Goal: Contribute content: Contribute content

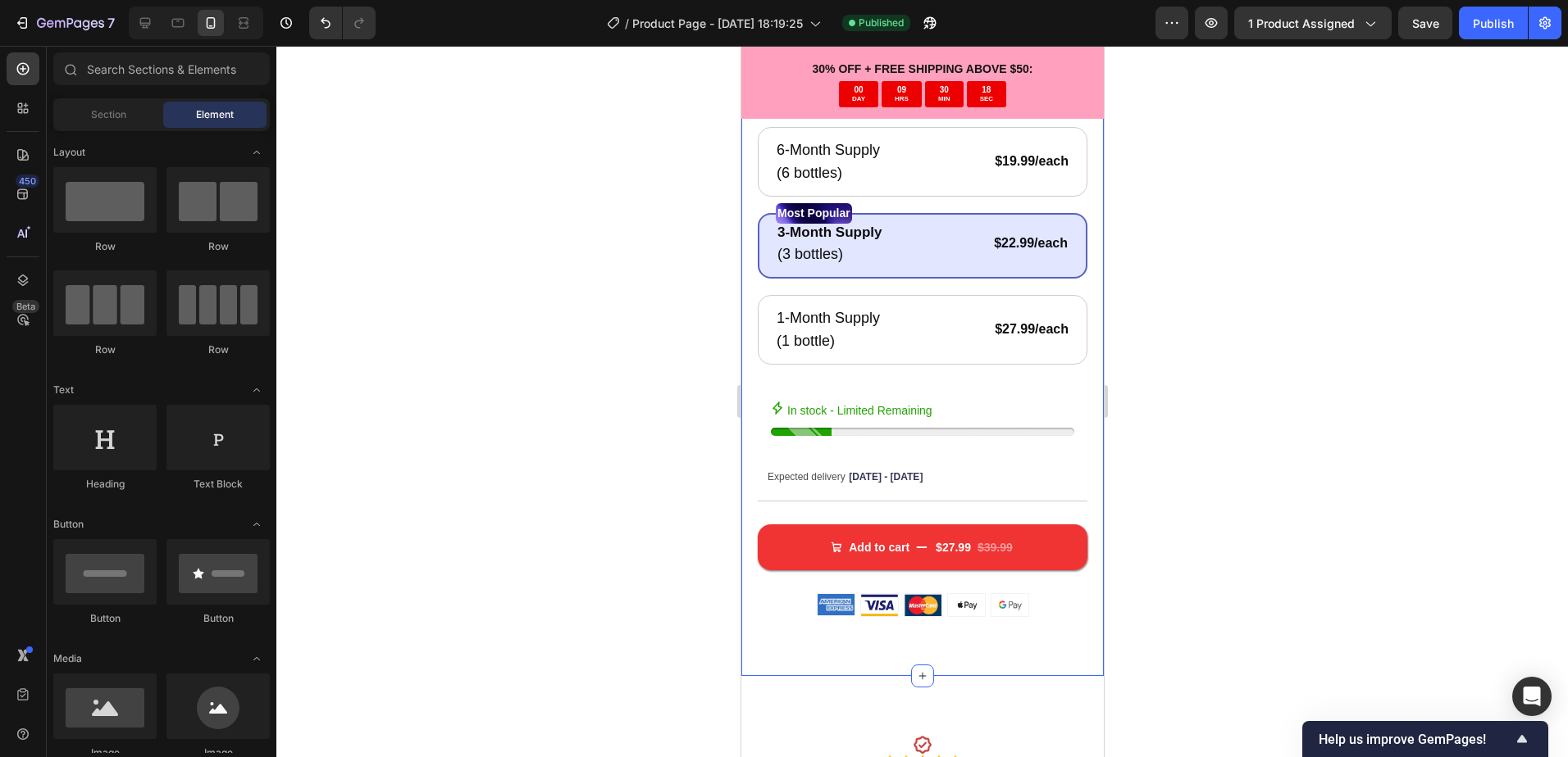
scroll to position [737, 0]
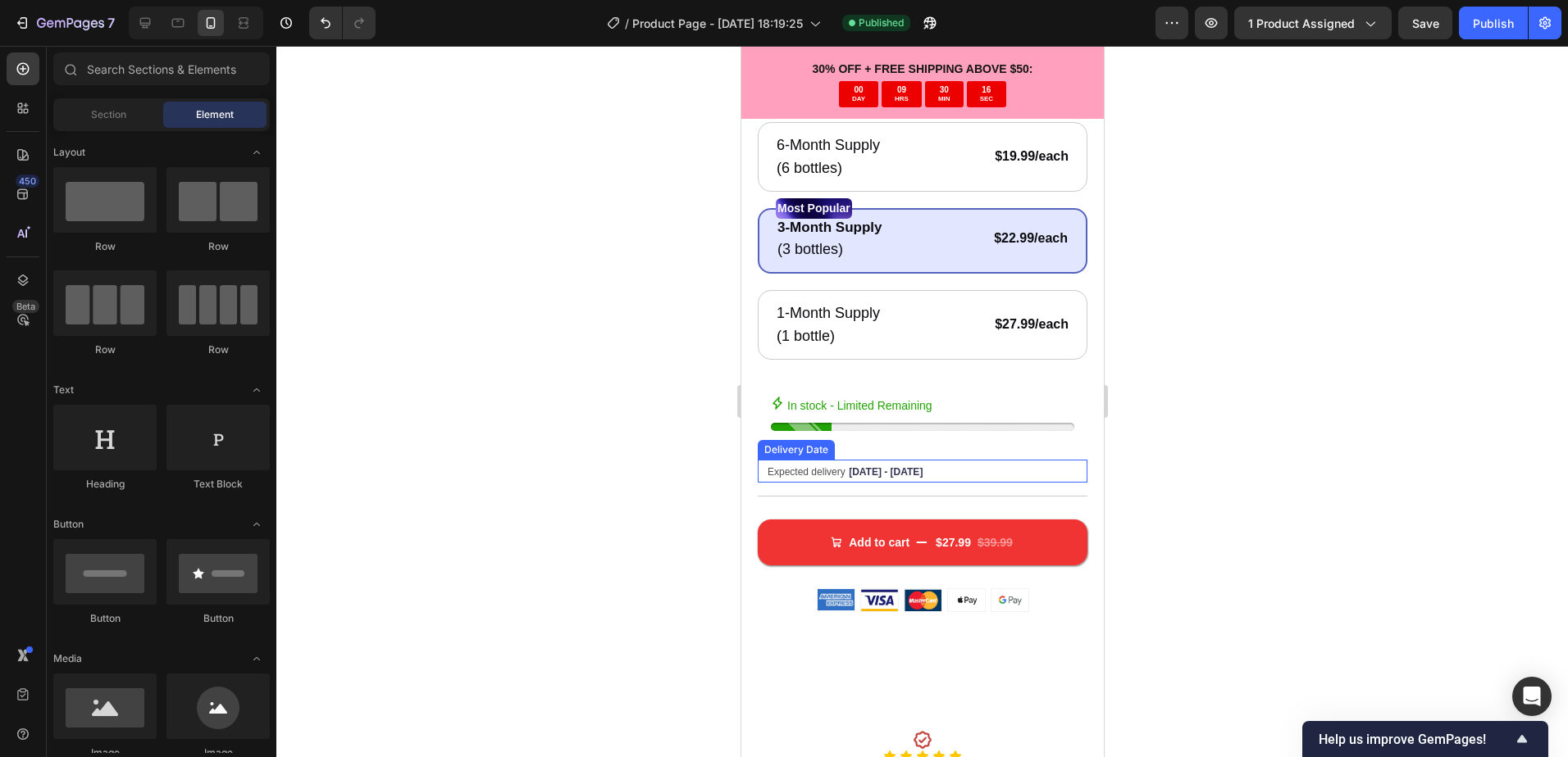
click at [924, 462] on div "Expected delivery [DATE] - [DATE]" at bounding box center [914, 471] width 298 height 23
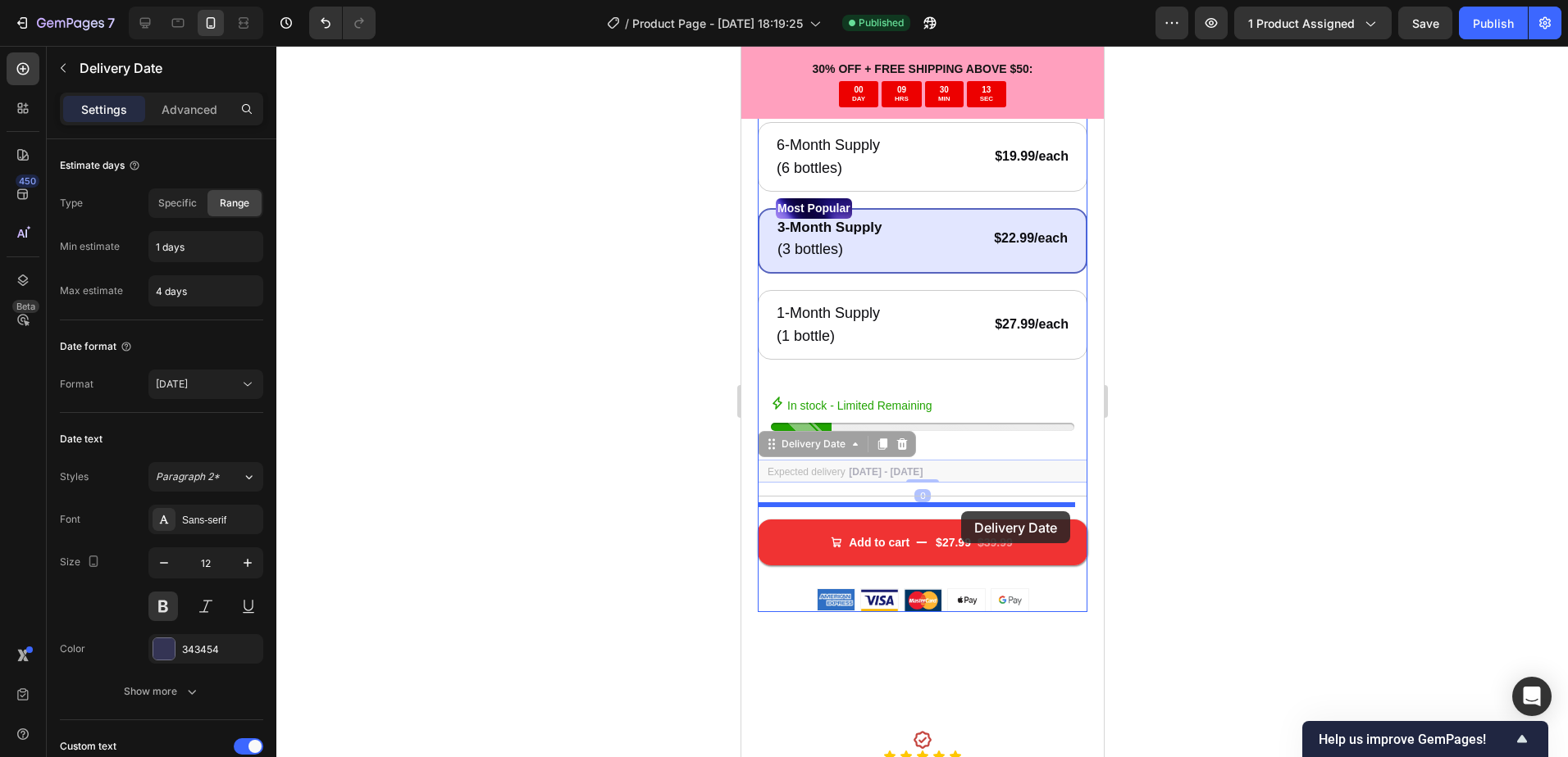
drag, startPoint x: 956, startPoint y: 462, endPoint x: 960, endPoint y: 511, distance: 49.2
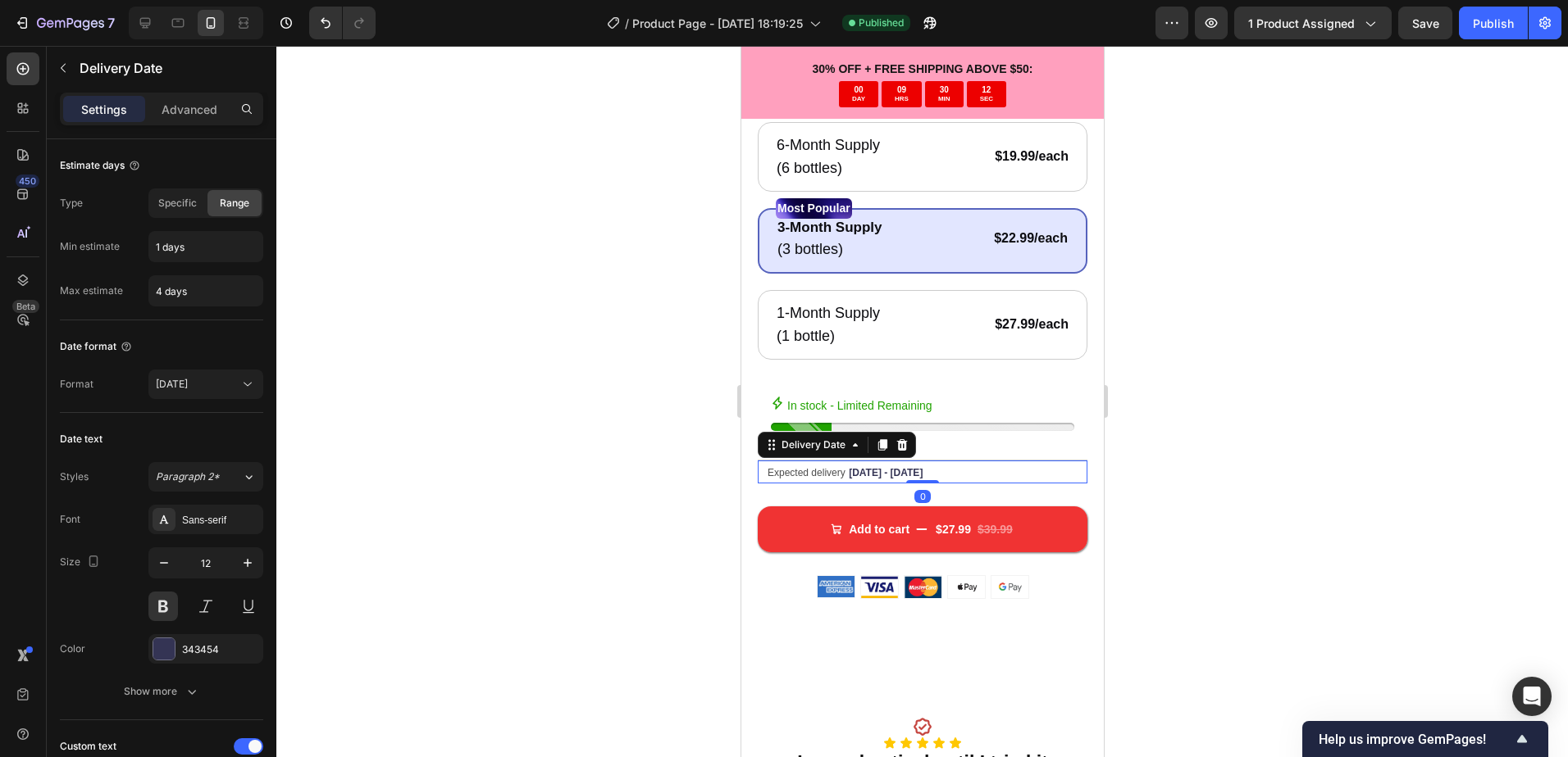
click at [1135, 521] on div at bounding box center [921, 401] width 1291 height 712
click at [975, 462] on div "Expected delivery [DATE] - [DATE]" at bounding box center [914, 472] width 298 height 23
click at [1186, 464] on div at bounding box center [921, 401] width 1291 height 712
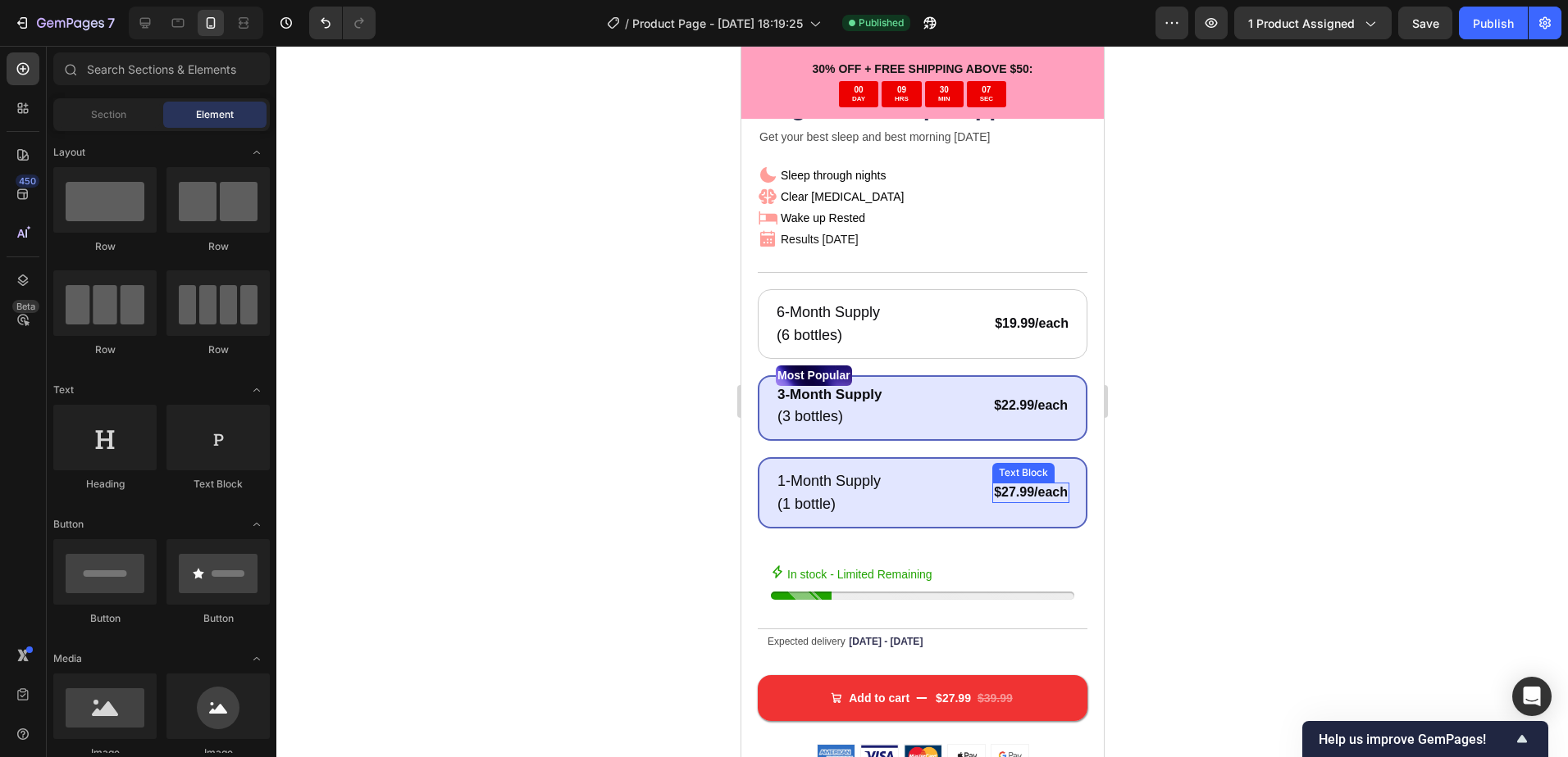
scroll to position [573, 0]
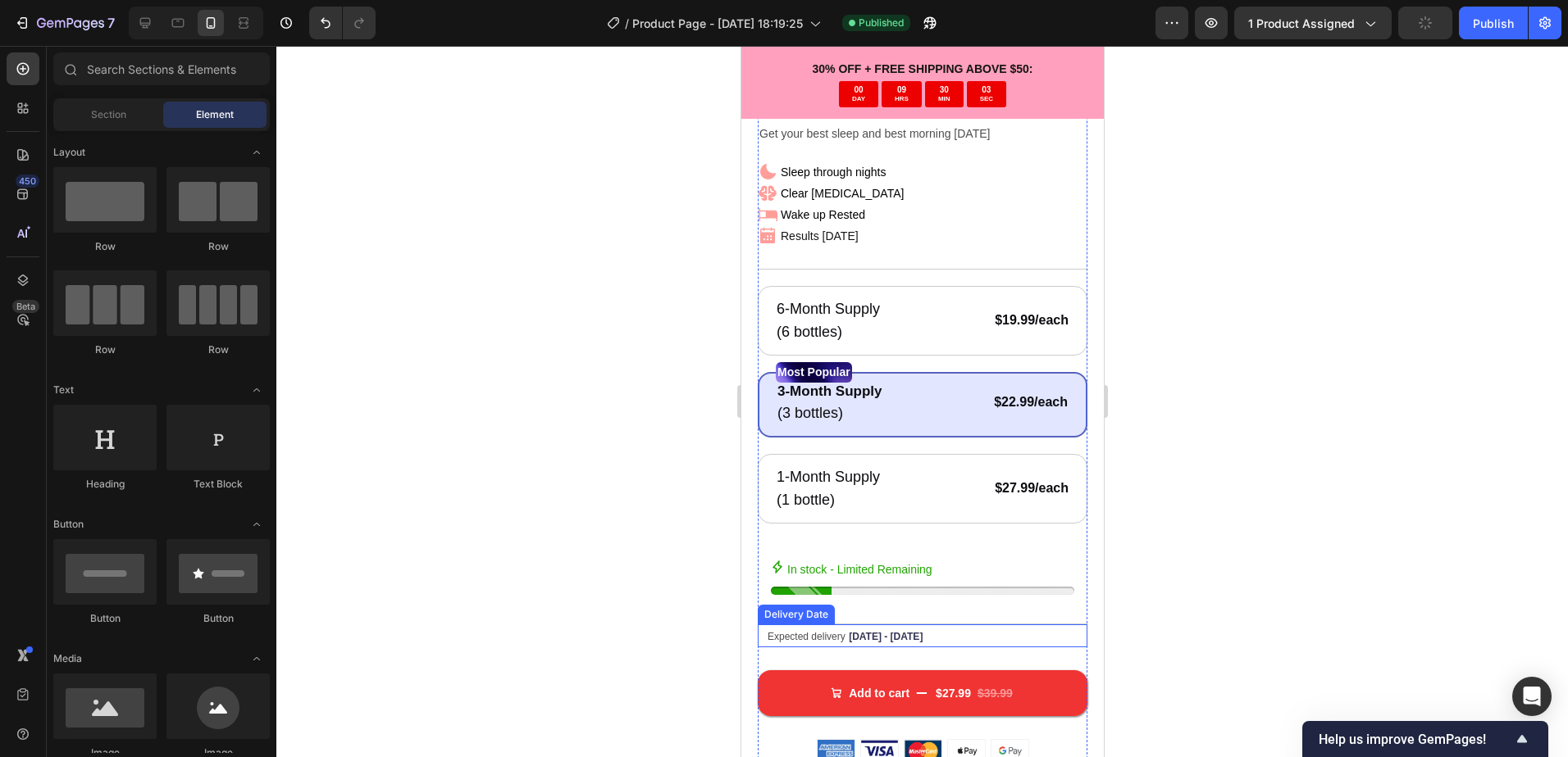
click at [907, 631] on span "[DATE] - [DATE]" at bounding box center [884, 637] width 74 height 12
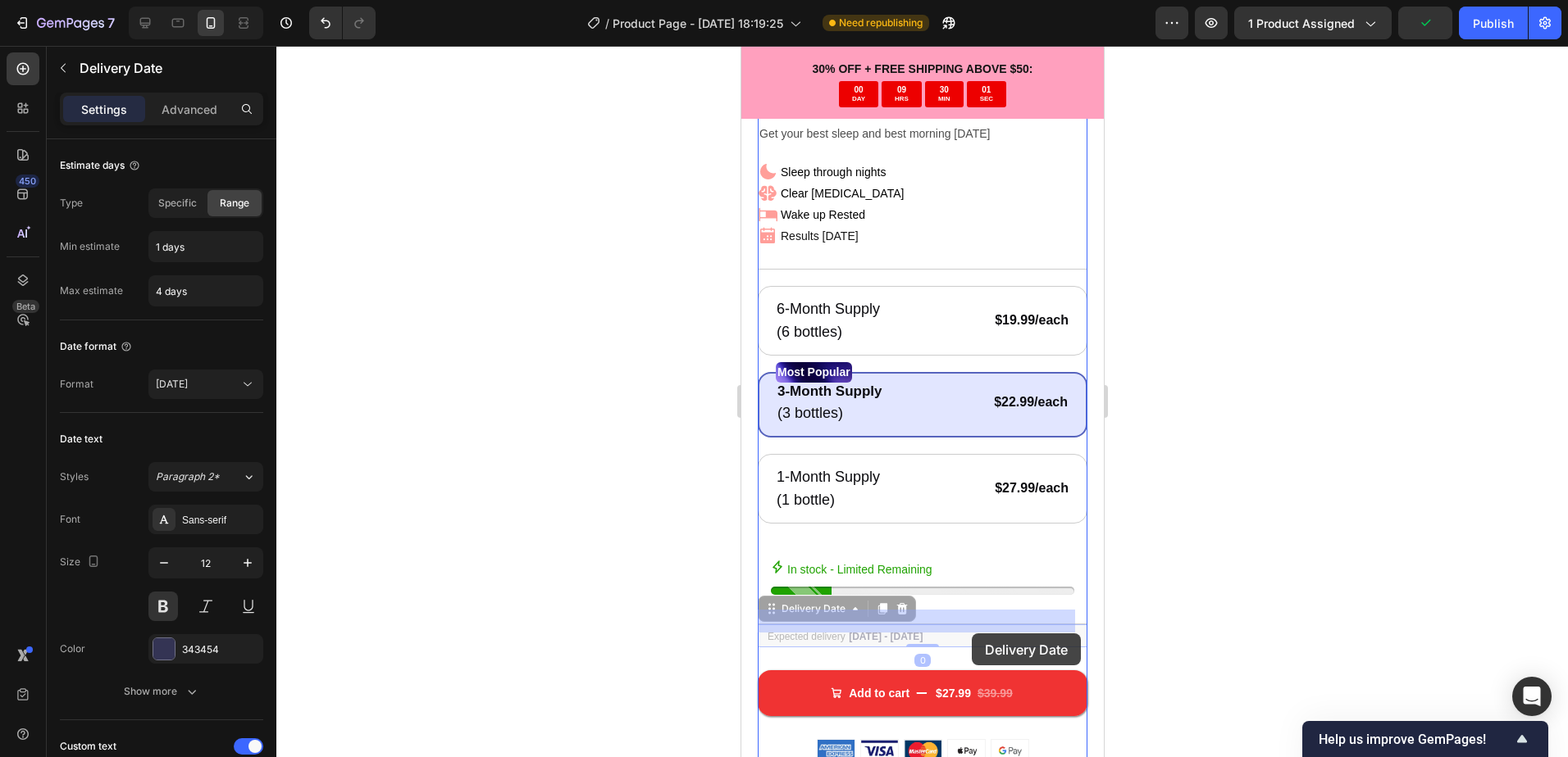
drag, startPoint x: 965, startPoint y: 620, endPoint x: 971, endPoint y: 629, distance: 10.8
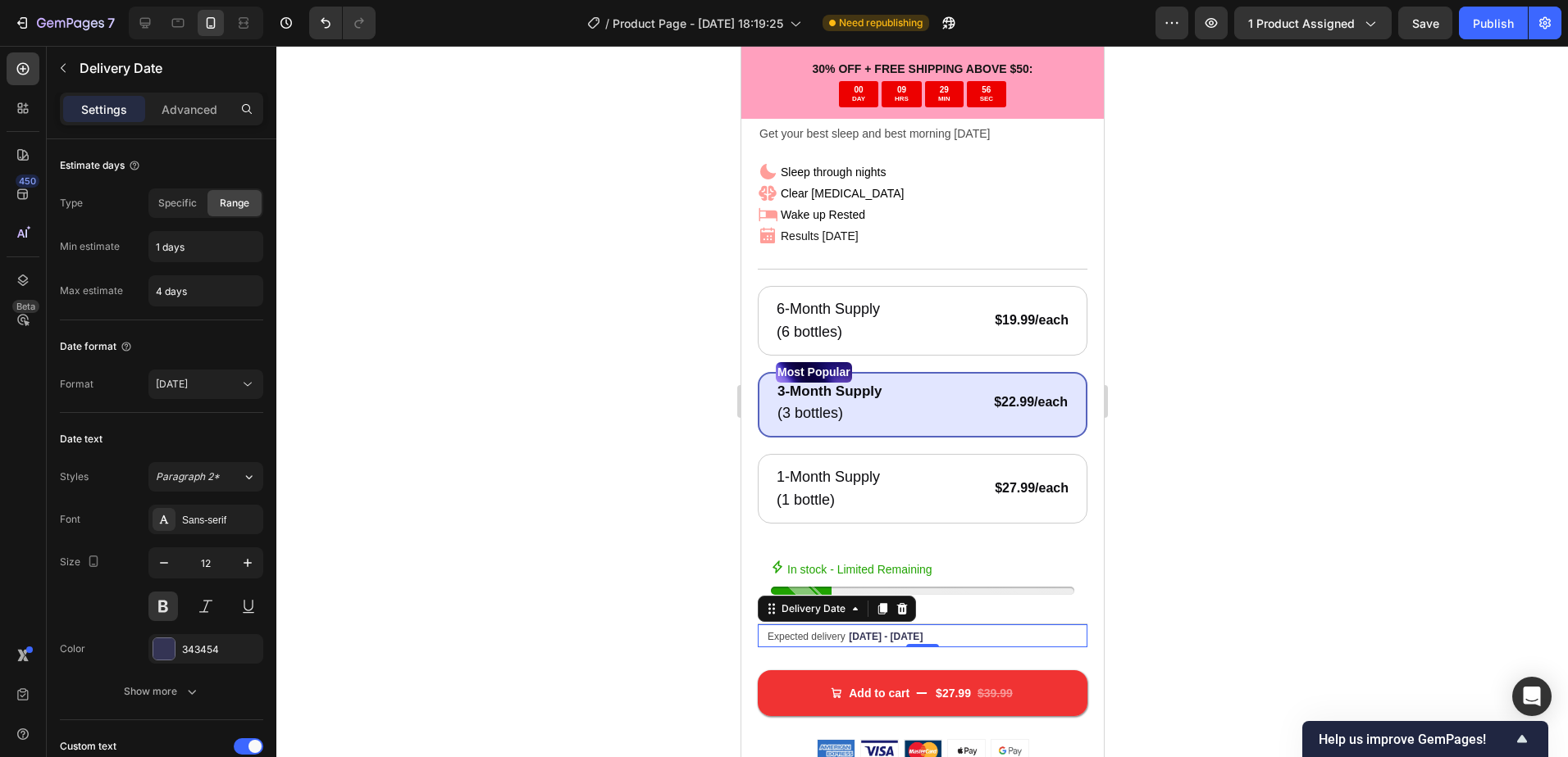
click at [1275, 515] on div at bounding box center [921, 401] width 1291 height 712
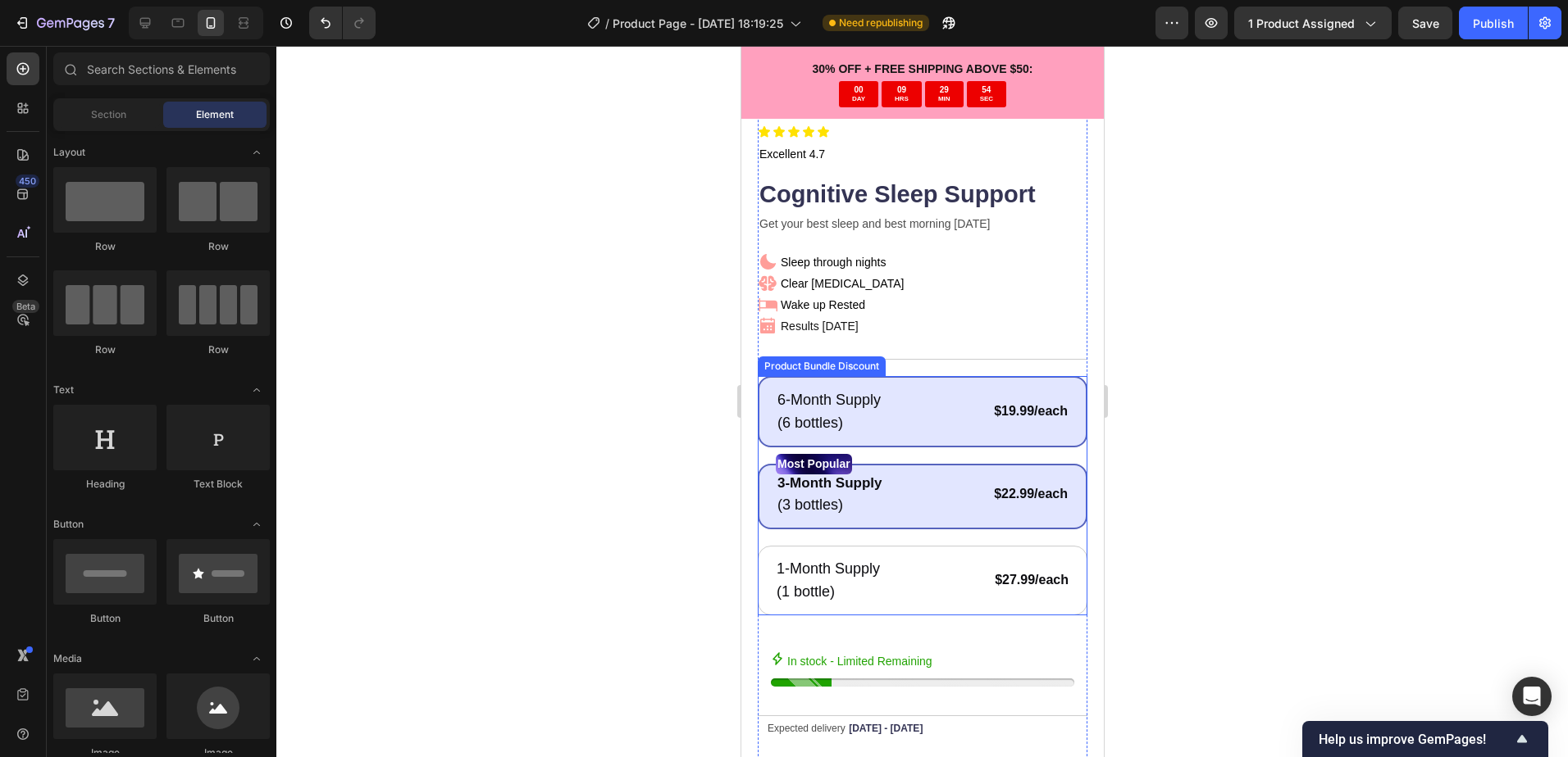
scroll to position [491, 0]
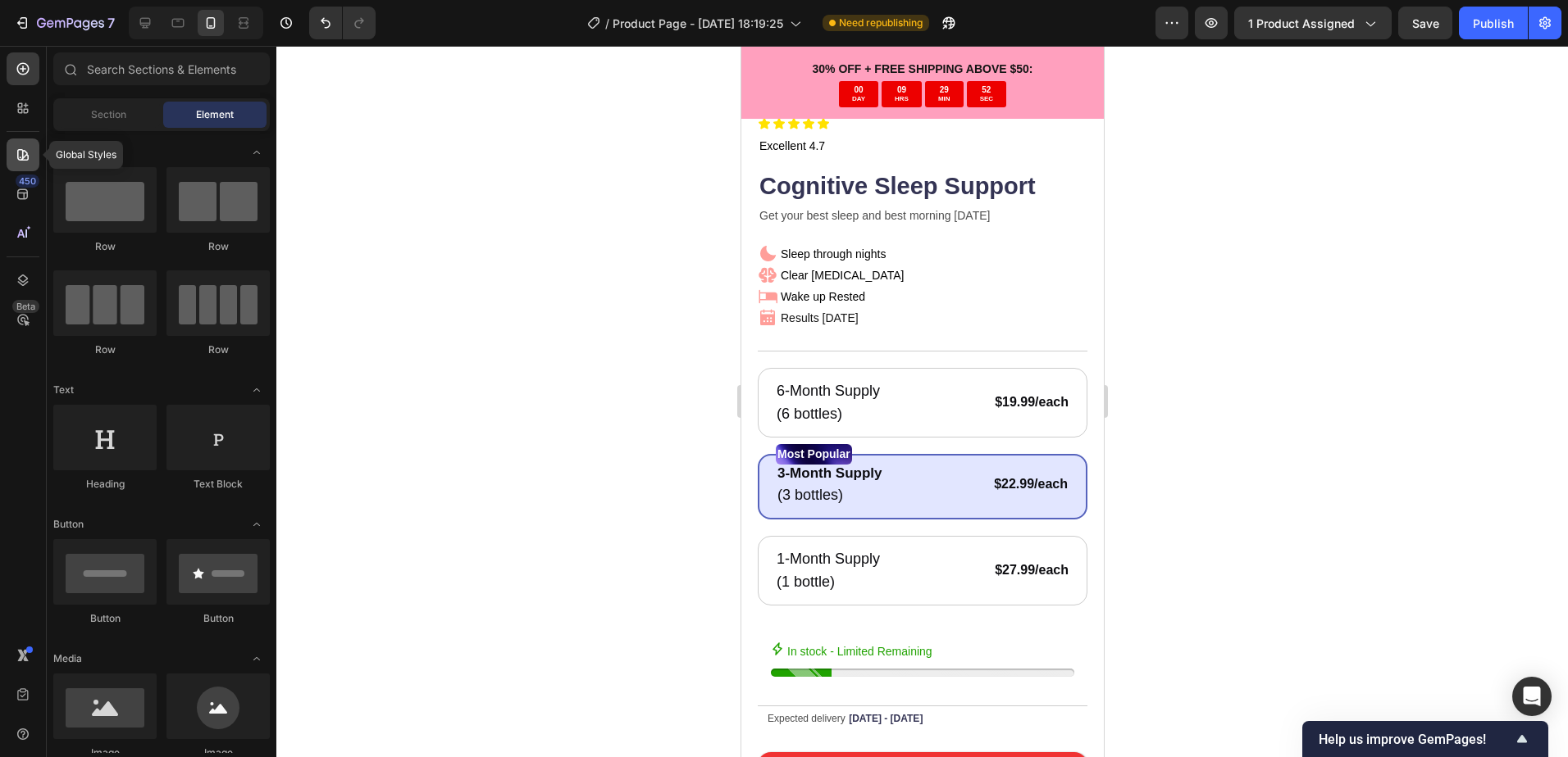
click at [18, 139] on div at bounding box center [23, 155] width 33 height 33
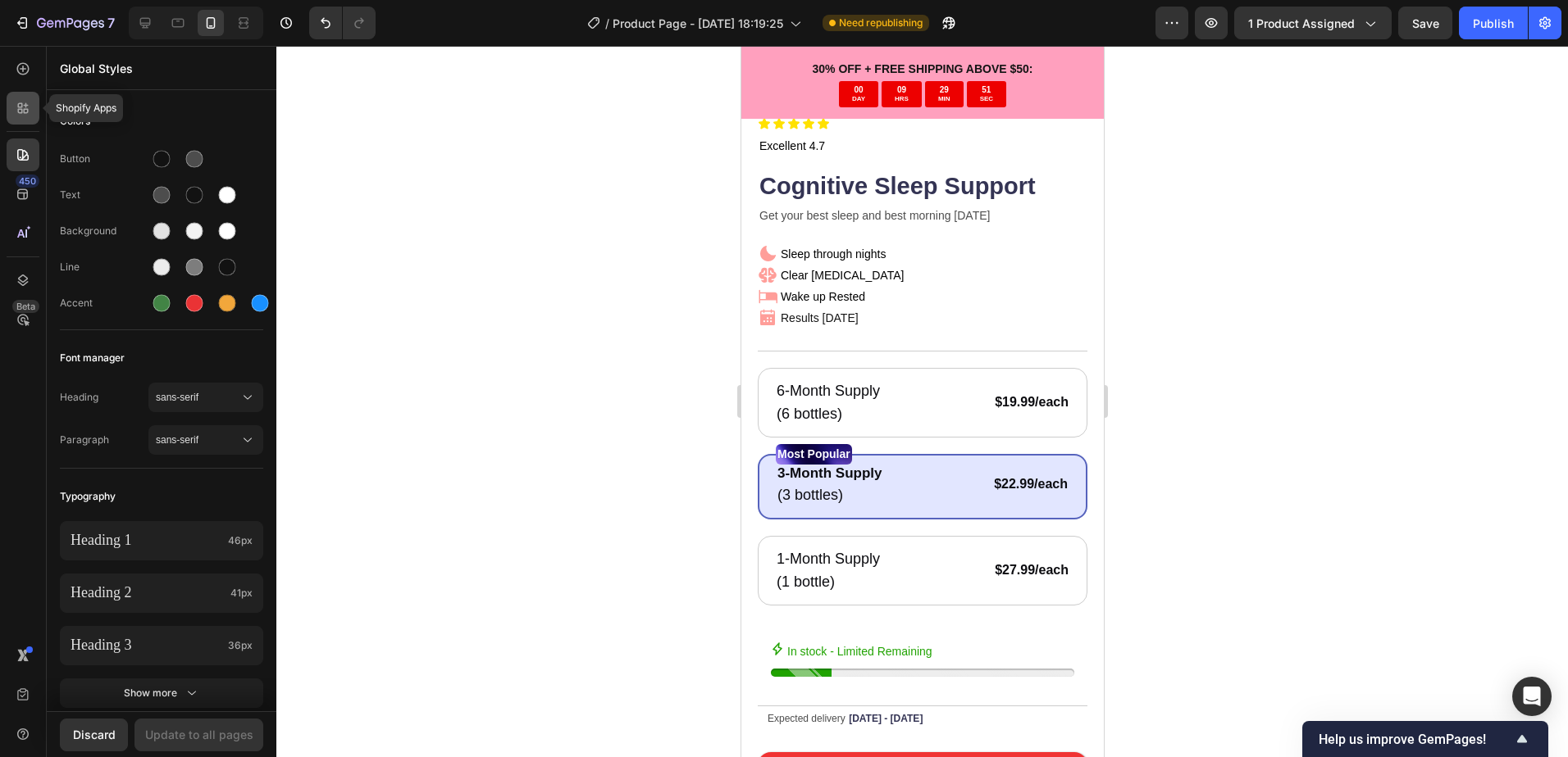
click at [20, 115] on icon at bounding box center [22, 107] width 16 height 16
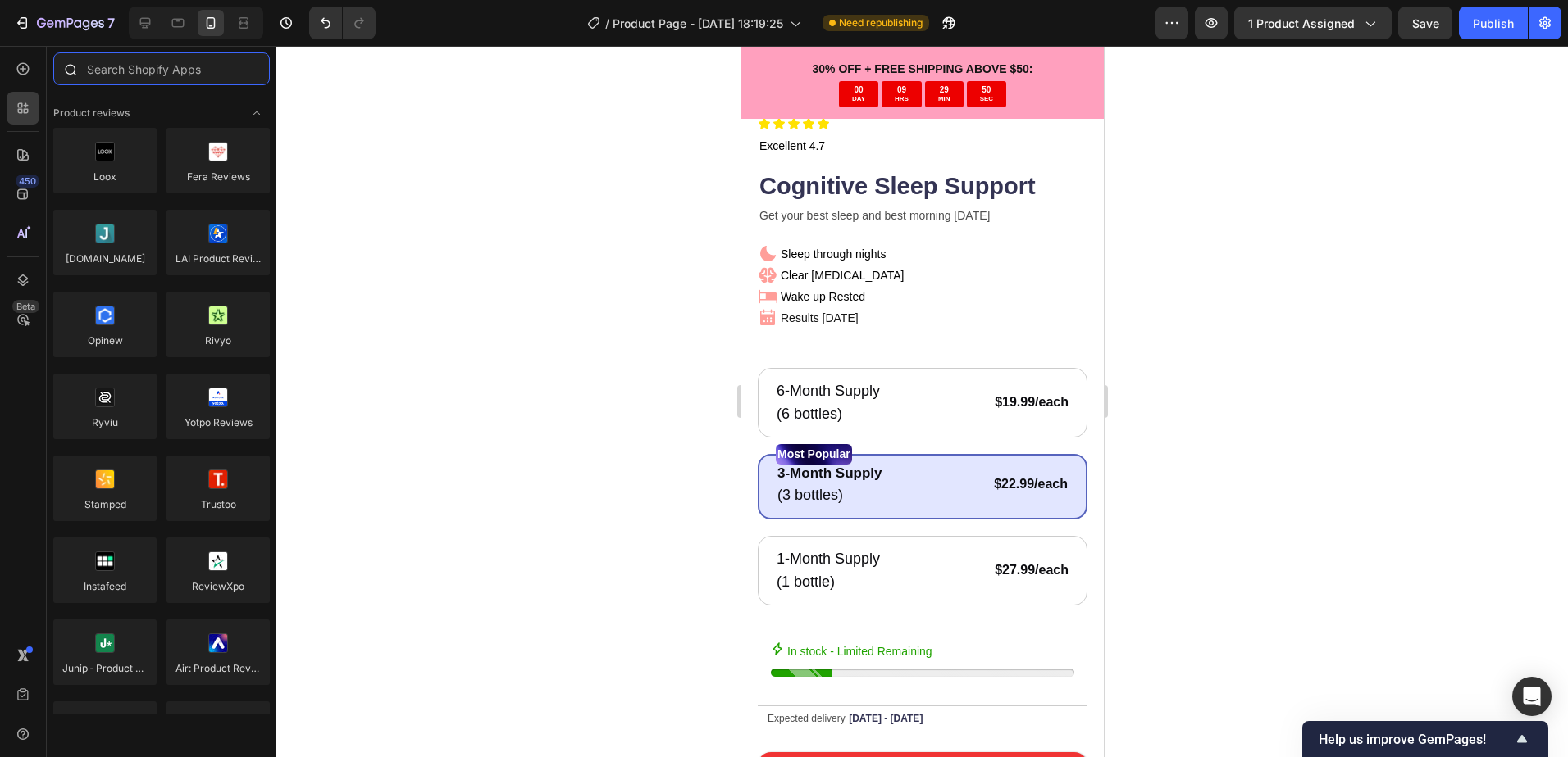
click at [131, 61] on input "text" at bounding box center [161, 69] width 216 height 33
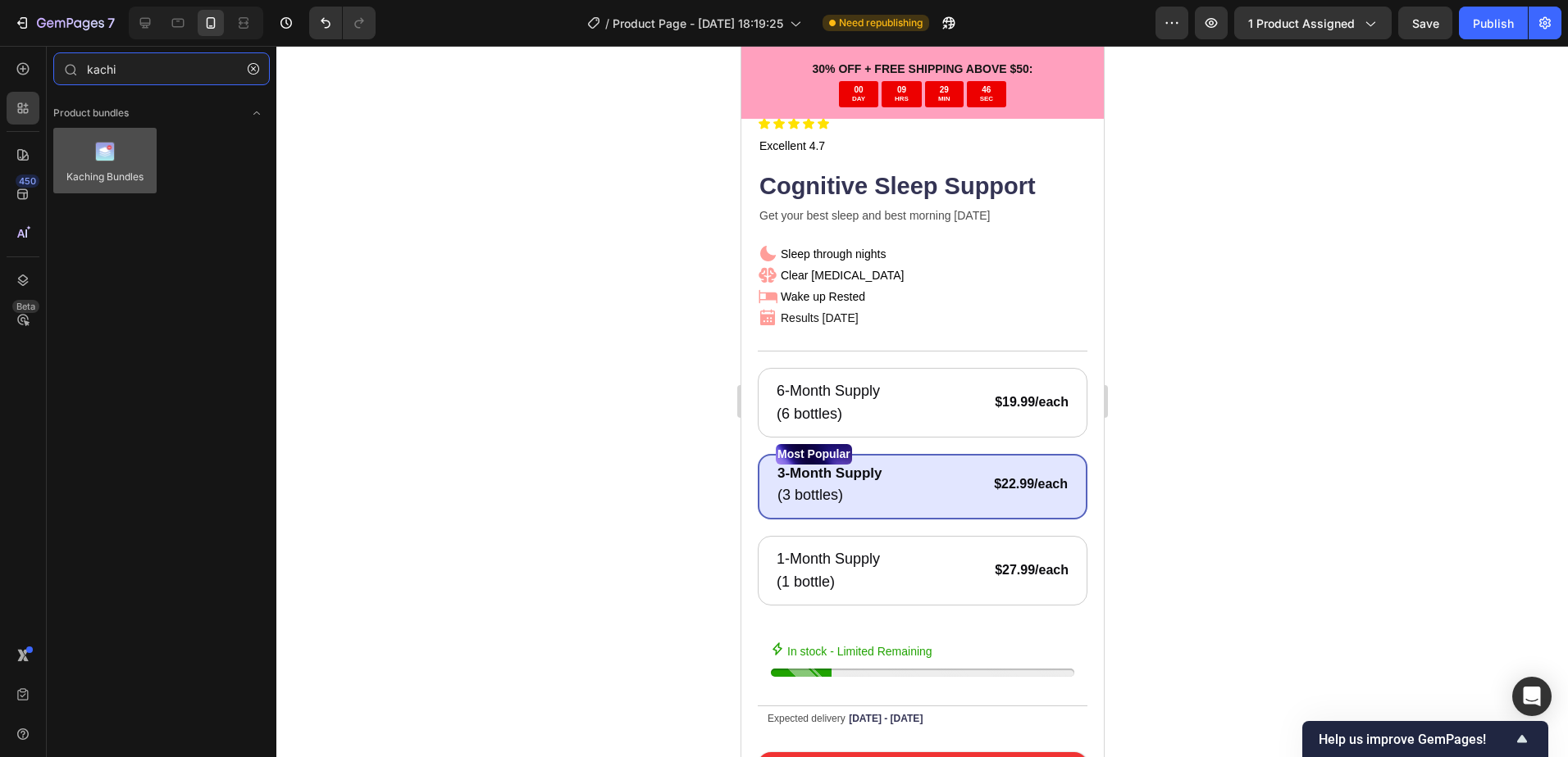
type input "kachi"
click at [126, 178] on div at bounding box center [105, 161] width 104 height 66
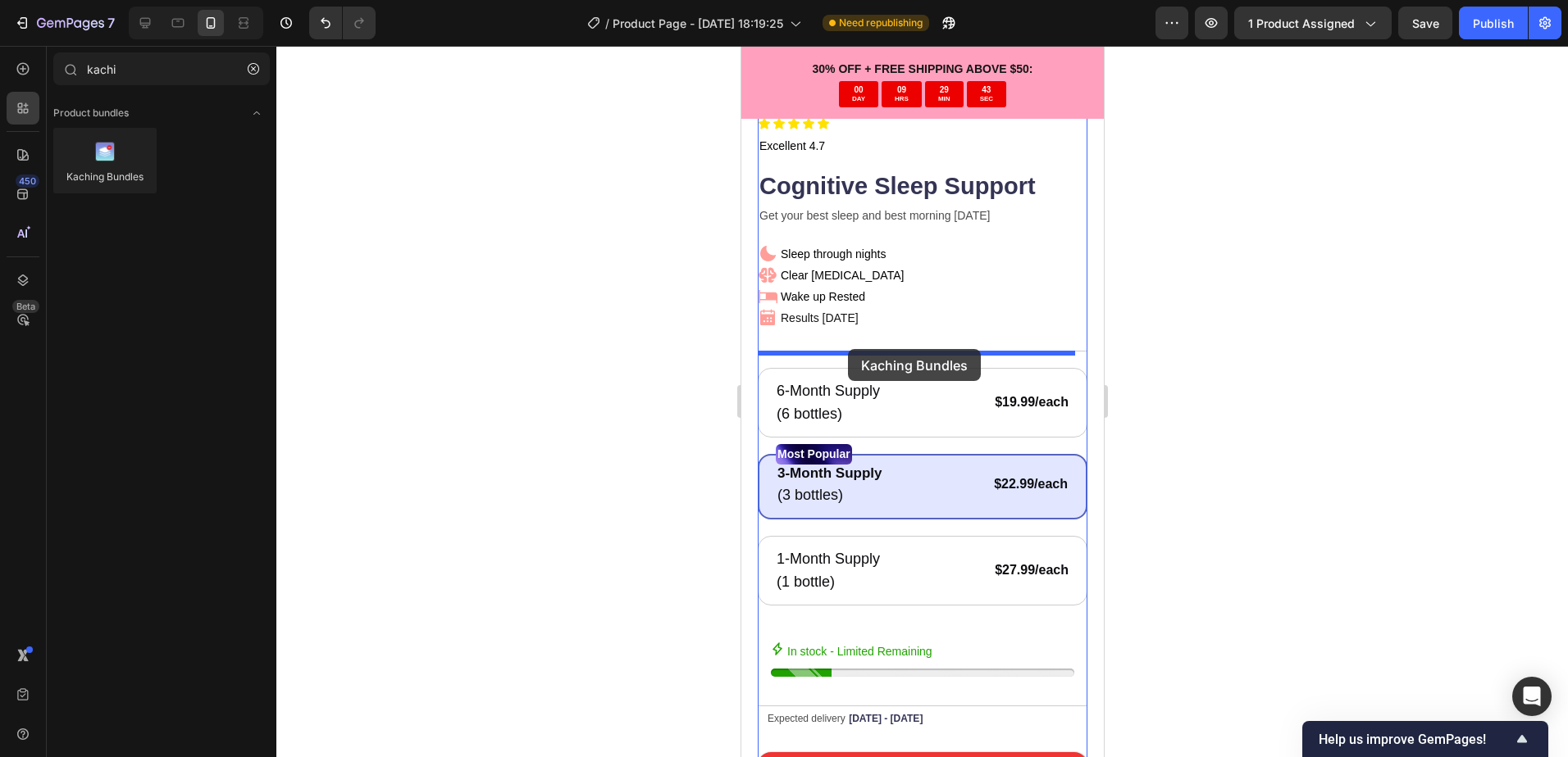
drag, startPoint x: 867, startPoint y: 224, endPoint x: 846, endPoint y: 349, distance: 126.8
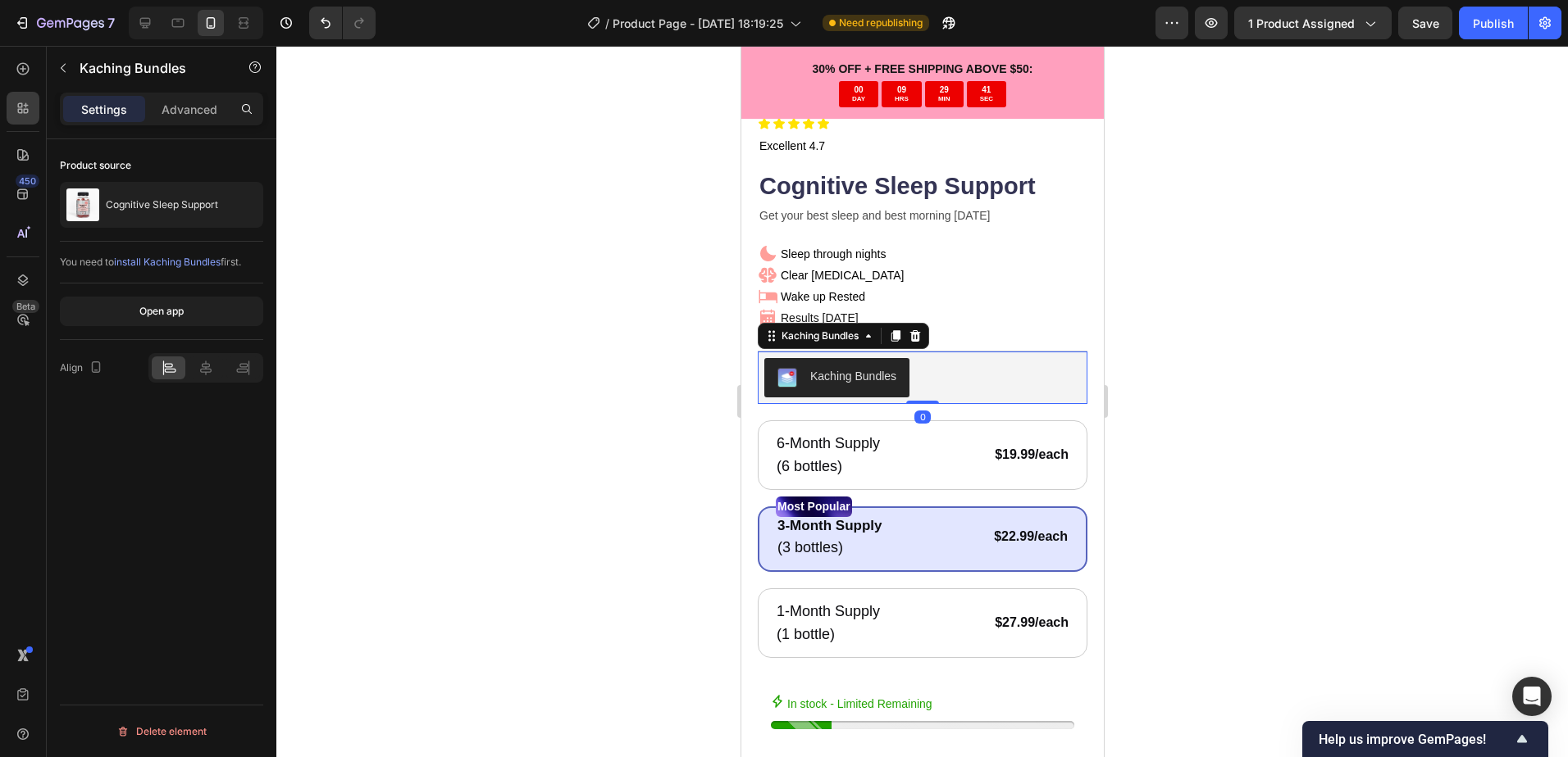
click at [822, 368] on div "Kaching Bundles" at bounding box center [852, 377] width 86 height 17
click at [833, 328] on div "Kaching Bundles" at bounding box center [819, 335] width 83 height 15
click at [175, 205] on p "Cognitive Sleep Support" at bounding box center [162, 205] width 112 height 12
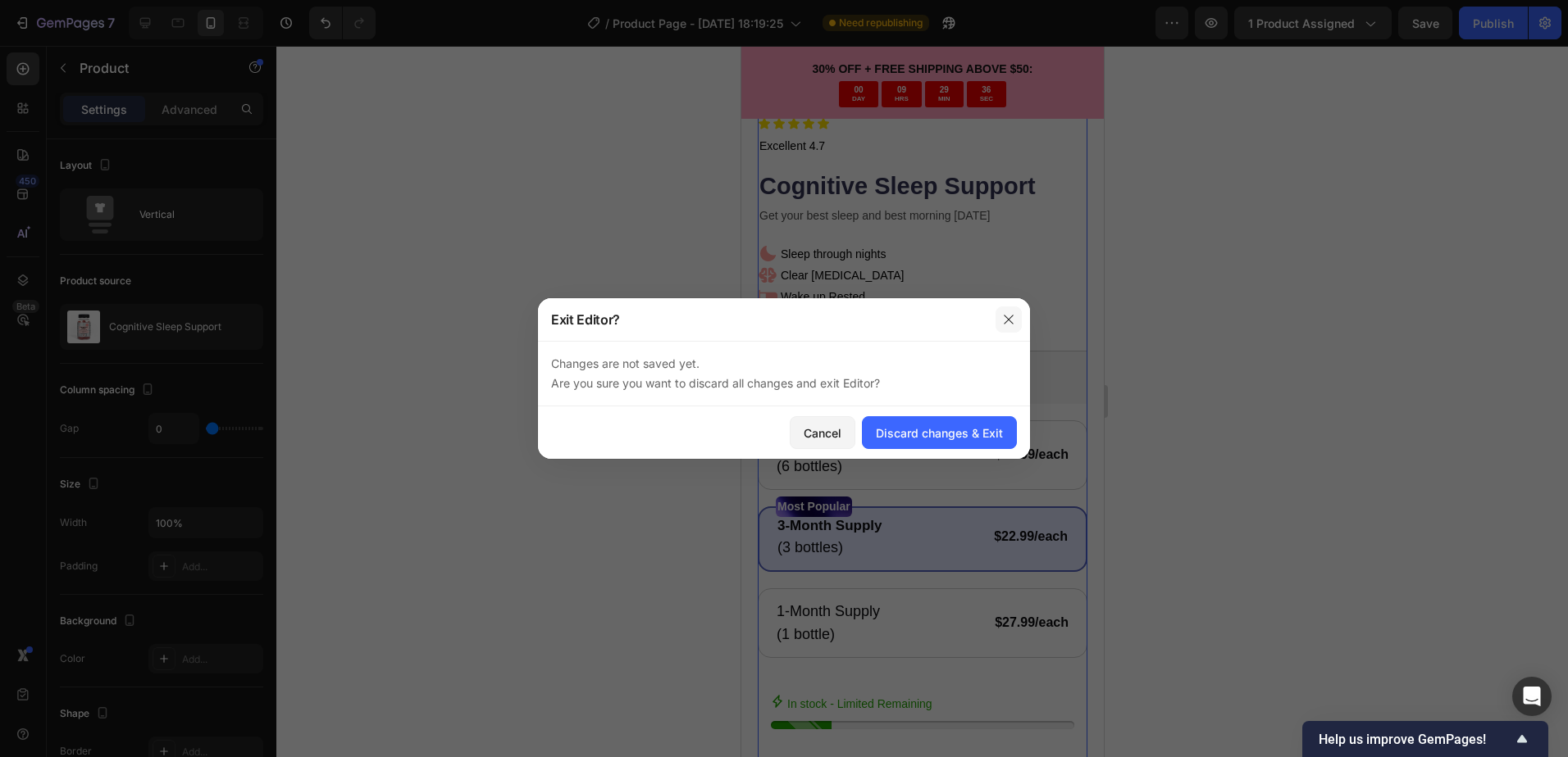
click at [1008, 322] on icon "button" at bounding box center [1008, 319] width 14 height 14
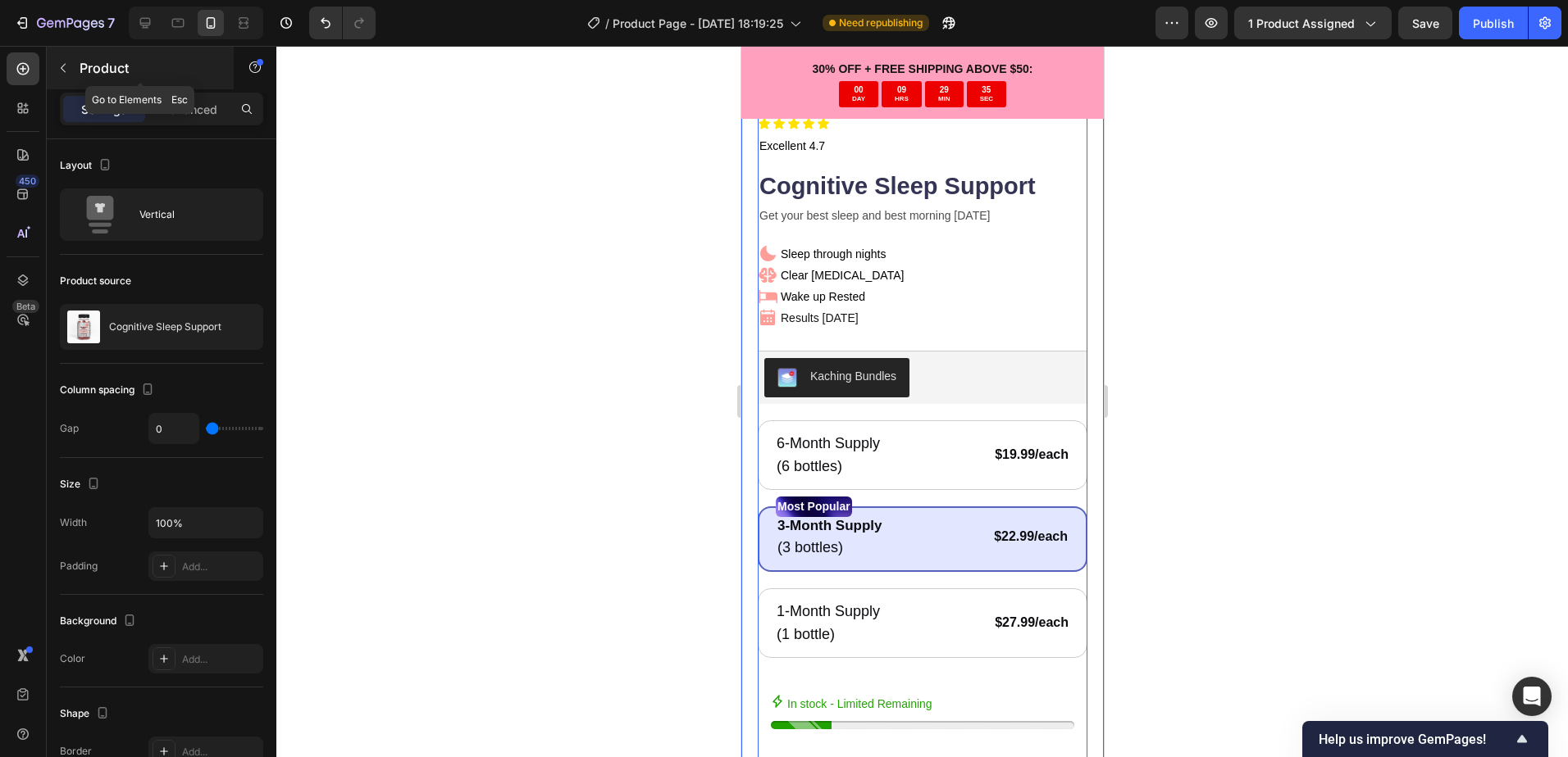
click at [77, 67] on div "Product" at bounding box center [139, 68] width 187 height 43
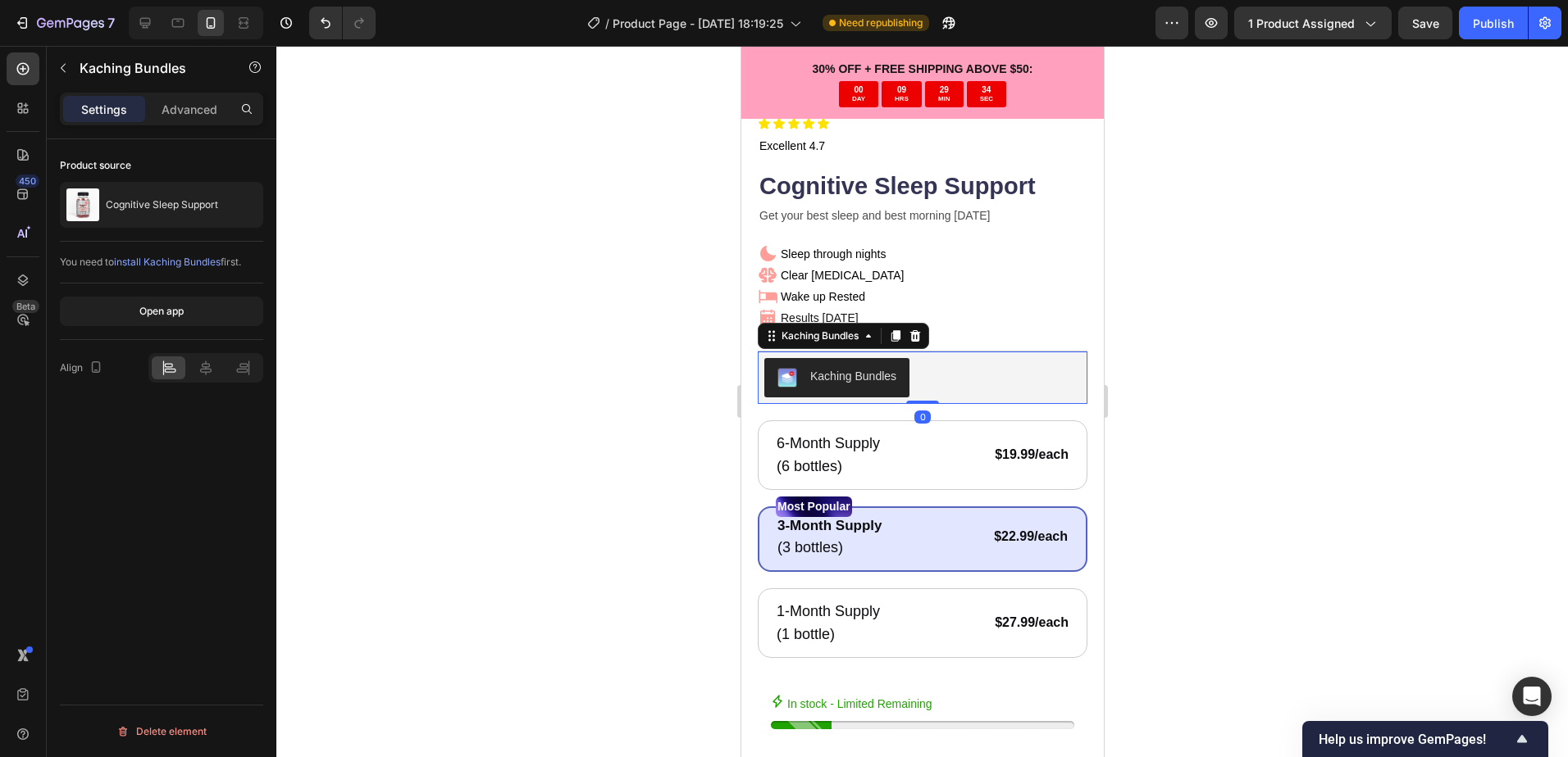
click at [843, 368] on div "Kaching Bundles" at bounding box center [852, 377] width 86 height 17
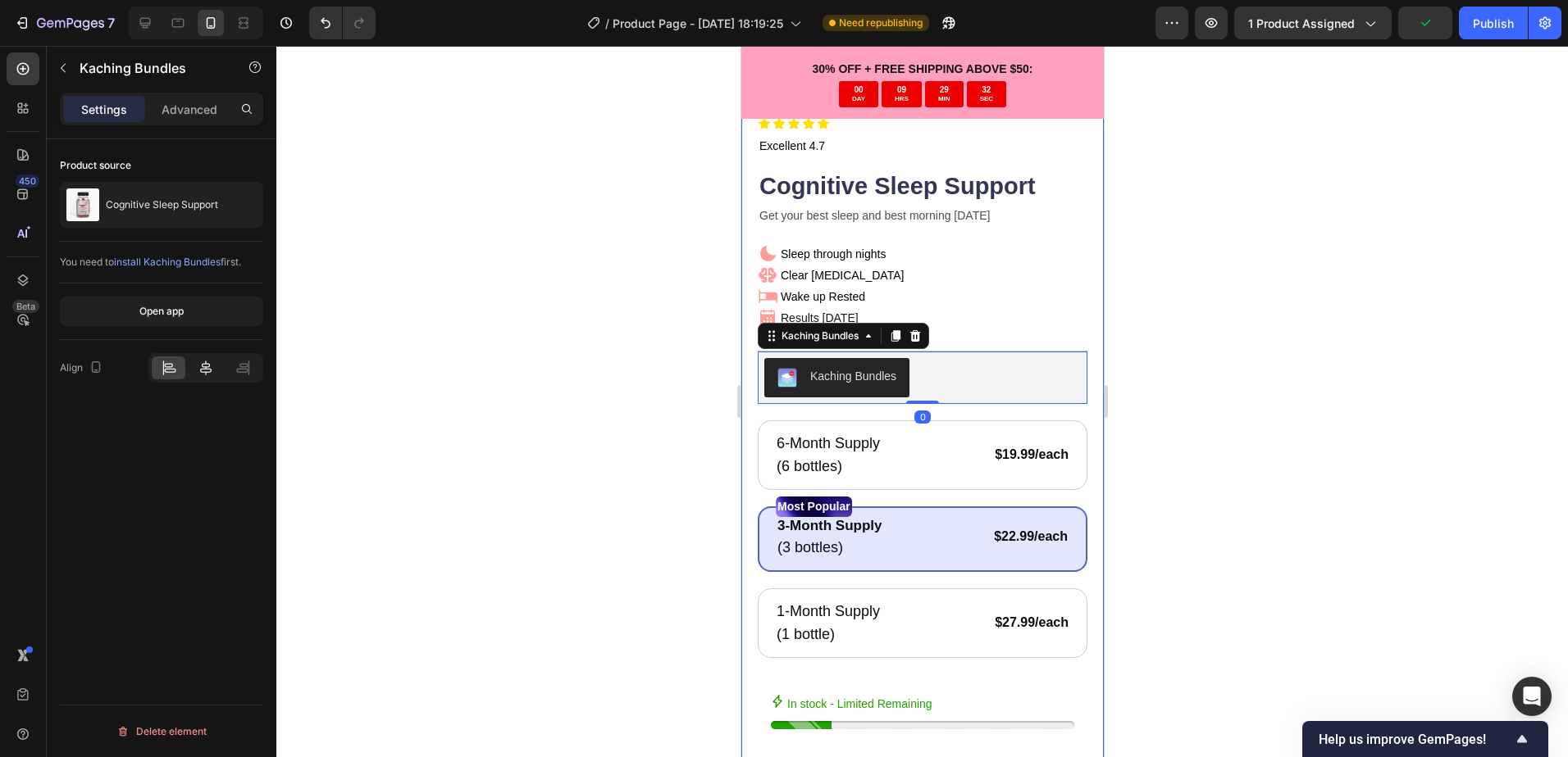
click at [209, 367] on icon at bounding box center [206, 367] width 12 height 15
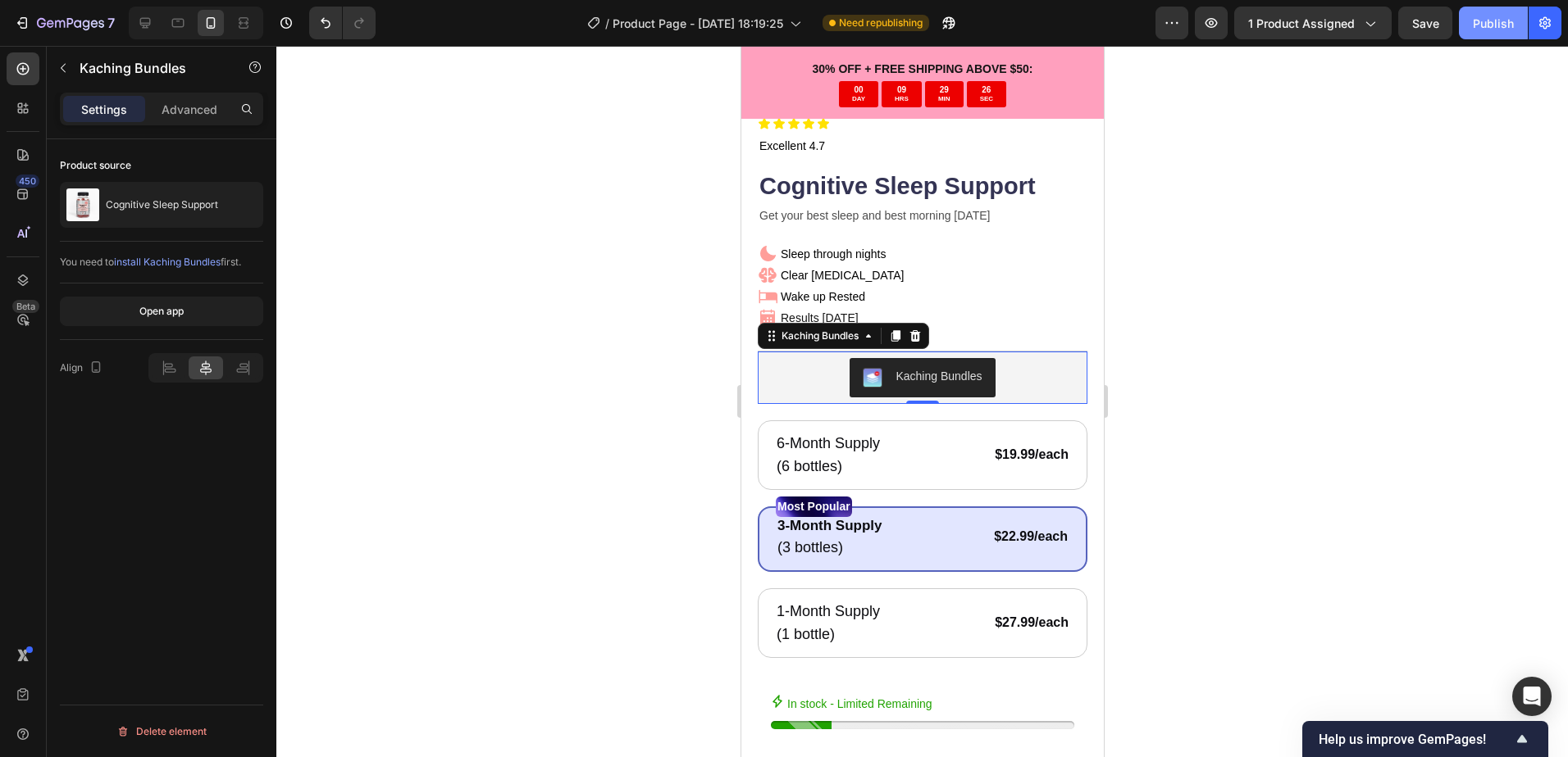
click at [1466, 29] on button "Publish" at bounding box center [1492, 23] width 69 height 33
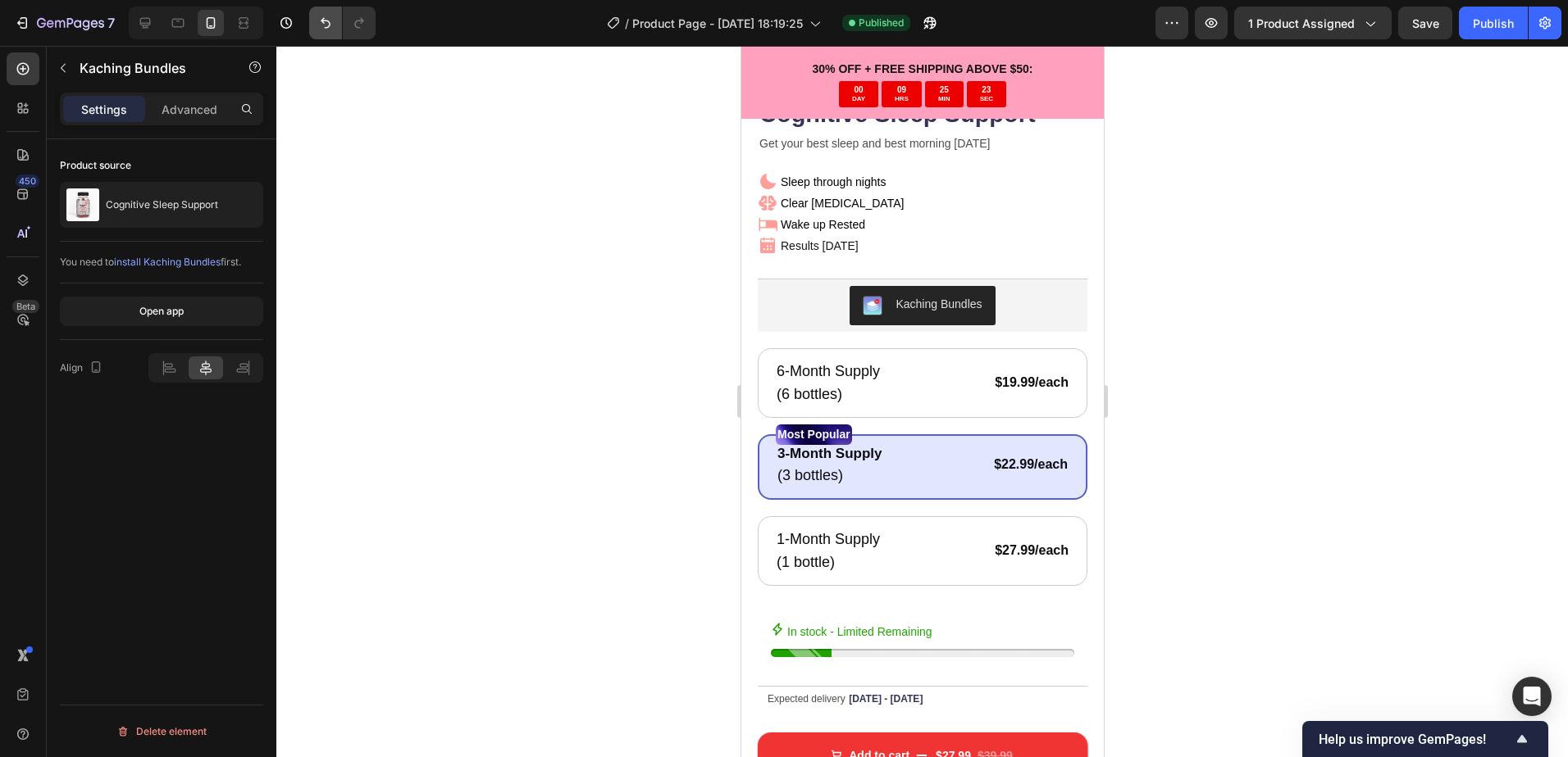
scroll to position [492, 0]
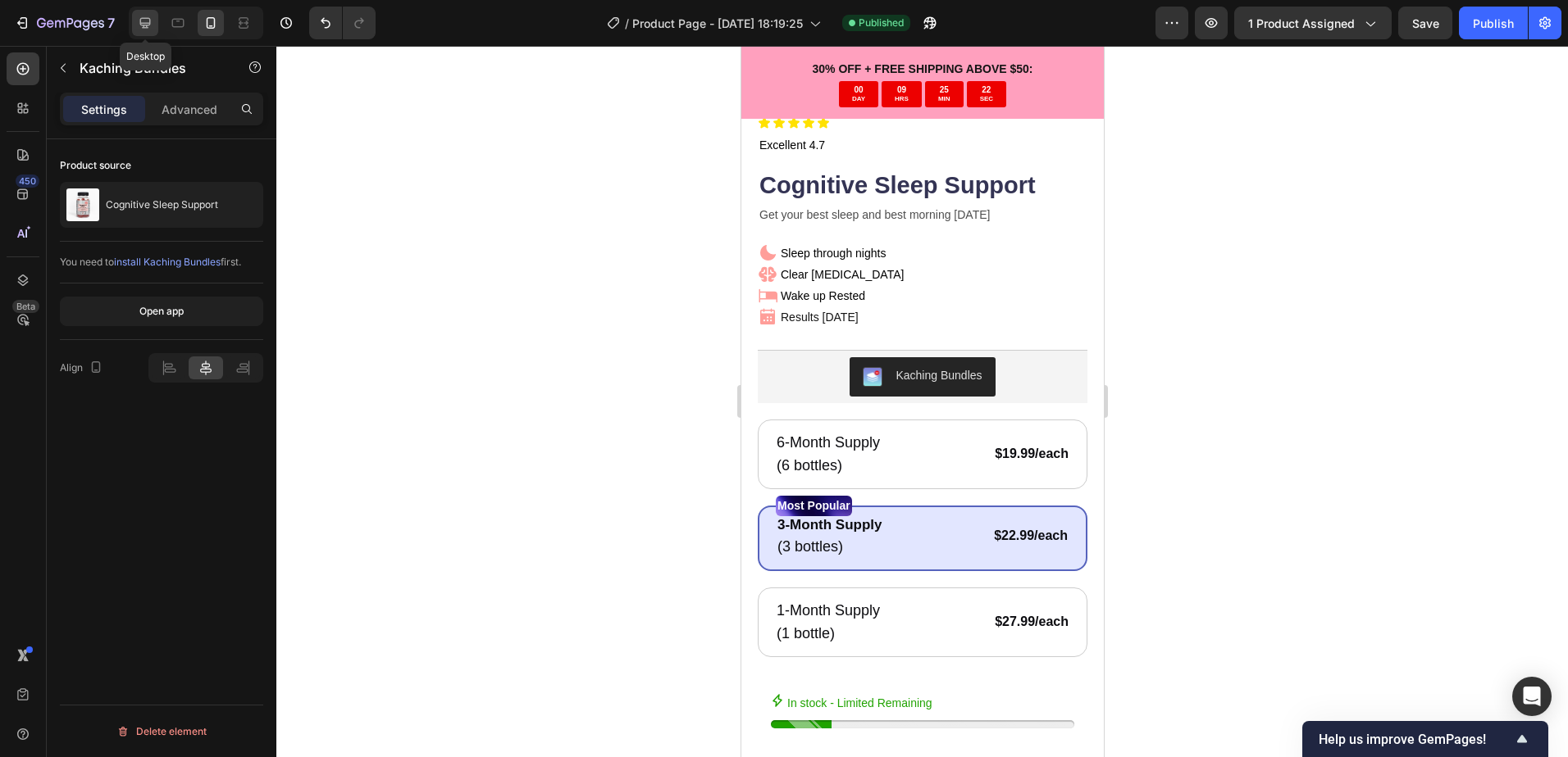
click at [145, 15] on icon at bounding box center [144, 22] width 16 height 16
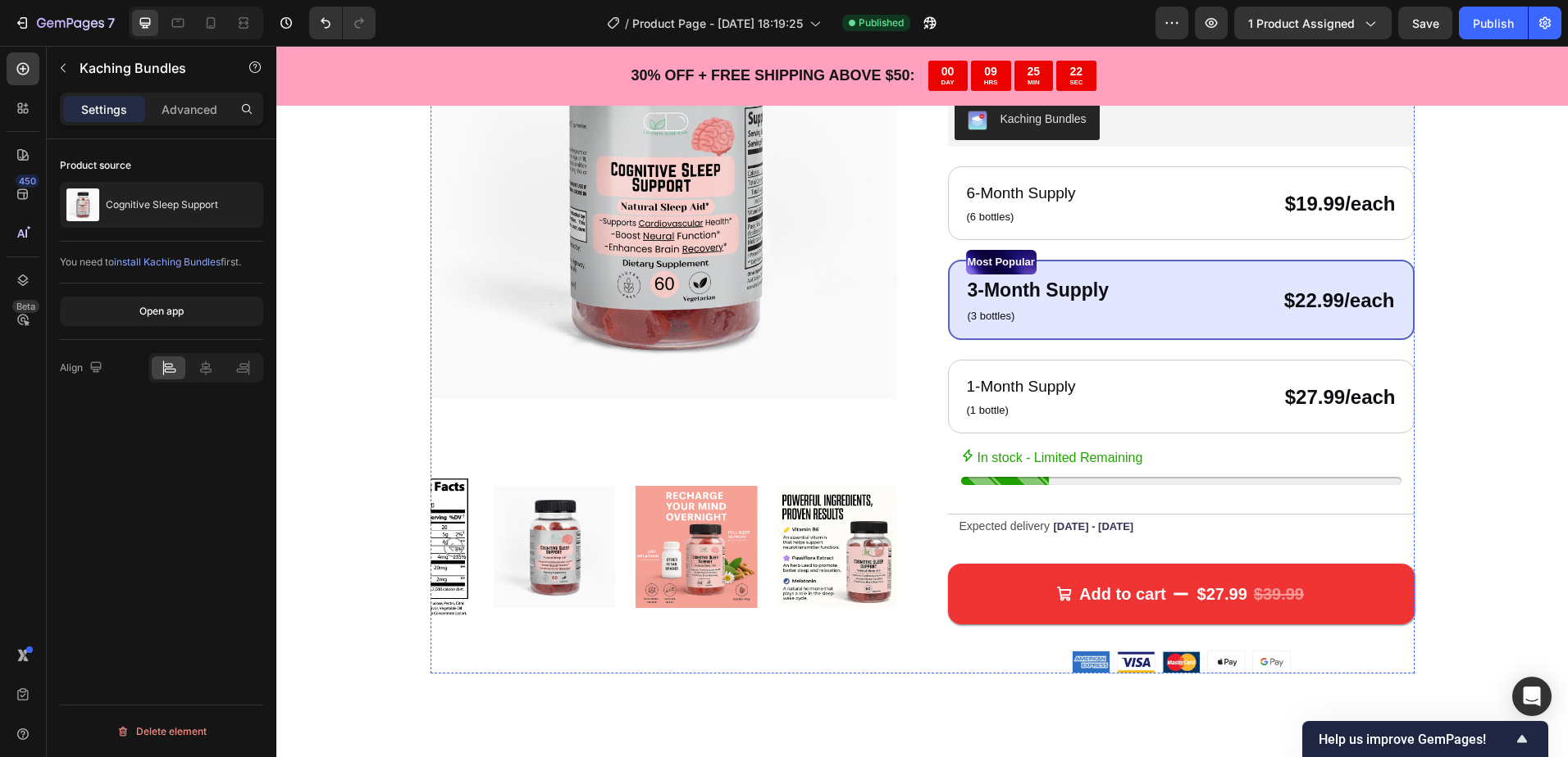
scroll to position [0, 0]
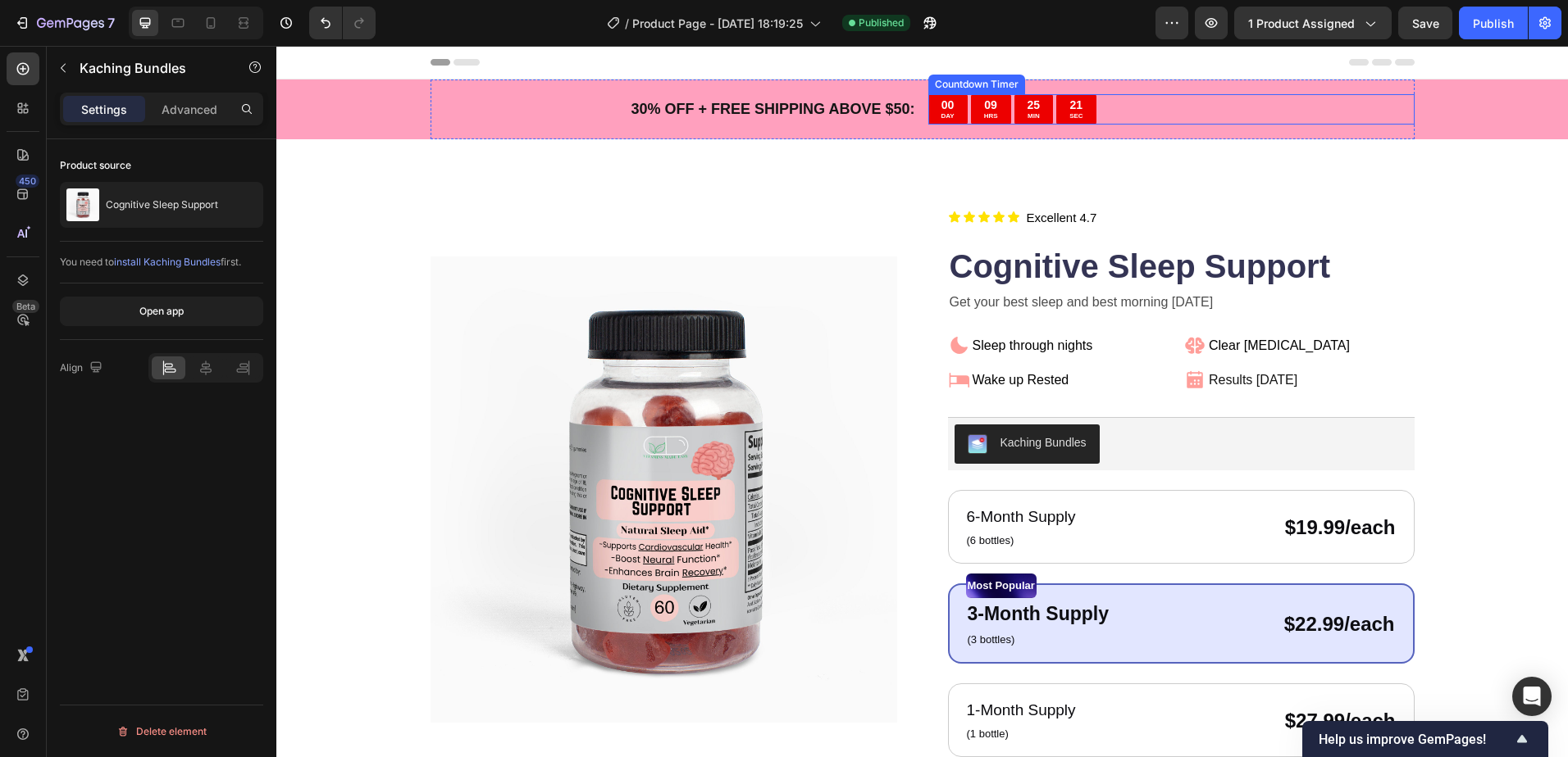
click at [1277, 99] on div "00 DAY 09 HRS 25 MIN 21 SEC" at bounding box center [1171, 108] width 486 height 30
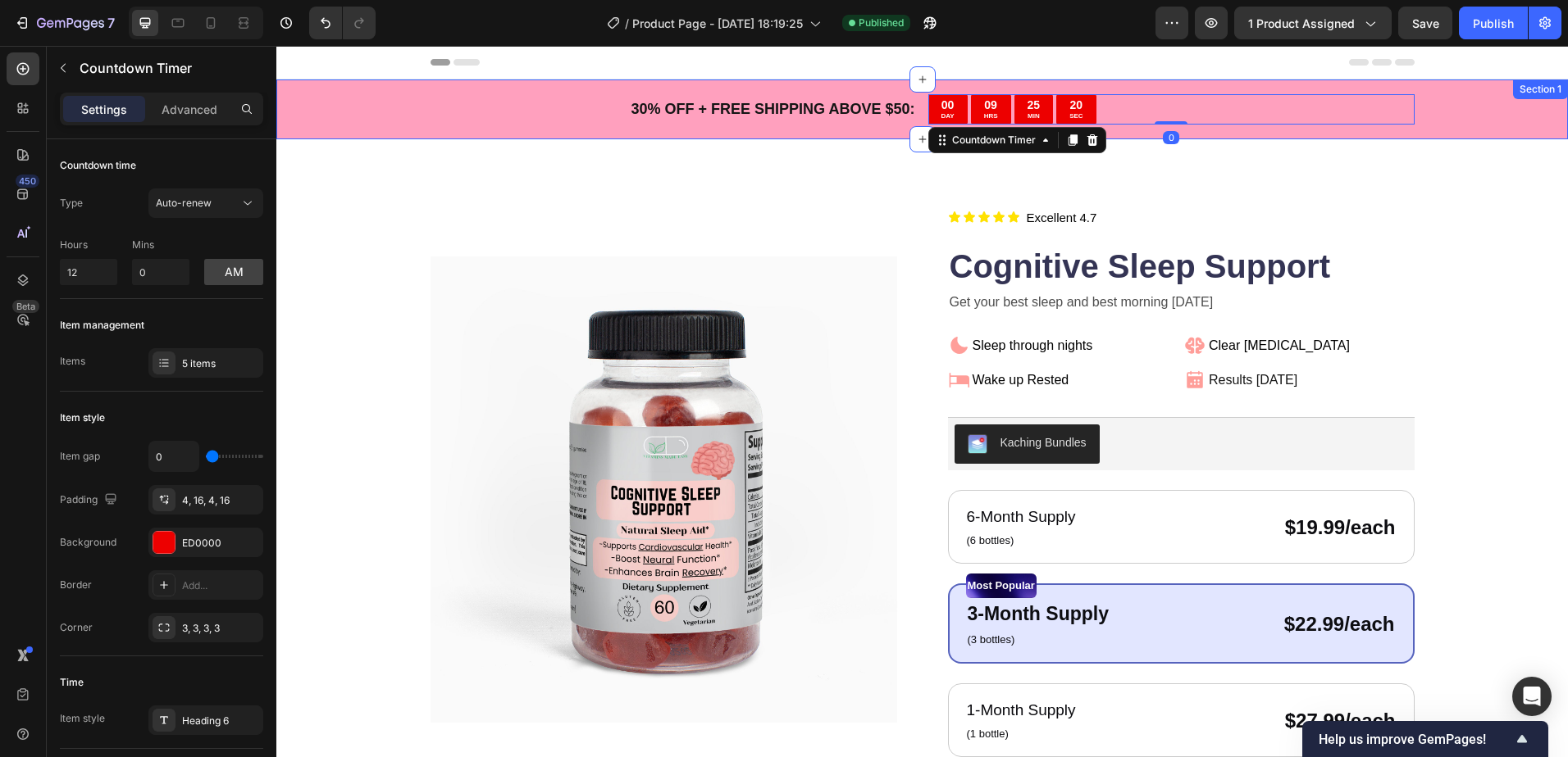
click at [1452, 112] on div "30 % OFF + FREE SHIPPING ABOVE $50: Text Block 00 DAY 09 HRS 25 MIN 20 SEC Coun…" at bounding box center [921, 109] width 1291 height 60
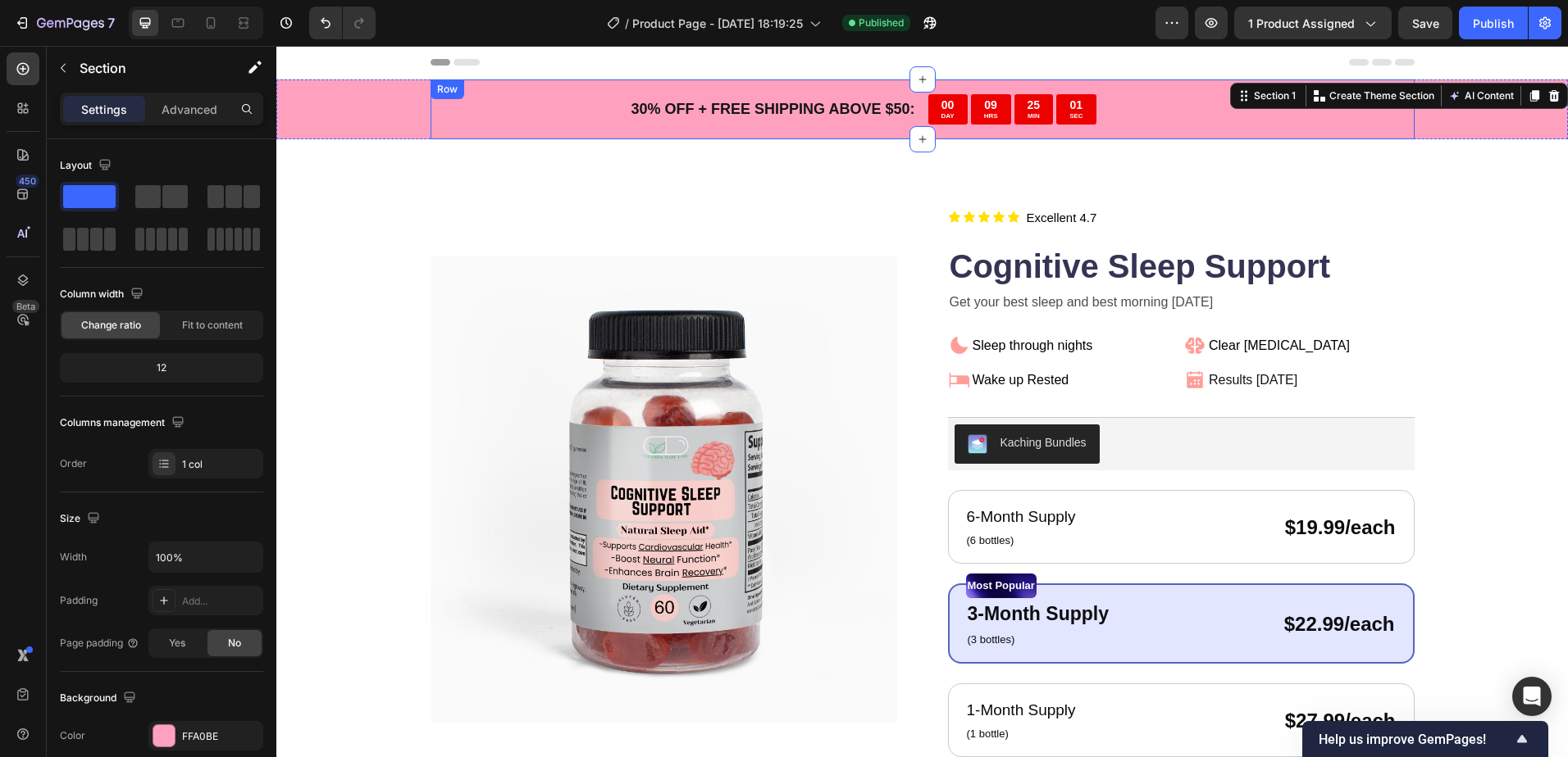
click at [1145, 126] on div "30 % OFF + FREE SHIPPING ABOVE $50: Text Block 00 DAY 09 HRS 25 MIN 01 SEC Coun…" at bounding box center [922, 109] width 984 height 60
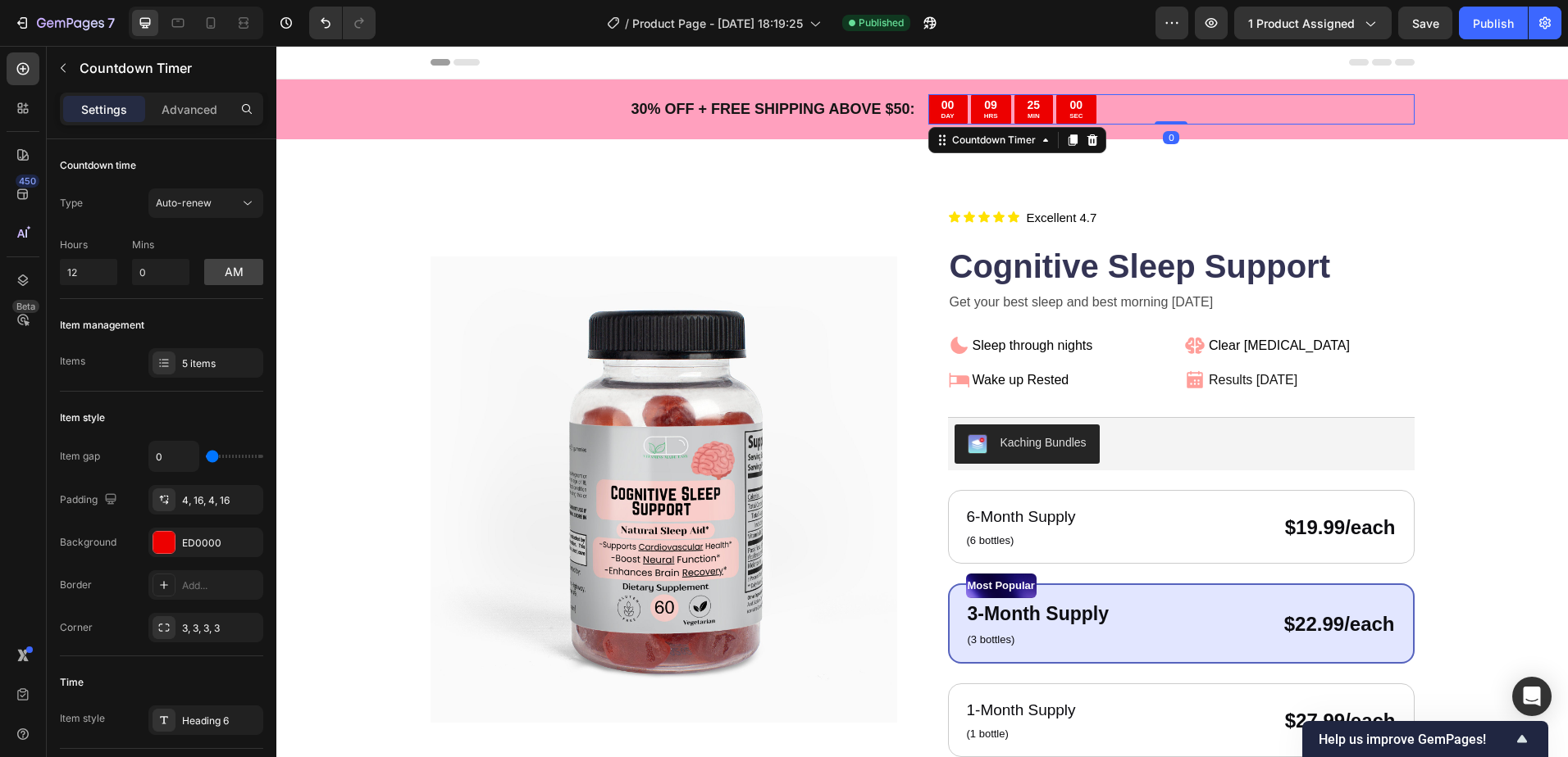
click at [1395, 115] on div "00 DAY 09 HRS 25 MIN 00 SEC" at bounding box center [1171, 108] width 486 height 30
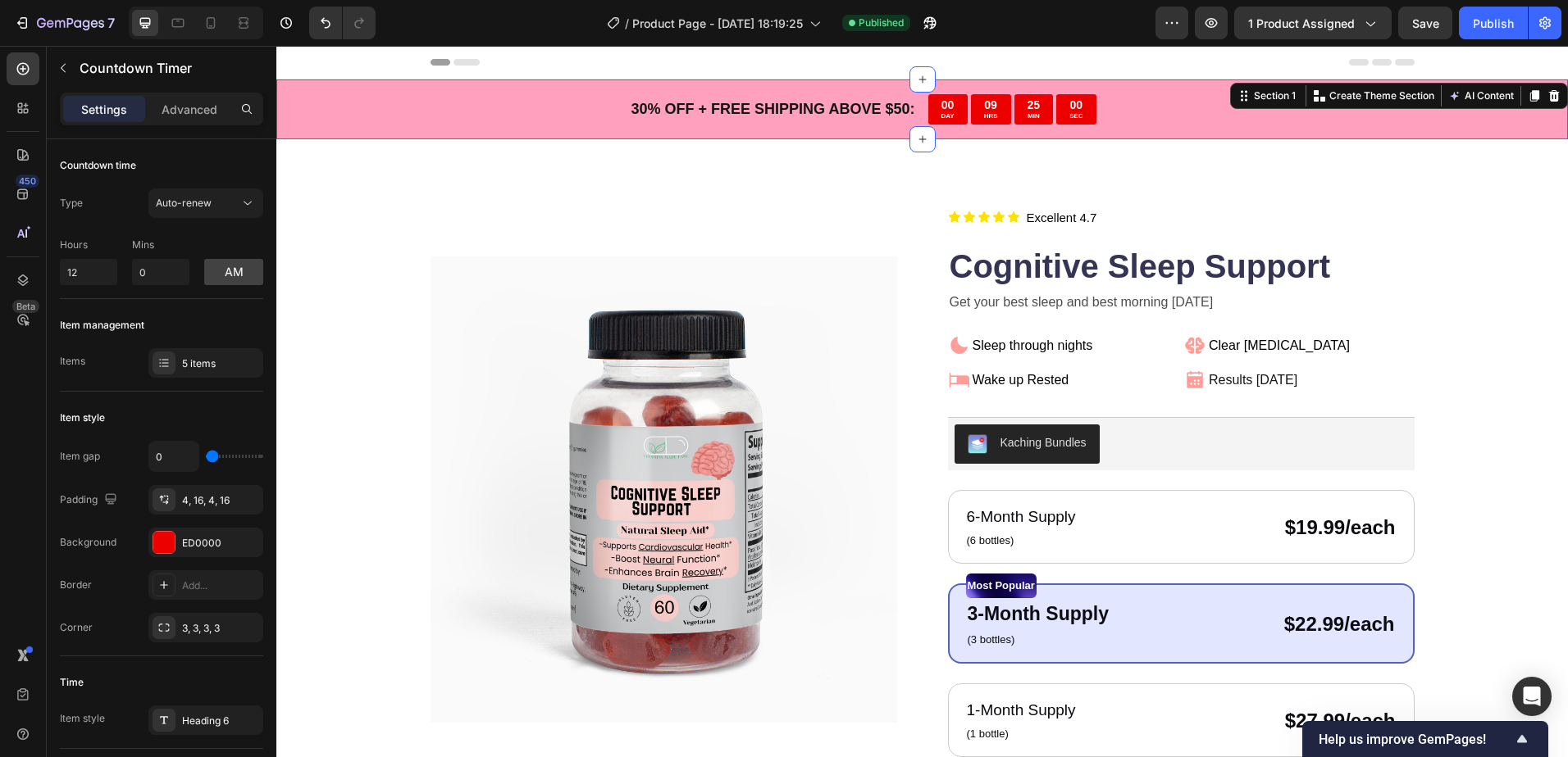
click at [1444, 116] on div "30 % OFF + FREE SHIPPING ABOVE $50: Text Block 00 DAY 09 HRS 25 MIN 00 SEC Coun…" at bounding box center [921, 109] width 1291 height 60
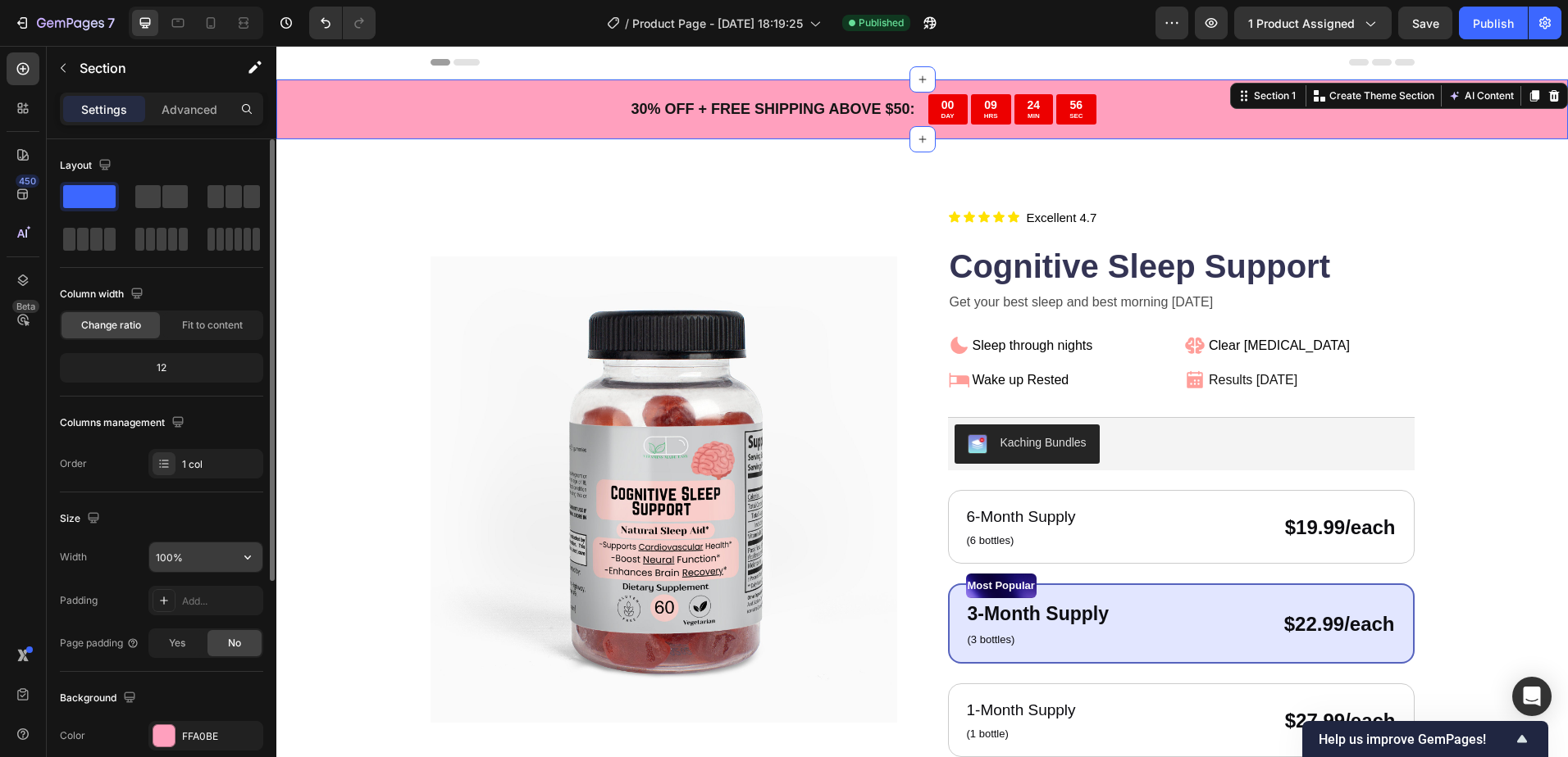
click at [196, 565] on input "100%" at bounding box center [205, 557] width 113 height 29
type input "100%"
click at [181, 102] on p "Advanced" at bounding box center [190, 109] width 56 height 17
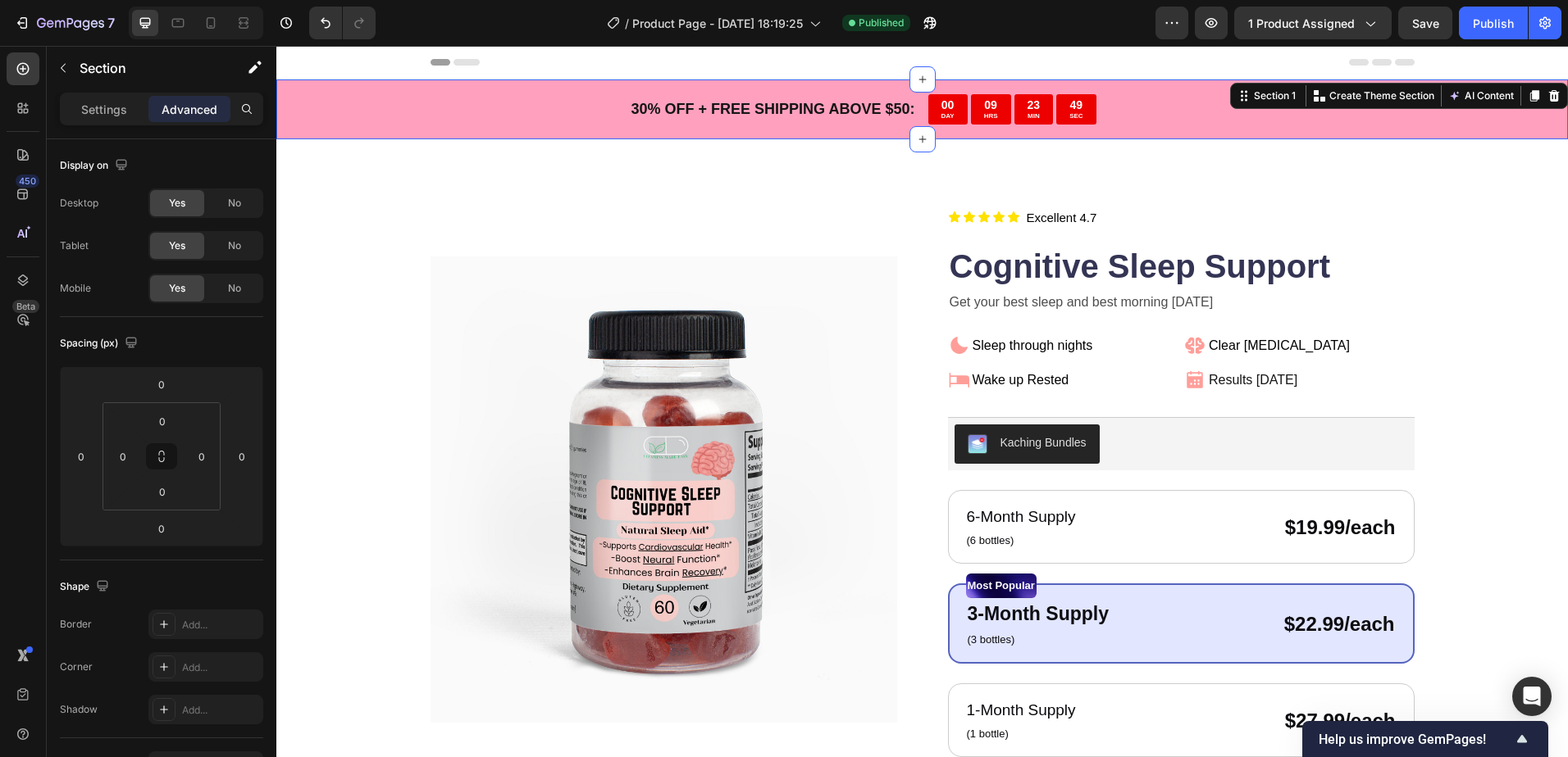
click at [382, 111] on div "30 % OFF + FREE SHIPPING ABOVE $50: Text Block 00 DAY 09 HRS 23 MIN 49 SEC Coun…" at bounding box center [921, 109] width 1291 height 60
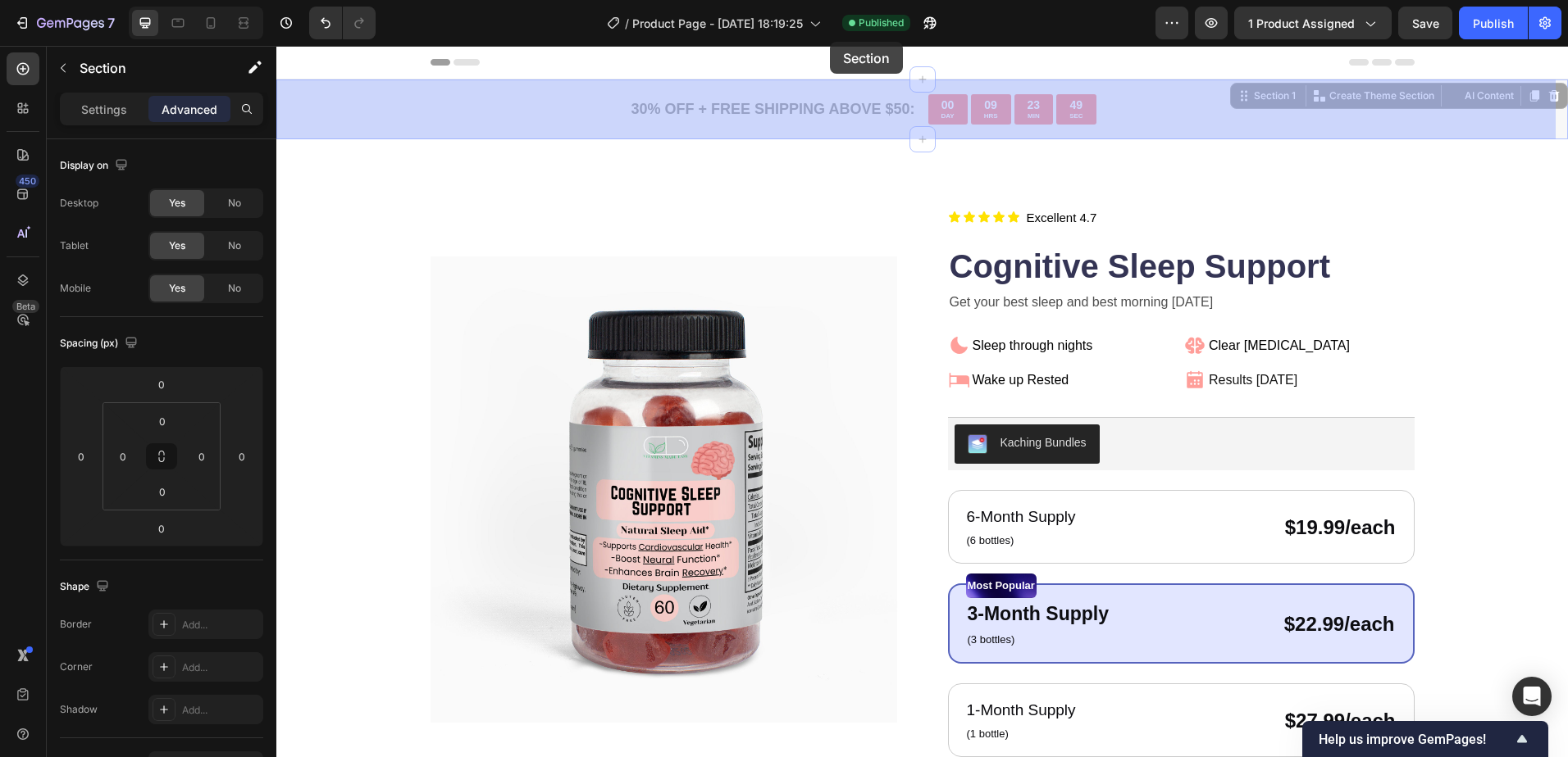
drag, startPoint x: 381, startPoint y: 116, endPoint x: 828, endPoint y: 49, distance: 452.0
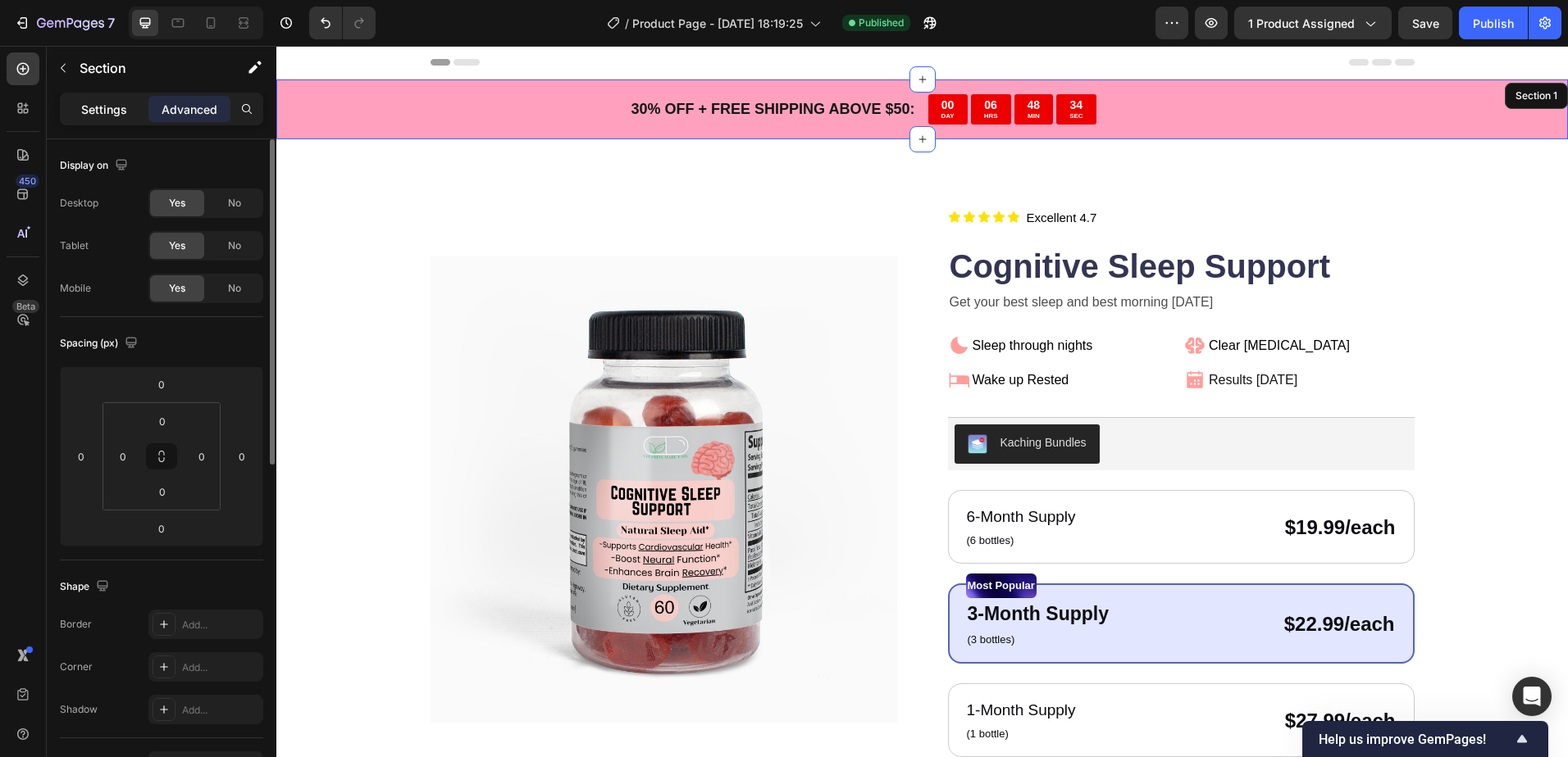
click at [120, 96] on div "Settings" at bounding box center [104, 108] width 82 height 26
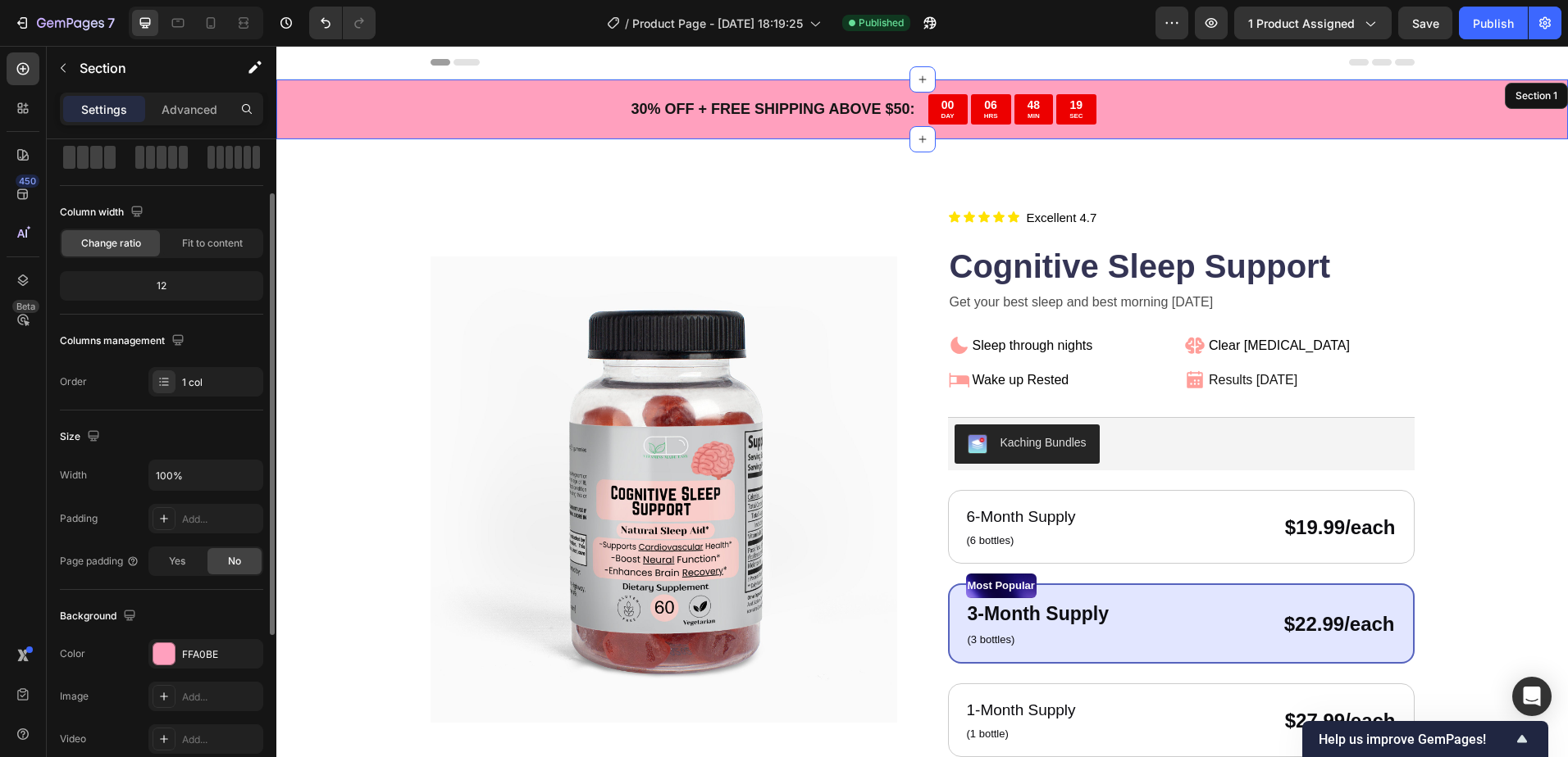
click at [184, 574] on div "Yes No" at bounding box center [205, 561] width 115 height 29
click at [184, 574] on div "Yes" at bounding box center [177, 560] width 54 height 26
click at [231, 565] on span "No" at bounding box center [234, 560] width 14 height 15
click at [180, 567] on span "Yes" at bounding box center [176, 560] width 16 height 15
drag, startPoint x: 214, startPoint y: 21, endPoint x: 225, endPoint y: 24, distance: 11.4
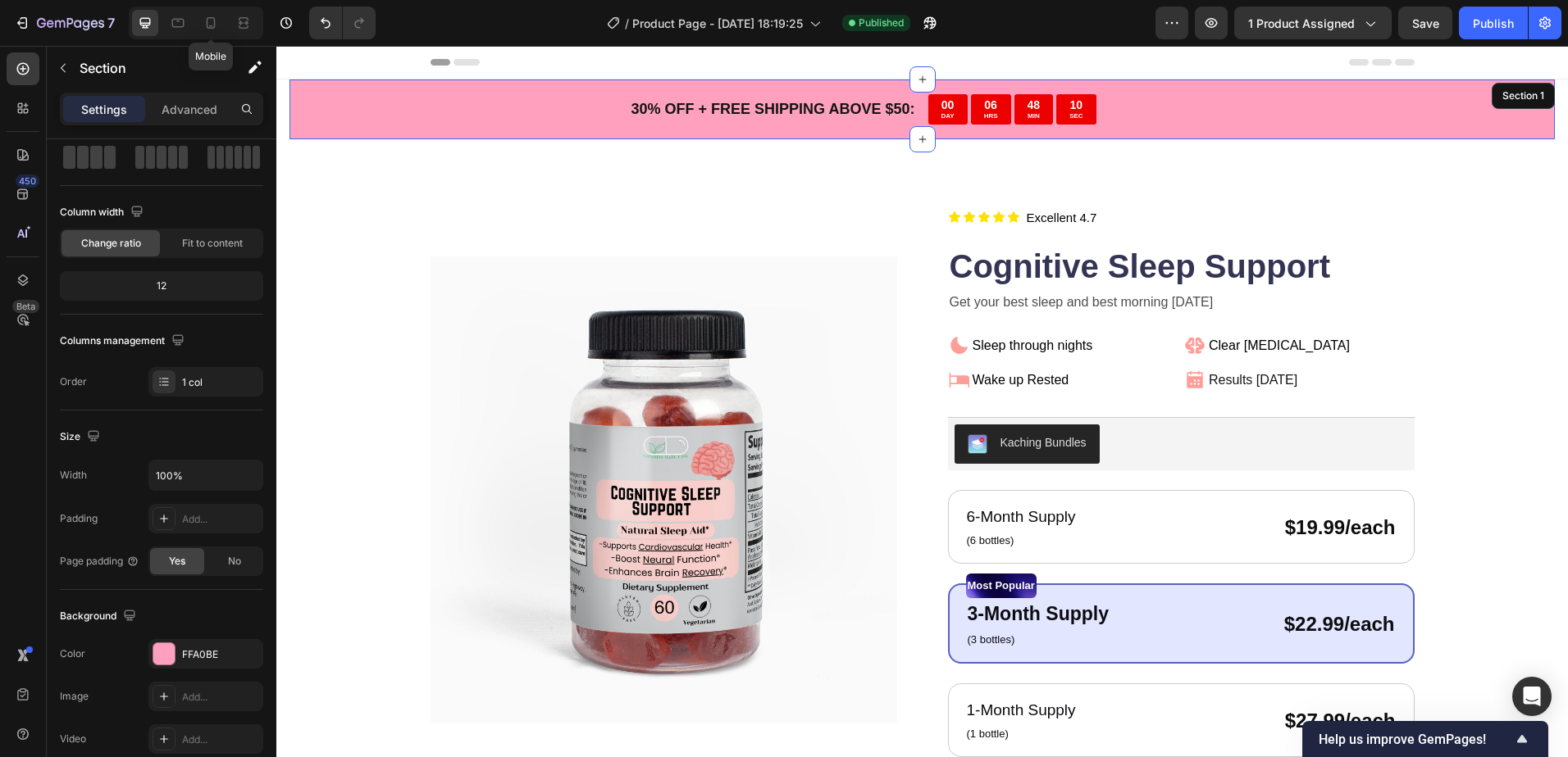
click at [213, 21] on icon at bounding box center [210, 22] width 16 height 16
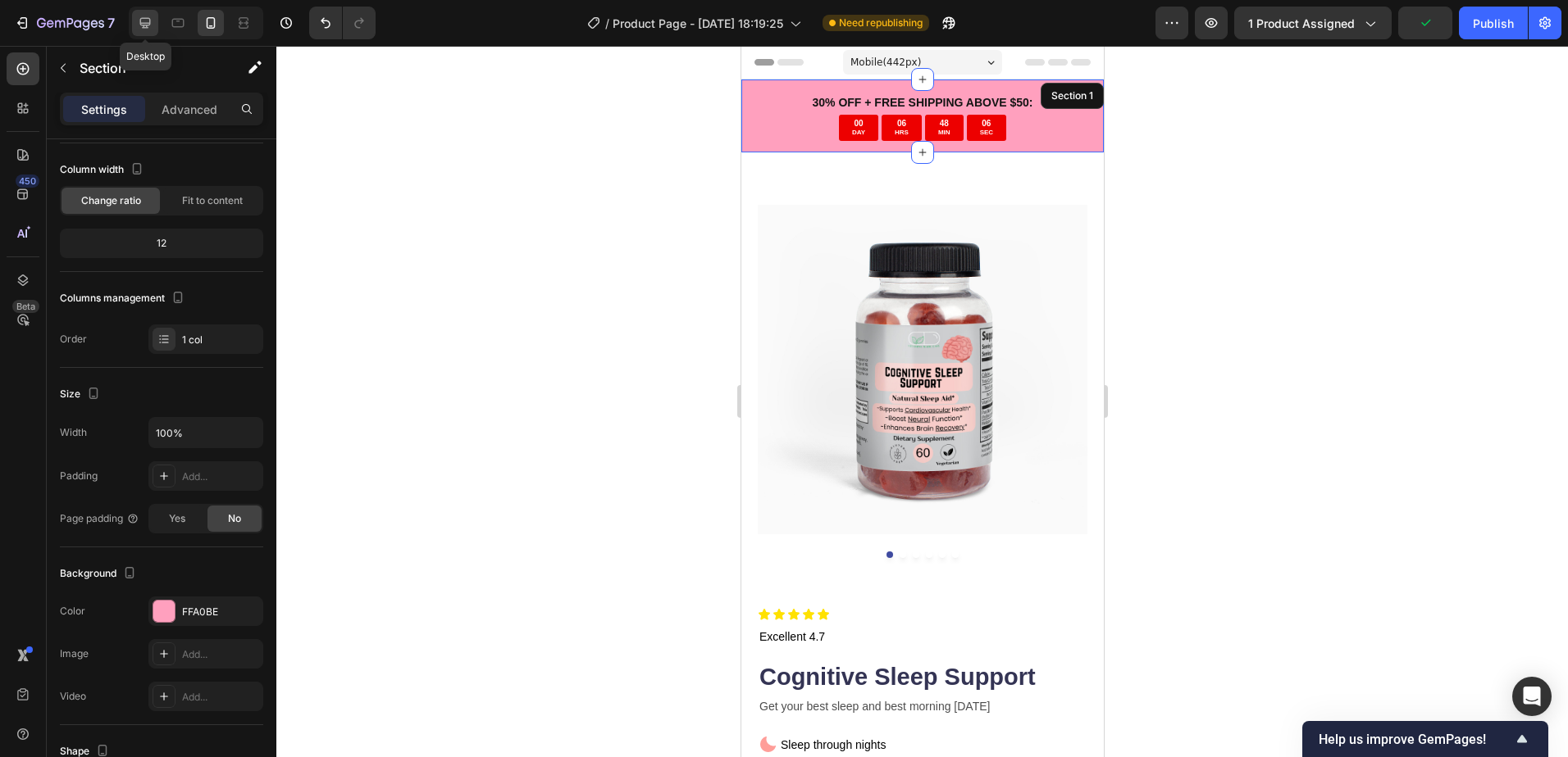
click at [146, 22] on icon at bounding box center [144, 22] width 16 height 16
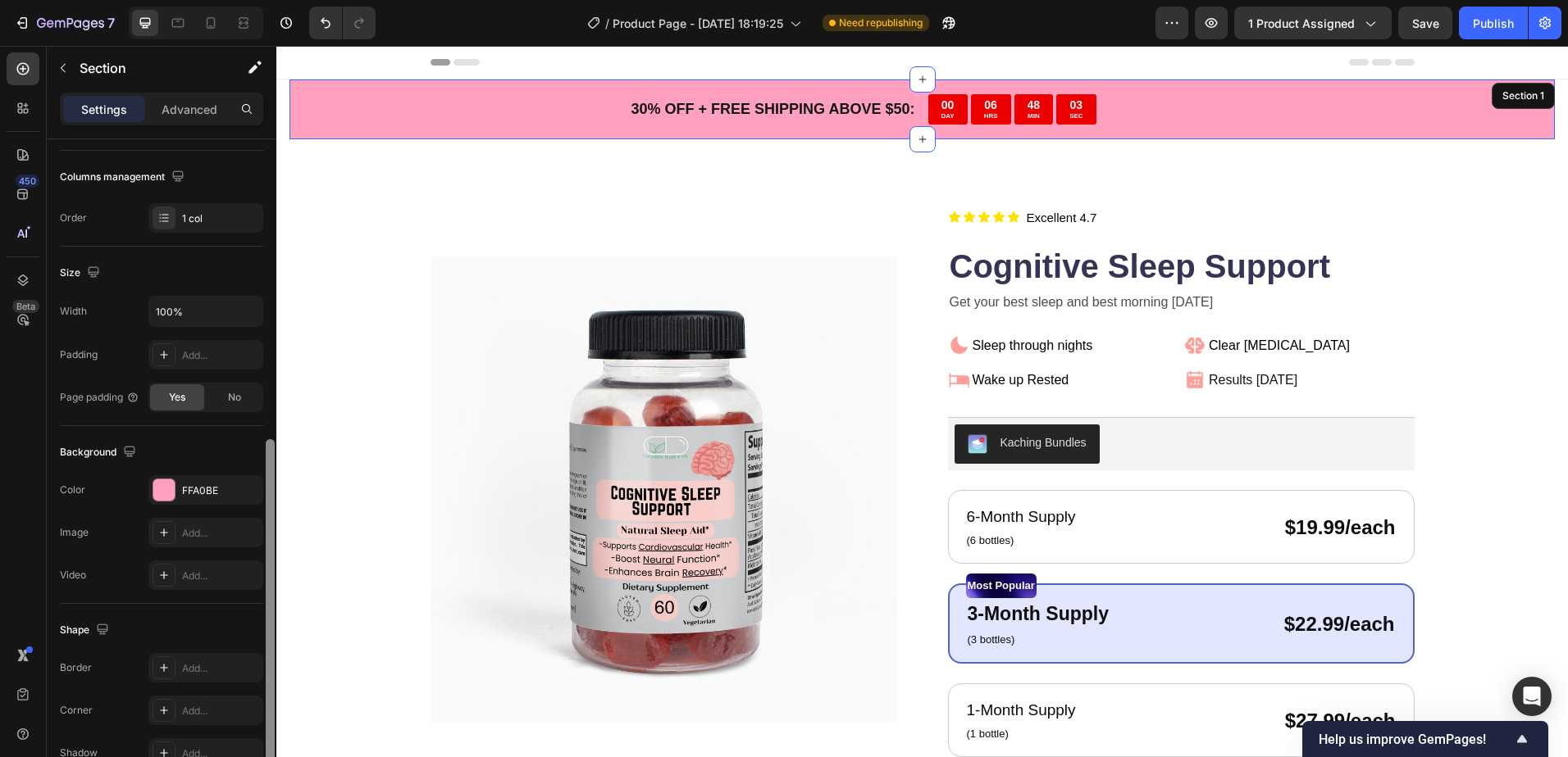
scroll to position [328, 0]
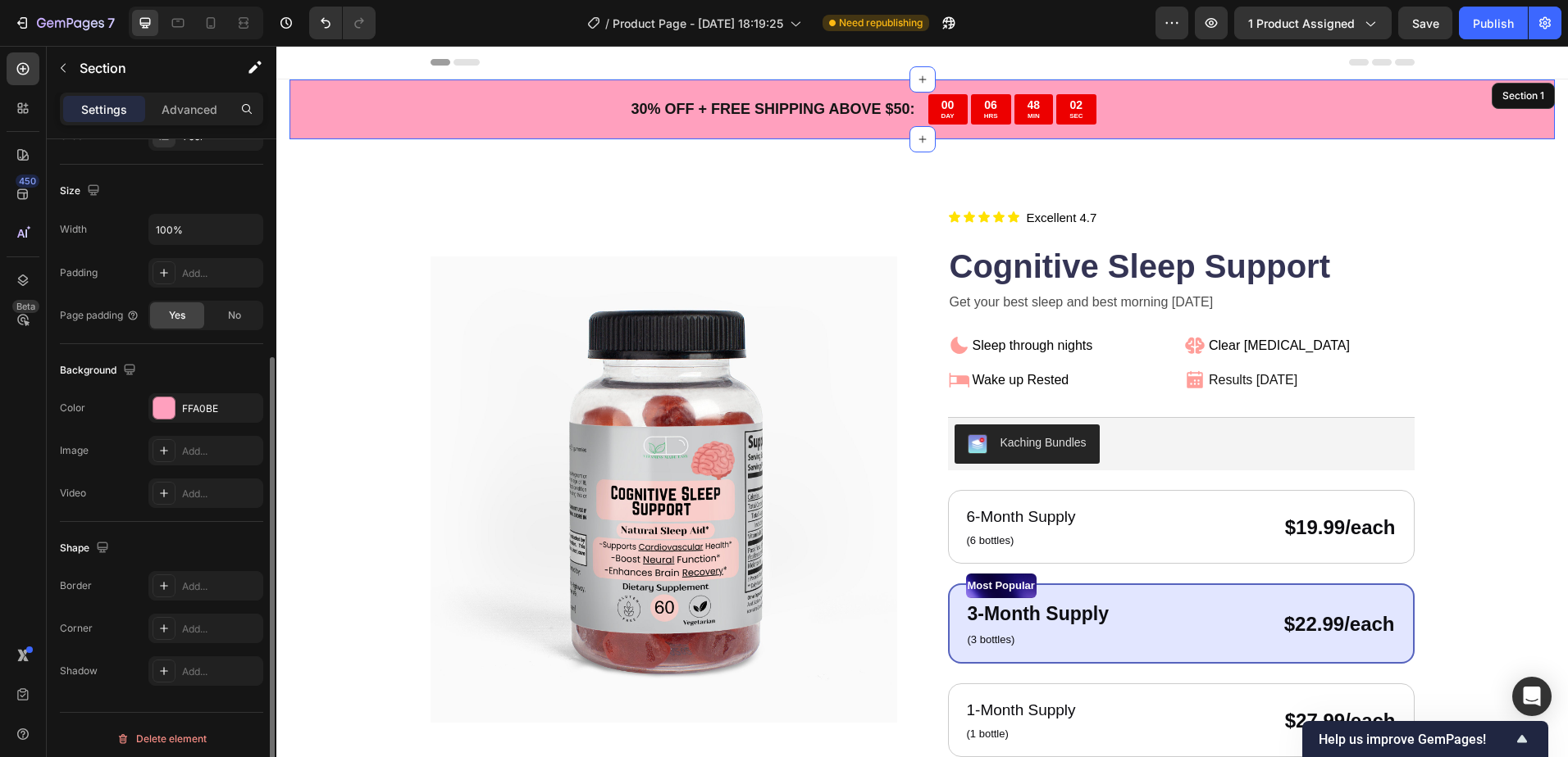
click at [375, 107] on div "30 % OFF + FREE SHIPPING ABOVE $50: Text Block 00 DAY 06 HRS 48 MIN 02 SEC Coun…" at bounding box center [922, 109] width 1265 height 60
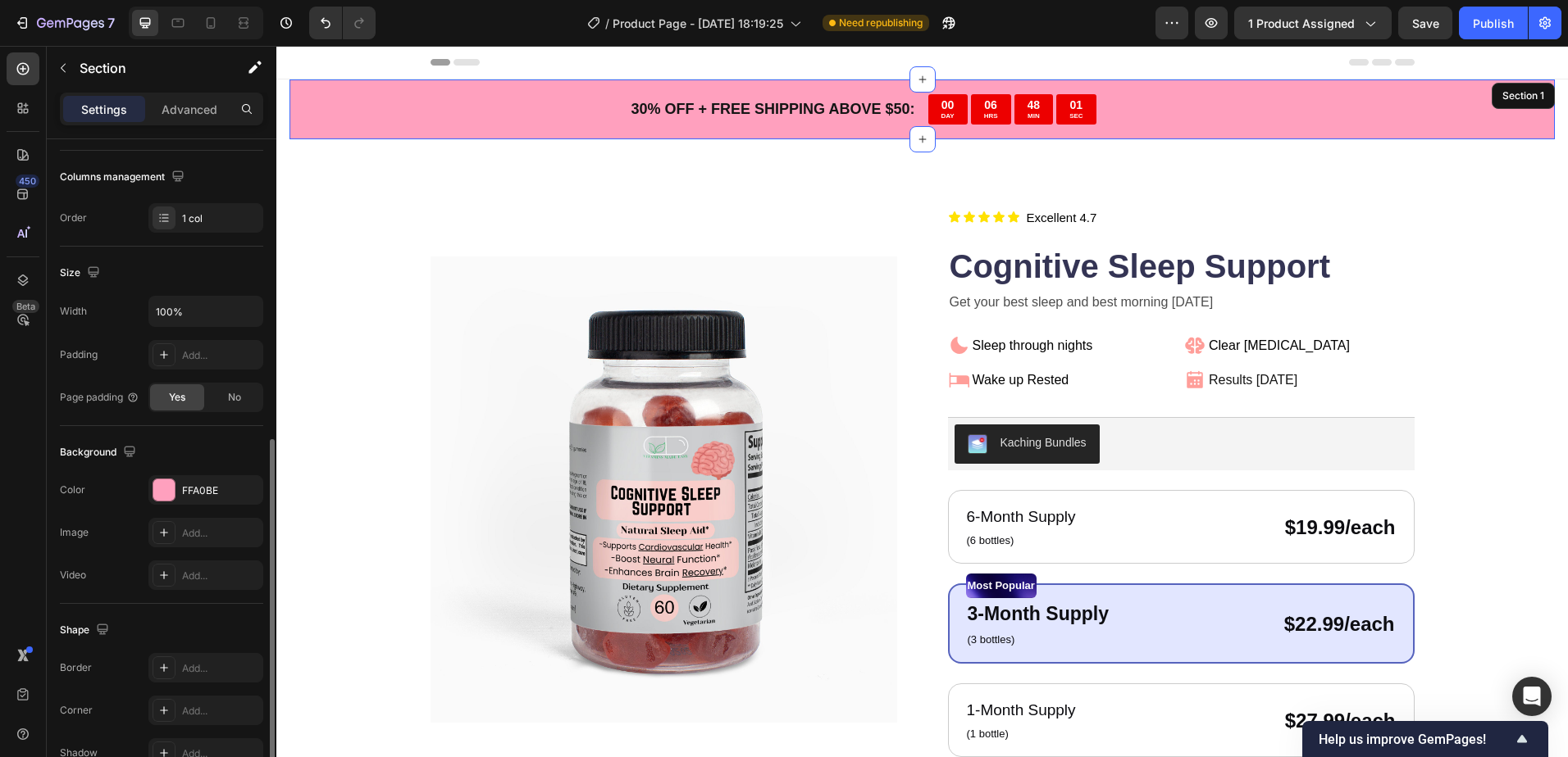
scroll to position [164, 0]
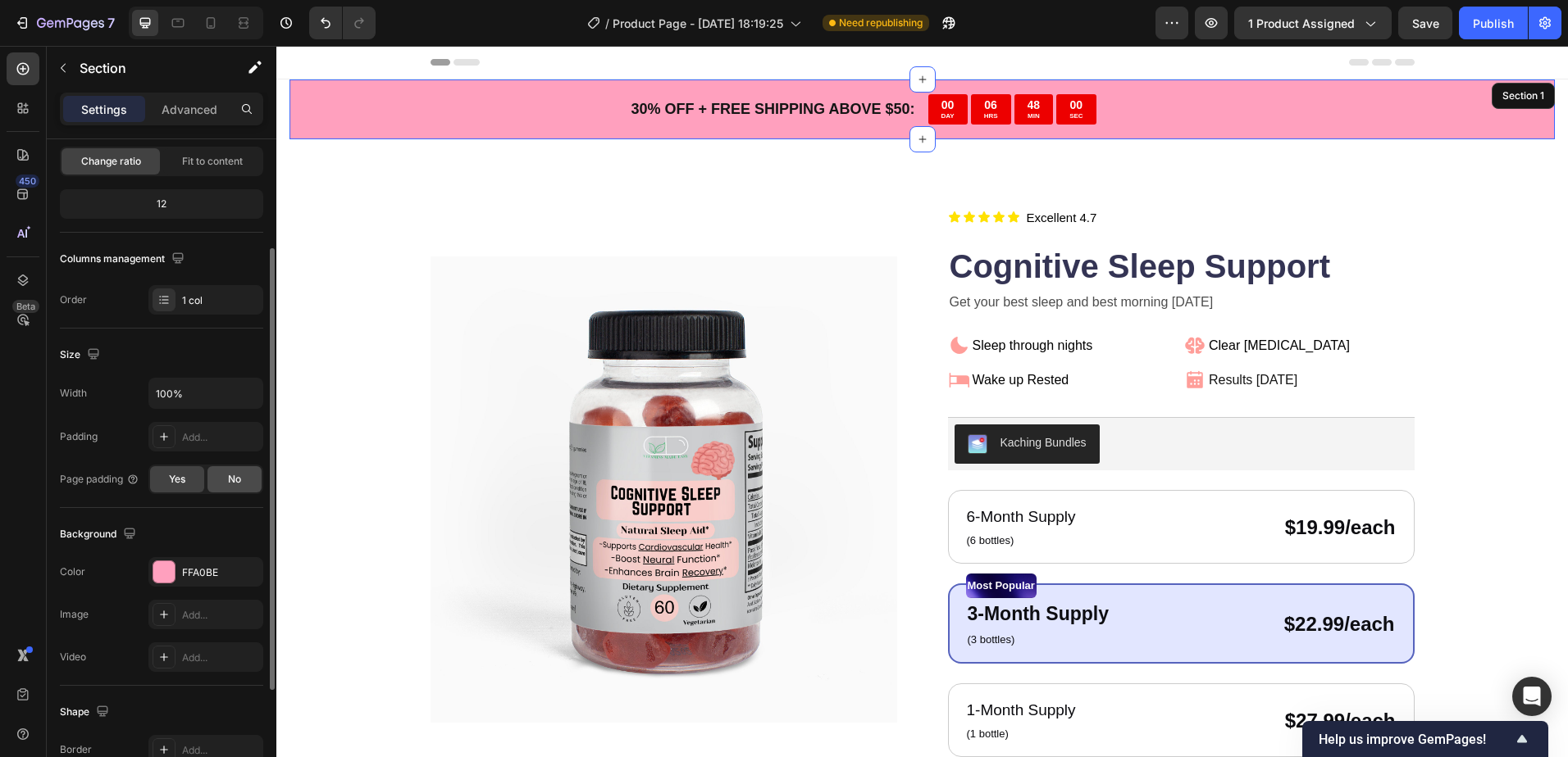
click at [222, 478] on div "No" at bounding box center [234, 479] width 54 height 26
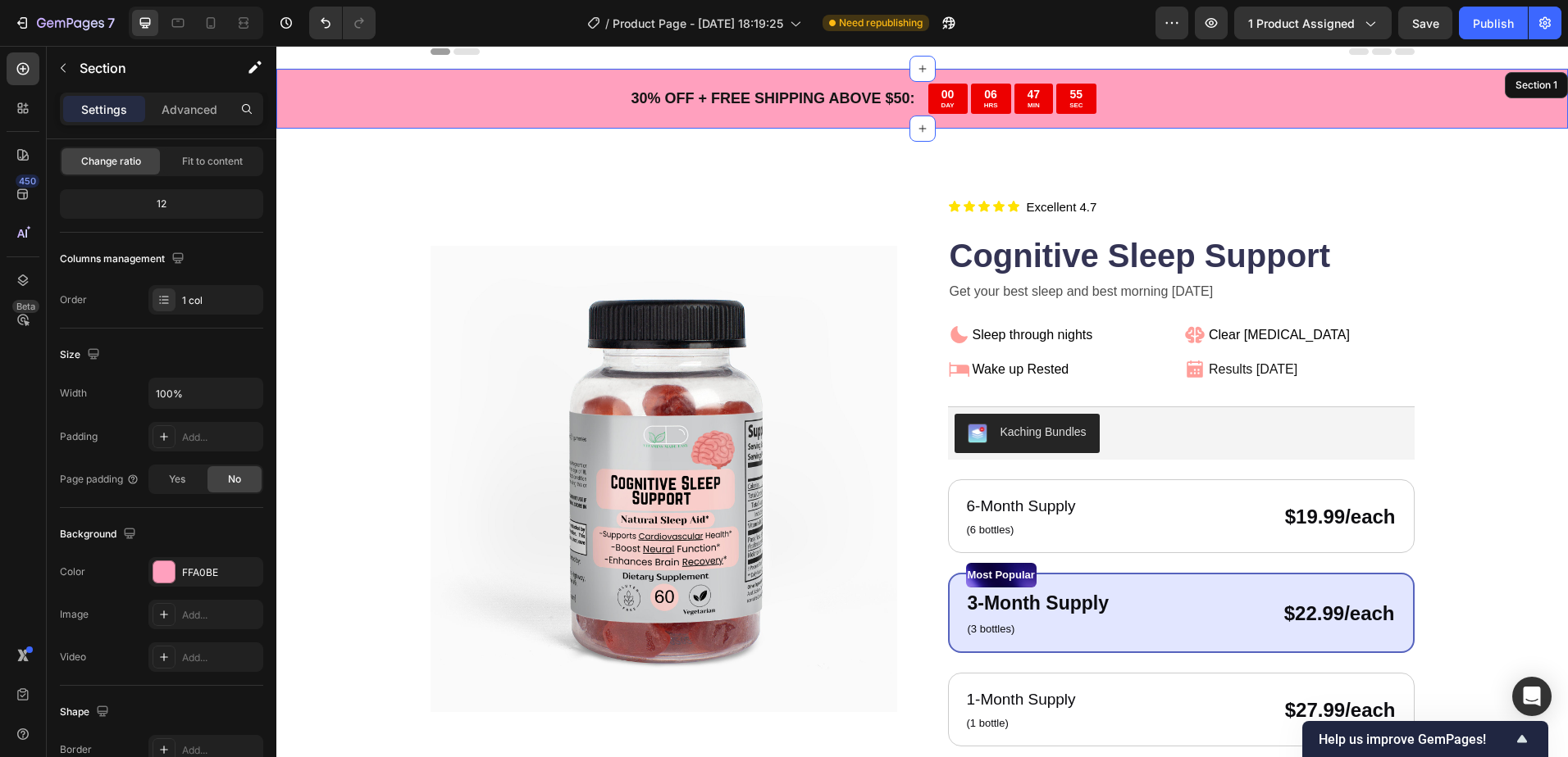
scroll to position [0, 0]
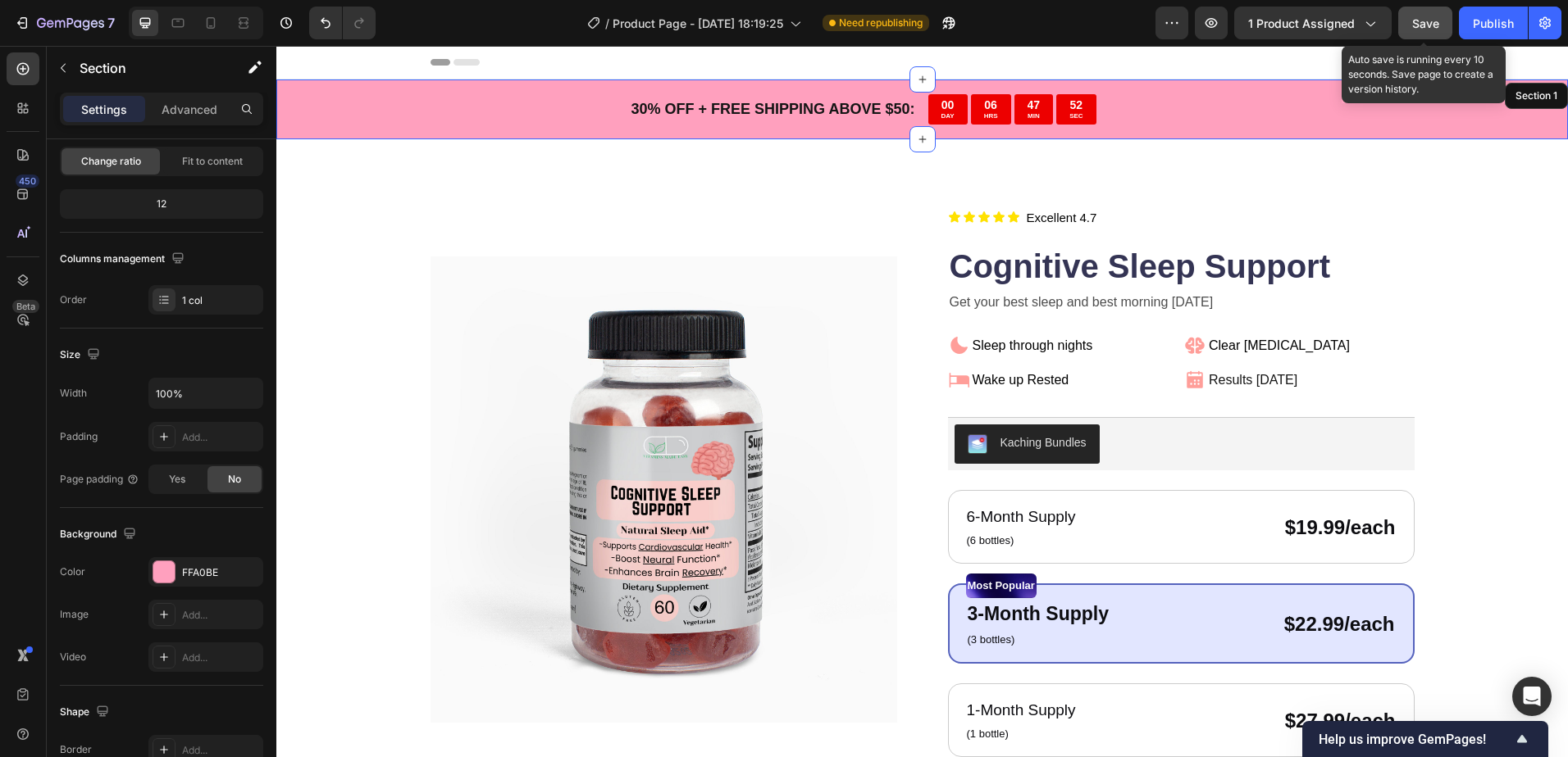
click at [1433, 32] on button "Save" at bounding box center [1425, 23] width 54 height 33
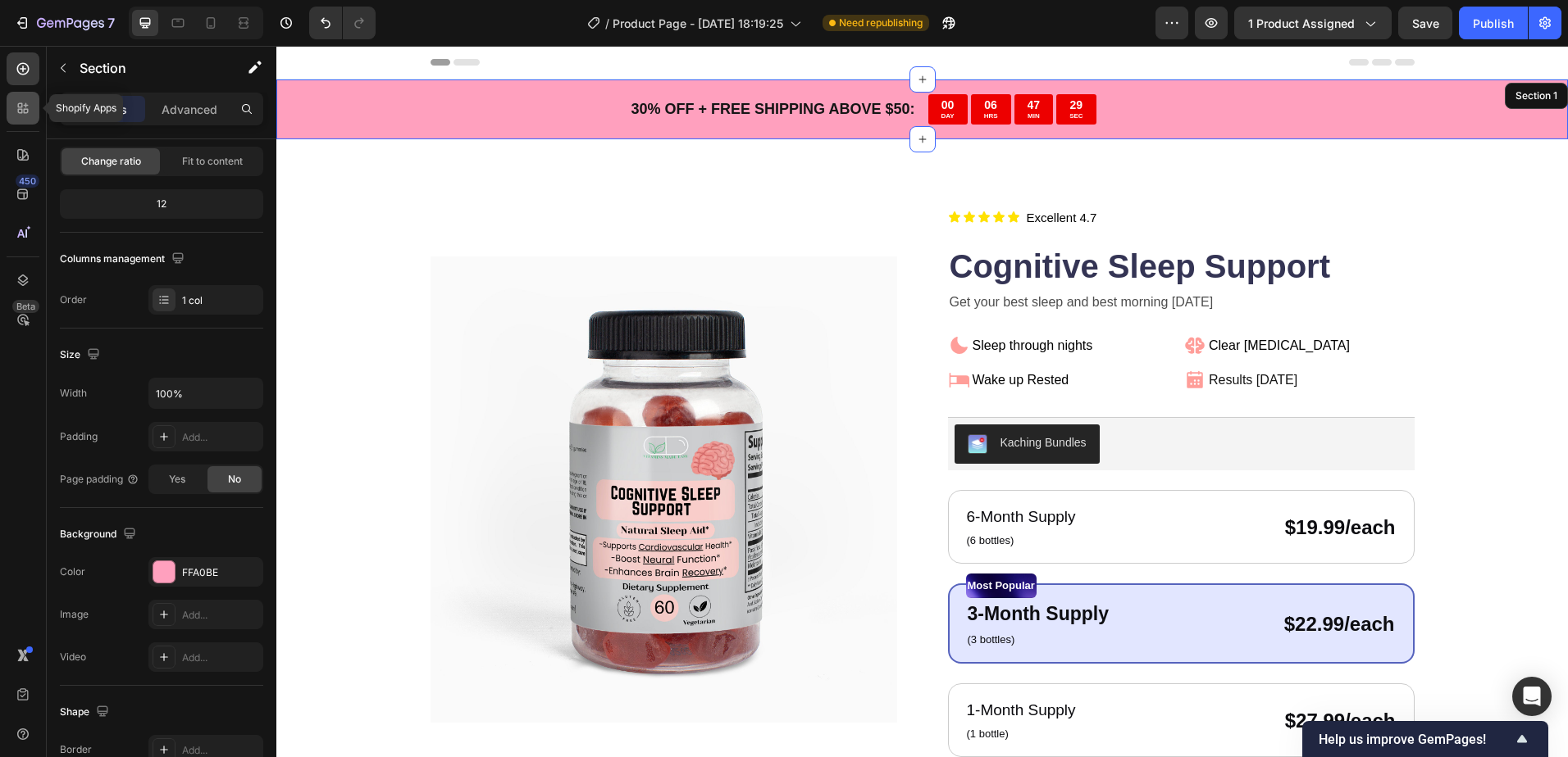
click at [29, 109] on icon at bounding box center [22, 107] width 16 height 16
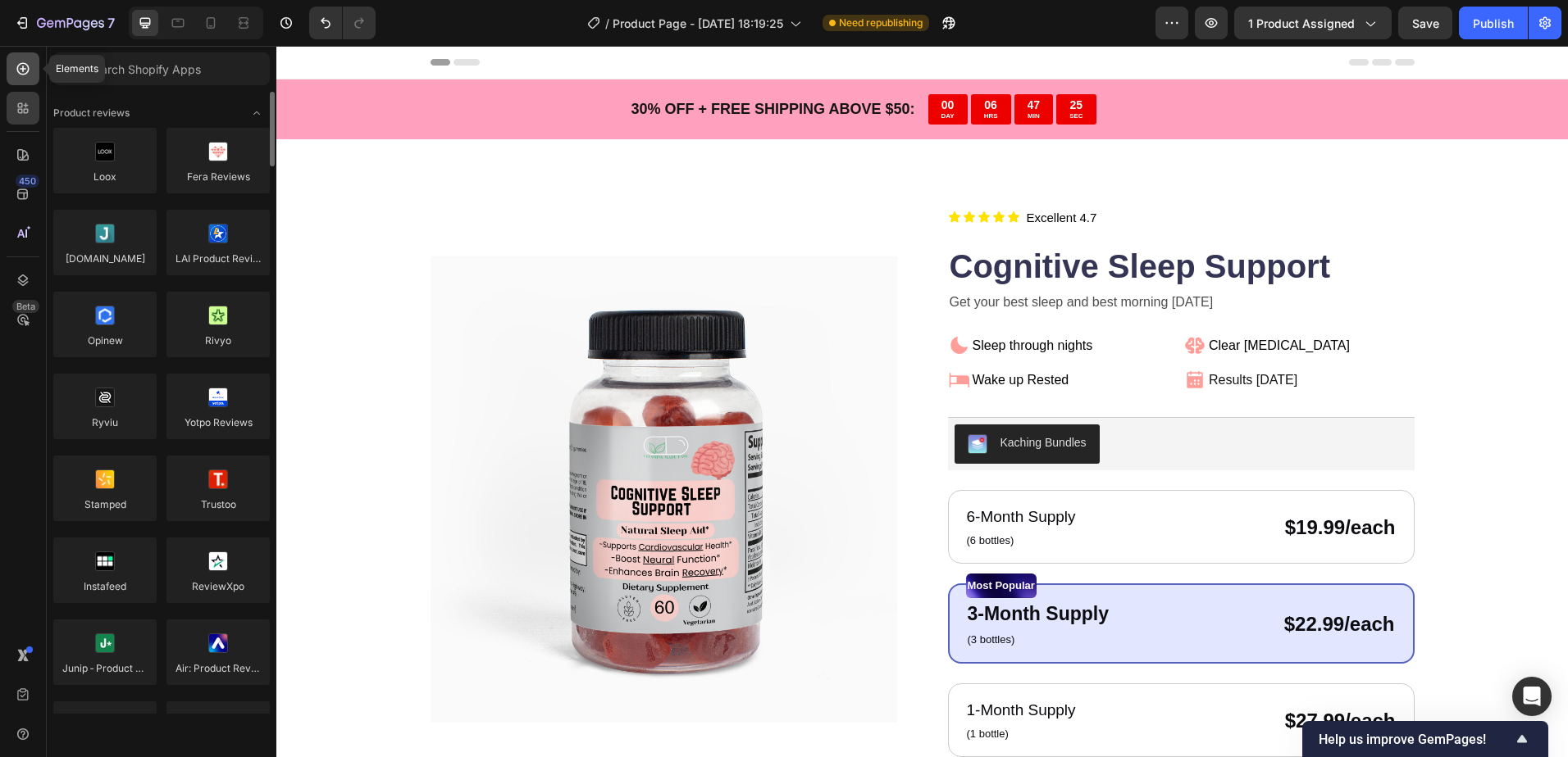
click at [15, 77] on div at bounding box center [23, 69] width 33 height 33
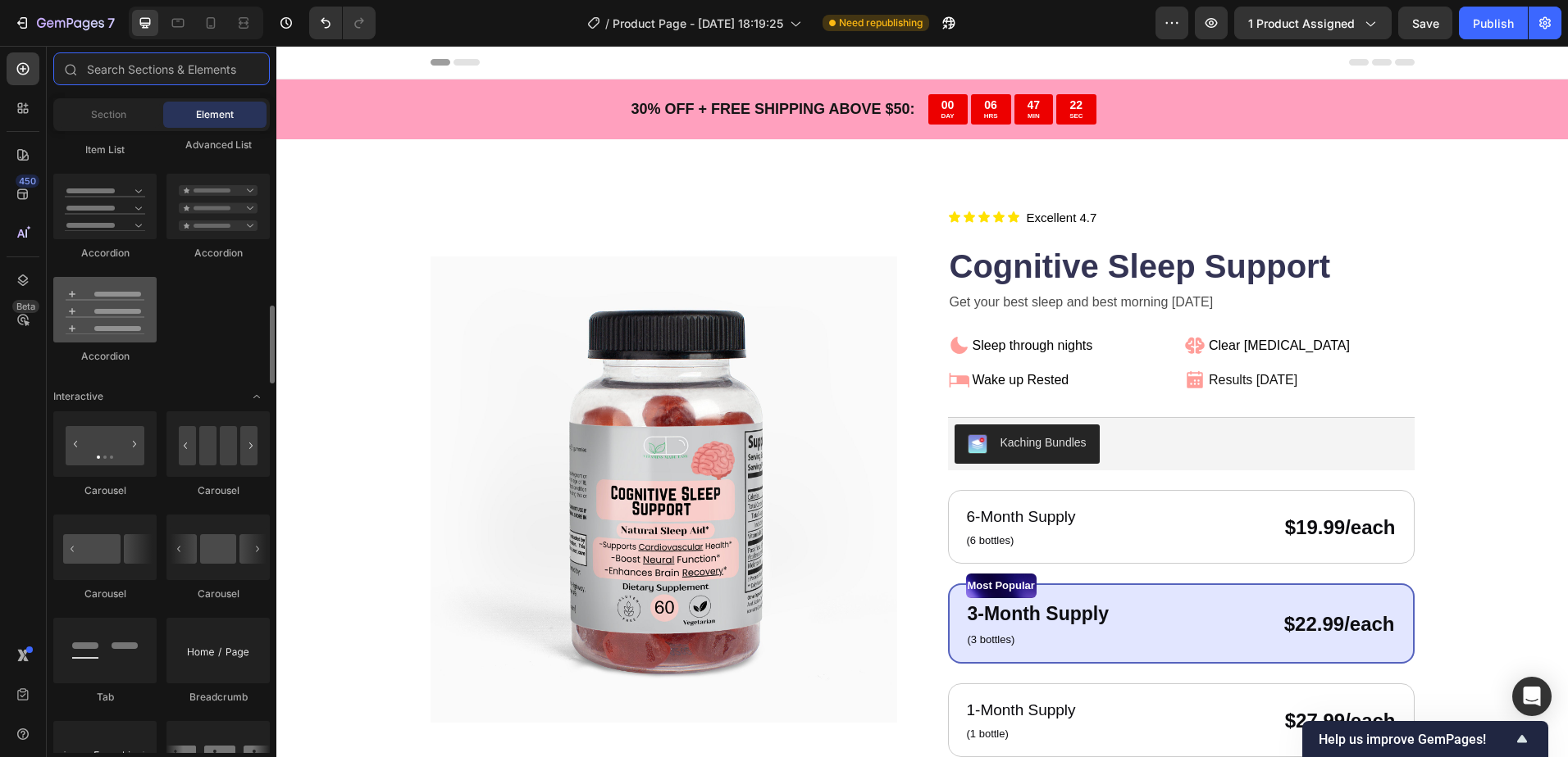
scroll to position [1557, 0]
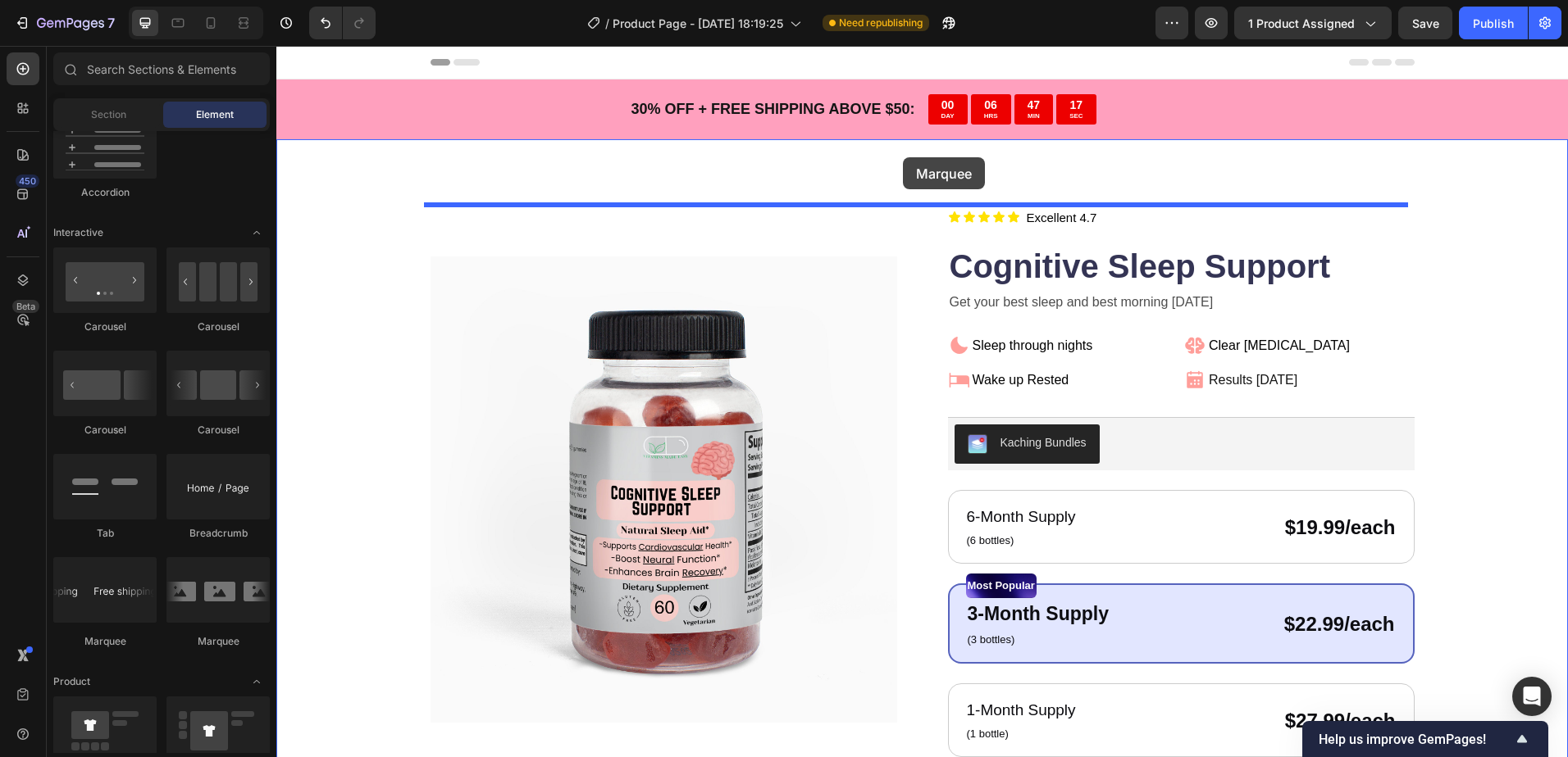
drag, startPoint x: 394, startPoint y: 644, endPoint x: 903, endPoint y: 158, distance: 703.8
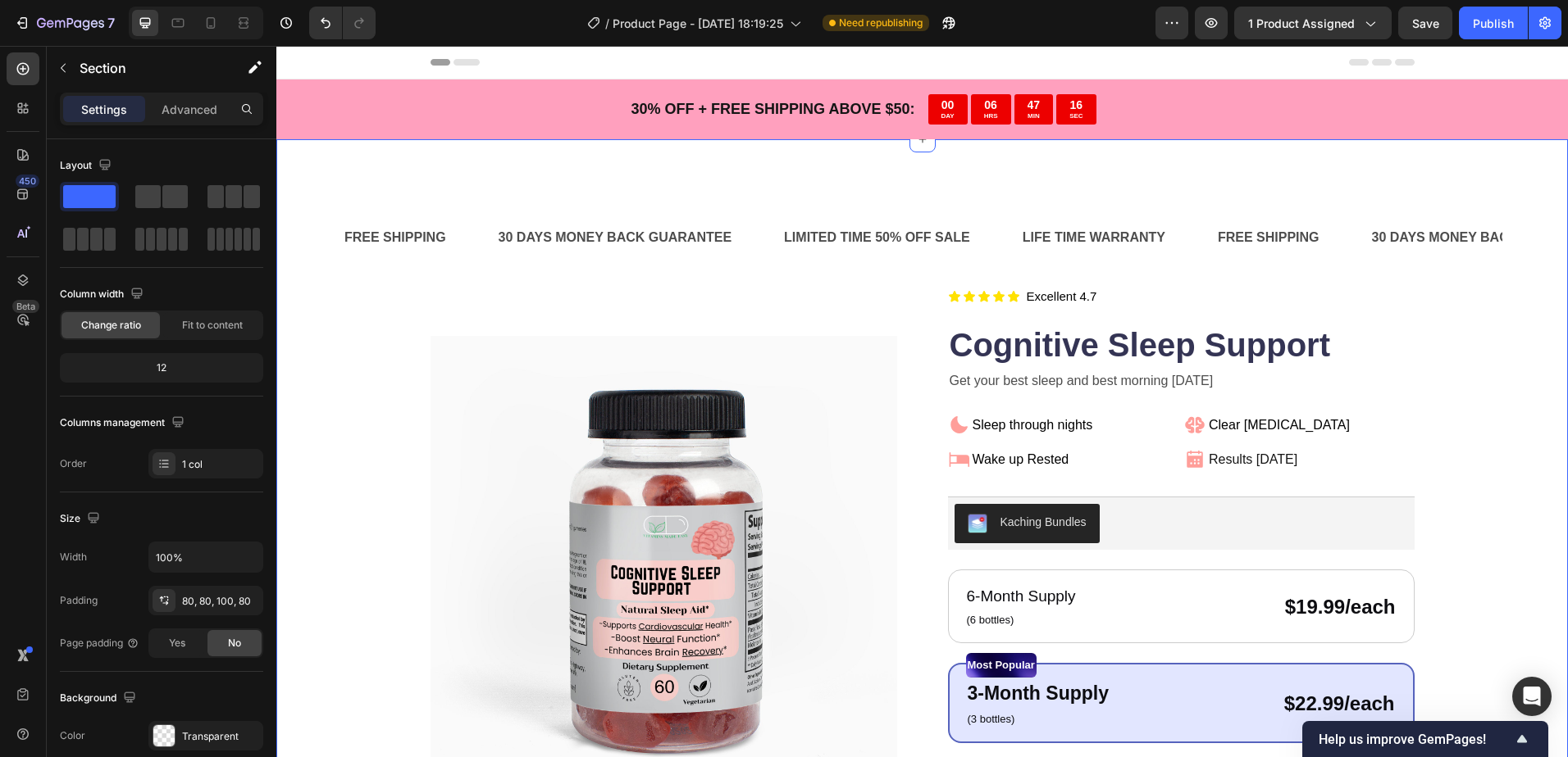
click at [845, 171] on div "FREE SHIPPING Text Block 30 DAYS MONEY BACK GUARANTEE Text Block LIMITED TIME 5…" at bounding box center [921, 650] width 1291 height 1020
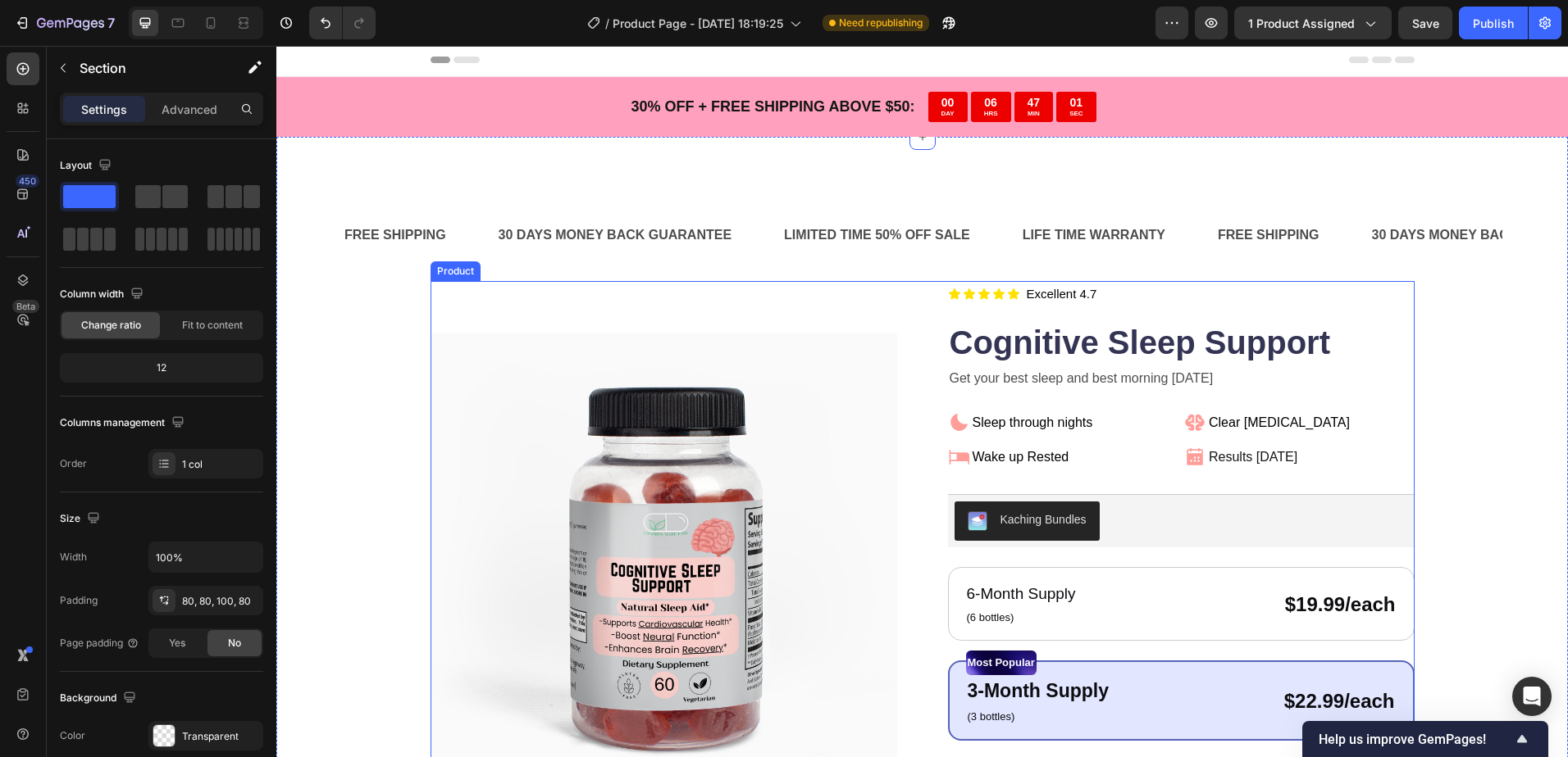
scroll to position [0, 0]
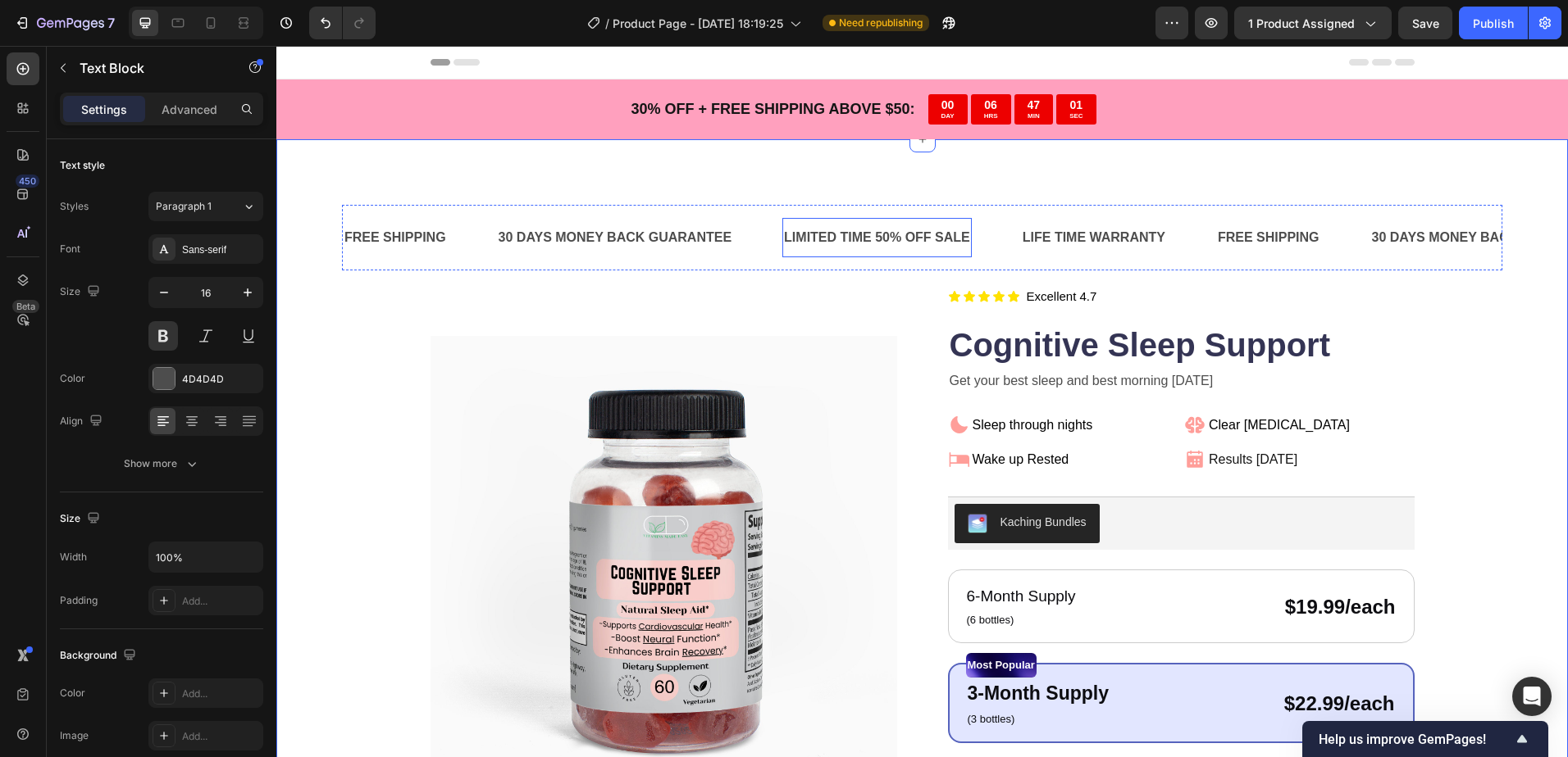
click at [852, 237] on div "LIMITED TIME 50% OFF SALE" at bounding box center [877, 238] width 190 height 27
click at [886, 235] on div "LIMITED TIME 50% OFF SALE" at bounding box center [877, 238] width 190 height 27
click at [888, 232] on p "LIMITED TIME 50% OFF SALE" at bounding box center [876, 238] width 186 height 24
click at [876, 235] on p "LIMITED TIME 50% OFF SALE" at bounding box center [876, 238] width 186 height 24
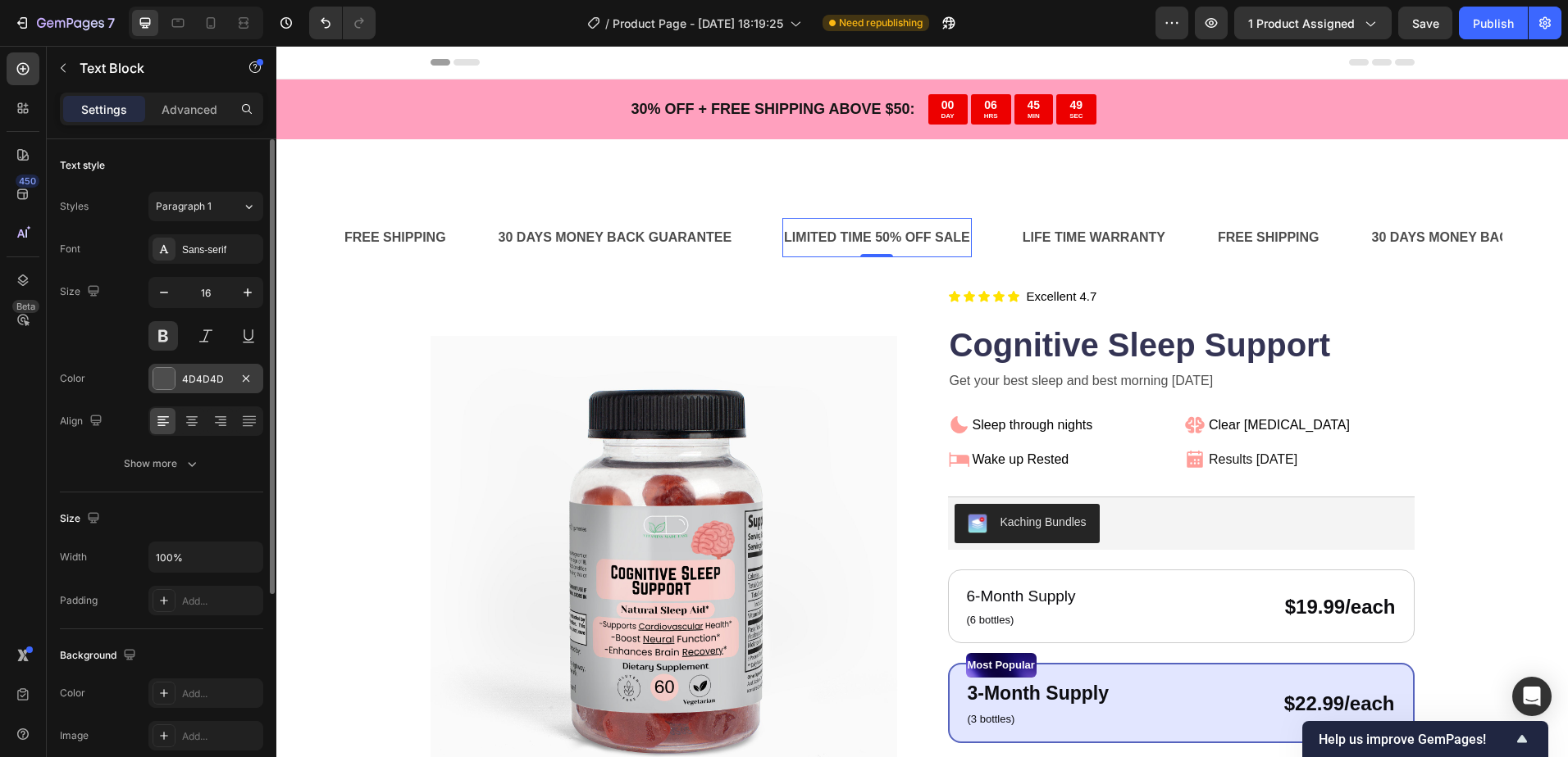
click at [222, 383] on div "4D4D4D" at bounding box center [205, 378] width 47 height 15
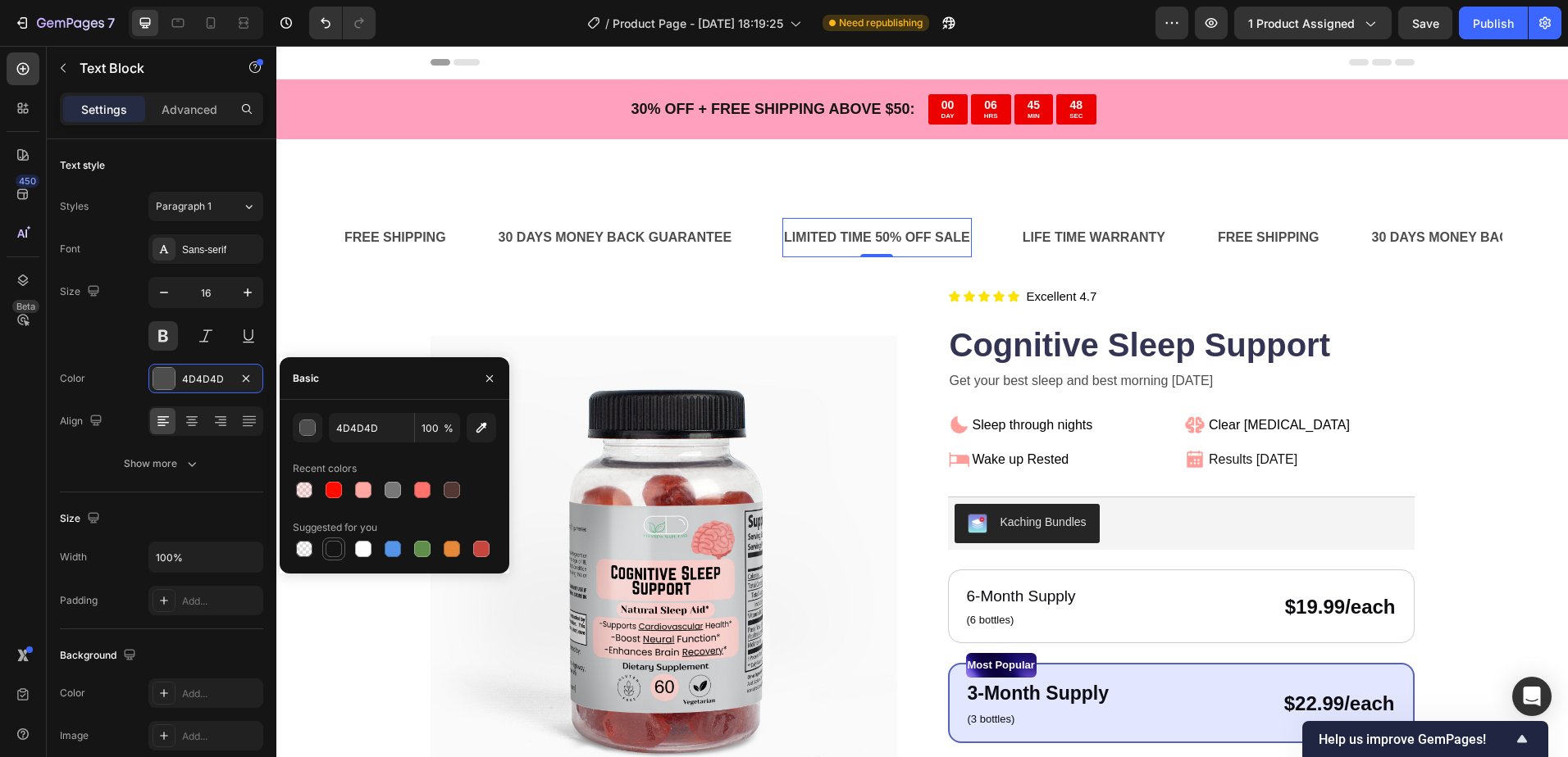
click at [330, 546] on div at bounding box center [333, 549] width 16 height 16
click at [336, 492] on div at bounding box center [333, 490] width 16 height 16
click at [335, 548] on div at bounding box center [333, 549] width 16 height 16
type input "151515"
click at [492, 251] on div "FREE SHIPPING Text Block" at bounding box center [419, 237] width 154 height 40
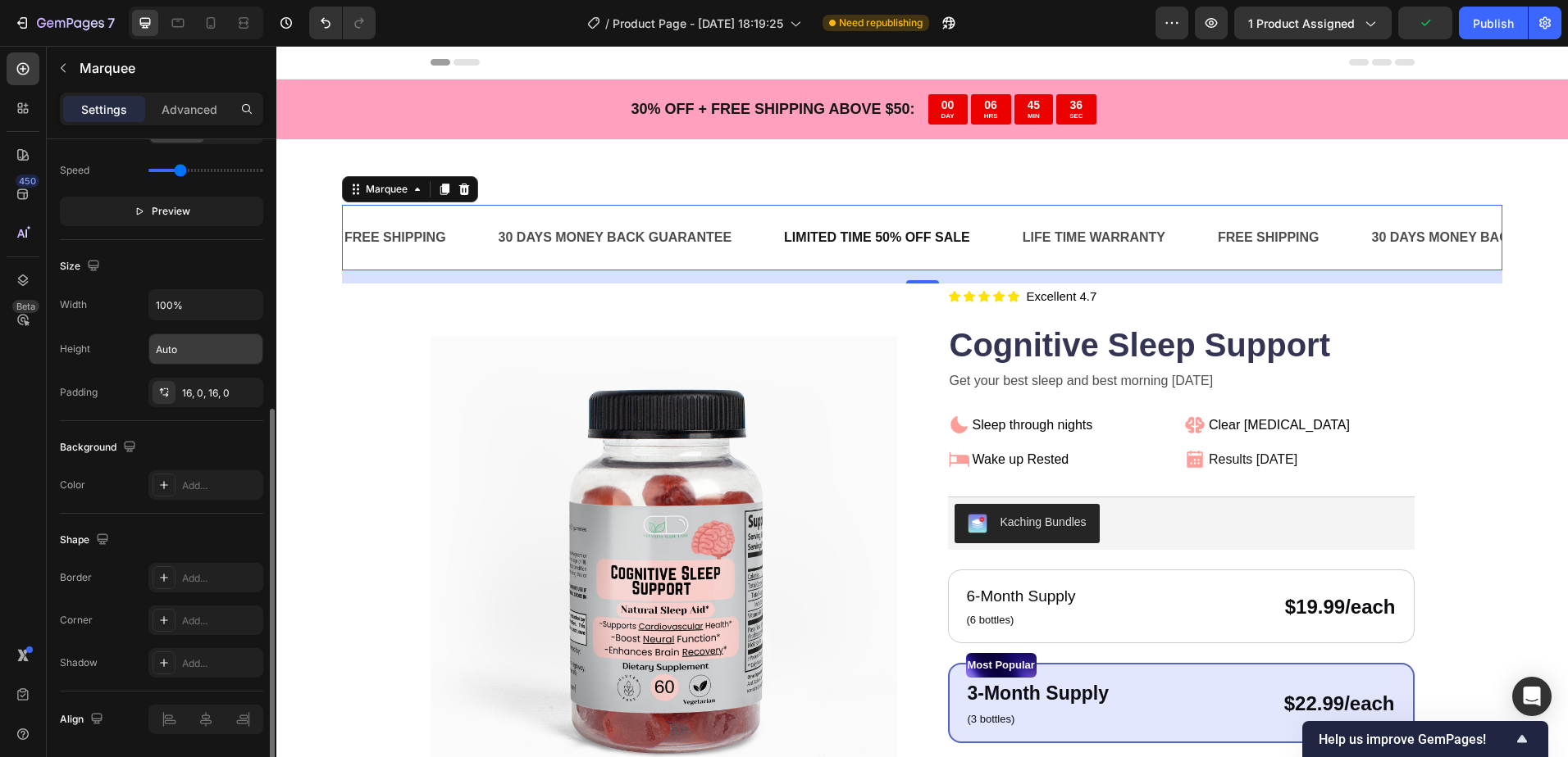
scroll to position [547, 0]
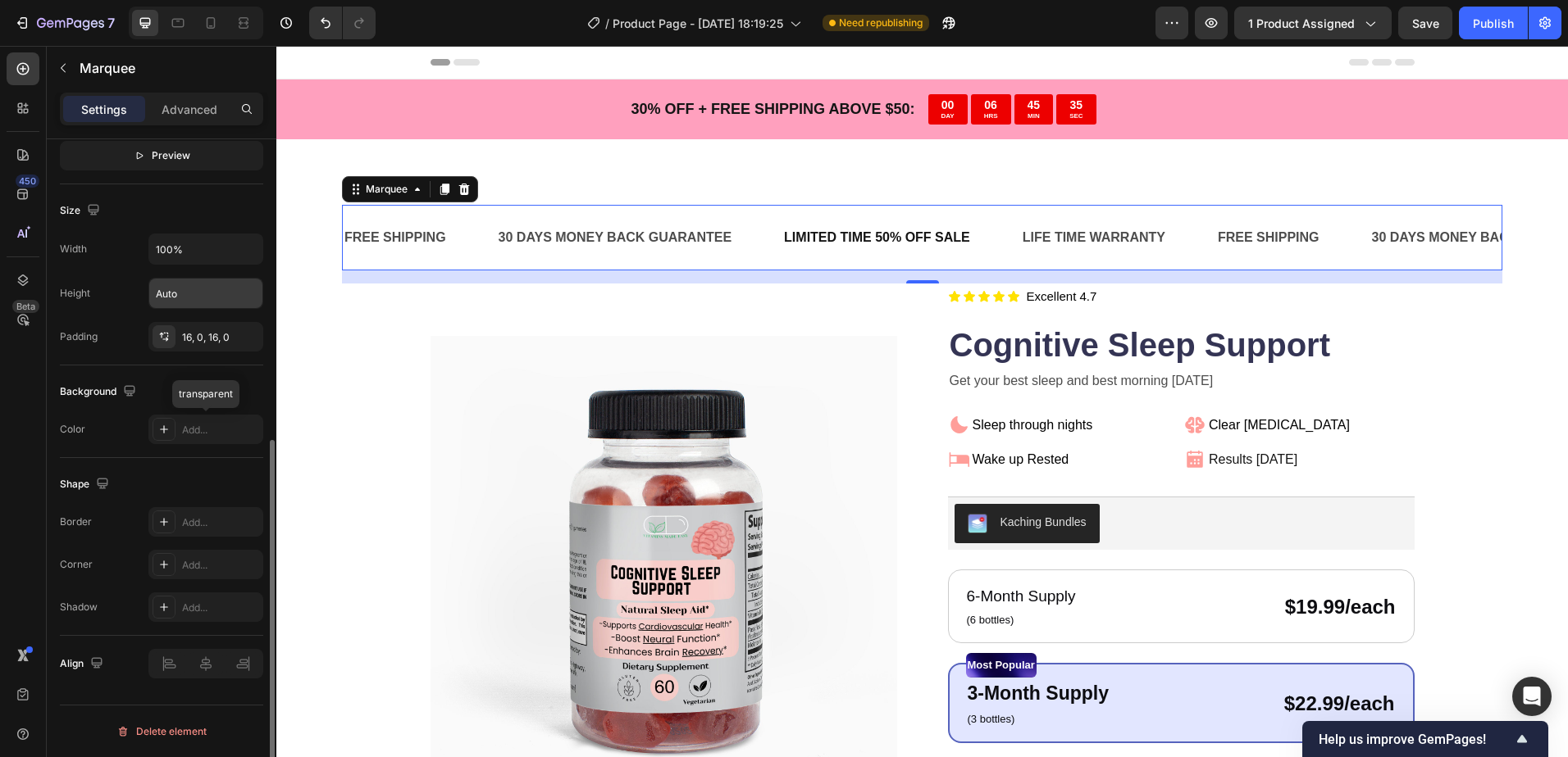
click at [183, 428] on div "Add..." at bounding box center [221, 430] width 77 height 15
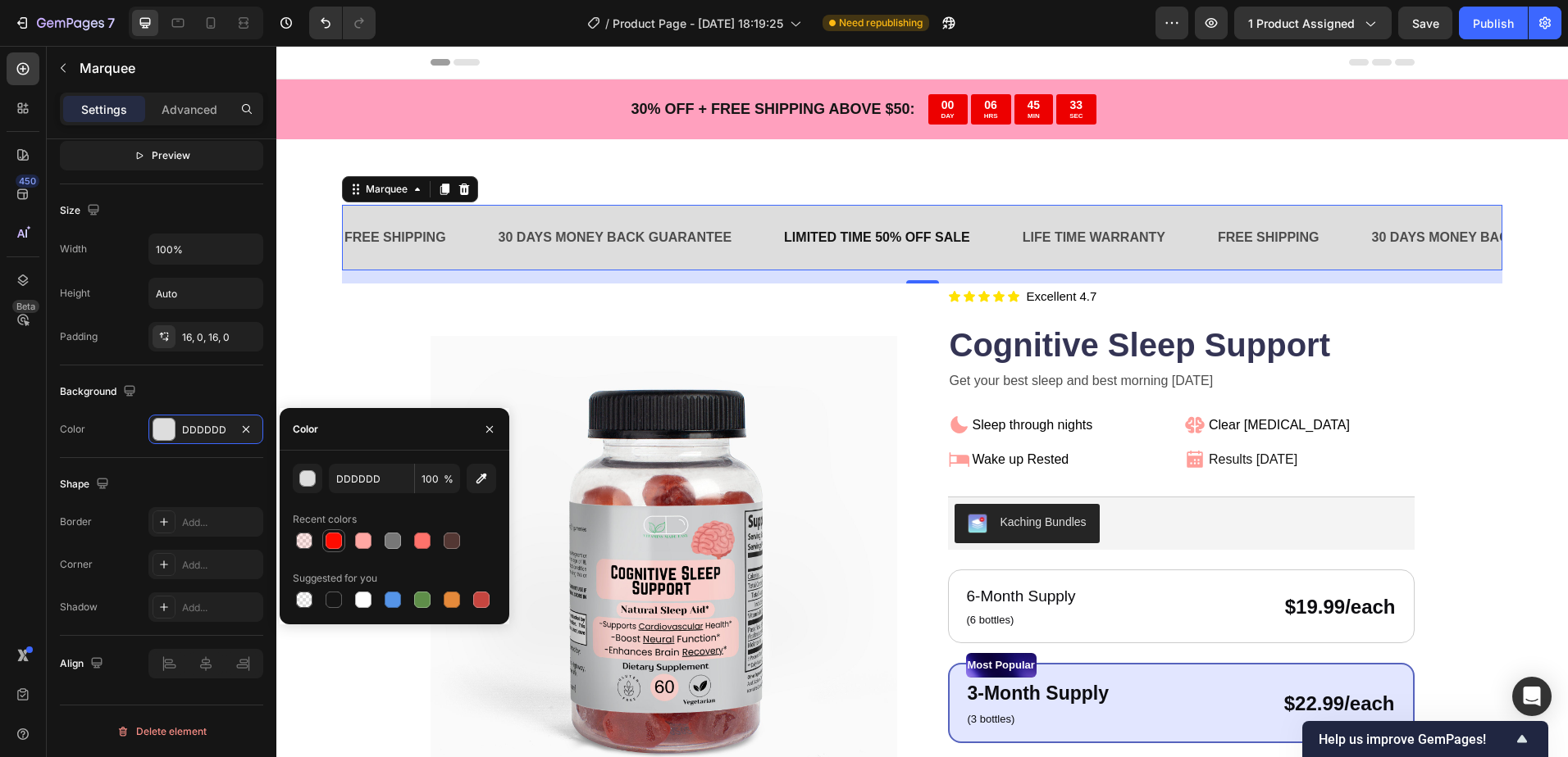
click at [335, 538] on div at bounding box center [333, 540] width 16 height 16
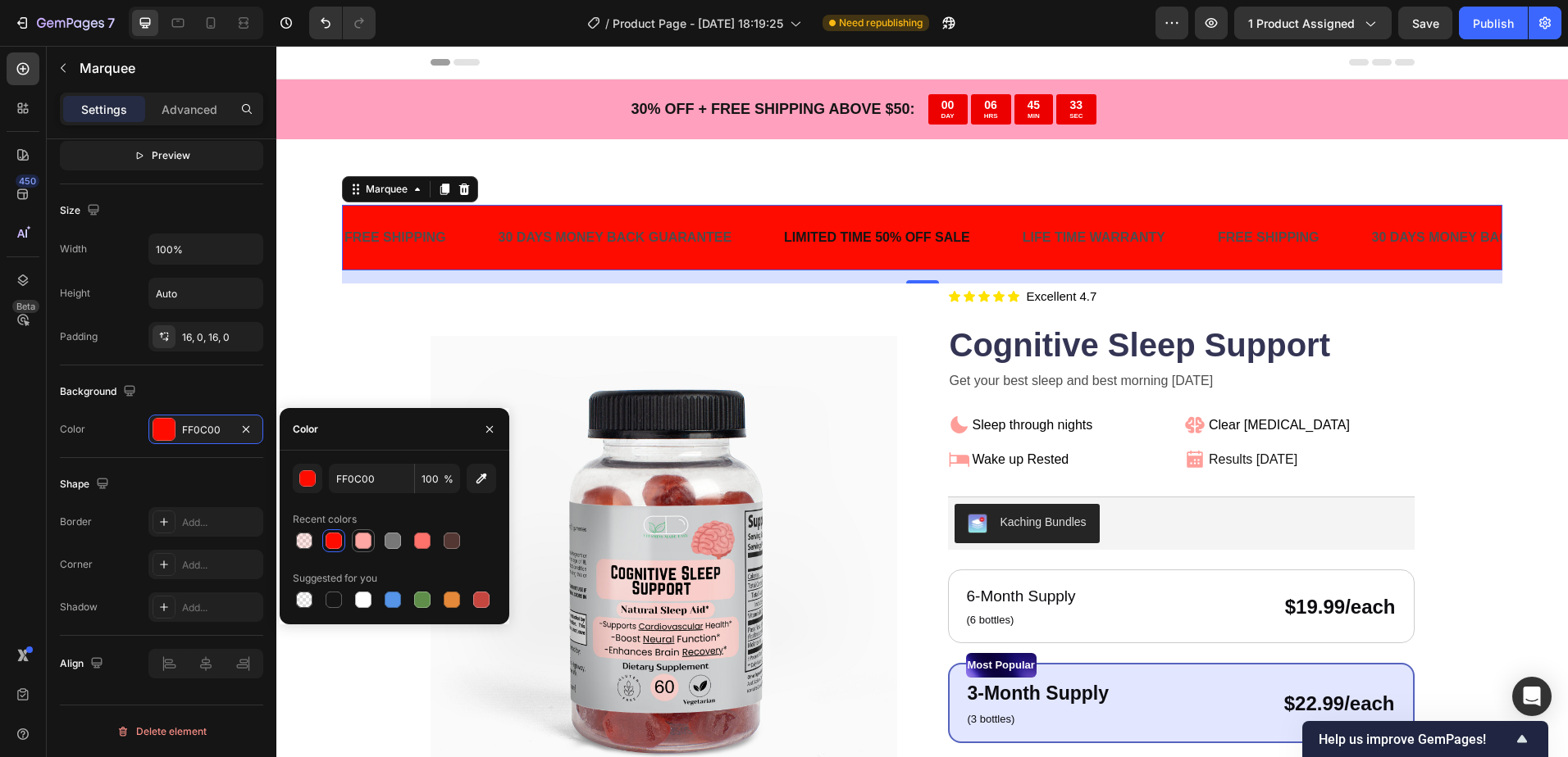
click at [369, 537] on div at bounding box center [363, 540] width 16 height 16
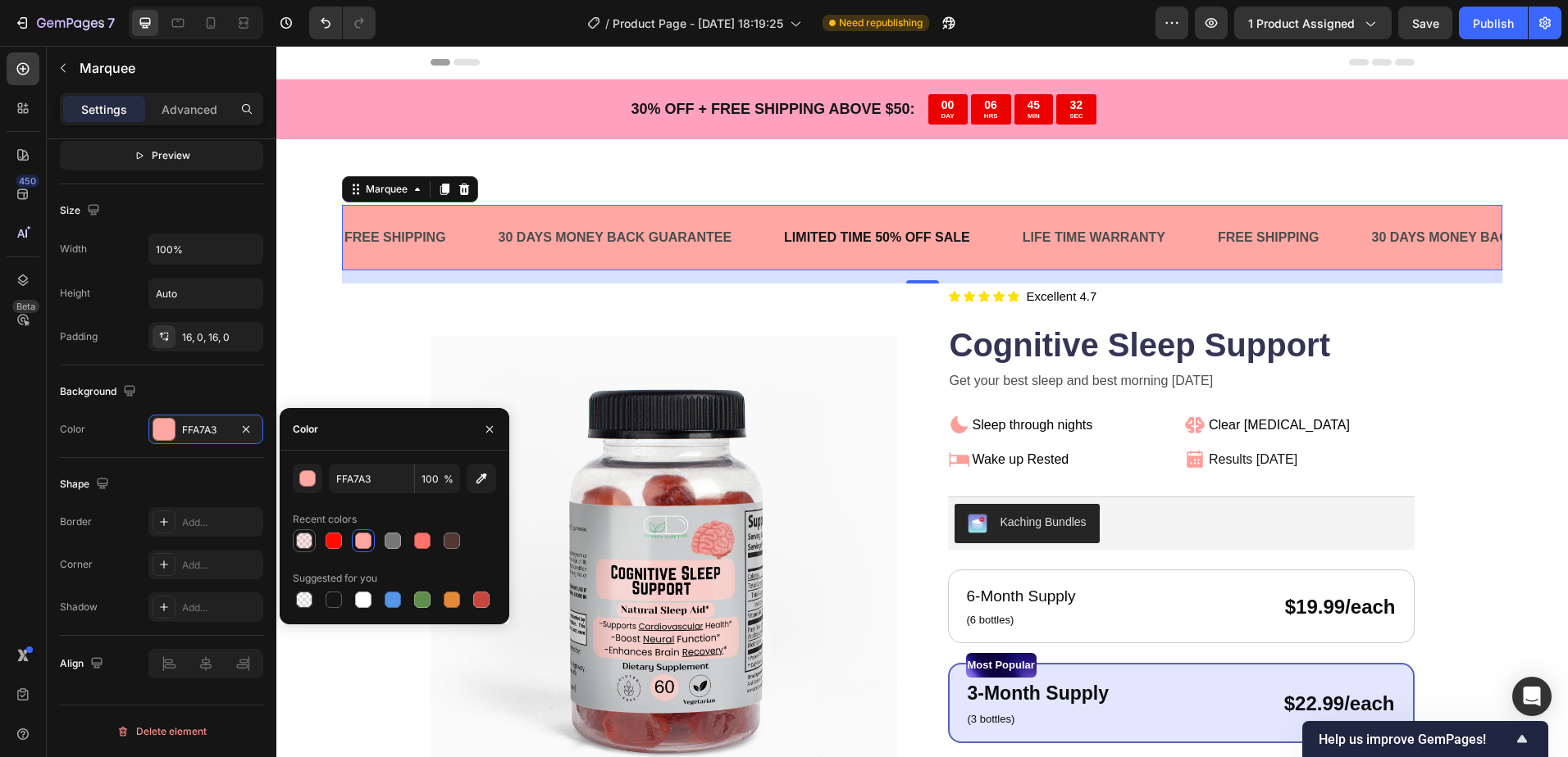
click at [302, 546] on div at bounding box center [304, 540] width 16 height 16
type input "FF0C00"
type input "10"
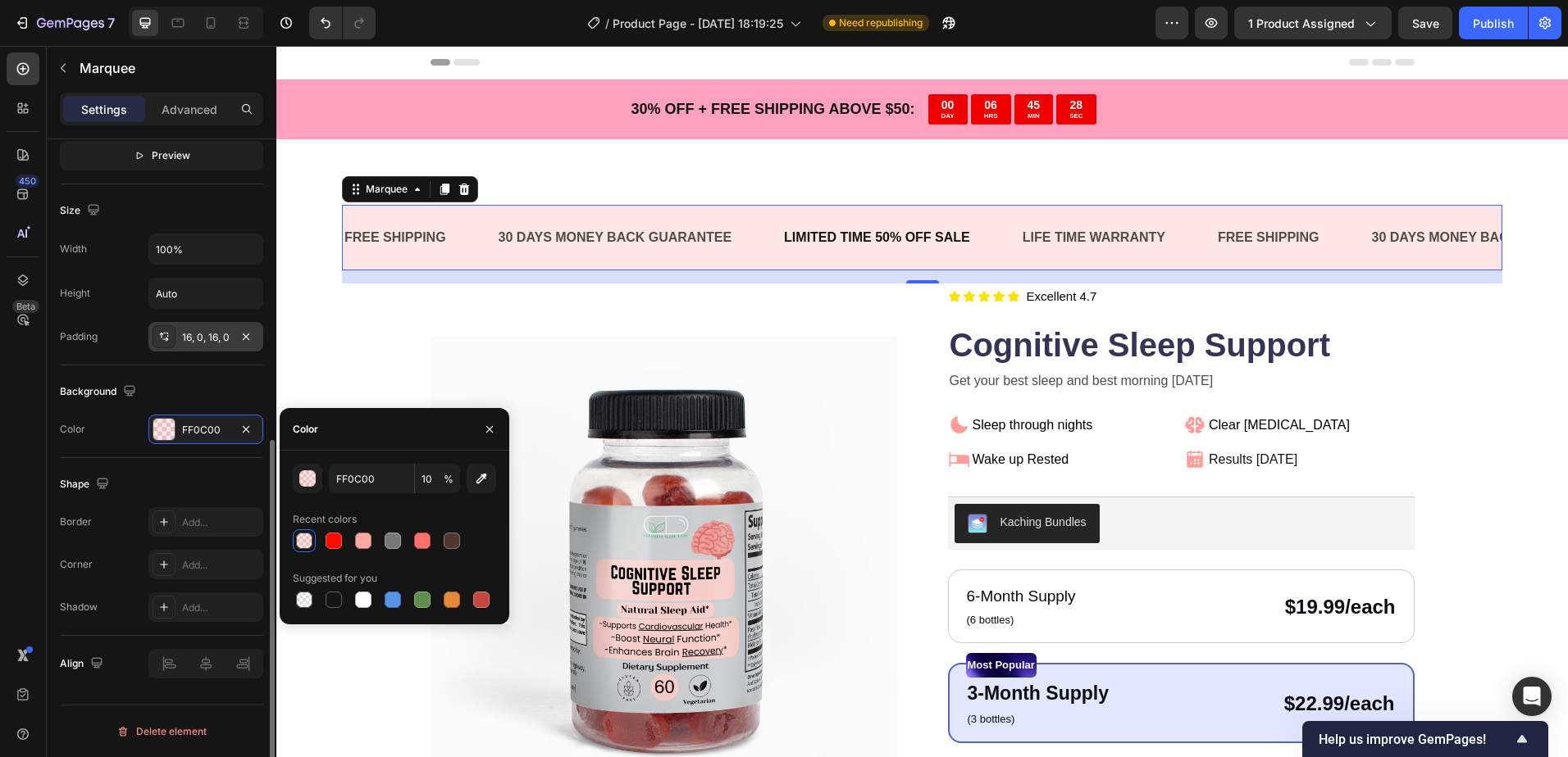
scroll to position [466, 0]
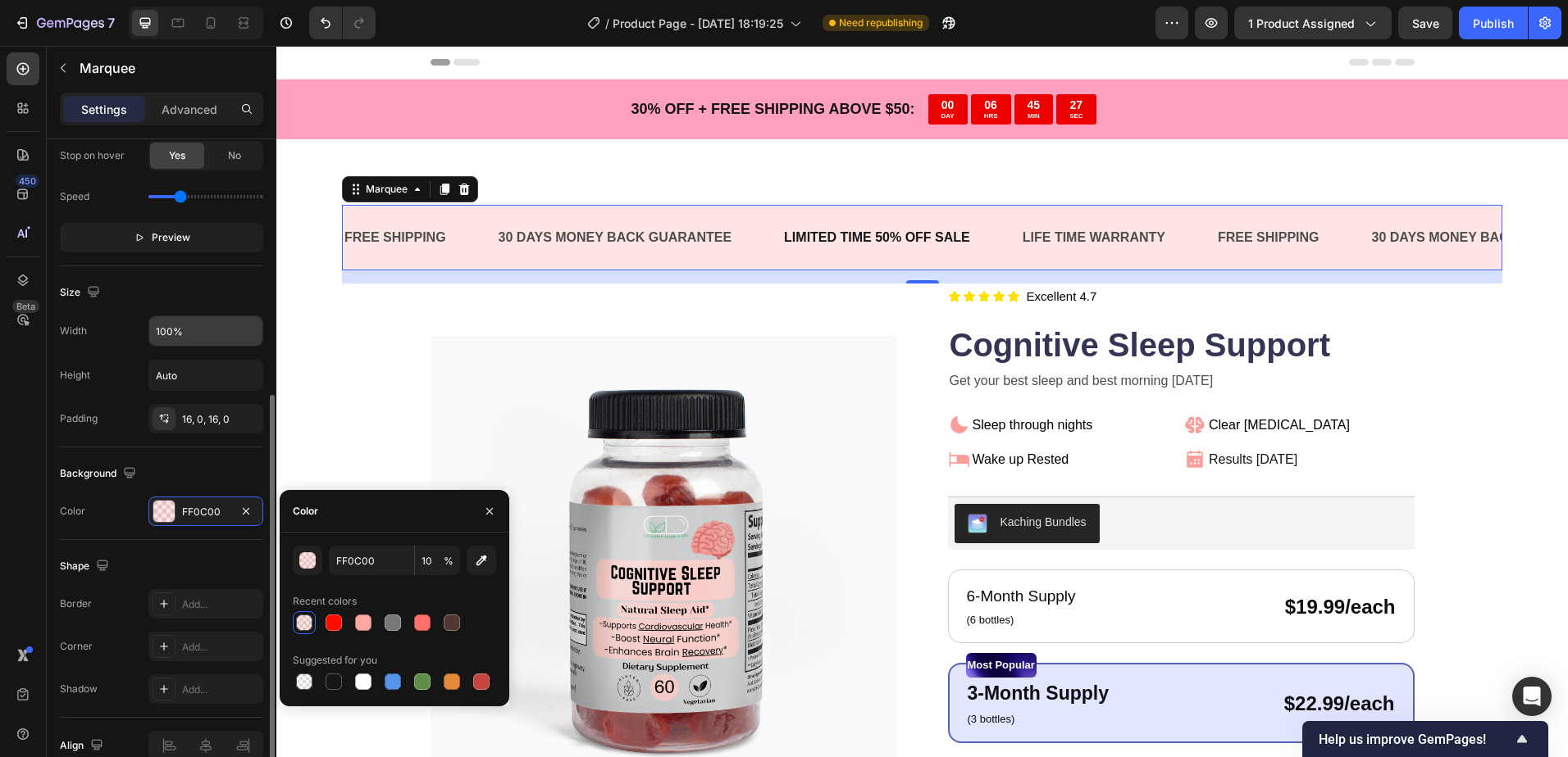
click at [200, 339] on input "100%" at bounding box center [205, 331] width 113 height 29
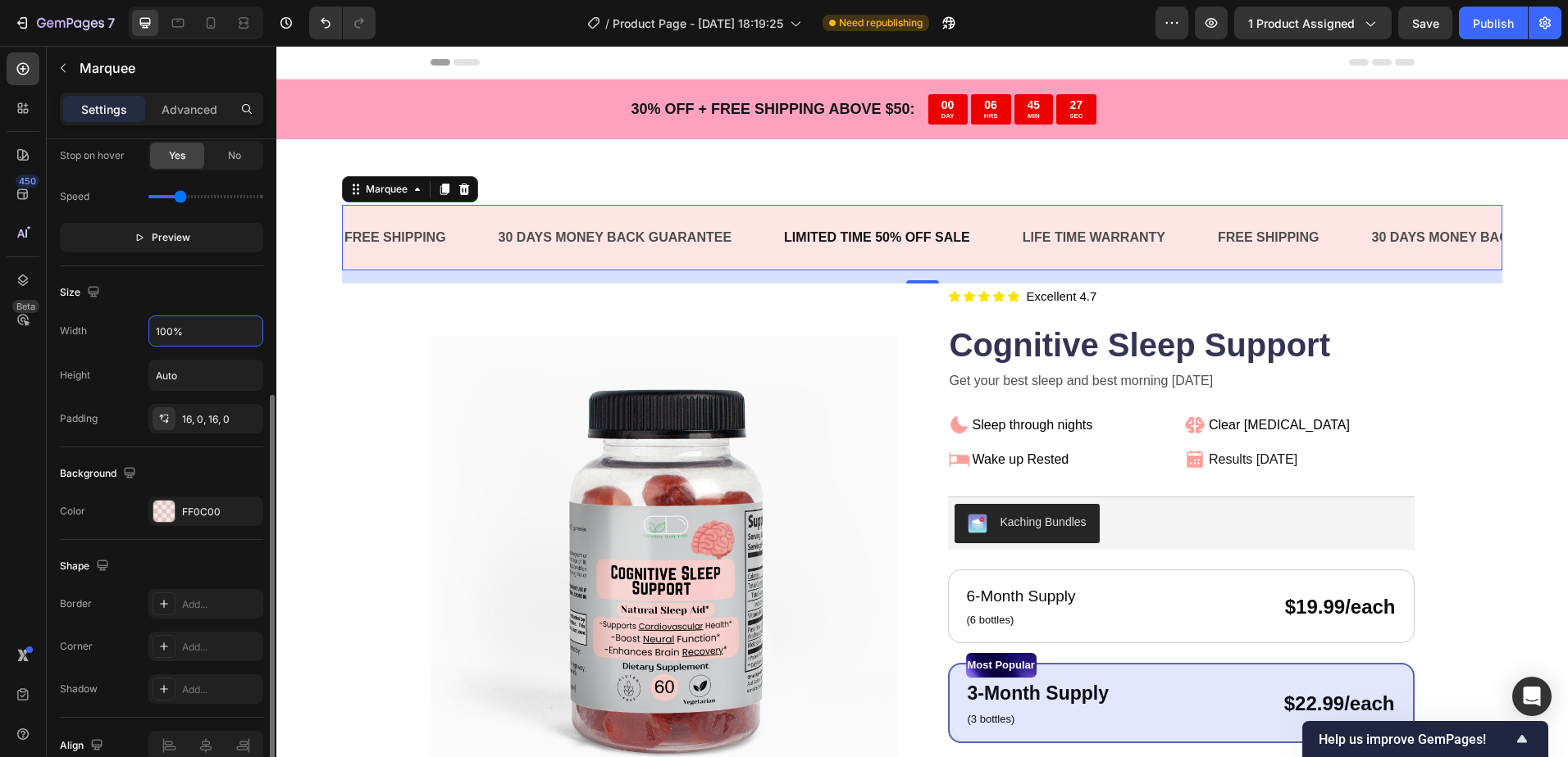
click at [200, 446] on div "Size Width 100% Height Auto Padding 16, 0, 16, 0" at bounding box center [162, 356] width 203 height 181
click at [450, 236] on div "FREE SHIPPING Text Block" at bounding box center [419, 237] width 154 height 40
click at [629, 210] on div "FREE SHIPPING Text Block 30 DAYS MONEY BACK GUARANTEE Text Block LIMITED TIME 5…" at bounding box center [922, 238] width 1160 height 67
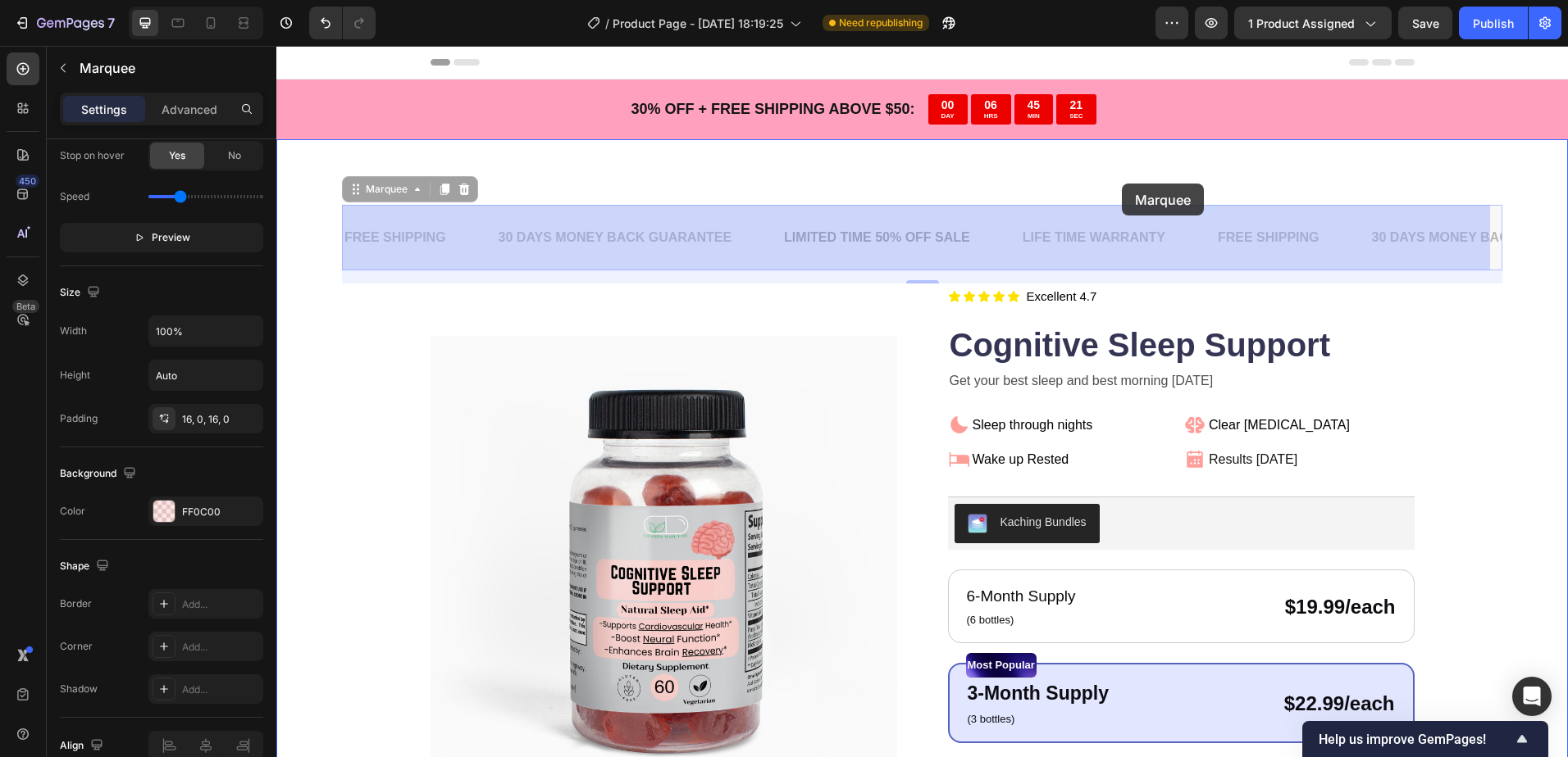
drag, startPoint x: 637, startPoint y: 211, endPoint x: 1119, endPoint y: 186, distance: 482.6
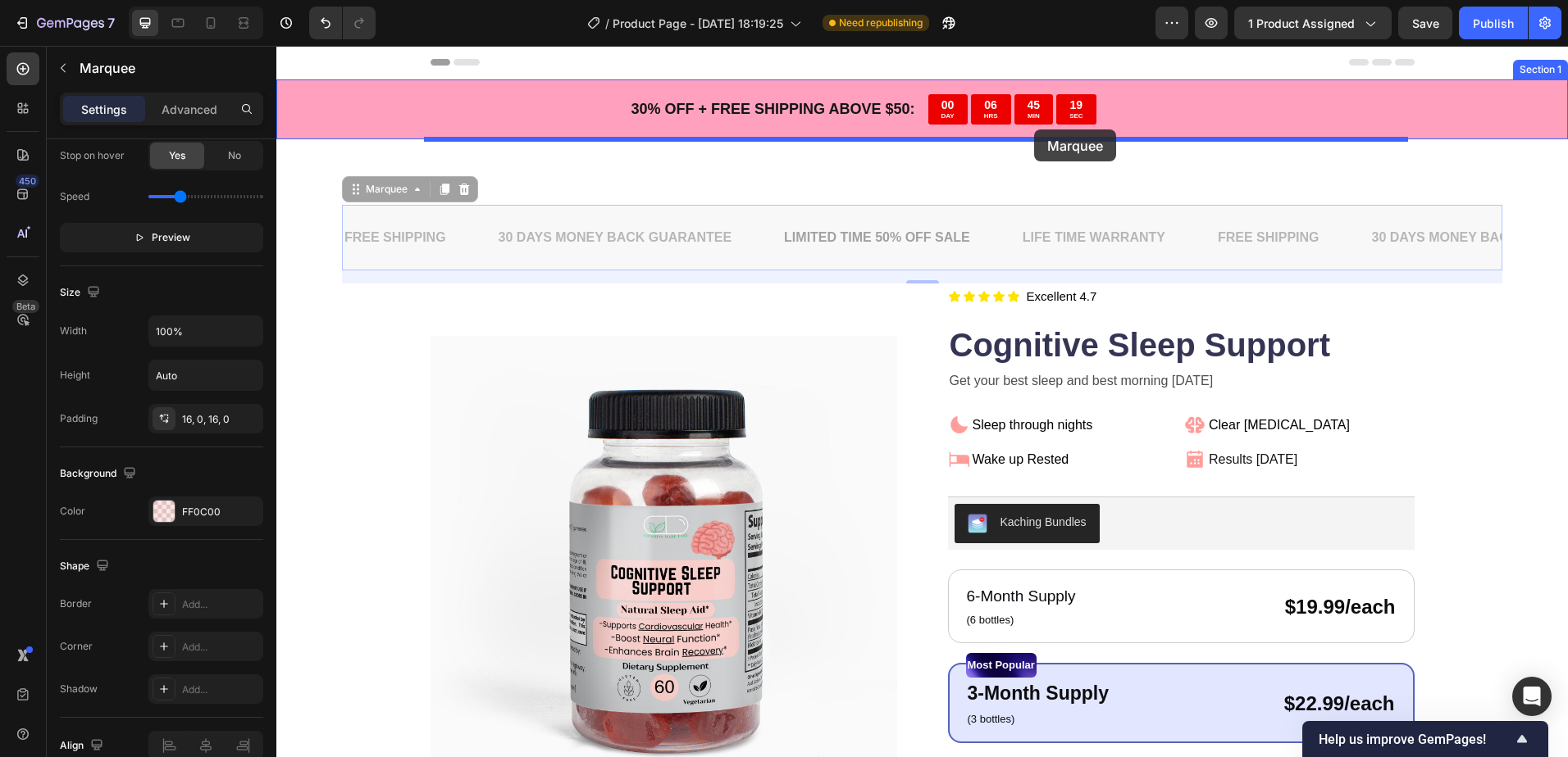
drag, startPoint x: 1043, startPoint y: 208, endPoint x: 1034, endPoint y: 130, distance: 78.5
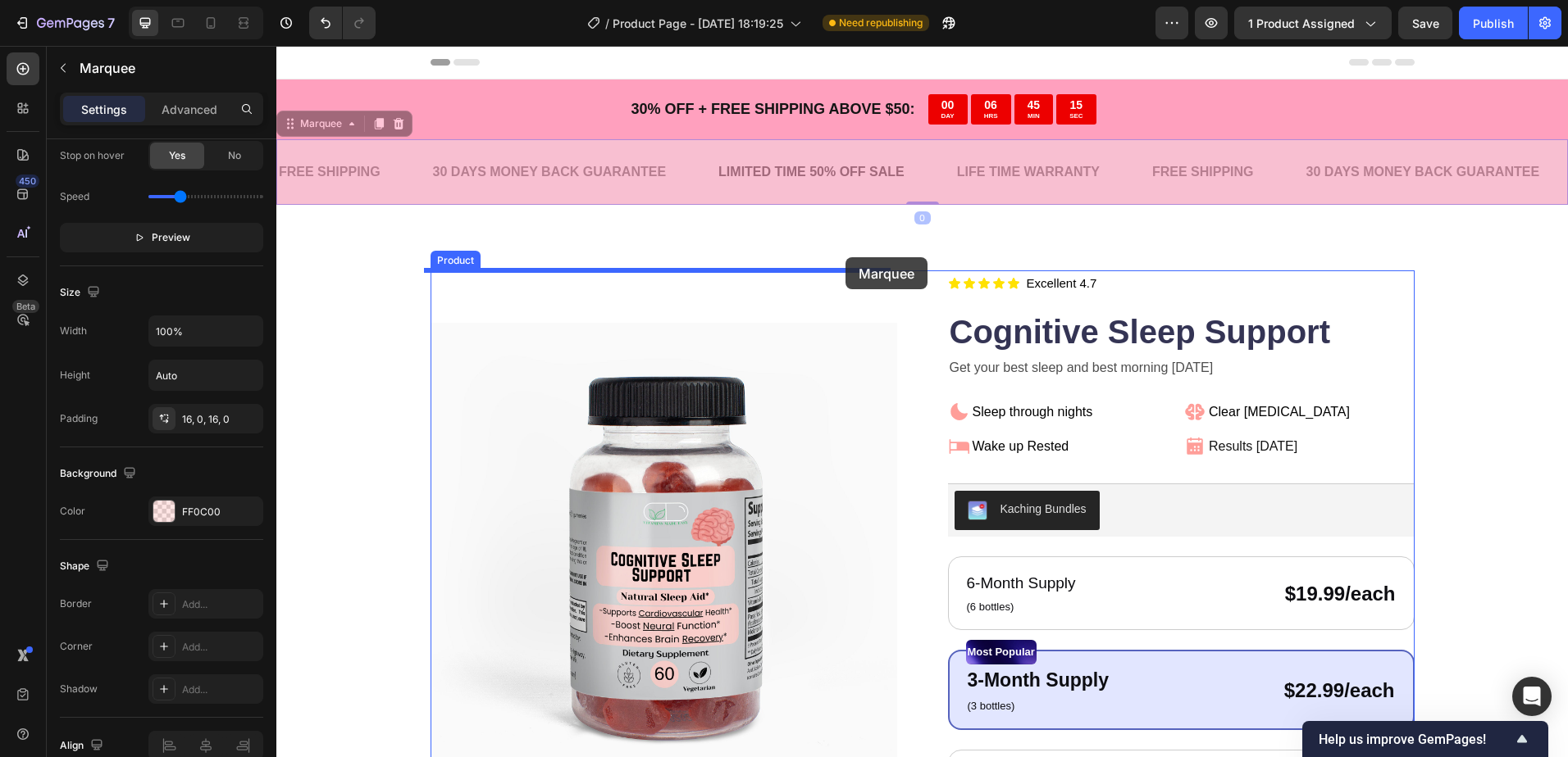
drag, startPoint x: 821, startPoint y: 196, endPoint x: 845, endPoint y: 257, distance: 65.6
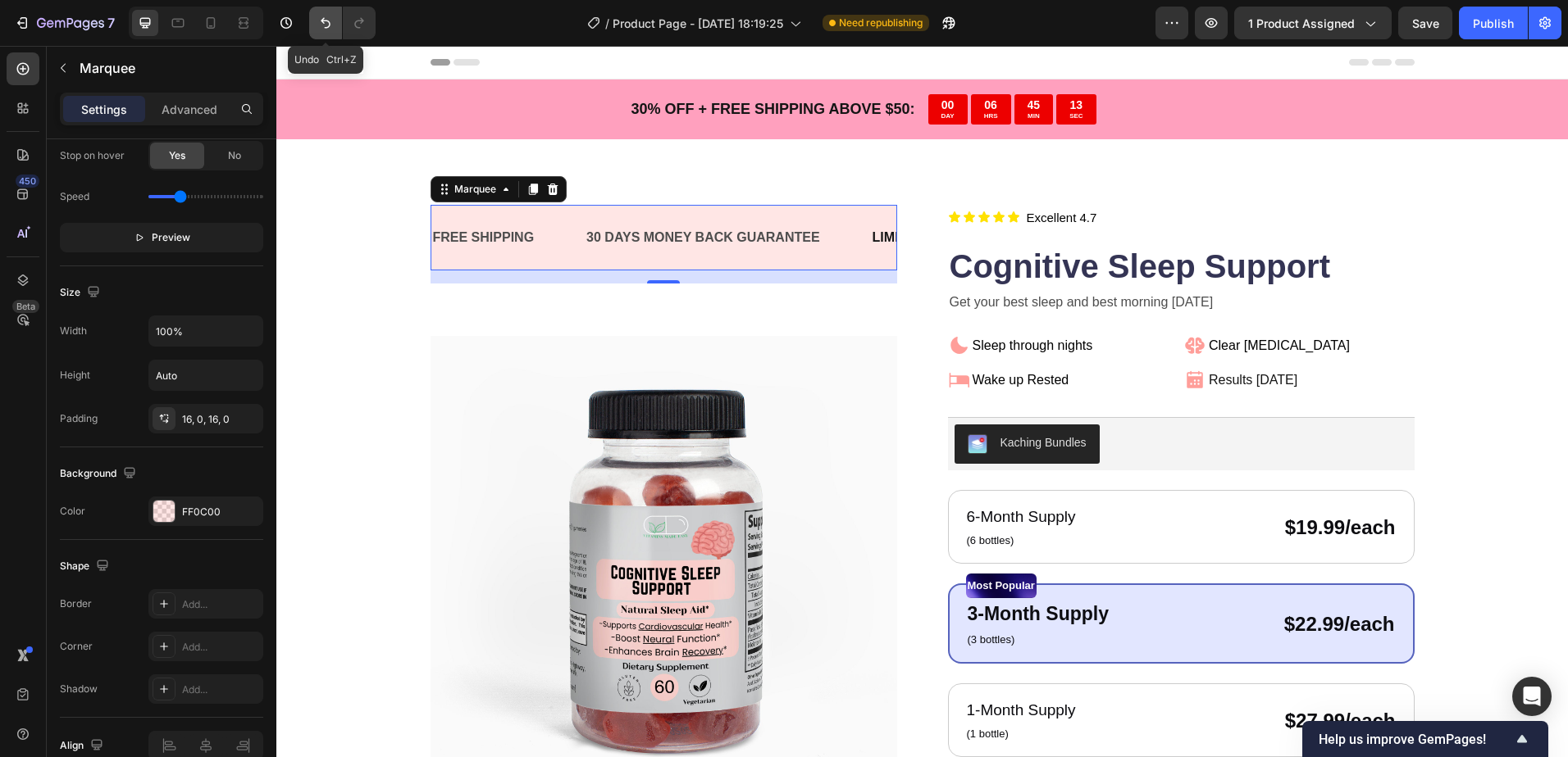
click at [320, 18] on icon "Undo/Redo" at bounding box center [325, 22] width 16 height 16
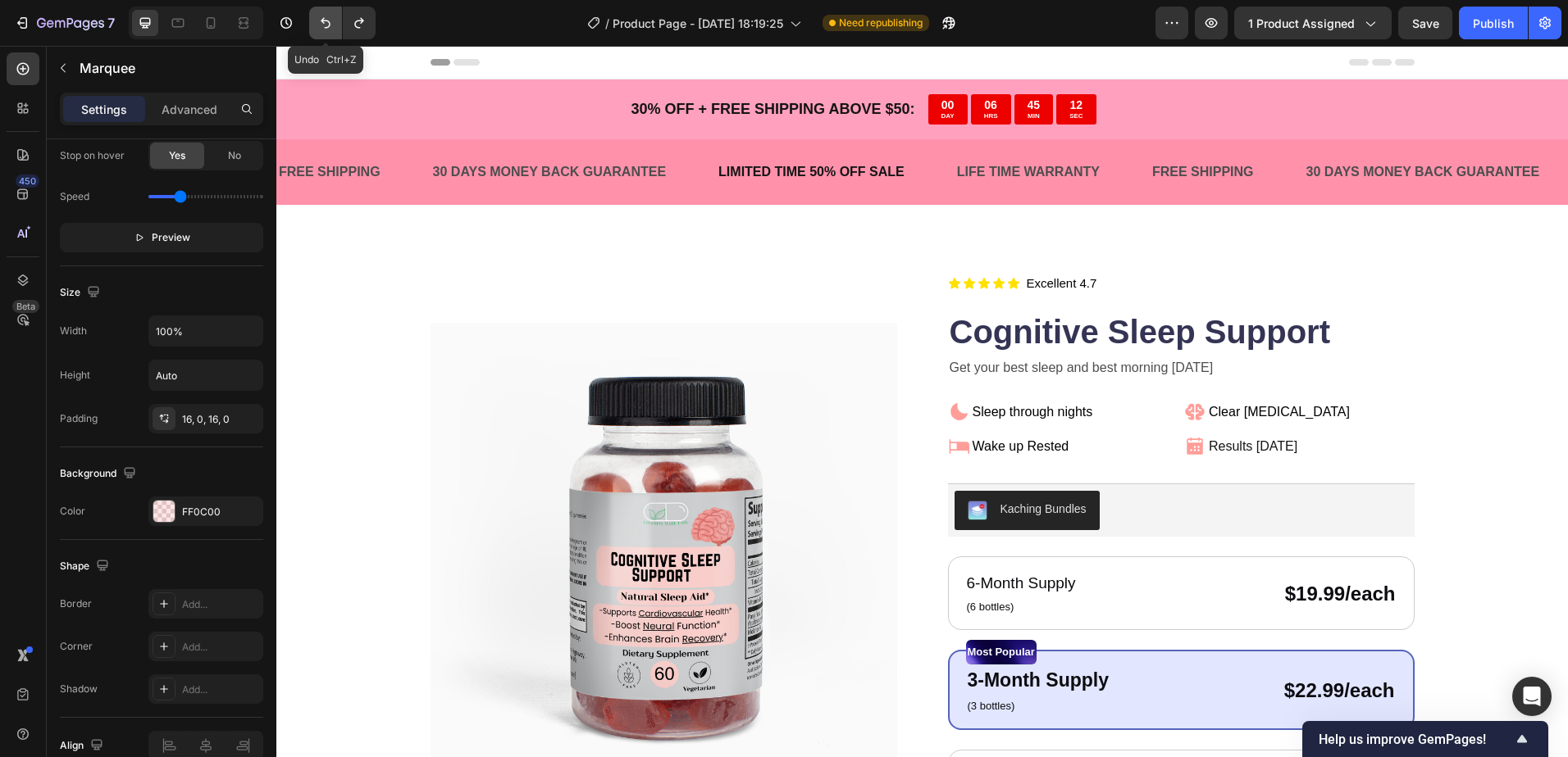
click at [320, 18] on icon "Undo/Redo" at bounding box center [325, 22] width 16 height 16
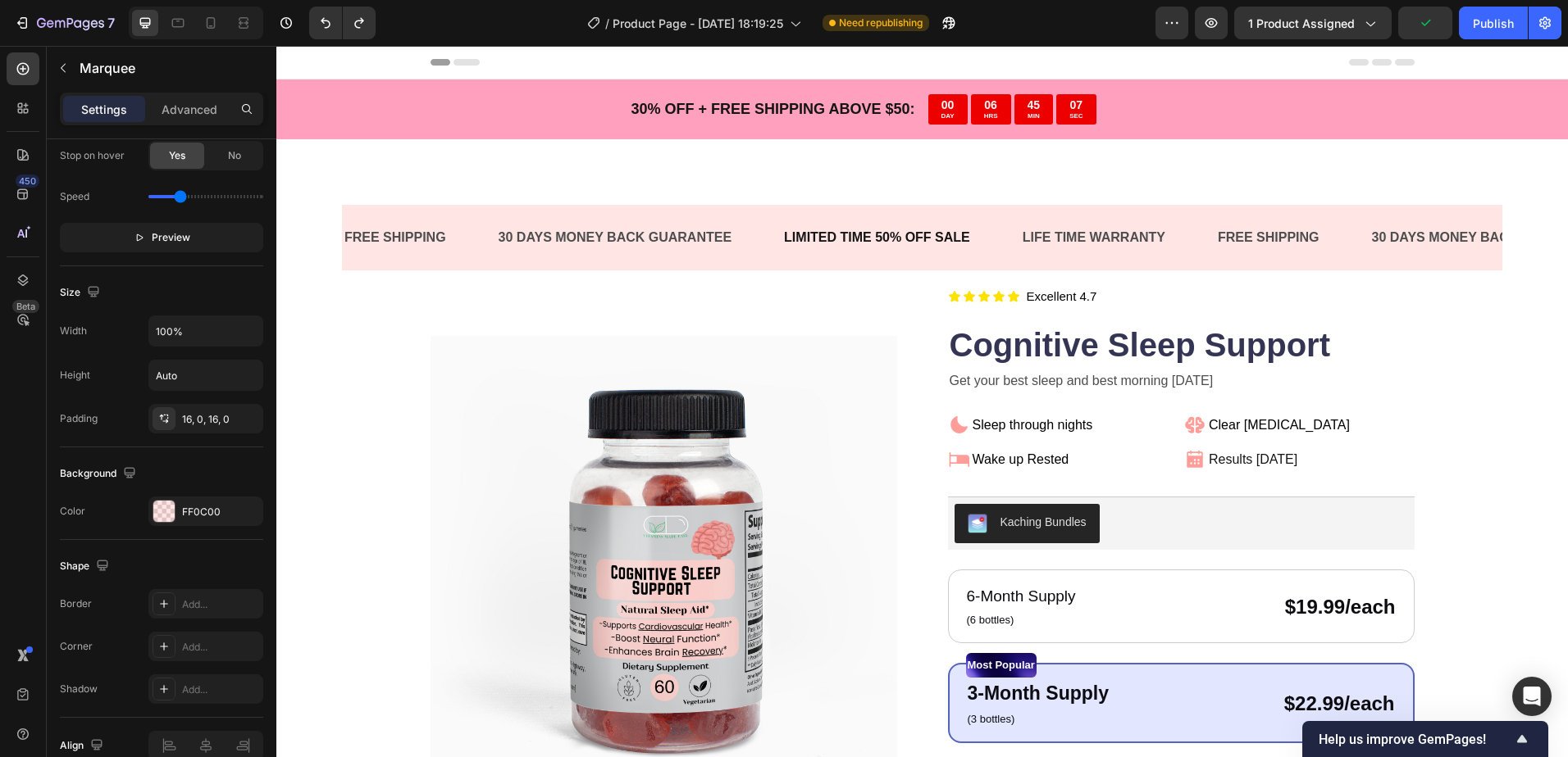
click at [1343, 258] on div "FREE SHIPPING Text Block 30 DAYS MONEY BACK GUARANTEE Text Block LIMITED TIME 5…" at bounding box center [922, 238] width 1160 height 67
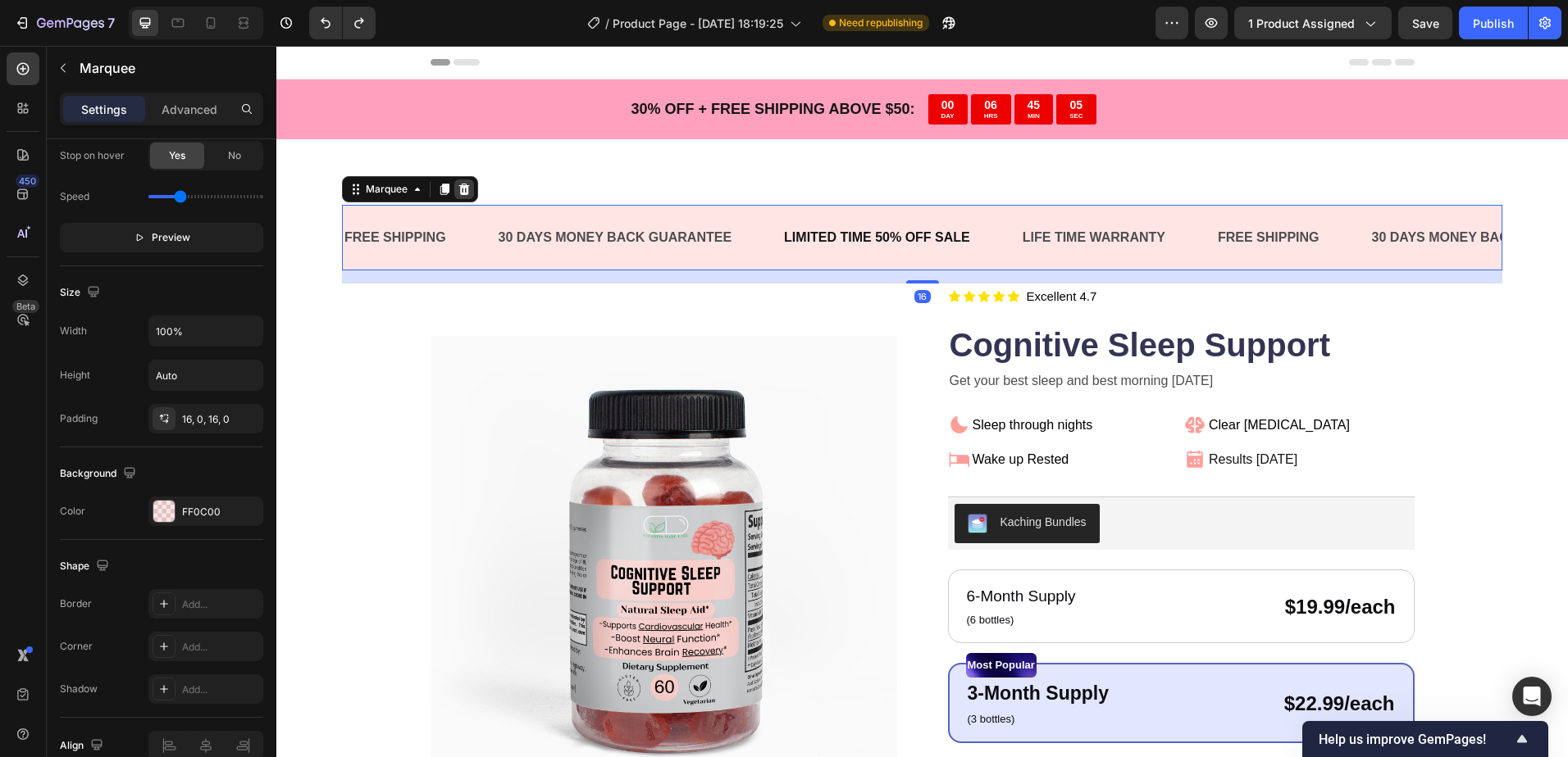
click at [468, 190] on icon at bounding box center [464, 189] width 11 height 12
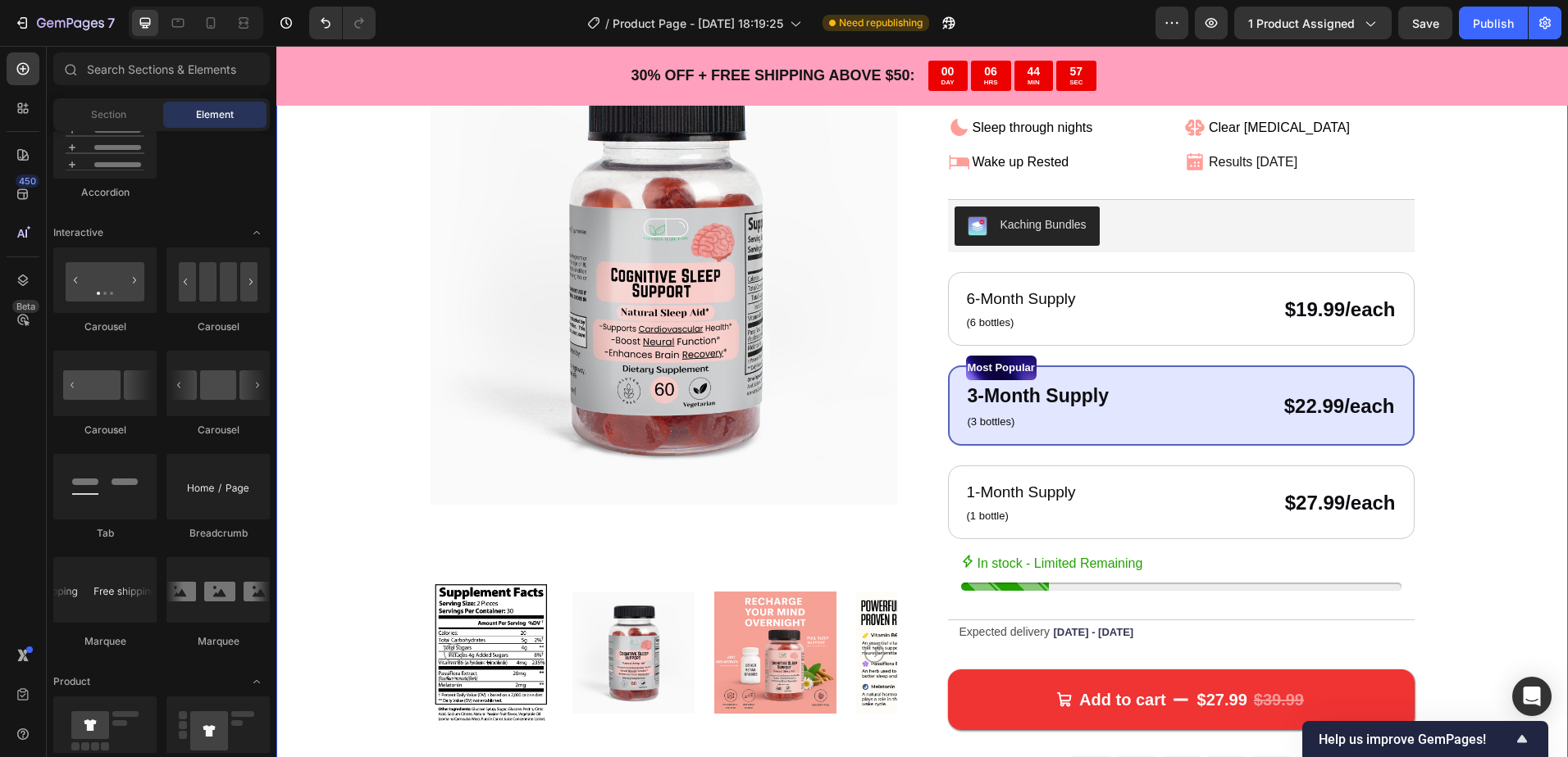
scroll to position [0, 0]
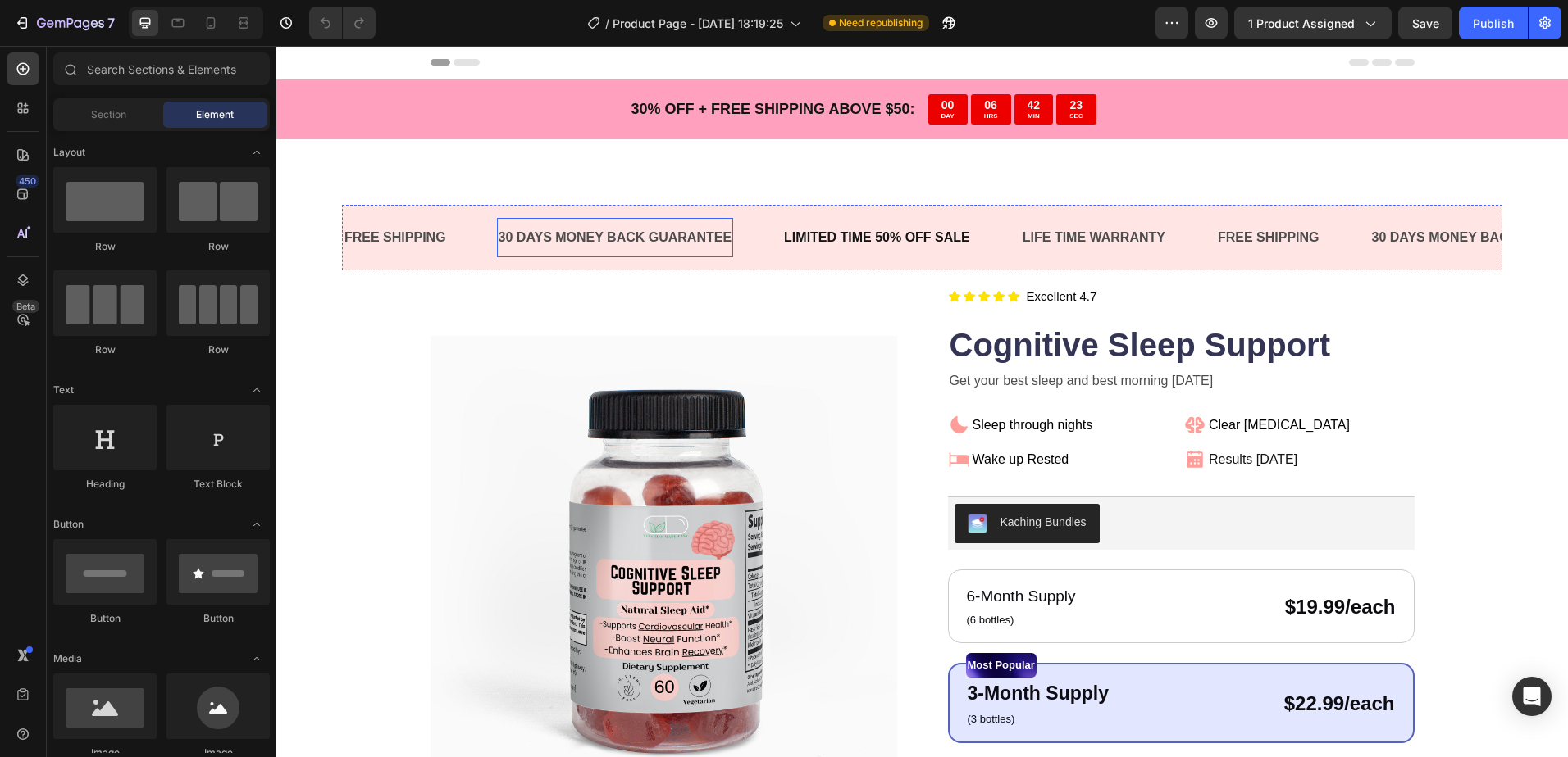
click at [726, 249] on div "30 DAYS MONEY BACK GUARANTEE" at bounding box center [615, 238] width 237 height 27
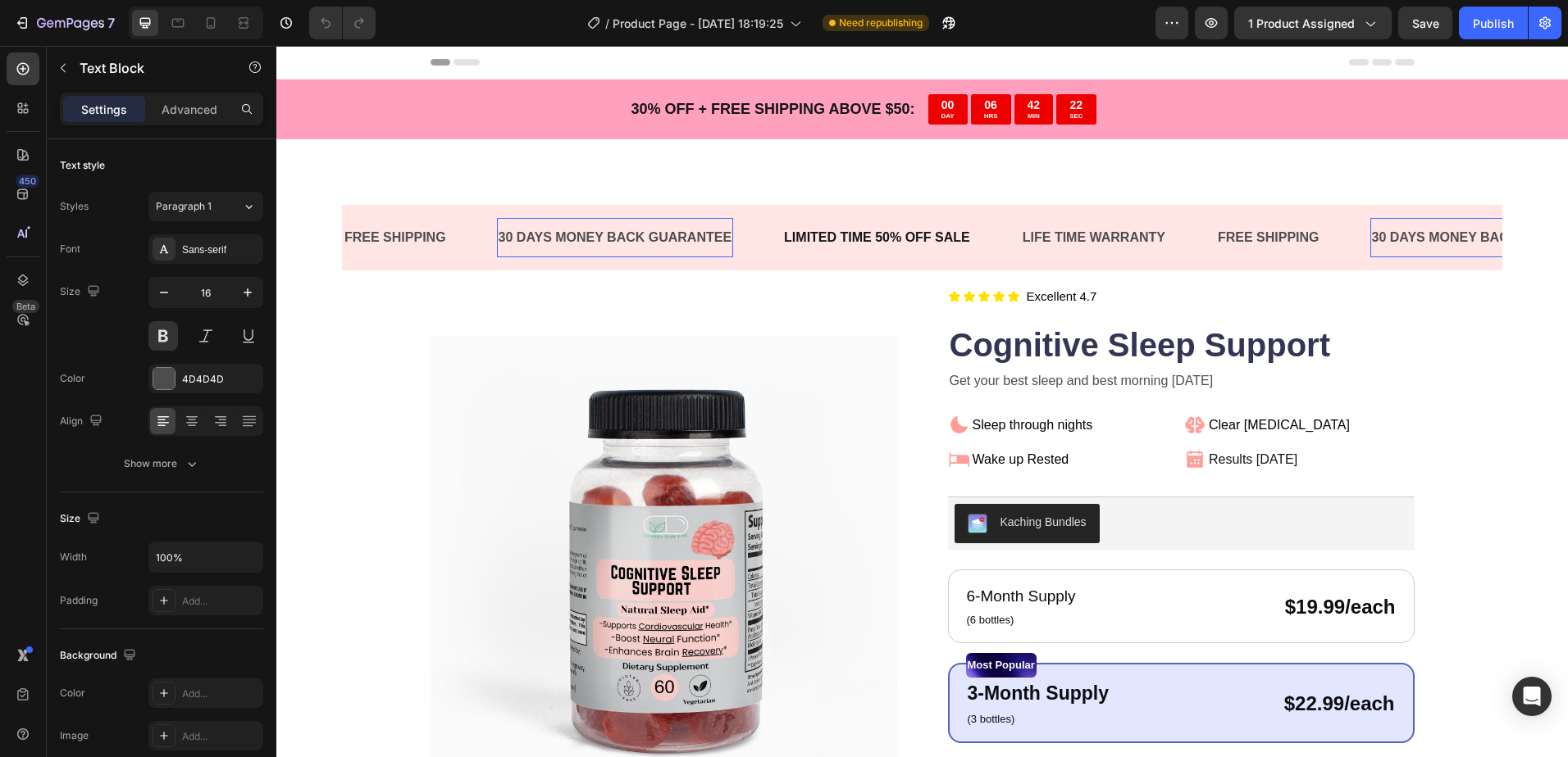
click at [758, 262] on div "FREE SHIPPING Text Block 30 DAYS MONEY BACK GUARANTEE Text Block 0 LIMITED TIME…" at bounding box center [922, 238] width 1160 height 67
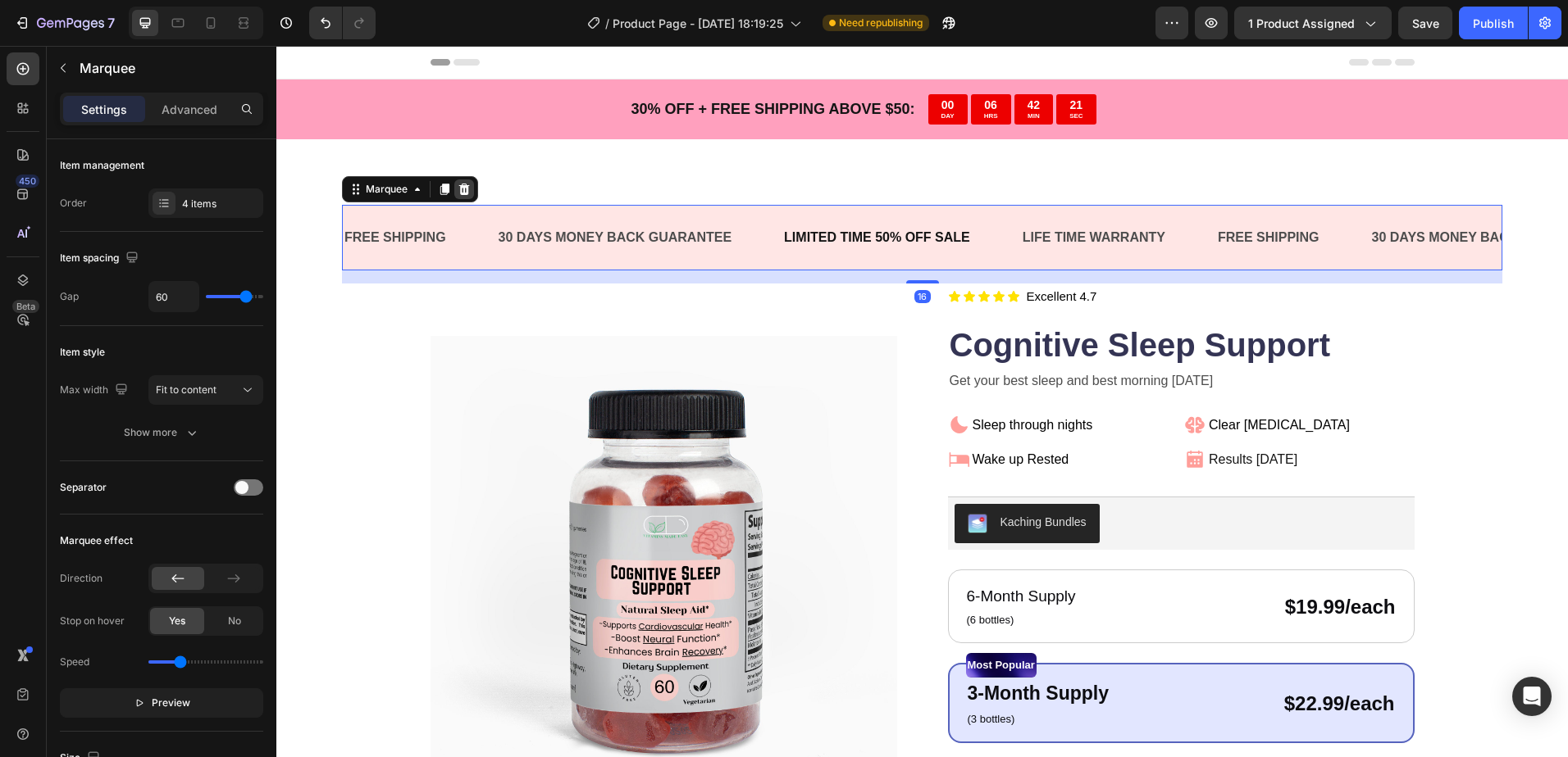
click at [468, 197] on div at bounding box center [464, 189] width 19 height 19
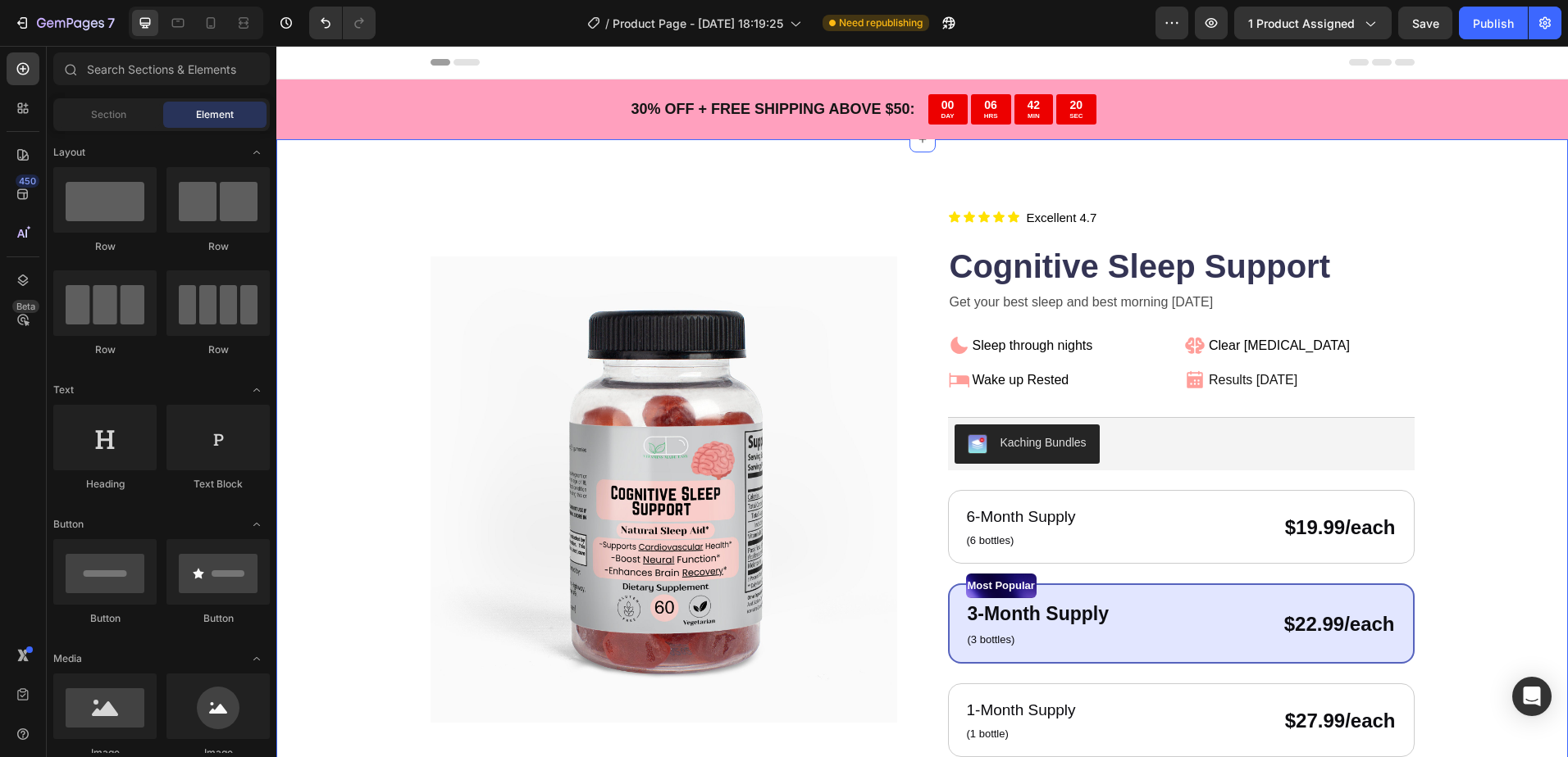
click at [812, 179] on div "Product Images Icon Icon Icon Icon Icon Icon List Title Line Title Line Excelle…" at bounding box center [921, 599] width 1291 height 920
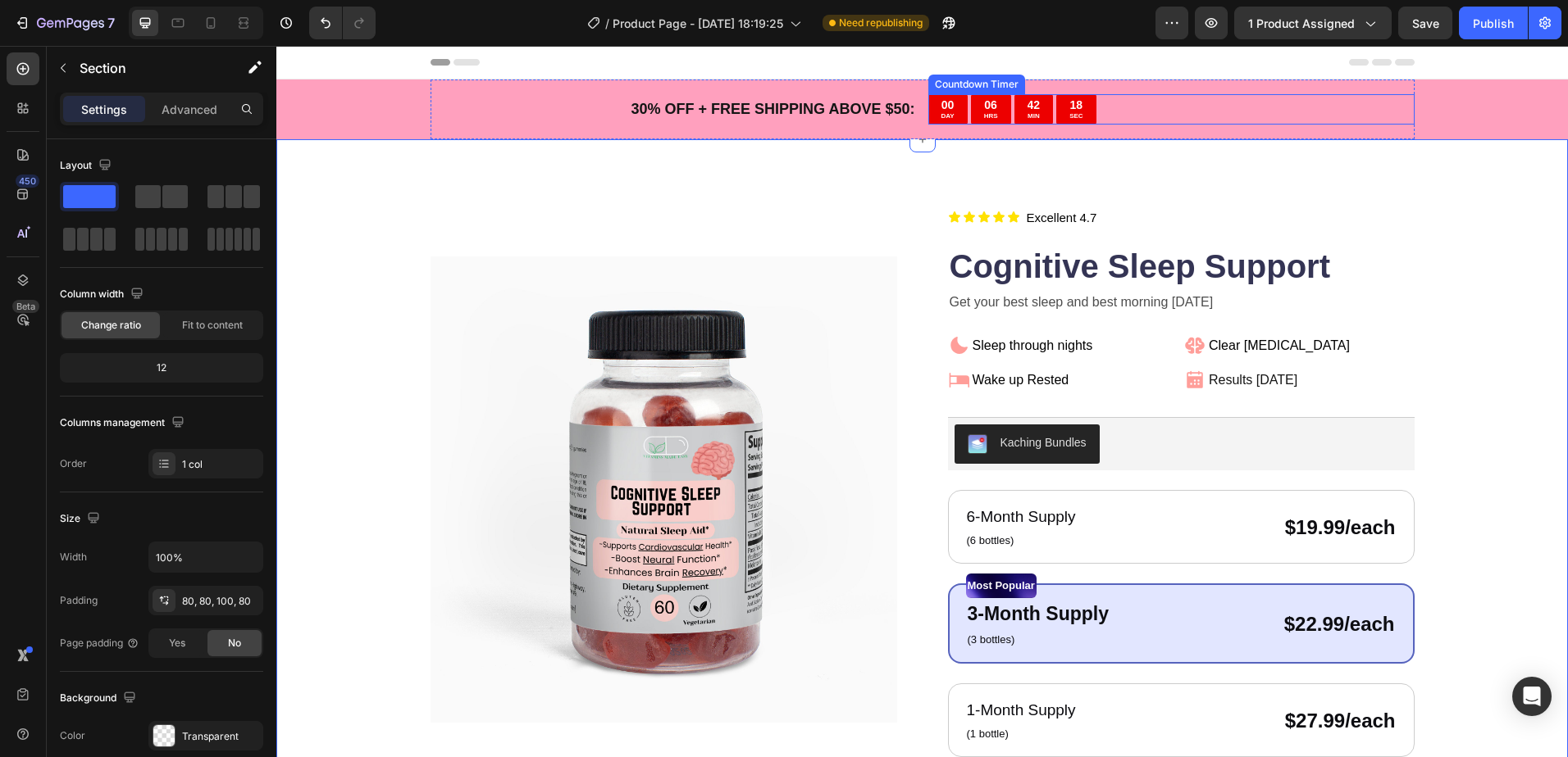
click at [1167, 109] on div "00 DAY 06 HRS 42 MIN 18 SEC" at bounding box center [1171, 108] width 486 height 30
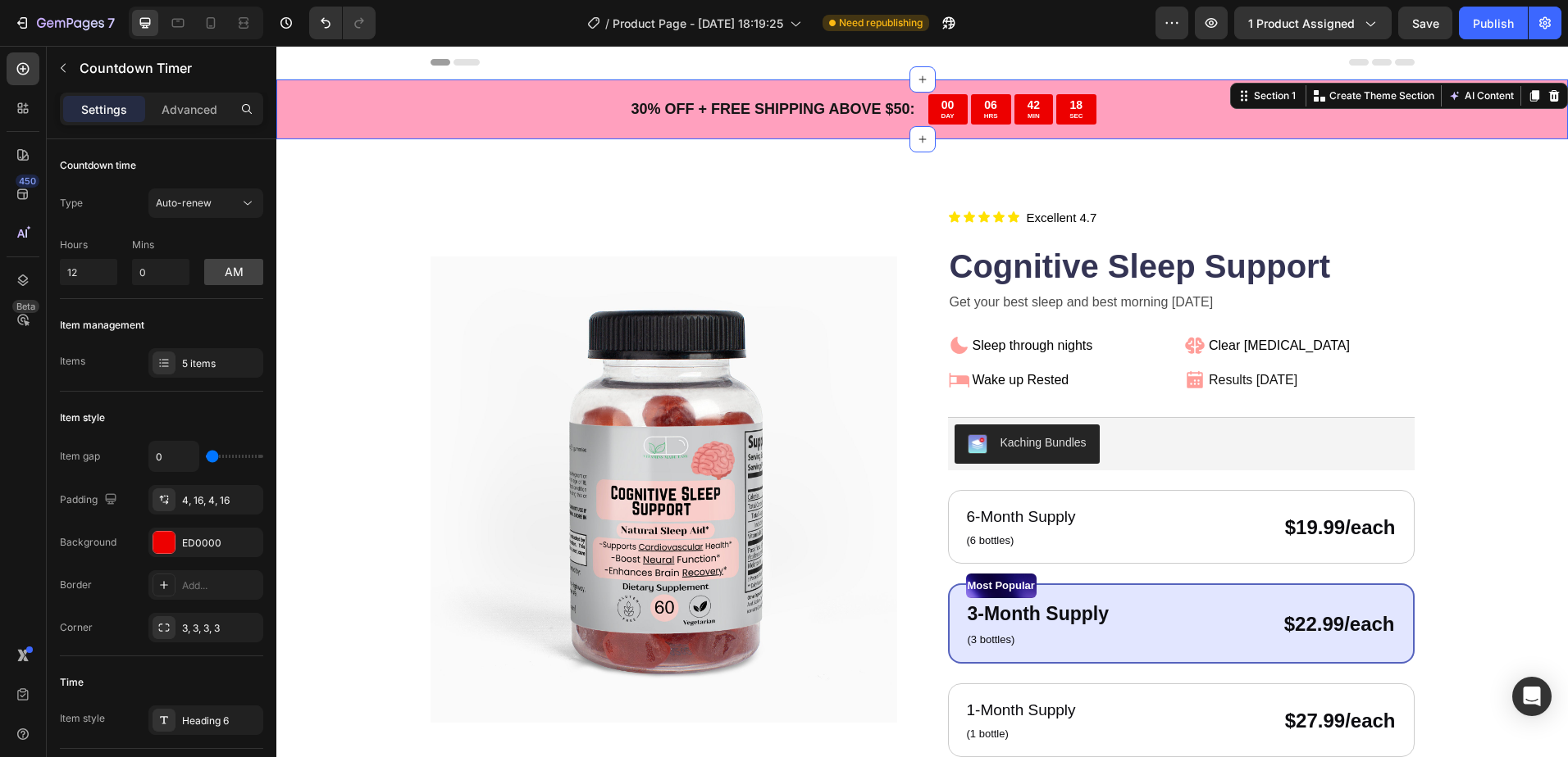
click at [1474, 104] on div "30 % OFF + FREE SHIPPING ABOVE $50: Text Block 00 DAY 06 HRS 42 MIN 18 SEC Coun…" at bounding box center [921, 109] width 1291 height 60
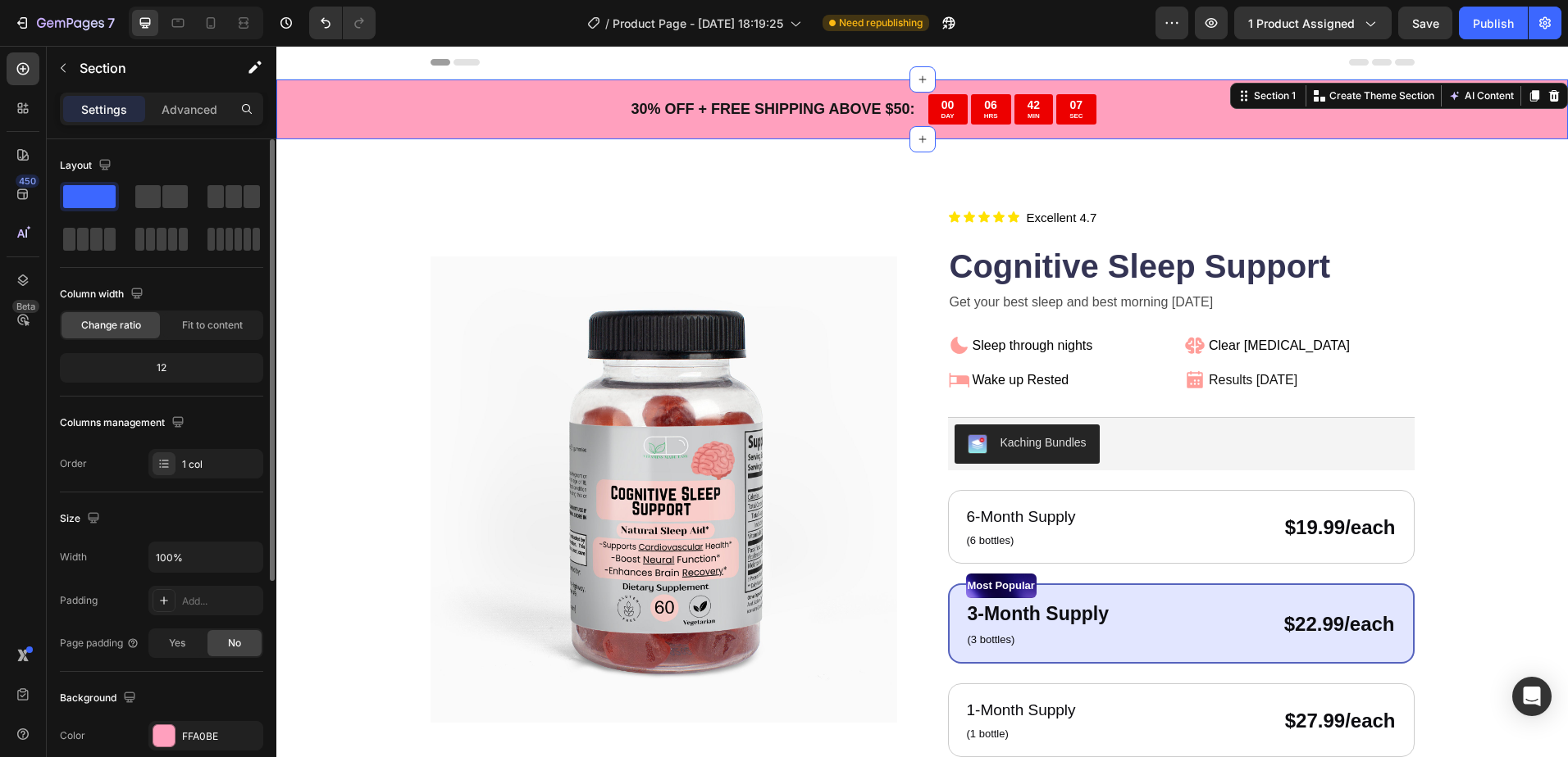
click at [355, 99] on div "30 % OFF + FREE SHIPPING ABOVE $50: Text Block 00 DAY 06 HRS 42 MIN 07 SEC Coun…" at bounding box center [921, 109] width 1291 height 60
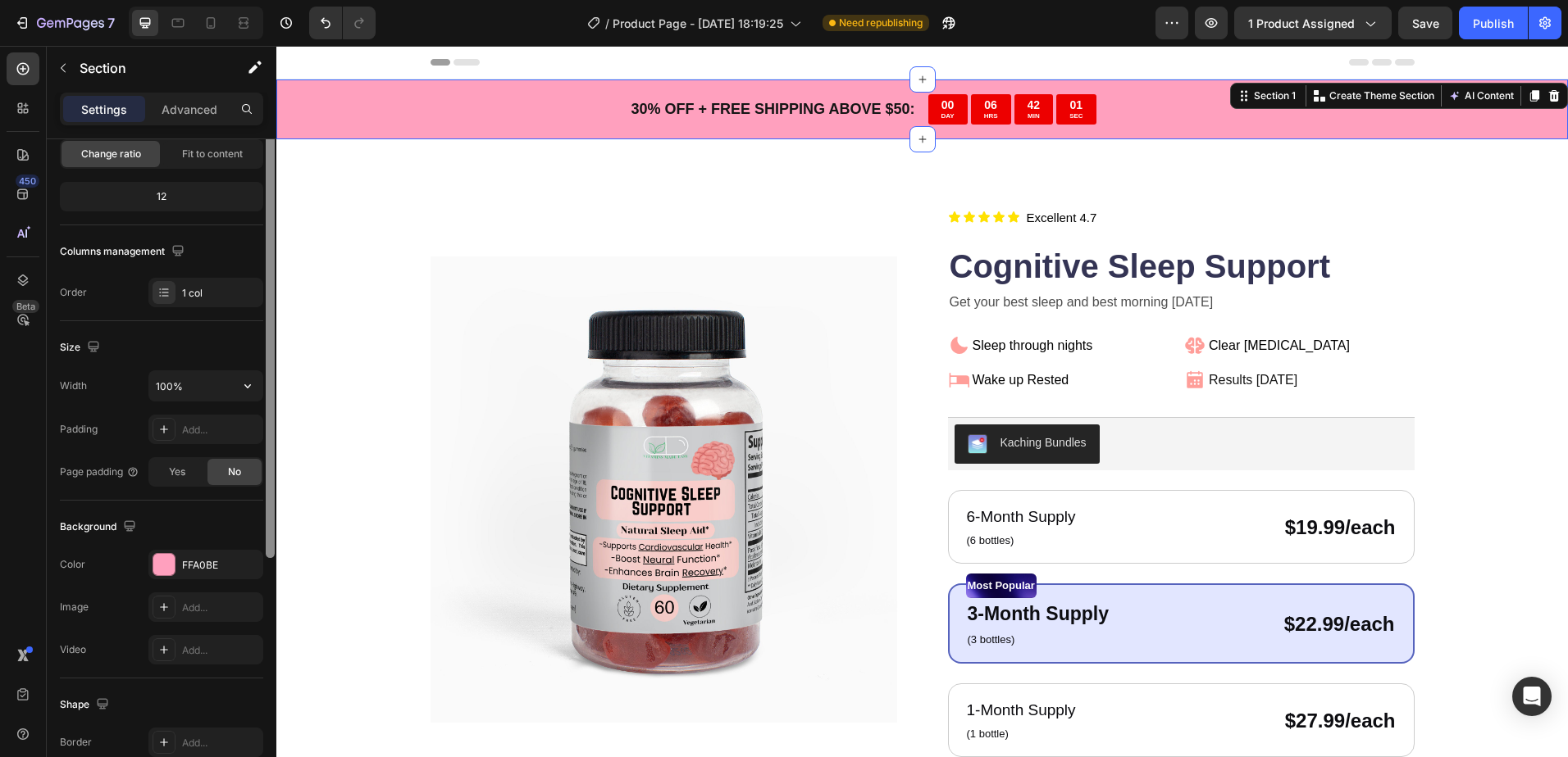
scroll to position [89, 0]
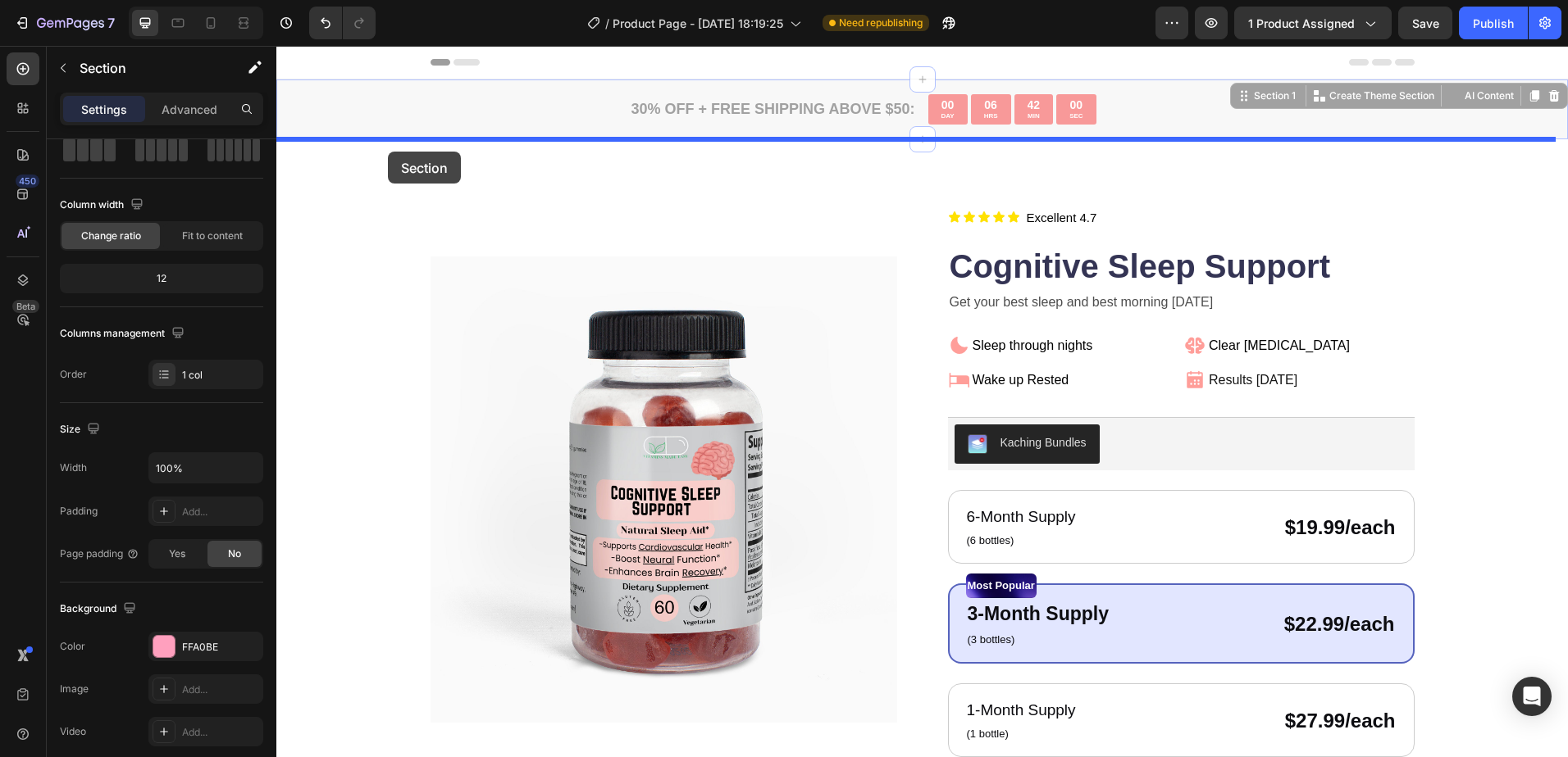
drag, startPoint x: 371, startPoint y: 111, endPoint x: 388, endPoint y: 152, distance: 44.4
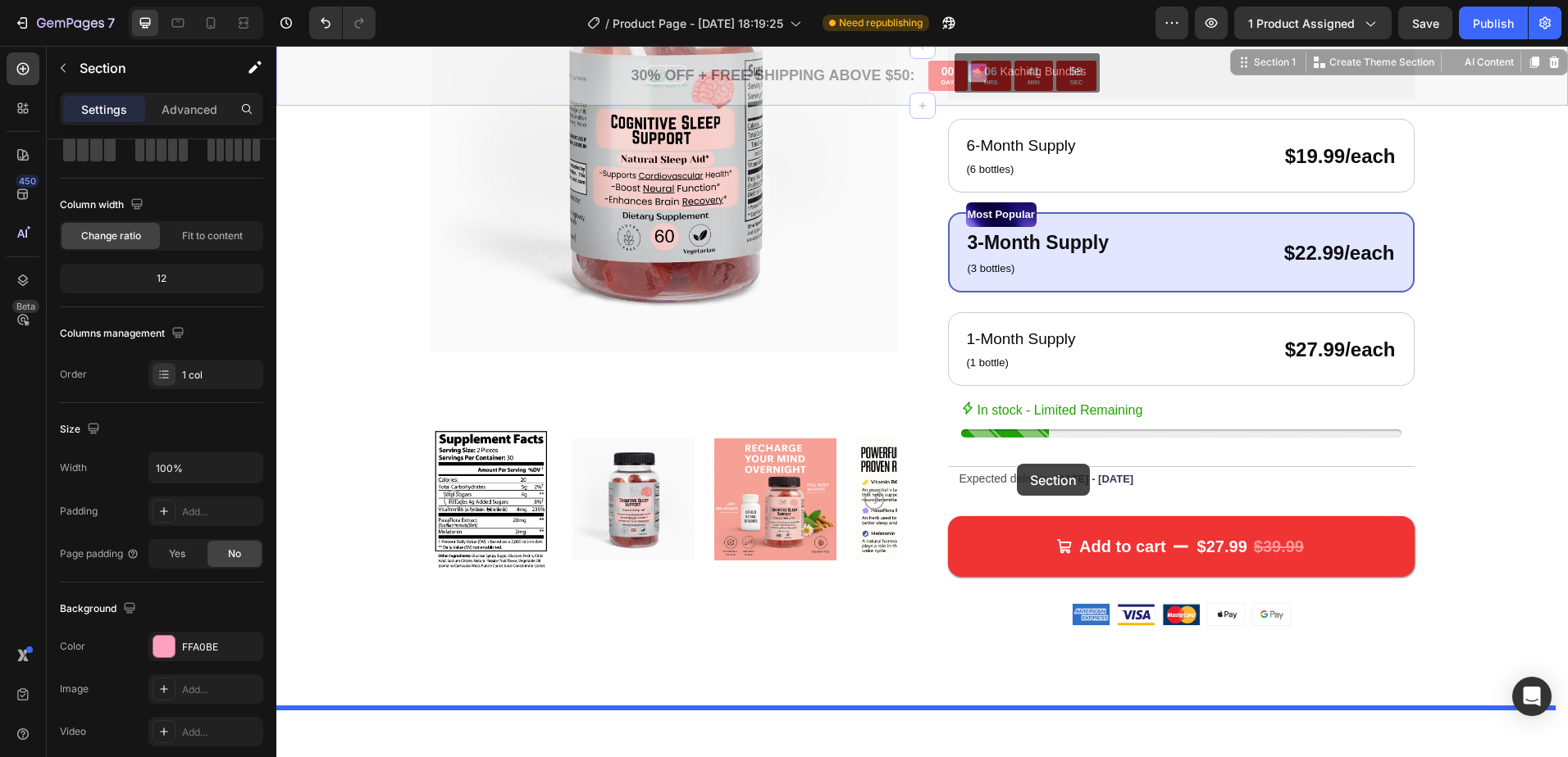
scroll to position [409, 0]
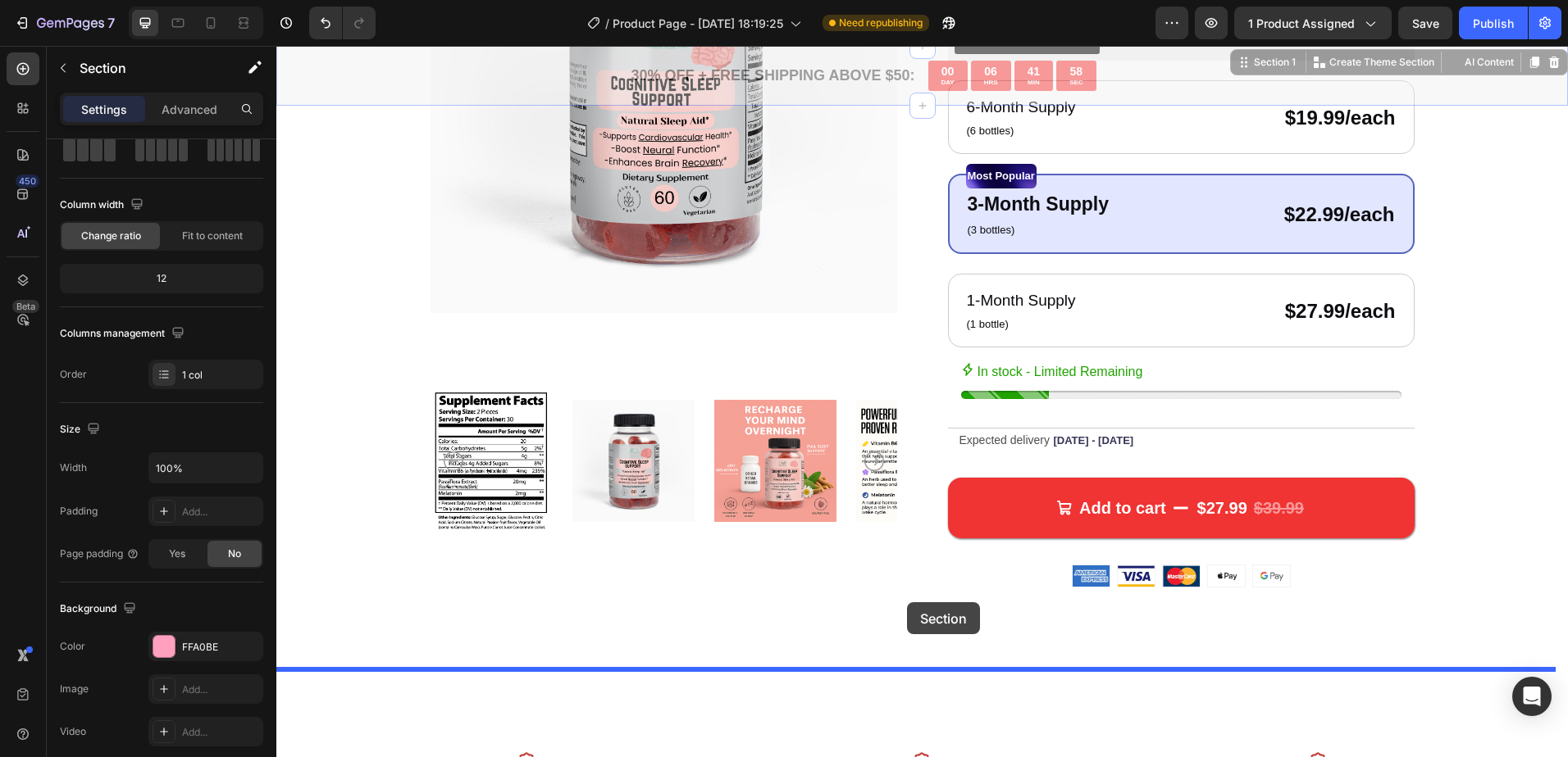
drag, startPoint x: 398, startPoint y: 100, endPoint x: 909, endPoint y: 616, distance: 726.2
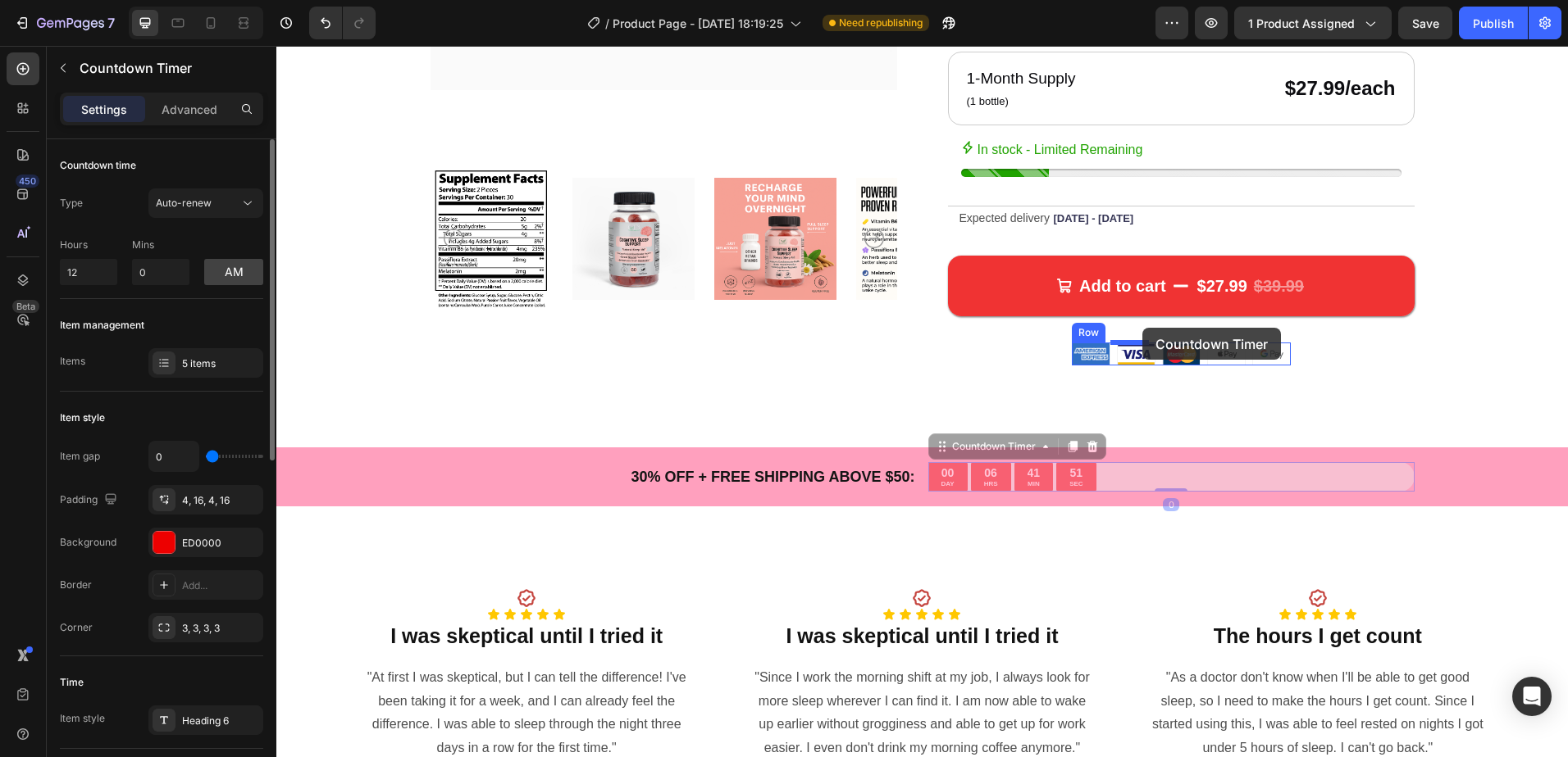
scroll to position [760, 0]
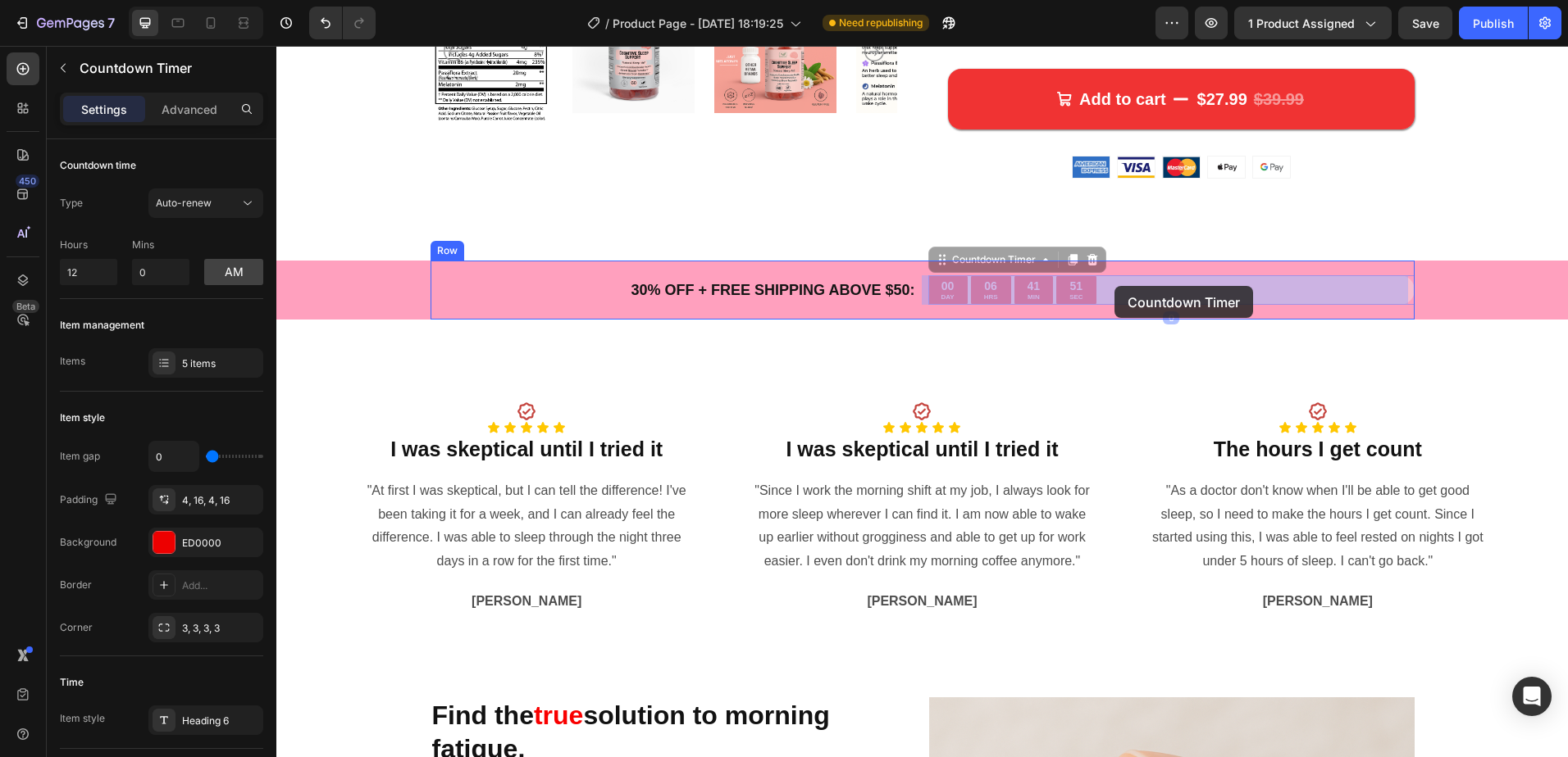
drag, startPoint x: 1135, startPoint y: 293, endPoint x: 1114, endPoint y: 286, distance: 22.1
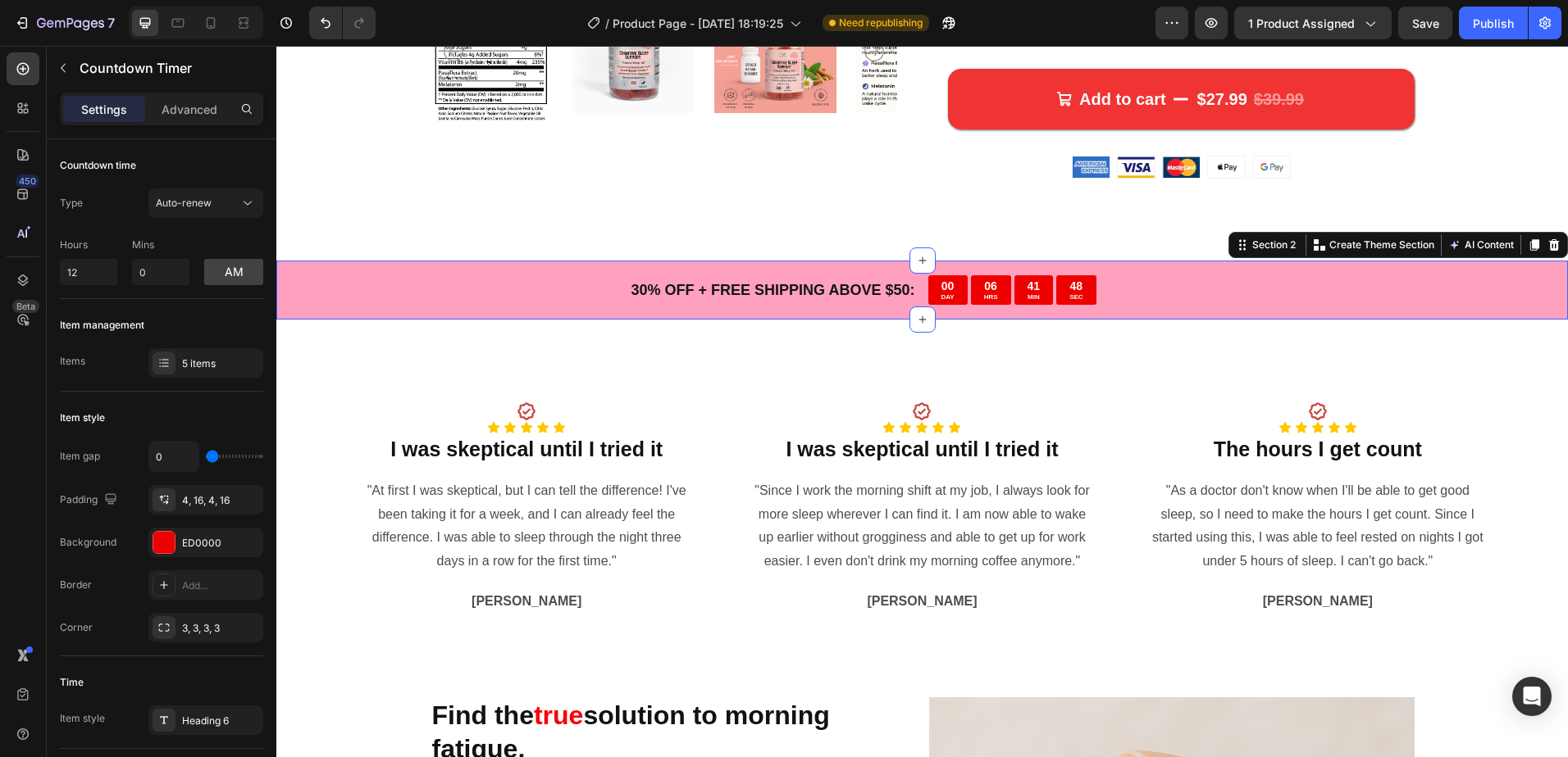
click at [1439, 302] on div "30 % OFF + FREE SHIPPING ABOVE $50: Text Block 00 DAY 06 HRS 41 MIN 48 SEC Coun…" at bounding box center [921, 290] width 1291 height 60
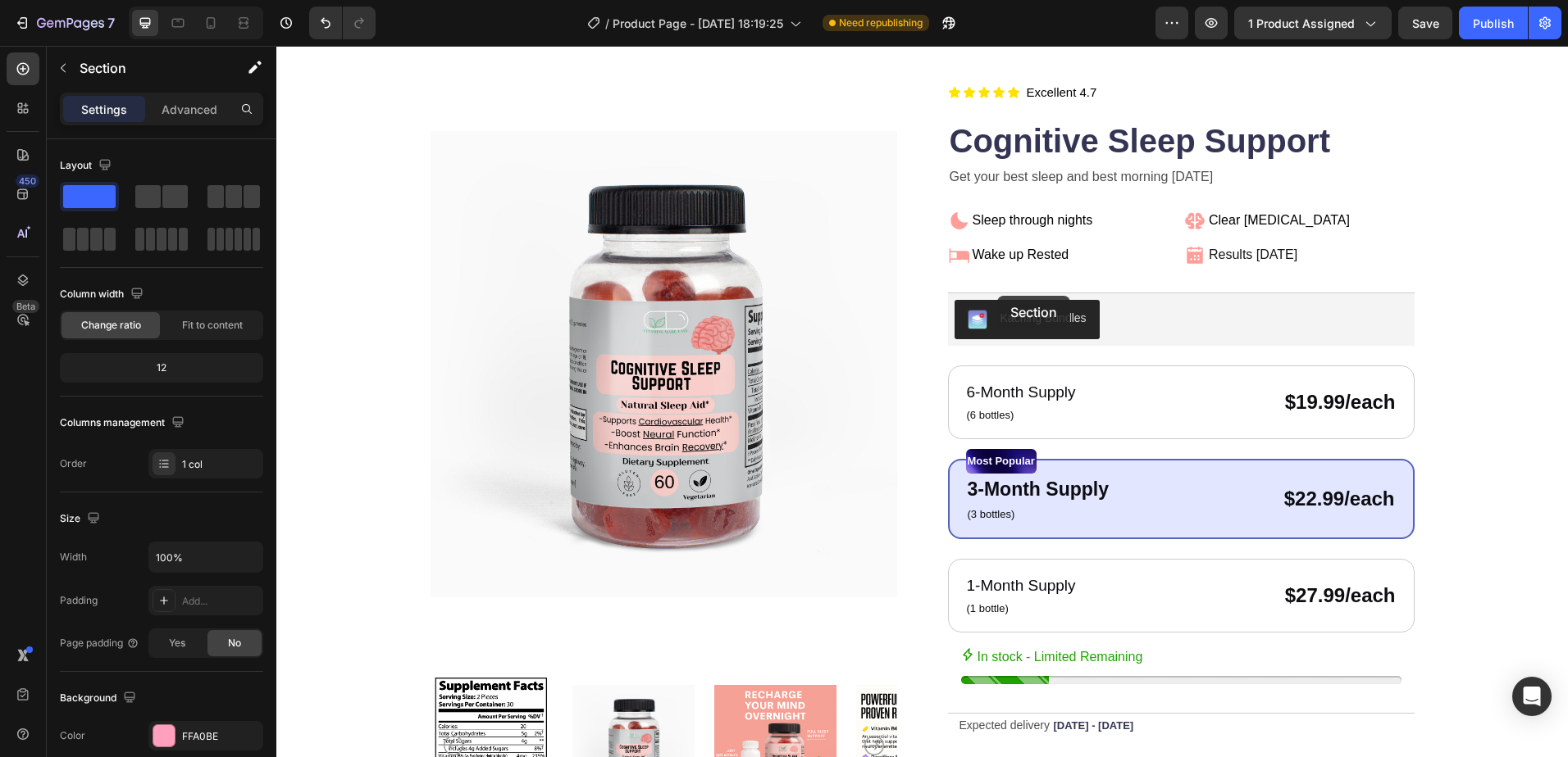
scroll to position [0, 0]
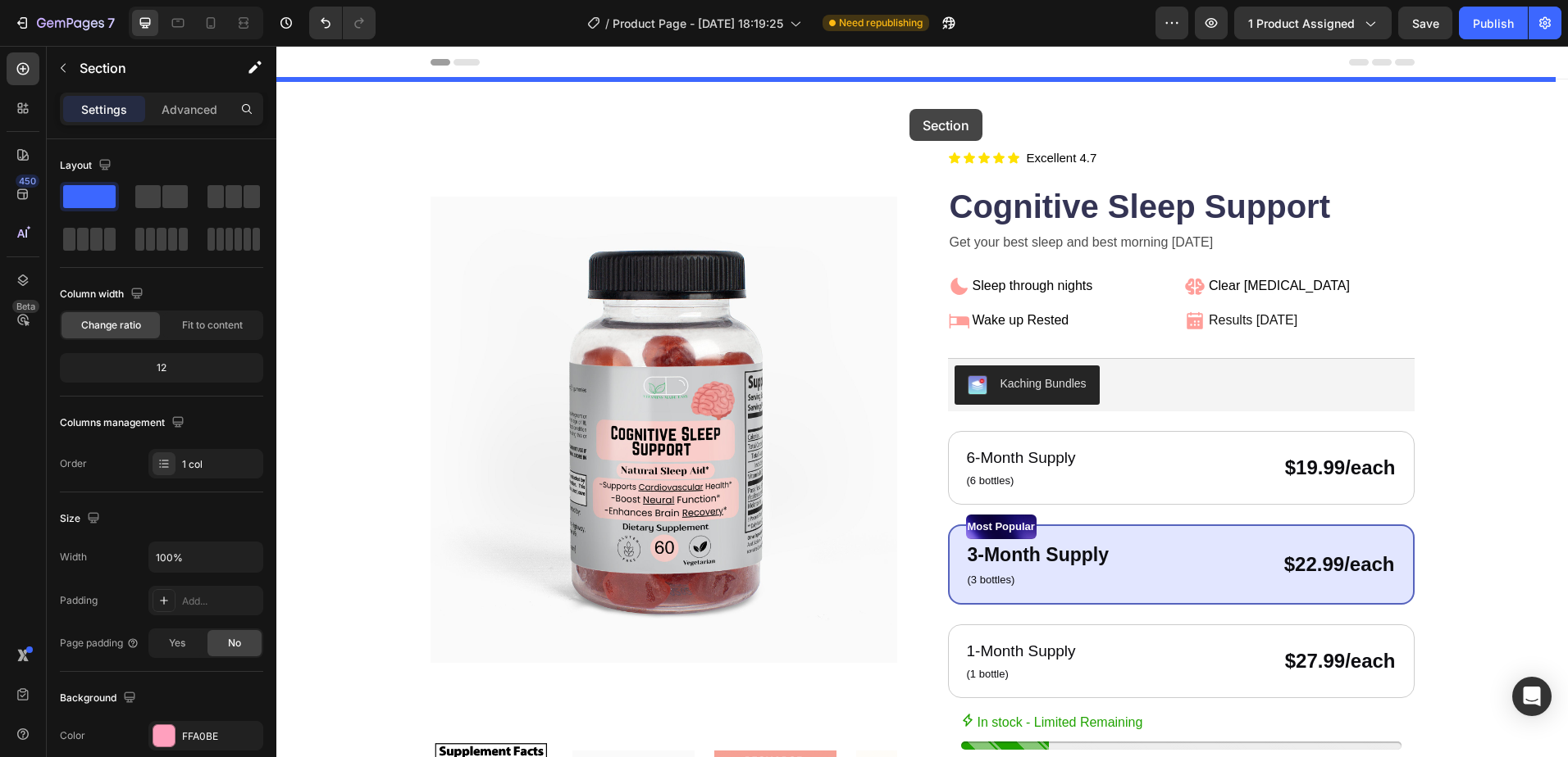
drag, startPoint x: 1439, startPoint y: 302, endPoint x: 913, endPoint y: 112, distance: 559.3
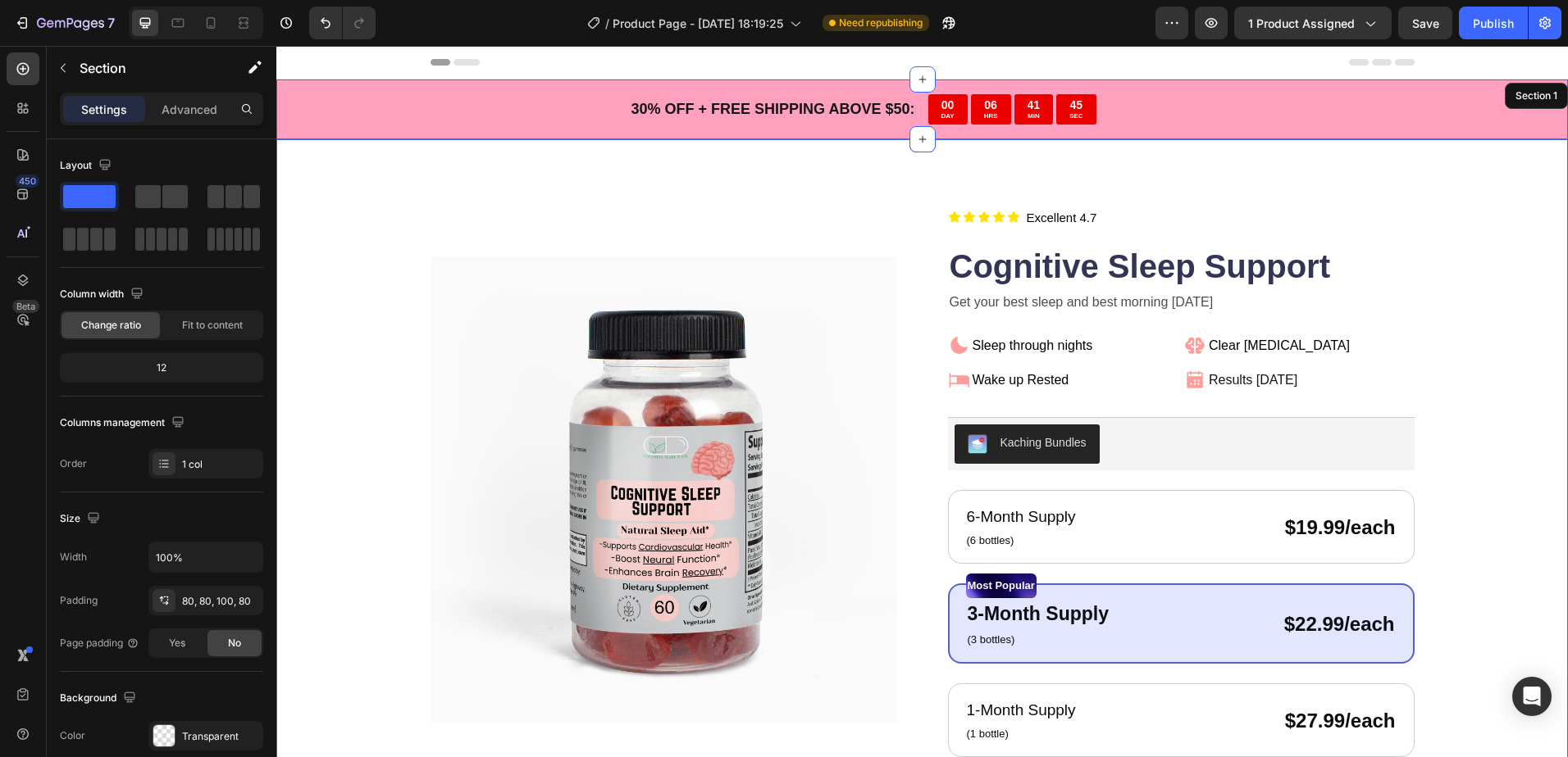
click at [1337, 144] on div "Product Images Icon Icon Icon Icon Icon Icon List Title Line Title Line Excelle…" at bounding box center [921, 610] width 1291 height 941
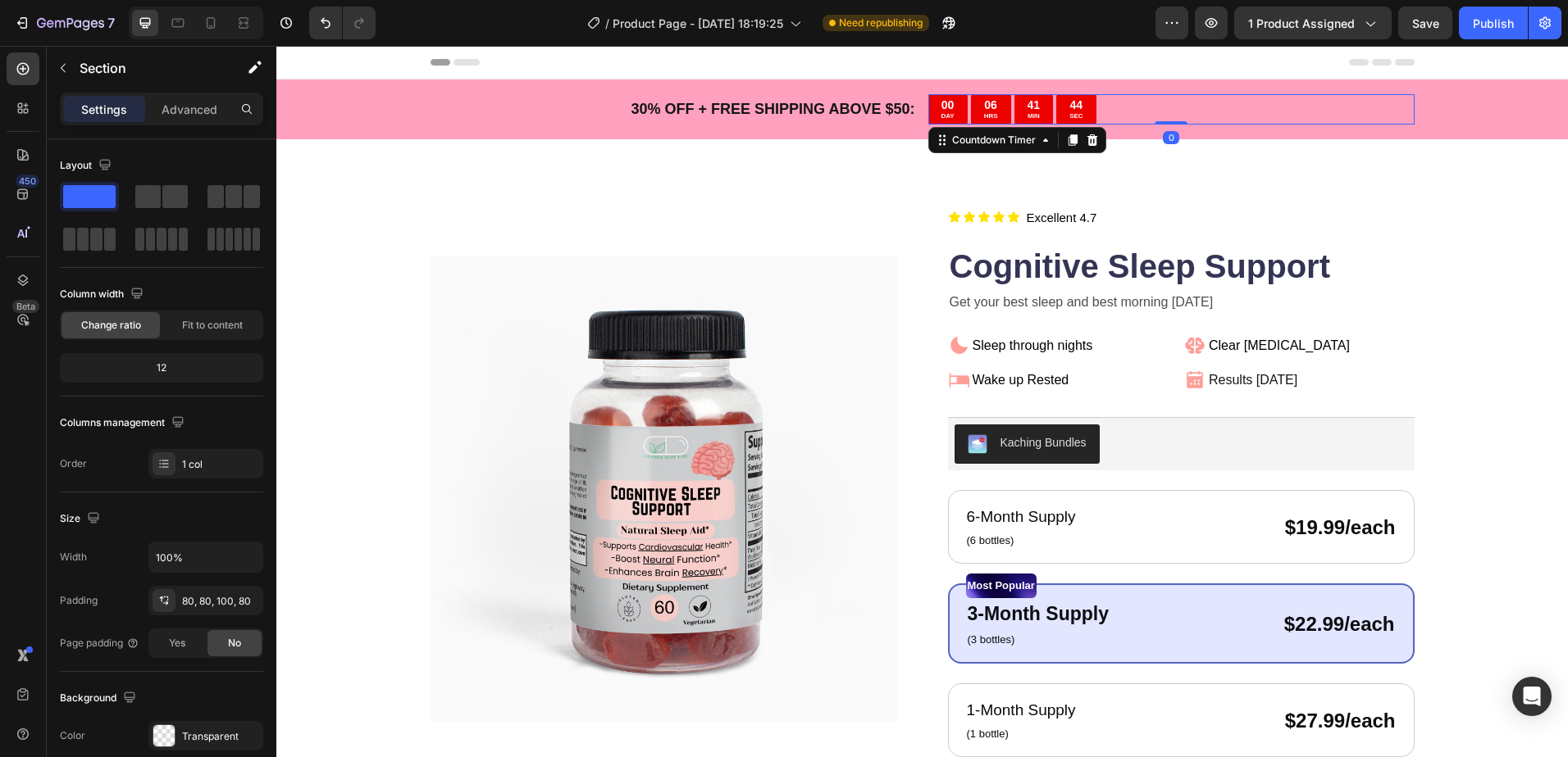
click at [1241, 117] on div "00 DAY 06 HRS 41 MIN 44 SEC" at bounding box center [1171, 108] width 486 height 30
click at [1499, 113] on div "30 % OFF + FREE SHIPPING ABOVE $50: Text Block 00 DAY 06 HRS 41 MIN 44 SEC Coun…" at bounding box center [921, 109] width 1291 height 60
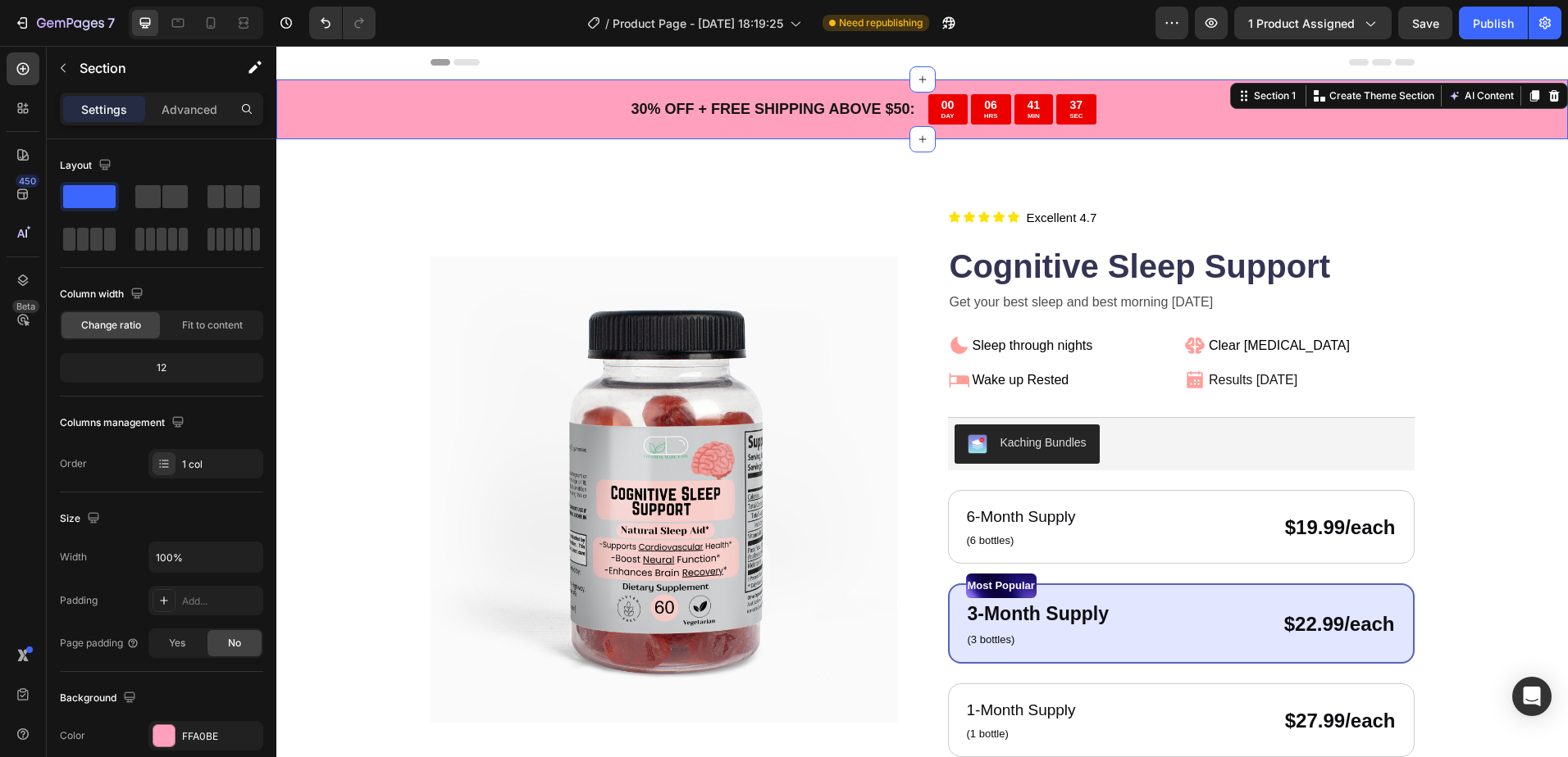
click at [393, 110] on div "30 % OFF + FREE SHIPPING ABOVE $50: Text Block 00 DAY 06 HRS 41 MIN 37 SEC Coun…" at bounding box center [921, 109] width 1291 height 60
click at [187, 323] on span "Fit to content" at bounding box center [212, 324] width 61 height 15
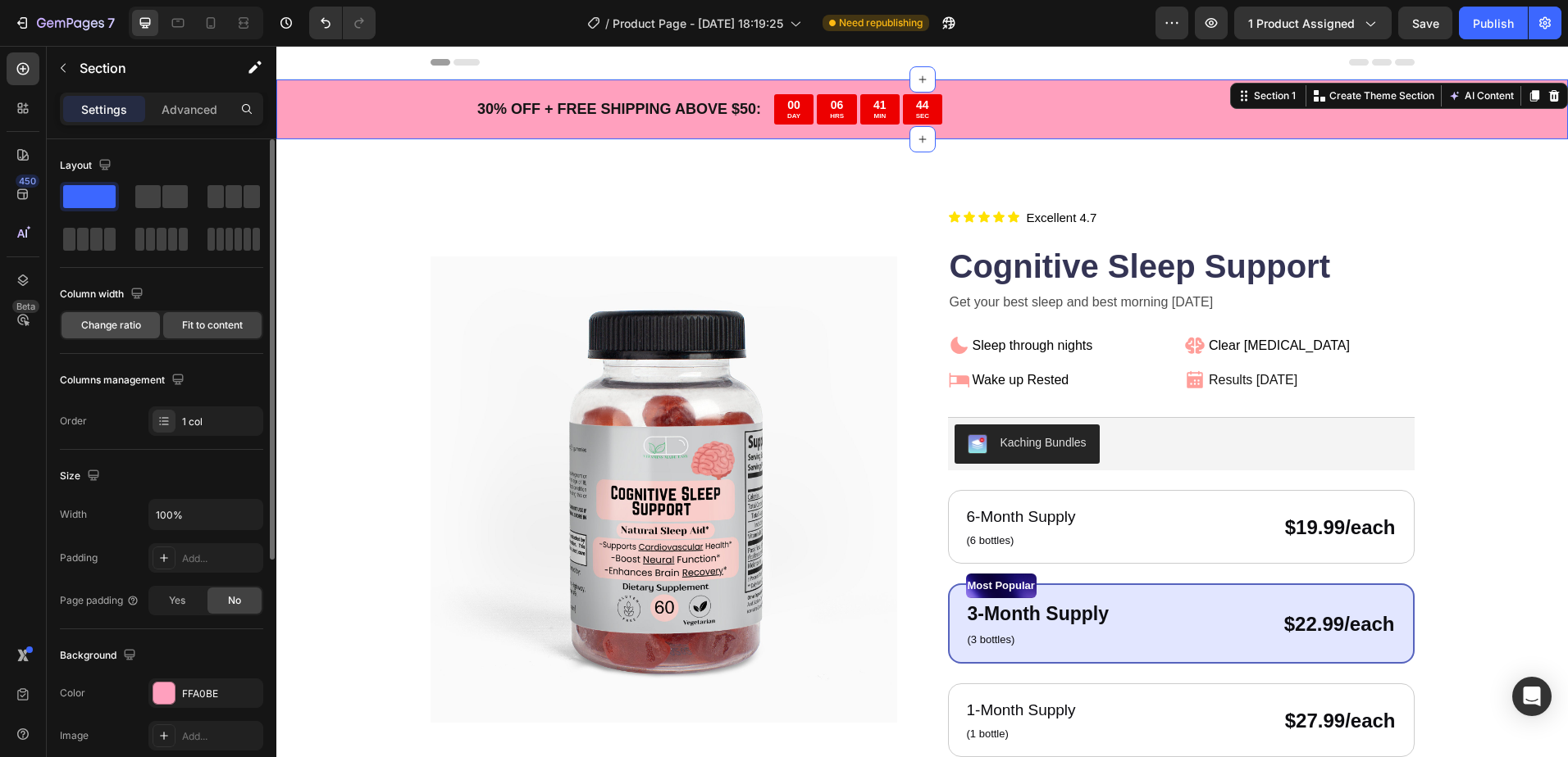
click at [128, 328] on span "Change ratio" at bounding box center [111, 324] width 60 height 15
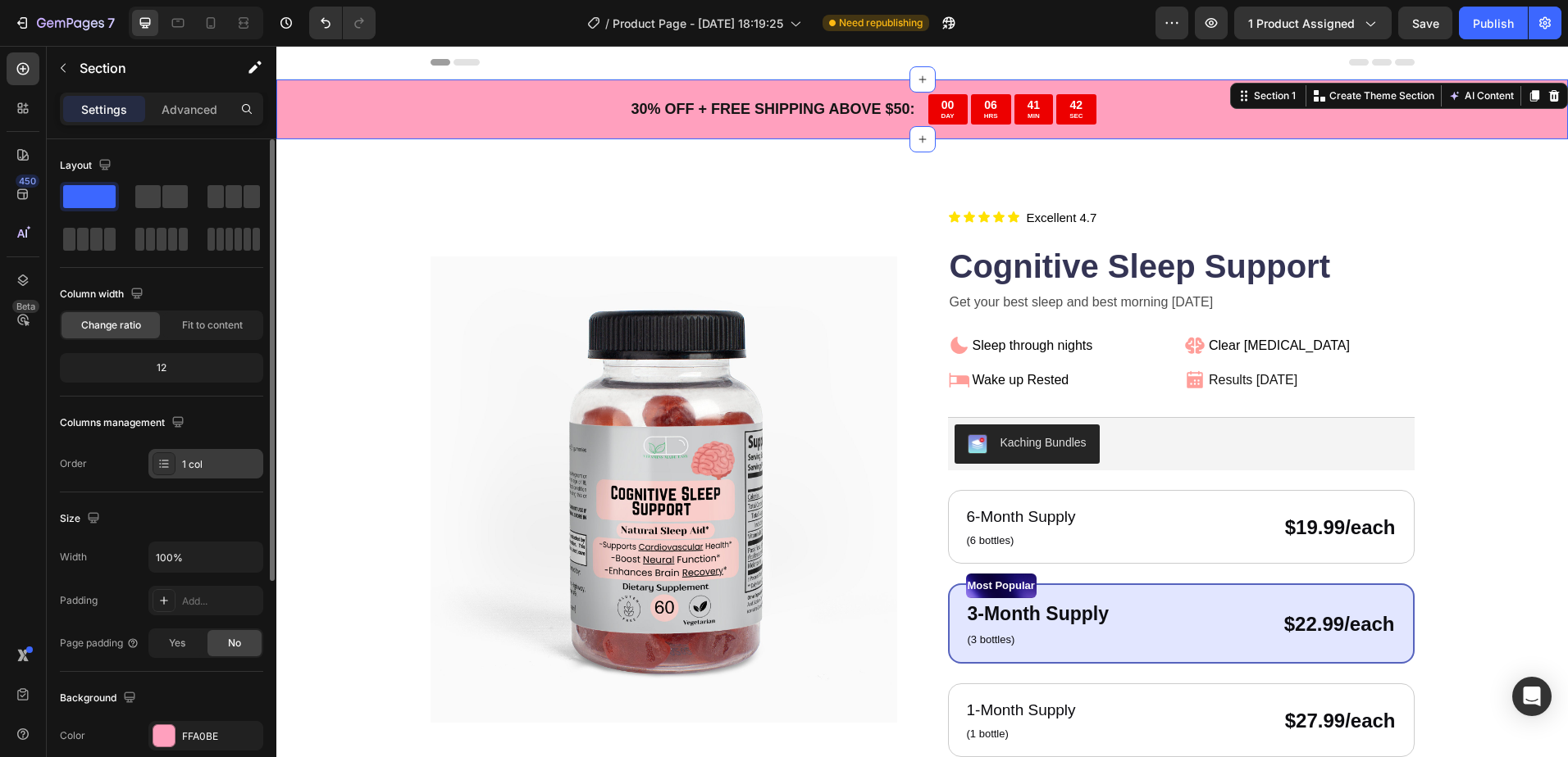
click at [202, 462] on div "1 col" at bounding box center [221, 464] width 77 height 15
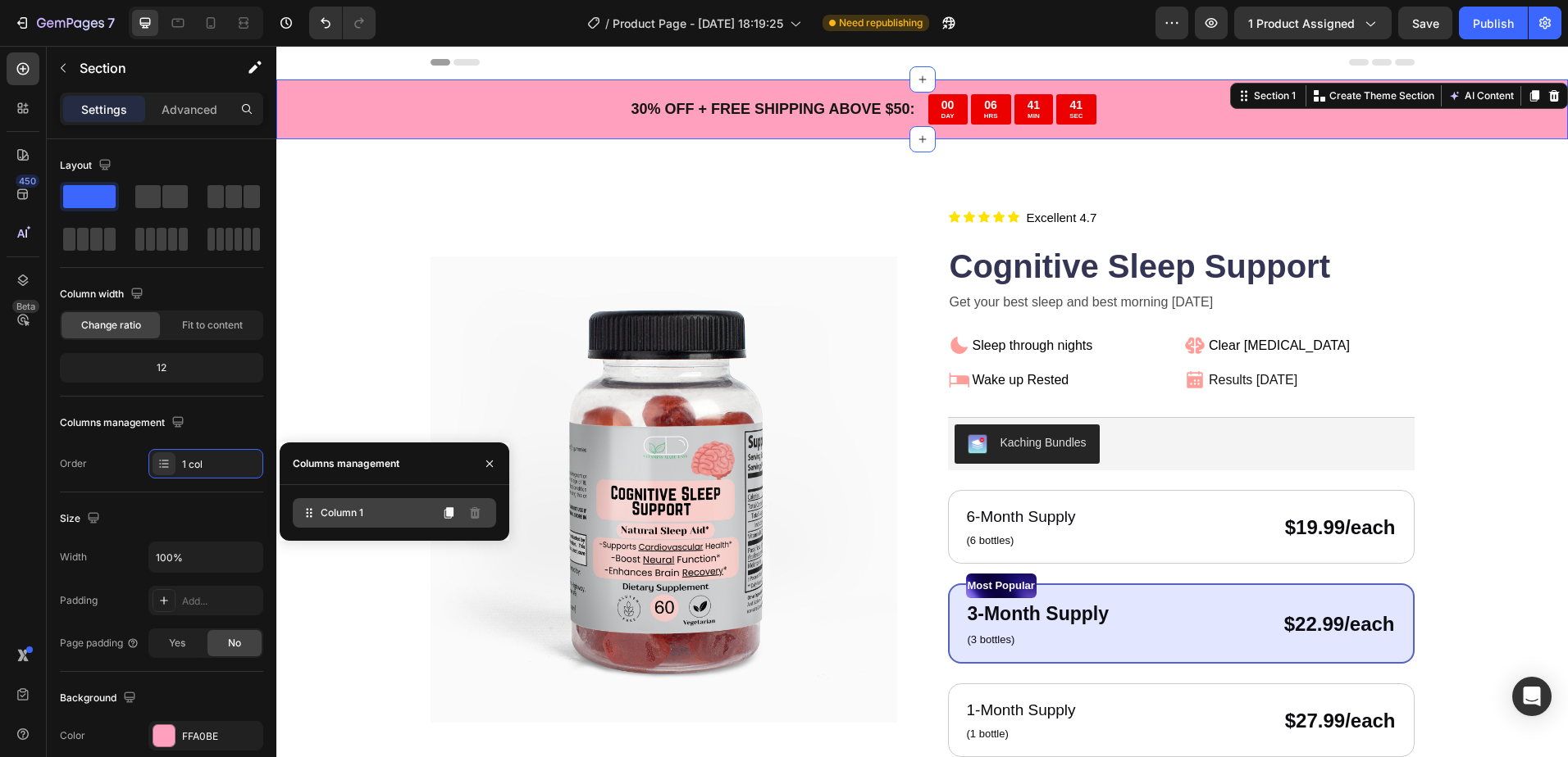
click at [339, 511] on span "Column 1" at bounding box center [342, 512] width 43 height 15
click at [216, 468] on div "1 col" at bounding box center [221, 464] width 77 height 15
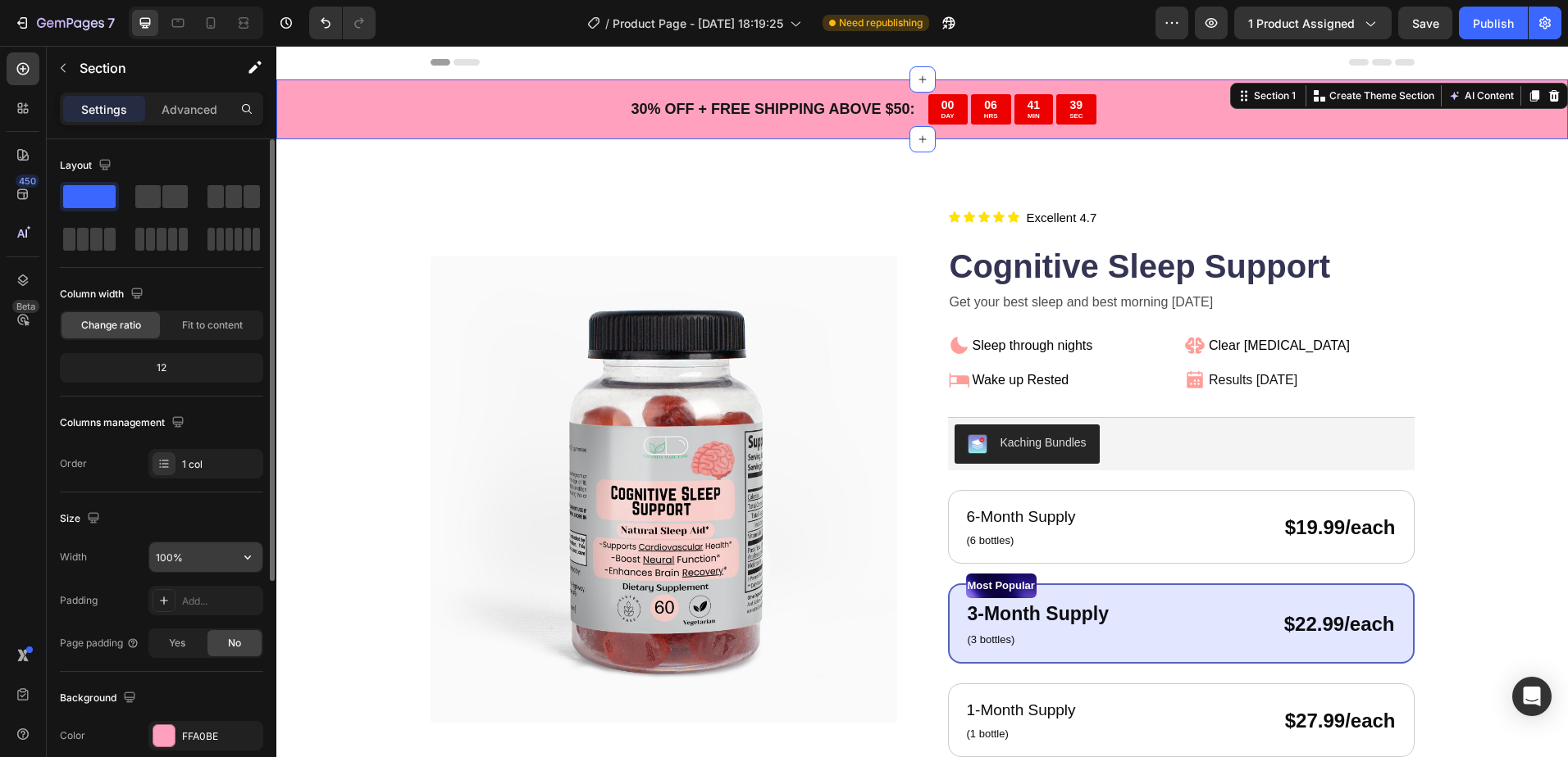
scroll to position [82, 0]
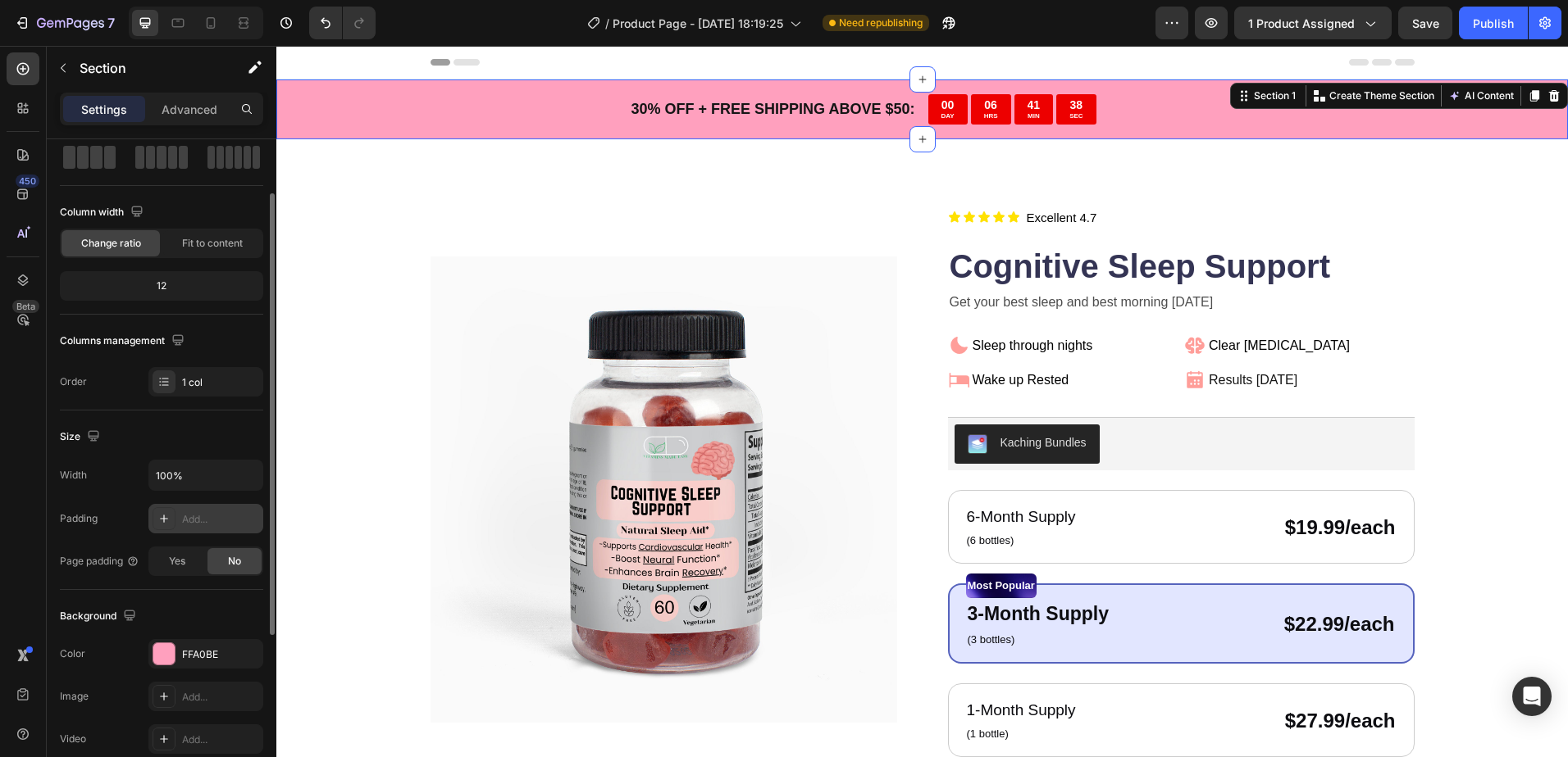
click at [181, 511] on div "Add..." at bounding box center [205, 519] width 115 height 29
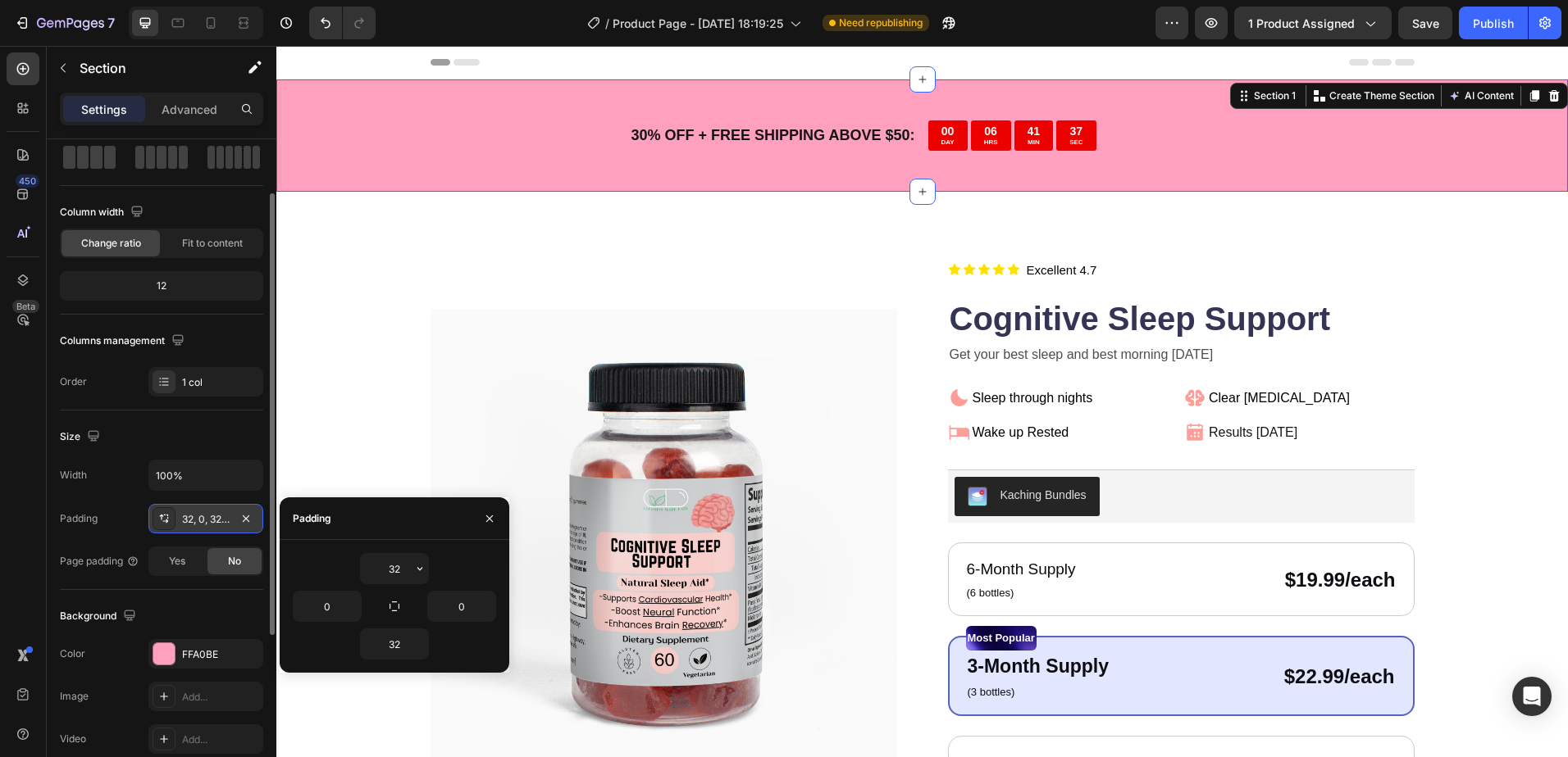
click at [181, 511] on div "32, 0, 32, 0" at bounding box center [205, 519] width 115 height 29
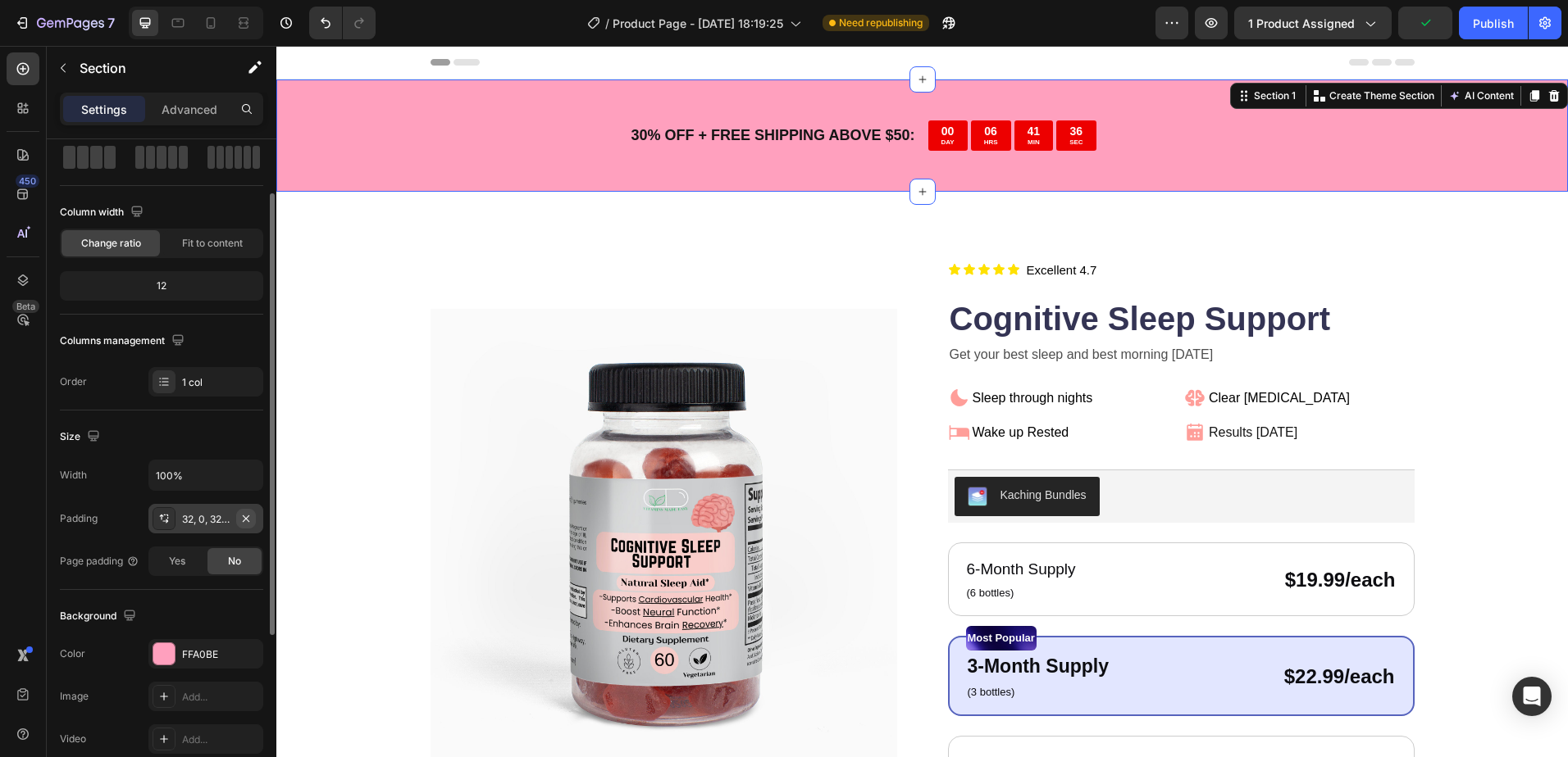
click at [247, 516] on icon "button" at bounding box center [246, 519] width 14 height 14
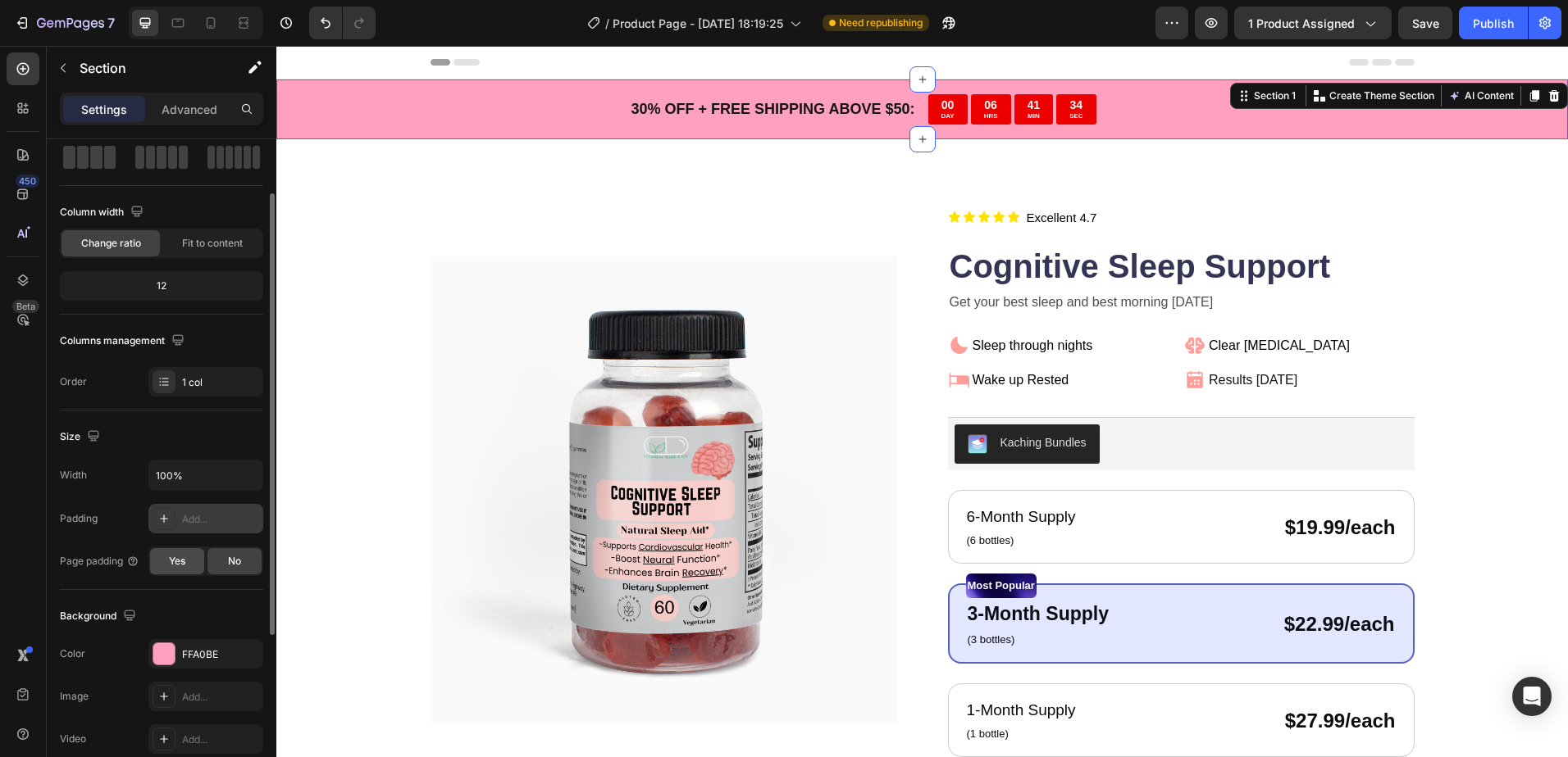
click at [183, 559] on span "Yes" at bounding box center [176, 560] width 16 height 15
click at [175, 552] on div "Yes" at bounding box center [177, 560] width 54 height 26
click at [216, 559] on div "No" at bounding box center [234, 560] width 54 height 26
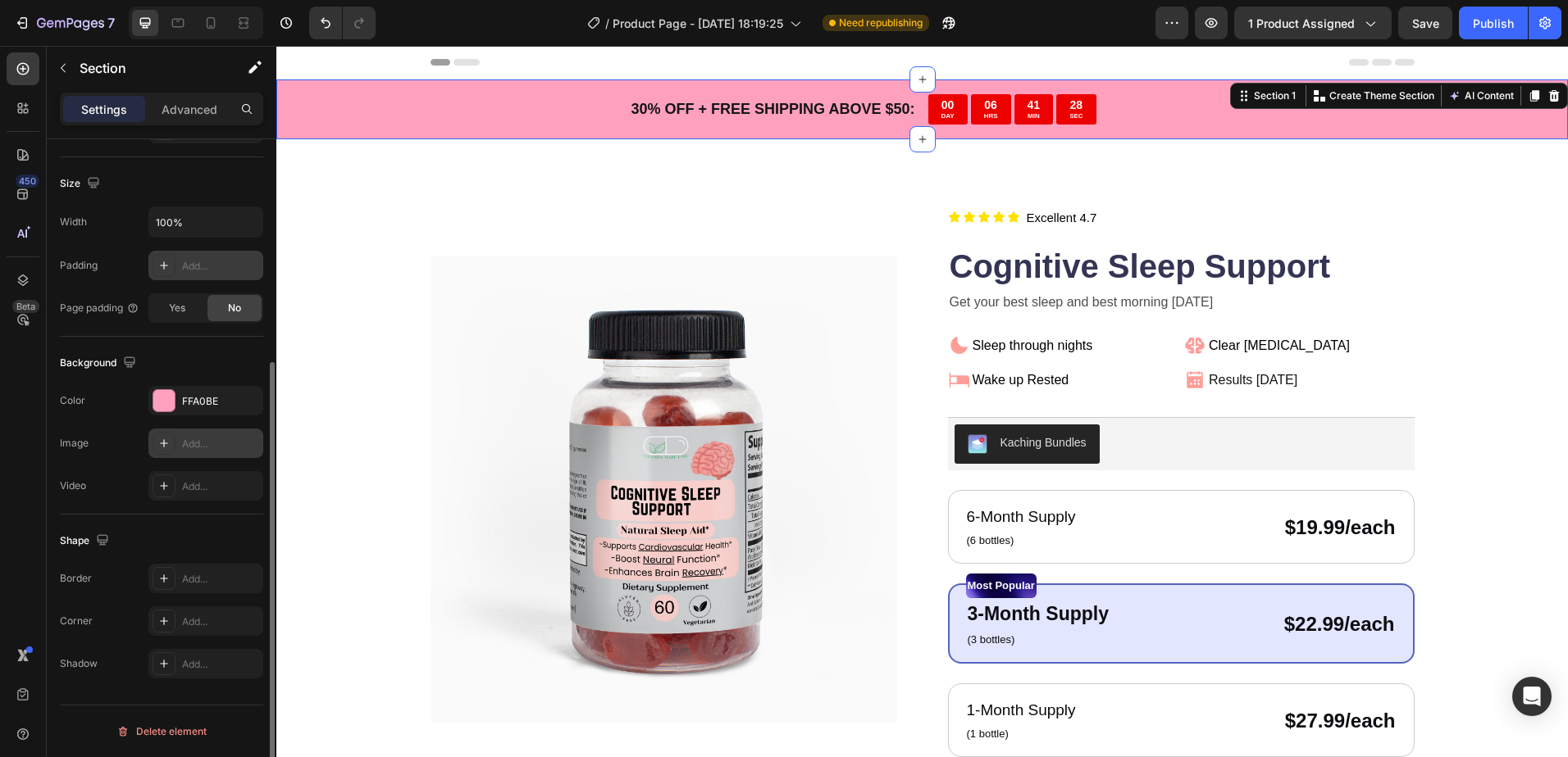
scroll to position [0, 0]
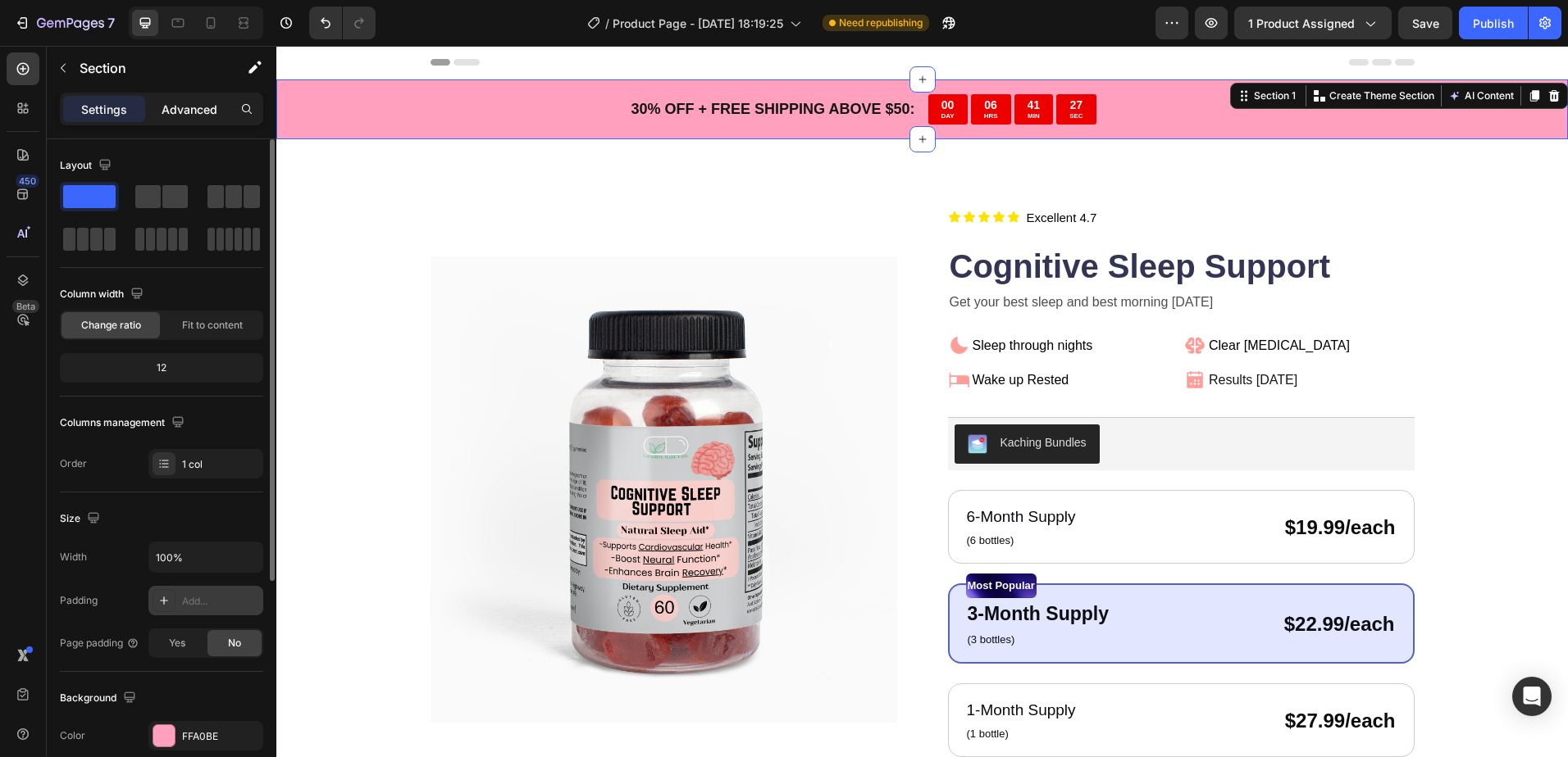
click at [168, 113] on p "Advanced" at bounding box center [190, 109] width 56 height 17
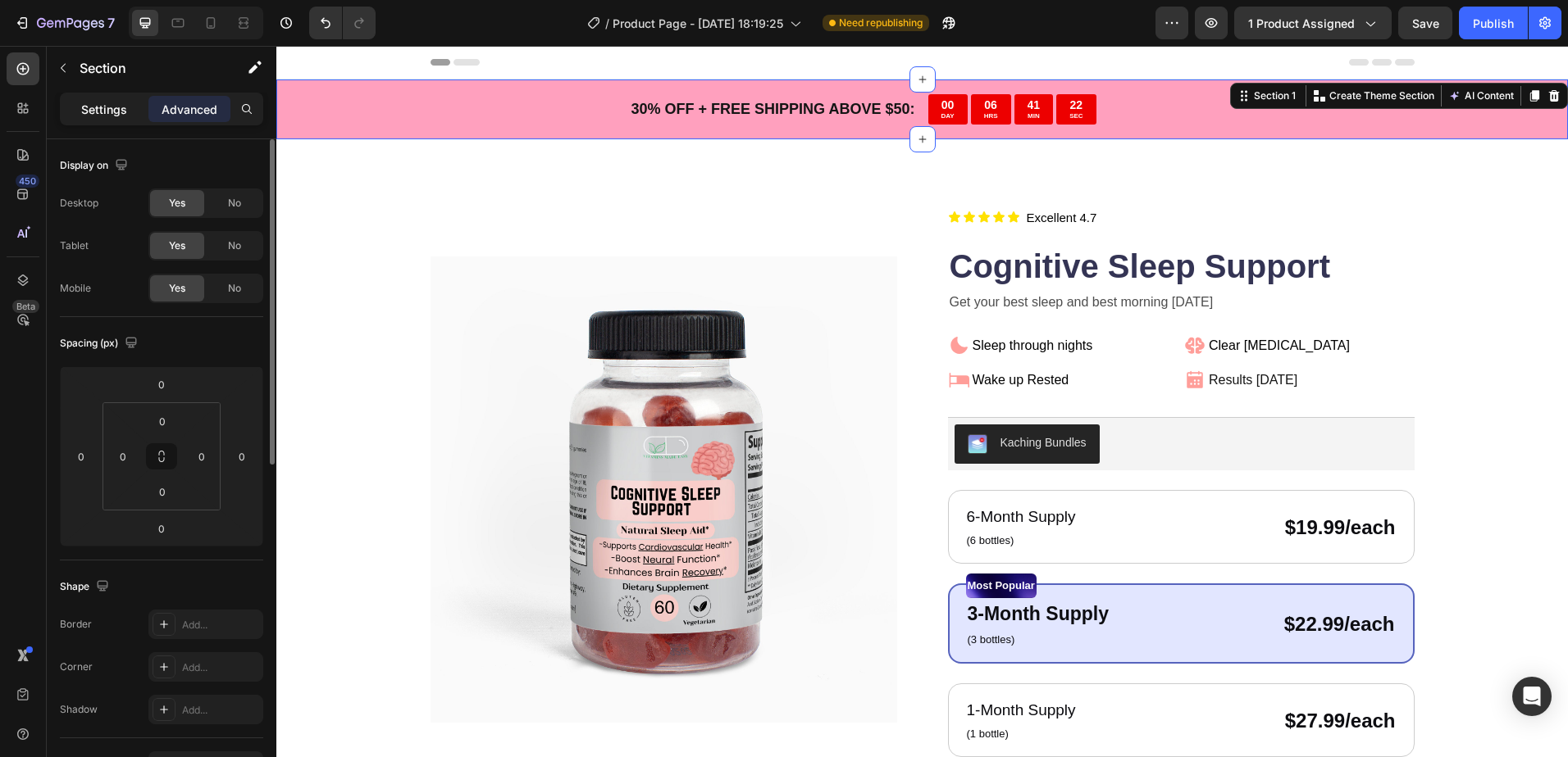
click at [108, 99] on div "Settings" at bounding box center [104, 108] width 82 height 26
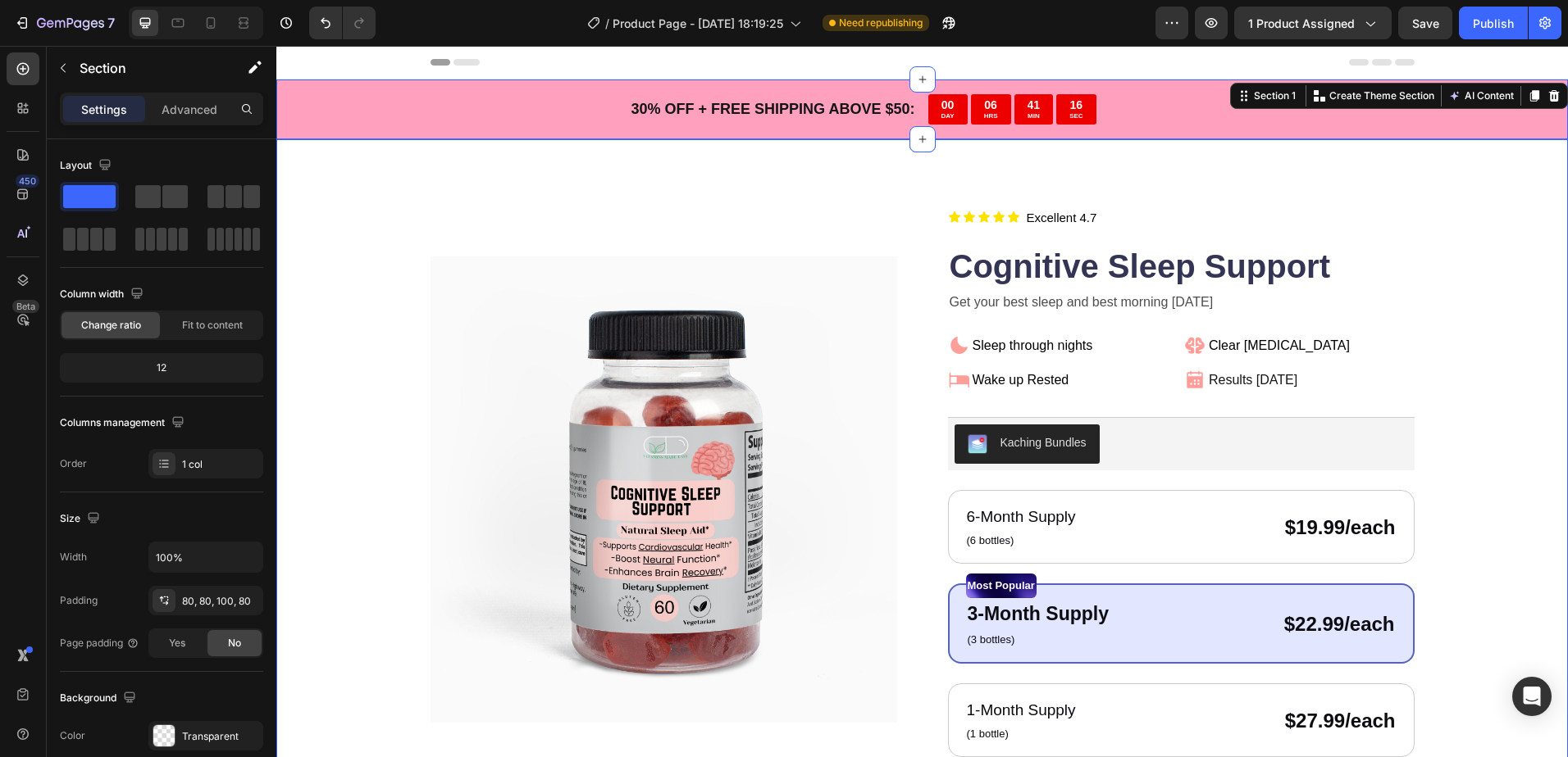
click at [745, 185] on div "Product Images Icon Icon Icon Icon Icon Icon List Title Line Title Line Excelle…" at bounding box center [921, 610] width 1291 height 941
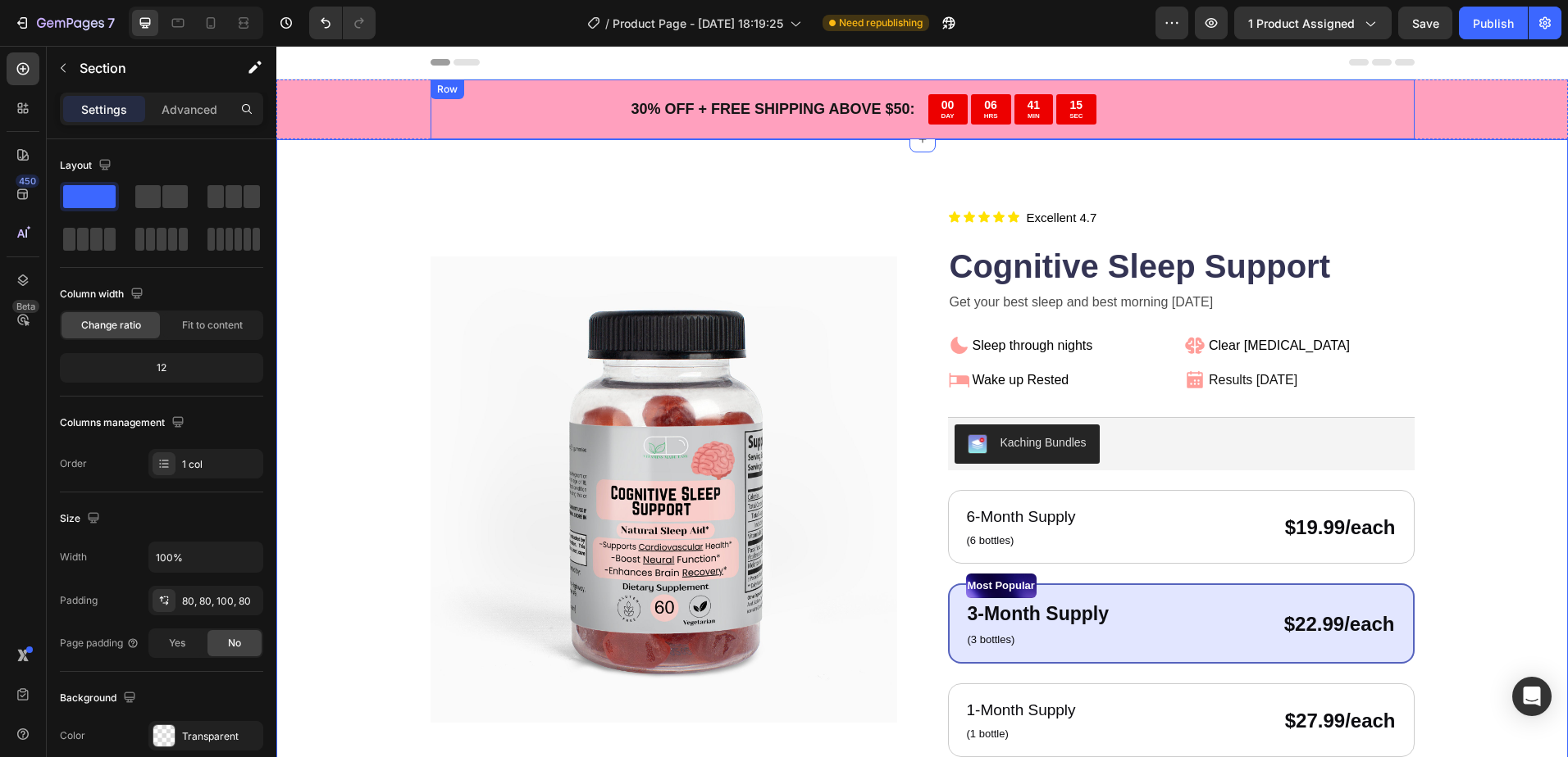
click at [772, 136] on div "30 % OFF + FREE SHIPPING ABOVE $50: Text Block 00 DAY 06 HRS 41 MIN 15 SEC Coun…" at bounding box center [922, 109] width 984 height 60
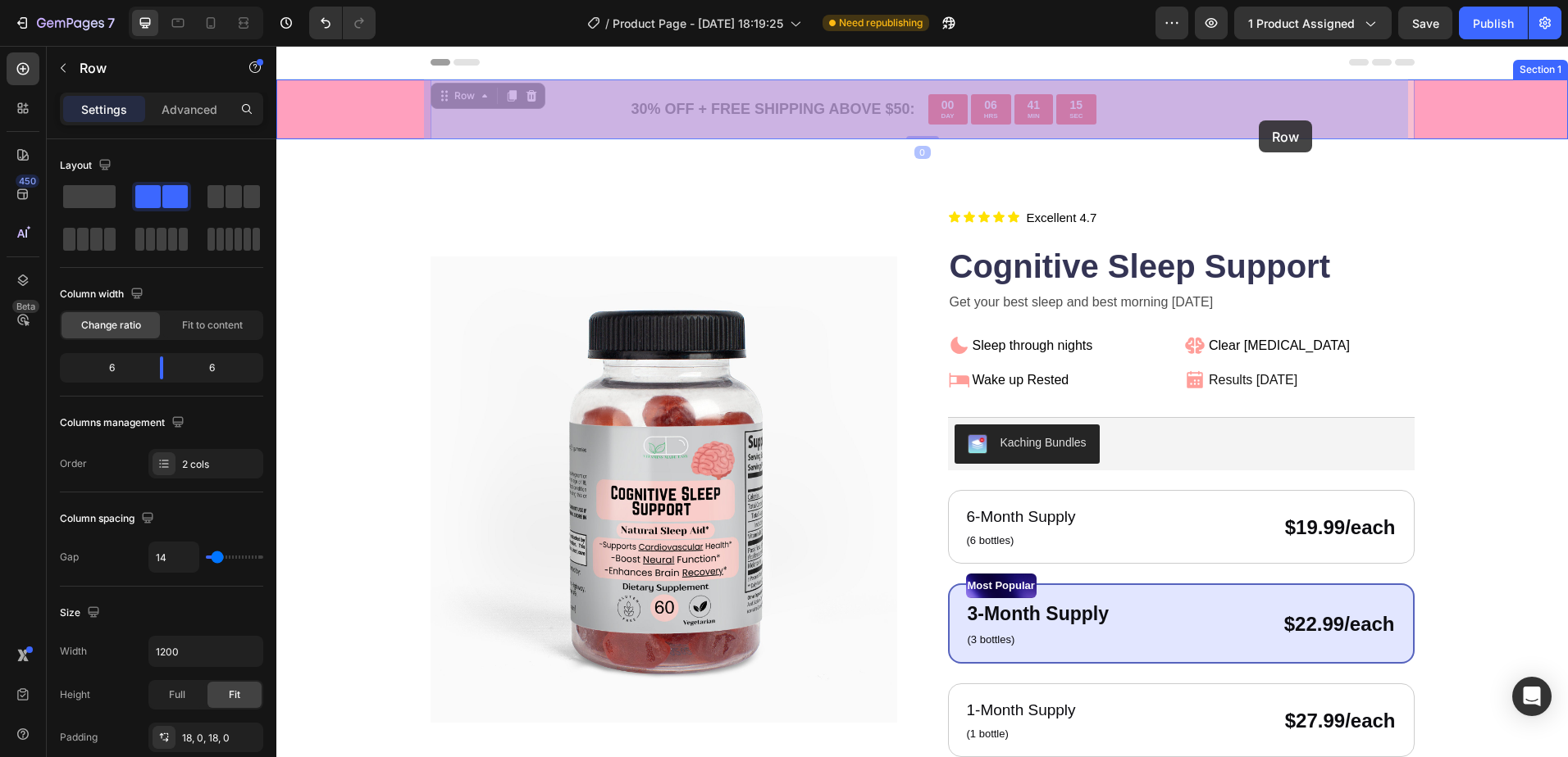
drag, startPoint x: 772, startPoint y: 135, endPoint x: 1258, endPoint y: 120, distance: 486.2
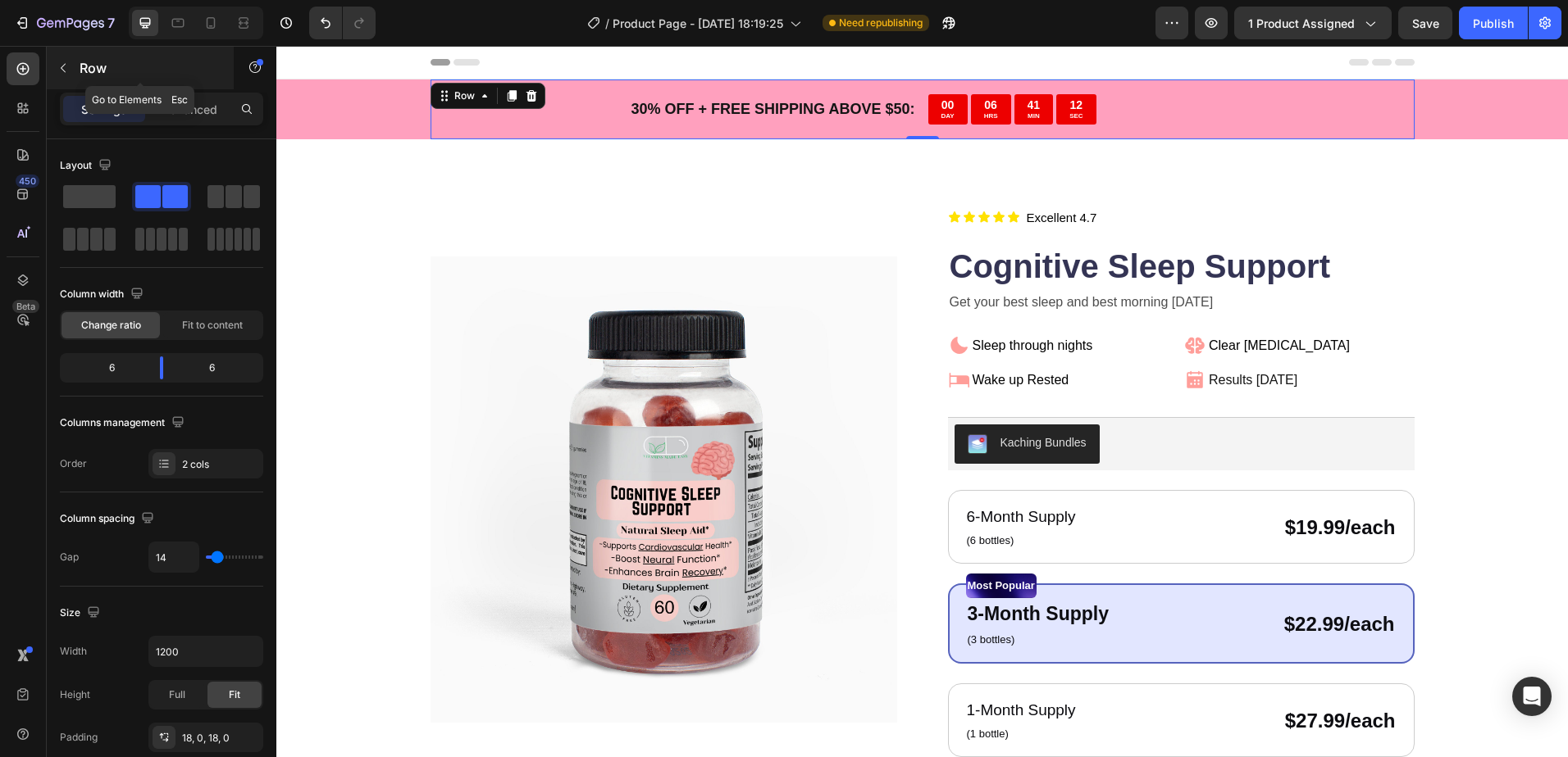
click at [78, 57] on div "Row" at bounding box center [139, 68] width 187 height 43
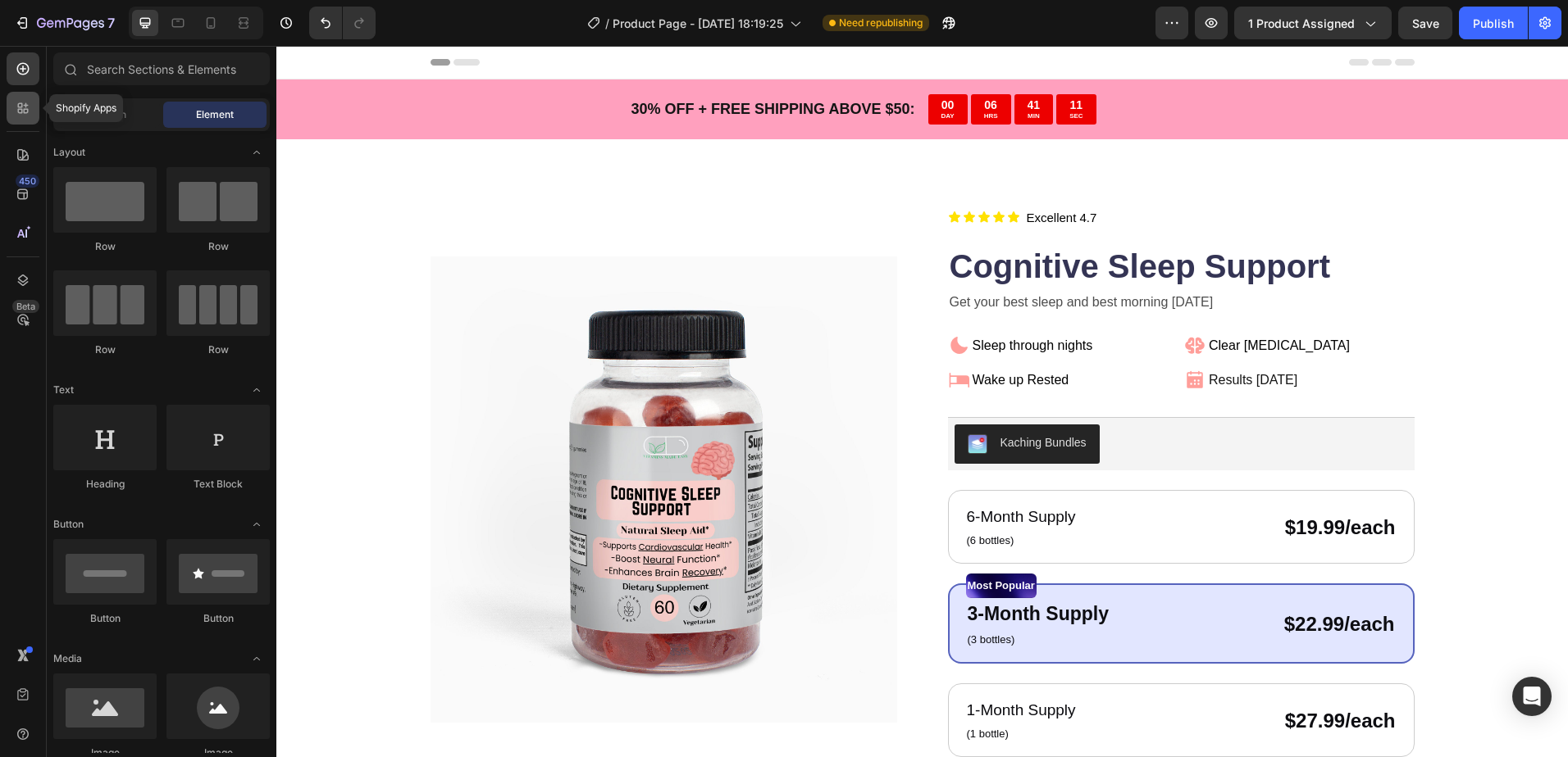
click at [22, 98] on div at bounding box center [23, 108] width 33 height 33
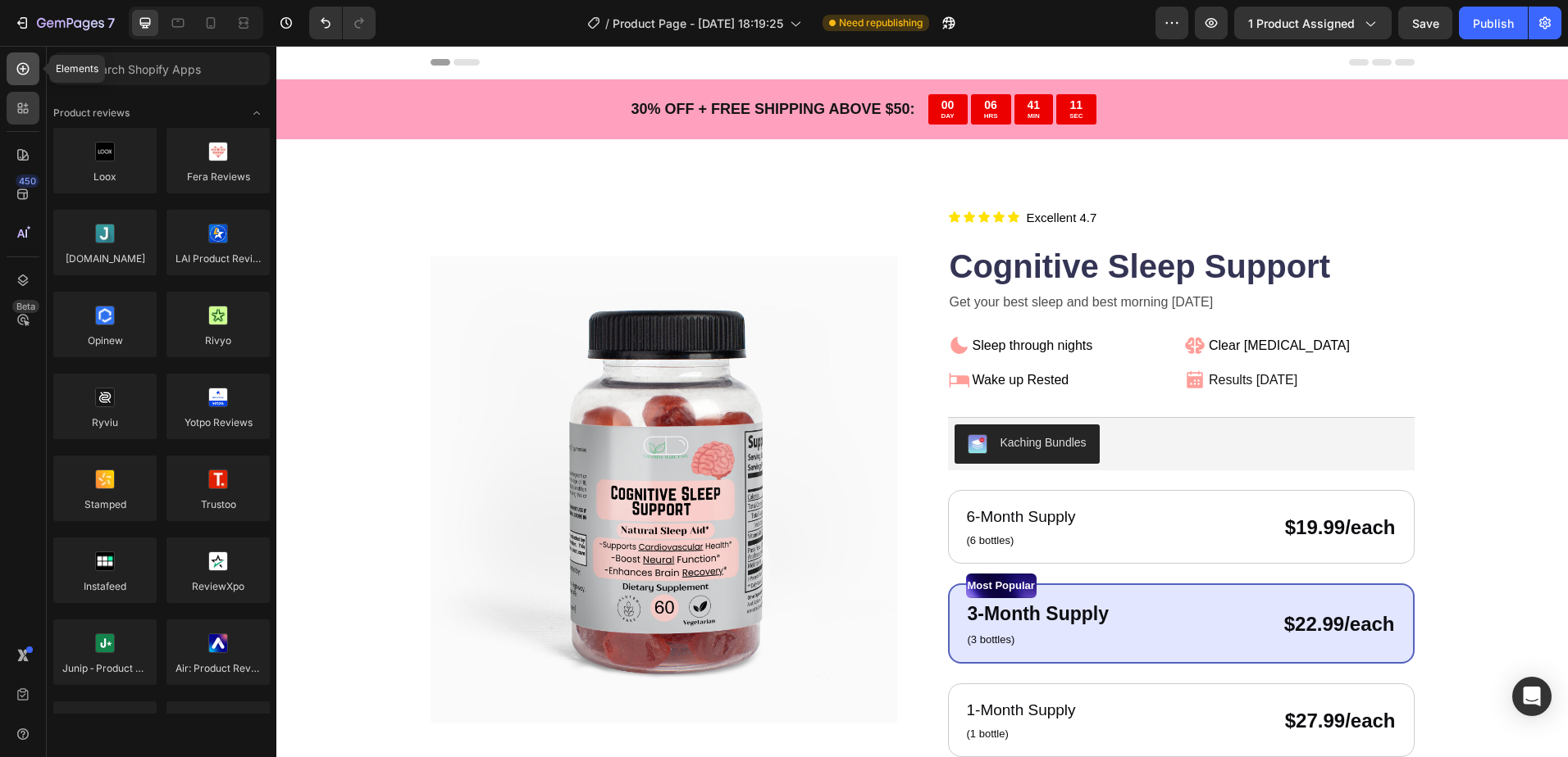
click at [24, 76] on icon at bounding box center [22, 69] width 16 height 16
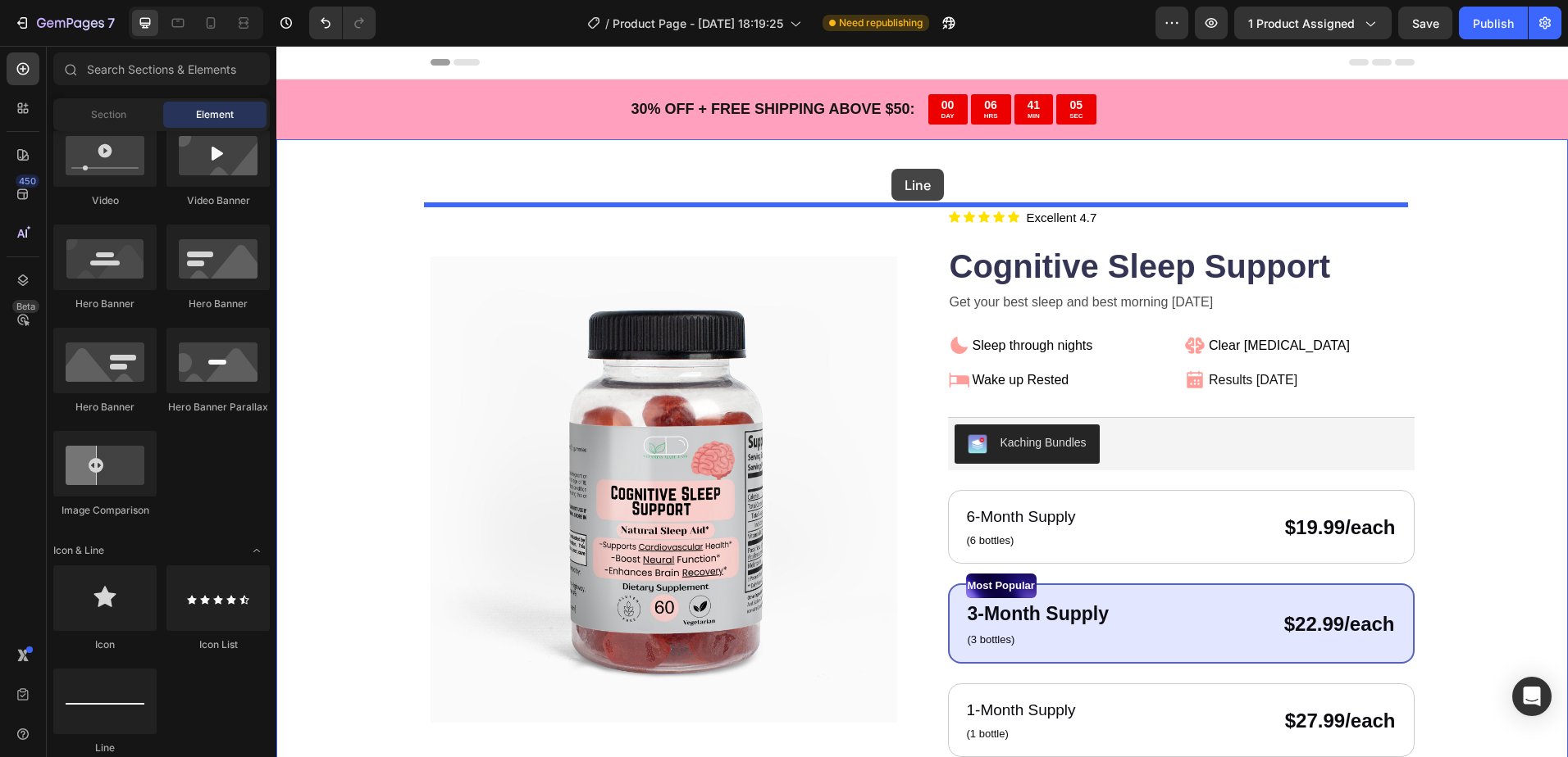
drag, startPoint x: 421, startPoint y: 753, endPoint x: 891, endPoint y: 168, distance: 750.4
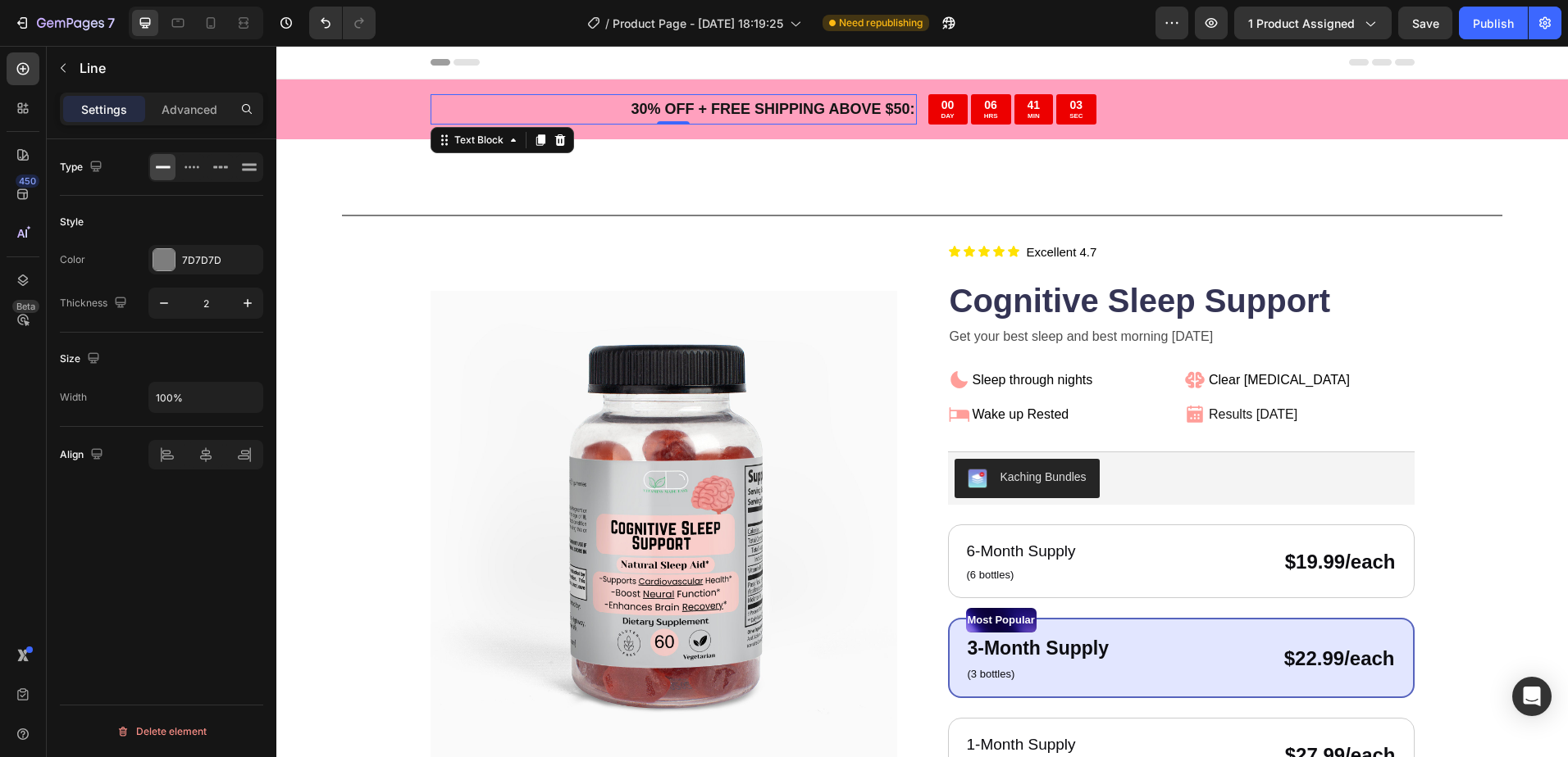
click at [470, 108] on p "30 % OFF + FREE SHIPPING ABOVE $50:" at bounding box center [673, 108] width 483 height 26
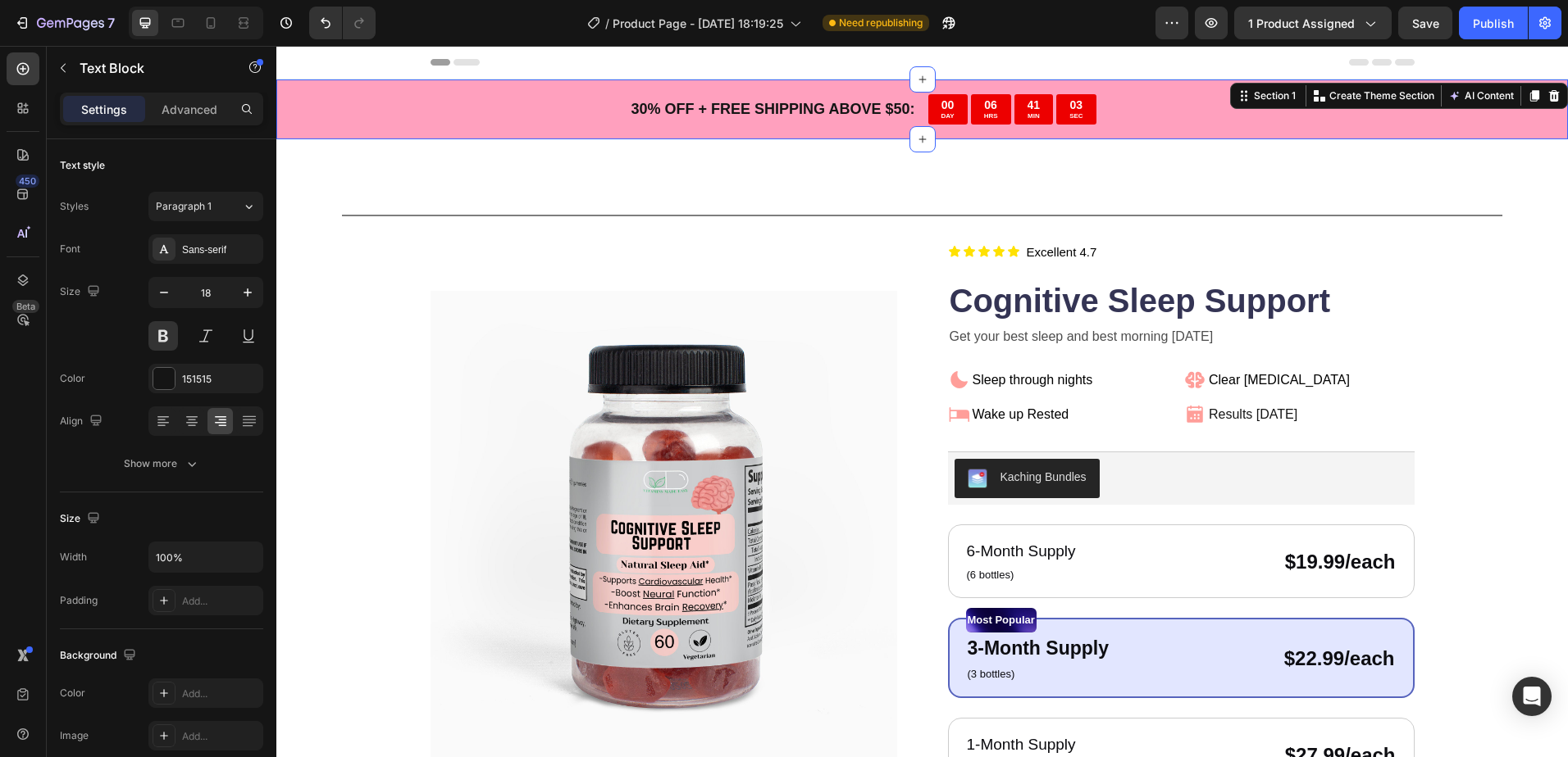
click at [362, 111] on div "30 % OFF + FREE SHIPPING ABOVE $50: Text Block 00 DAY 06 HRS 41 MIN 03 SEC Coun…" at bounding box center [921, 109] width 1291 height 60
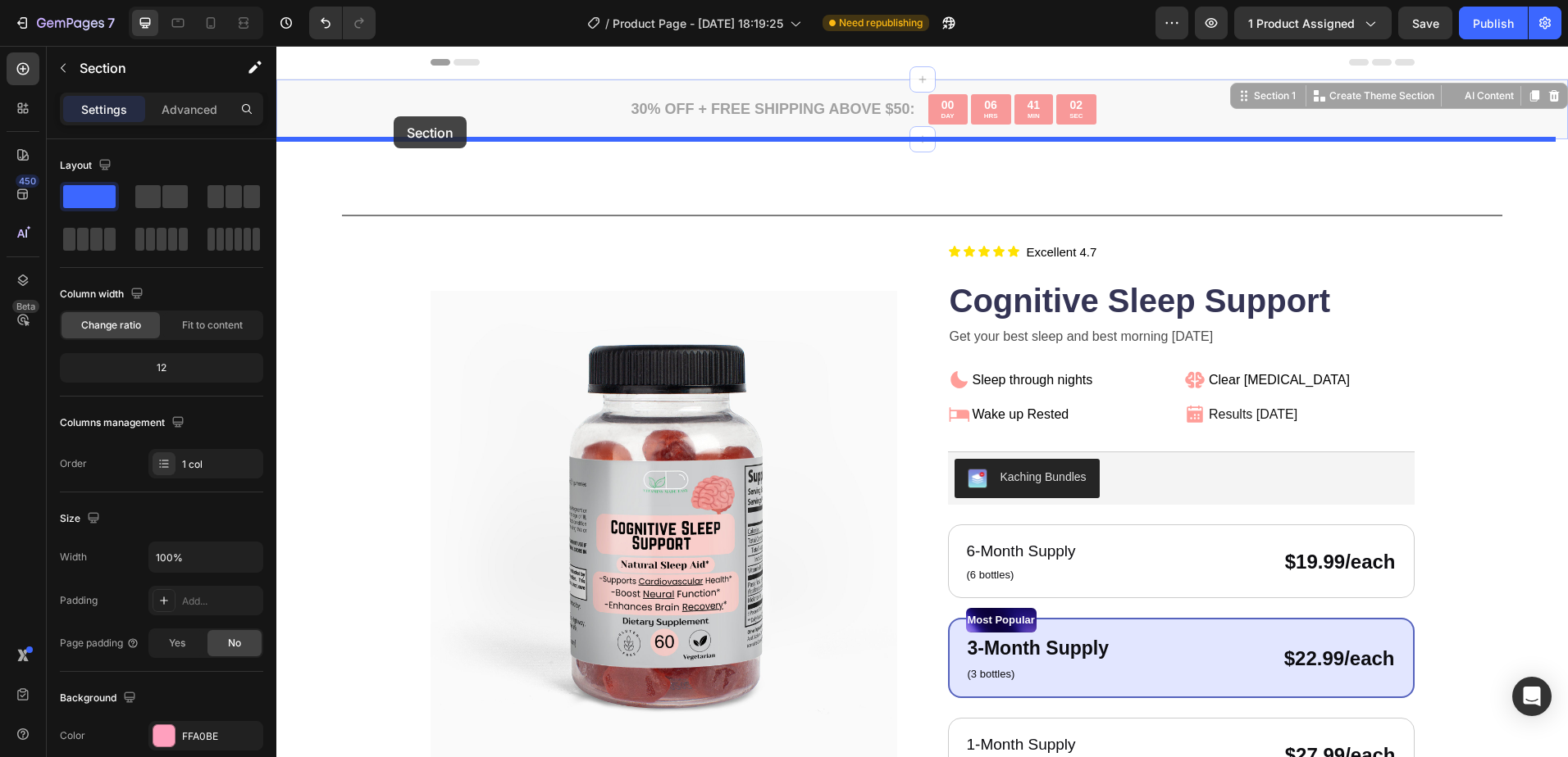
drag, startPoint x: 364, startPoint y: 111, endPoint x: 392, endPoint y: 116, distance: 28.4
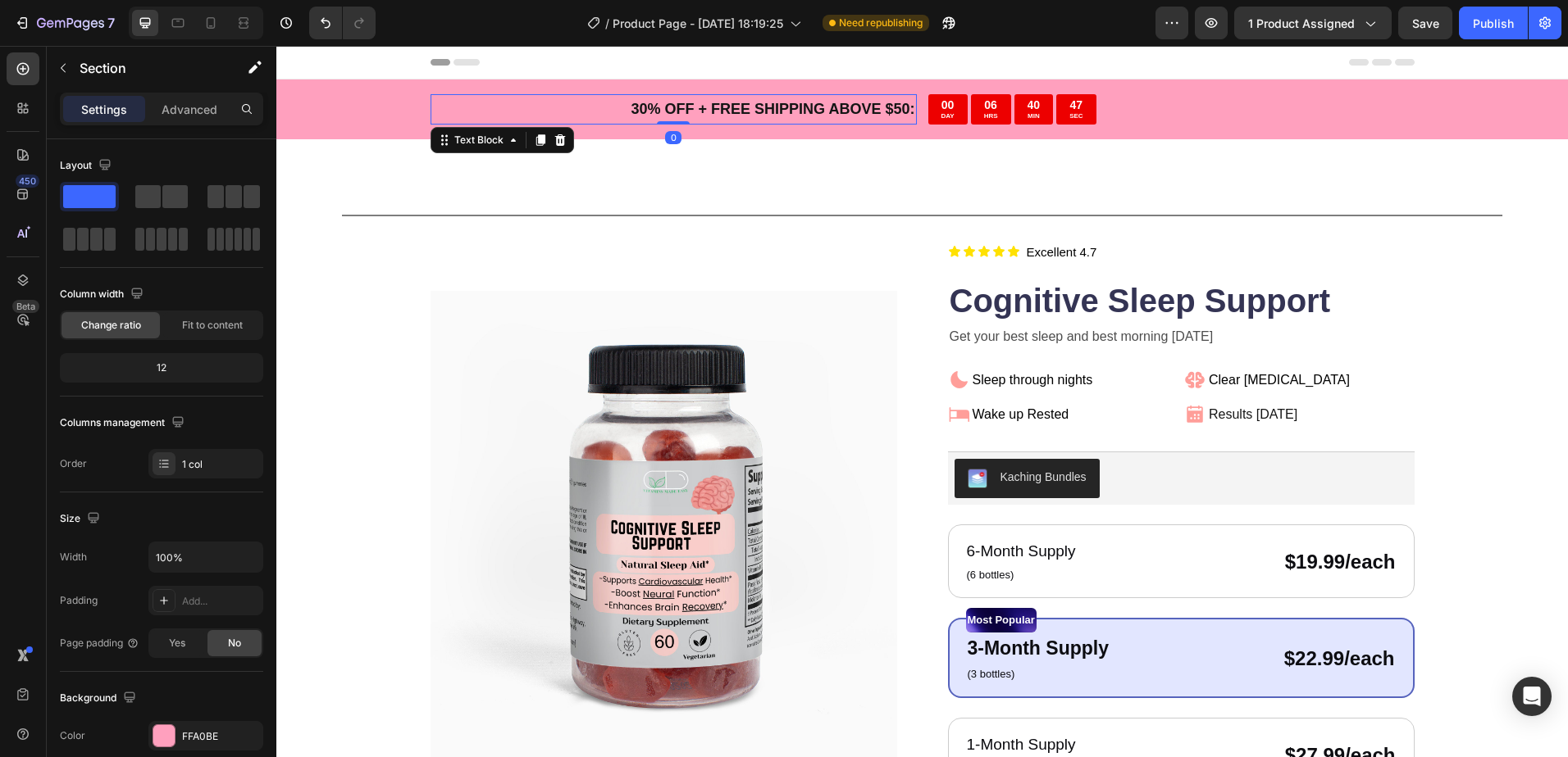
click at [708, 106] on p "30 % OFF + FREE SHIPPING ABOVE $50:" at bounding box center [673, 108] width 483 height 26
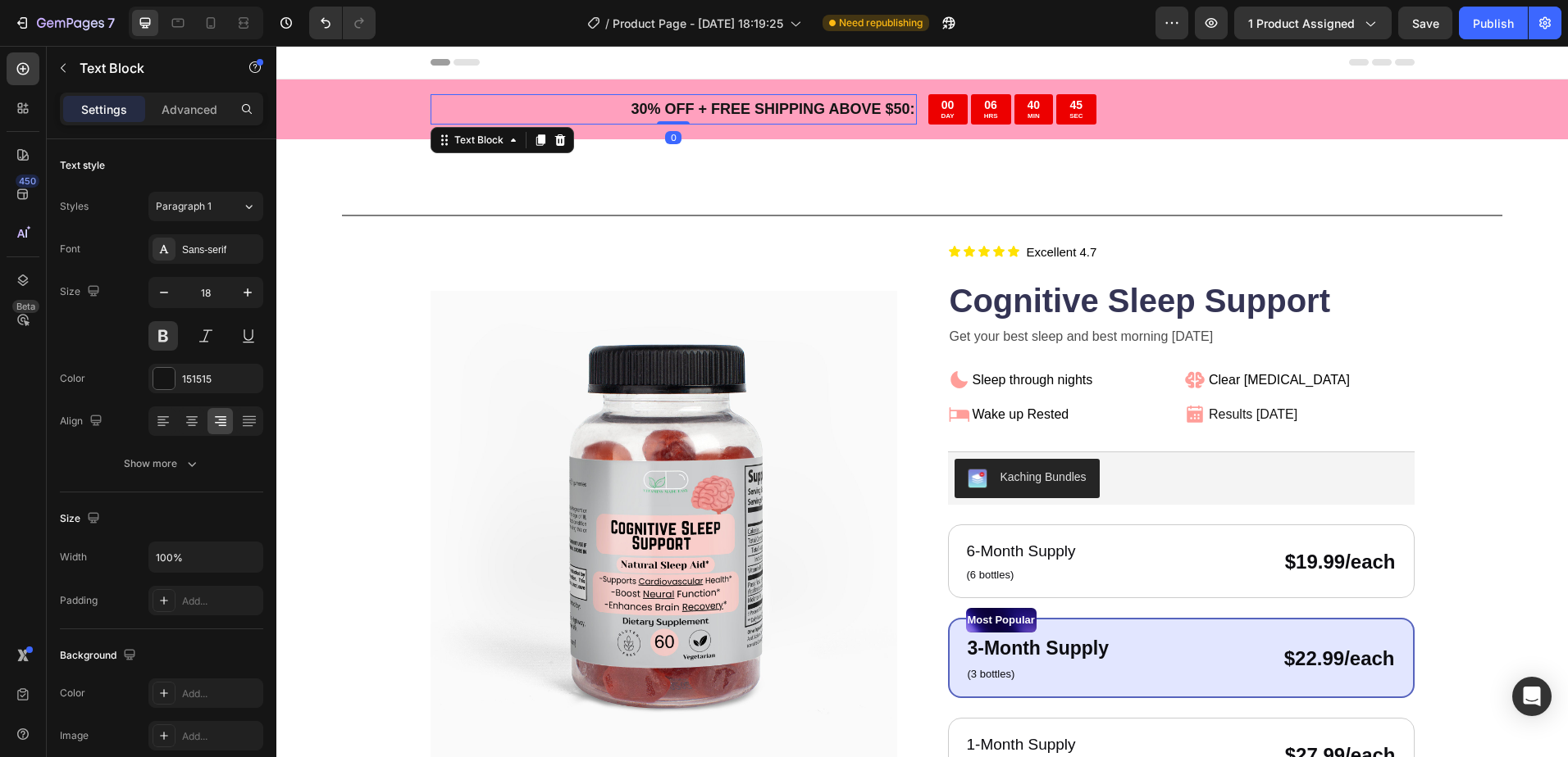
click at [708, 106] on p "30 % OFF + FREE SHIPPING ABOVE $50:" at bounding box center [673, 108] width 483 height 26
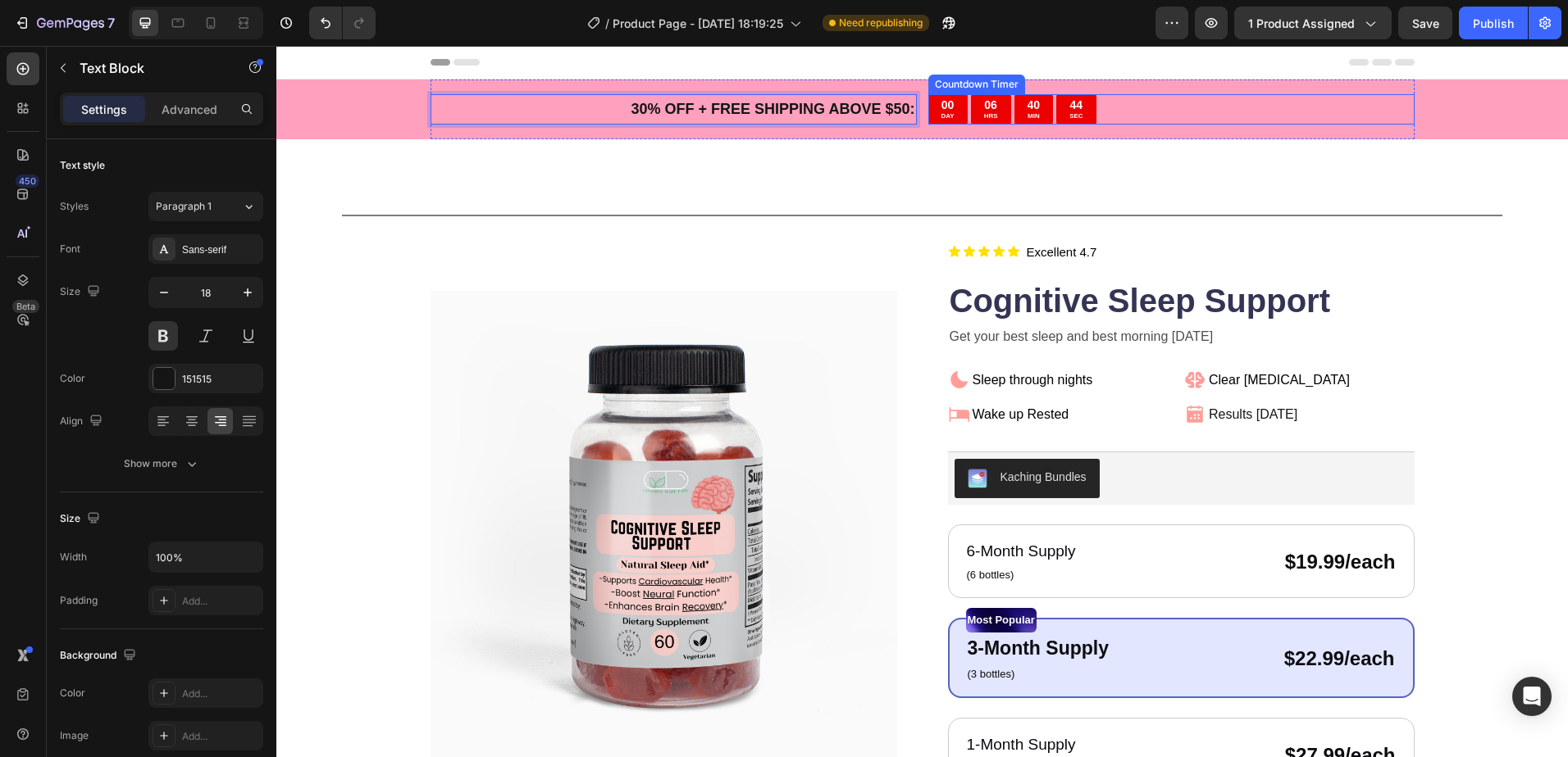
click at [1221, 118] on div "00 DAY 06 HRS 40 MIN 44 SEC" at bounding box center [1171, 108] width 486 height 30
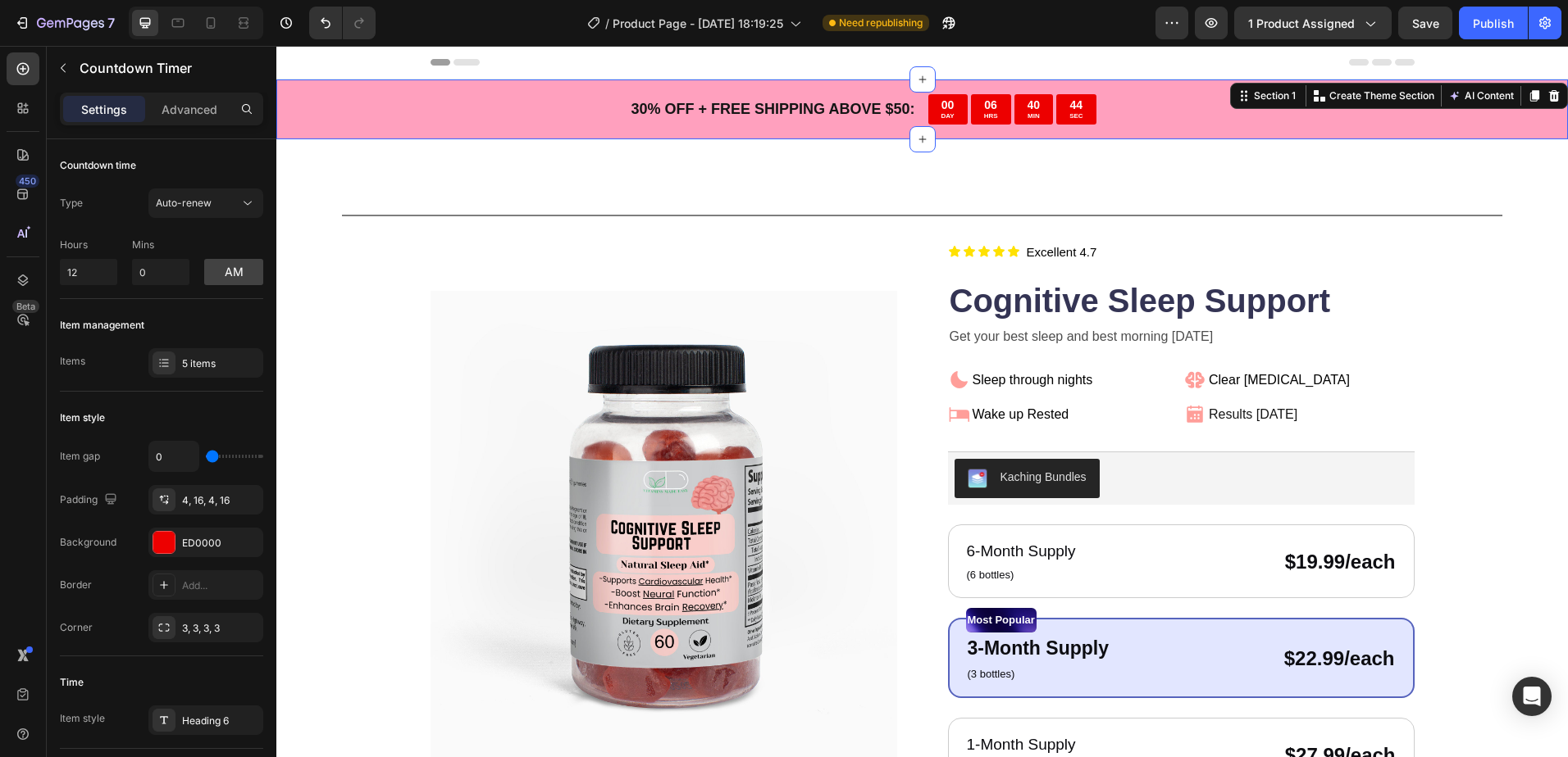
click at [1455, 120] on div "30 % OFF + FREE SHIPPING ABOVE $50: Text Block 00 DAY 06 HRS 40 MIN 44 SEC Coun…" at bounding box center [921, 109] width 1291 height 60
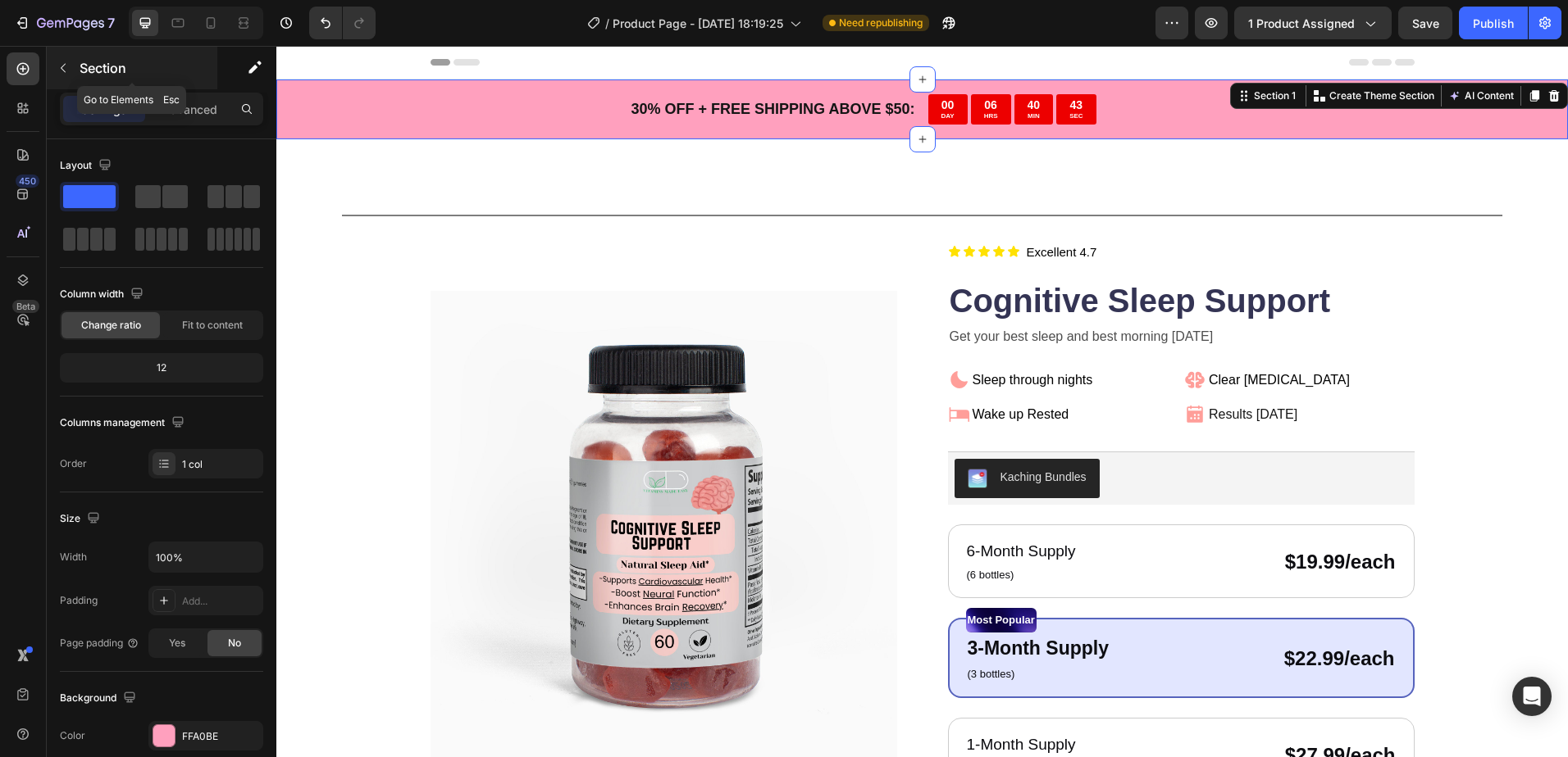
click at [77, 80] on div "Section" at bounding box center [132, 68] width 170 height 43
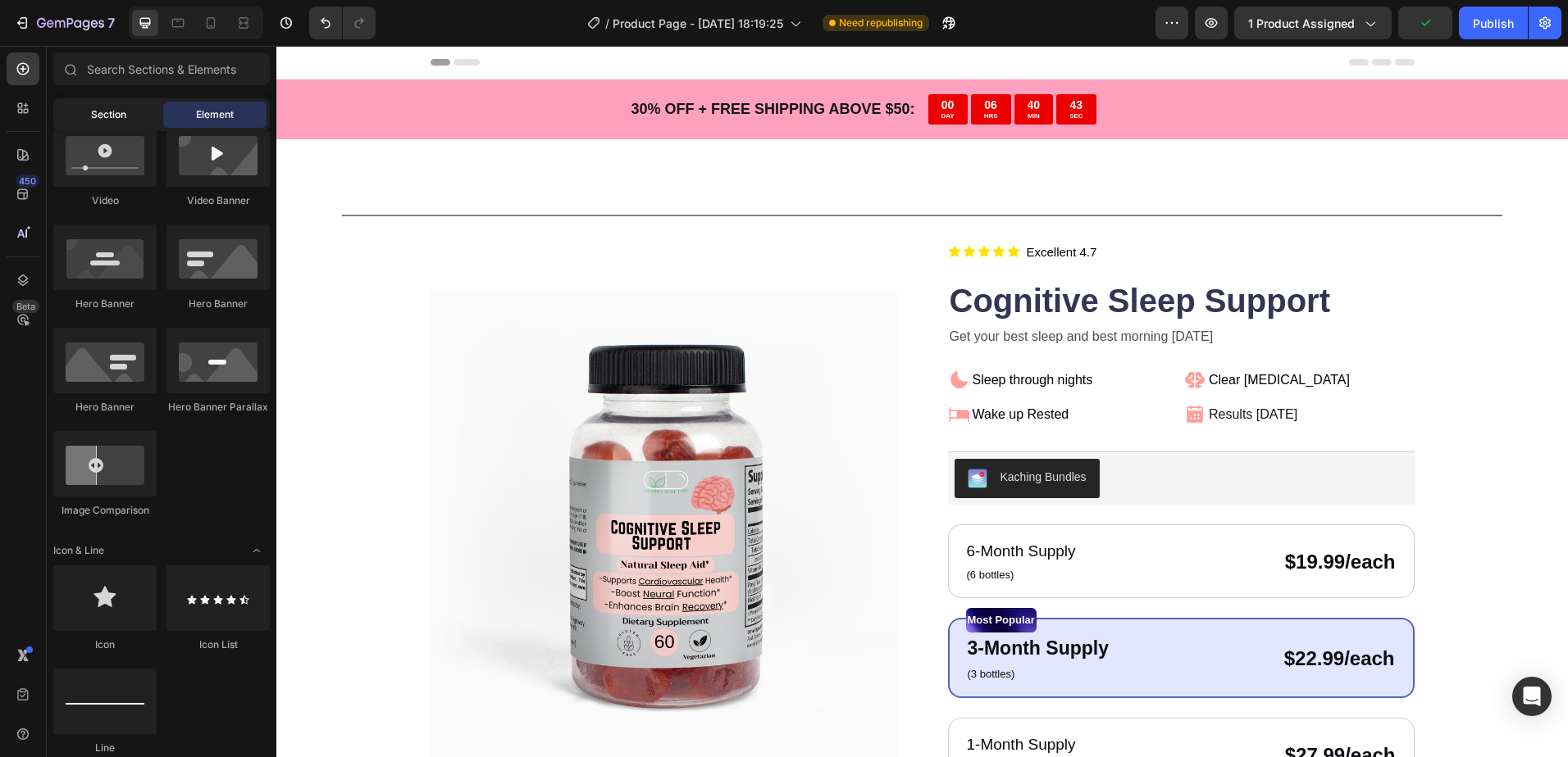
click at [102, 110] on span "Section" at bounding box center [108, 114] width 35 height 15
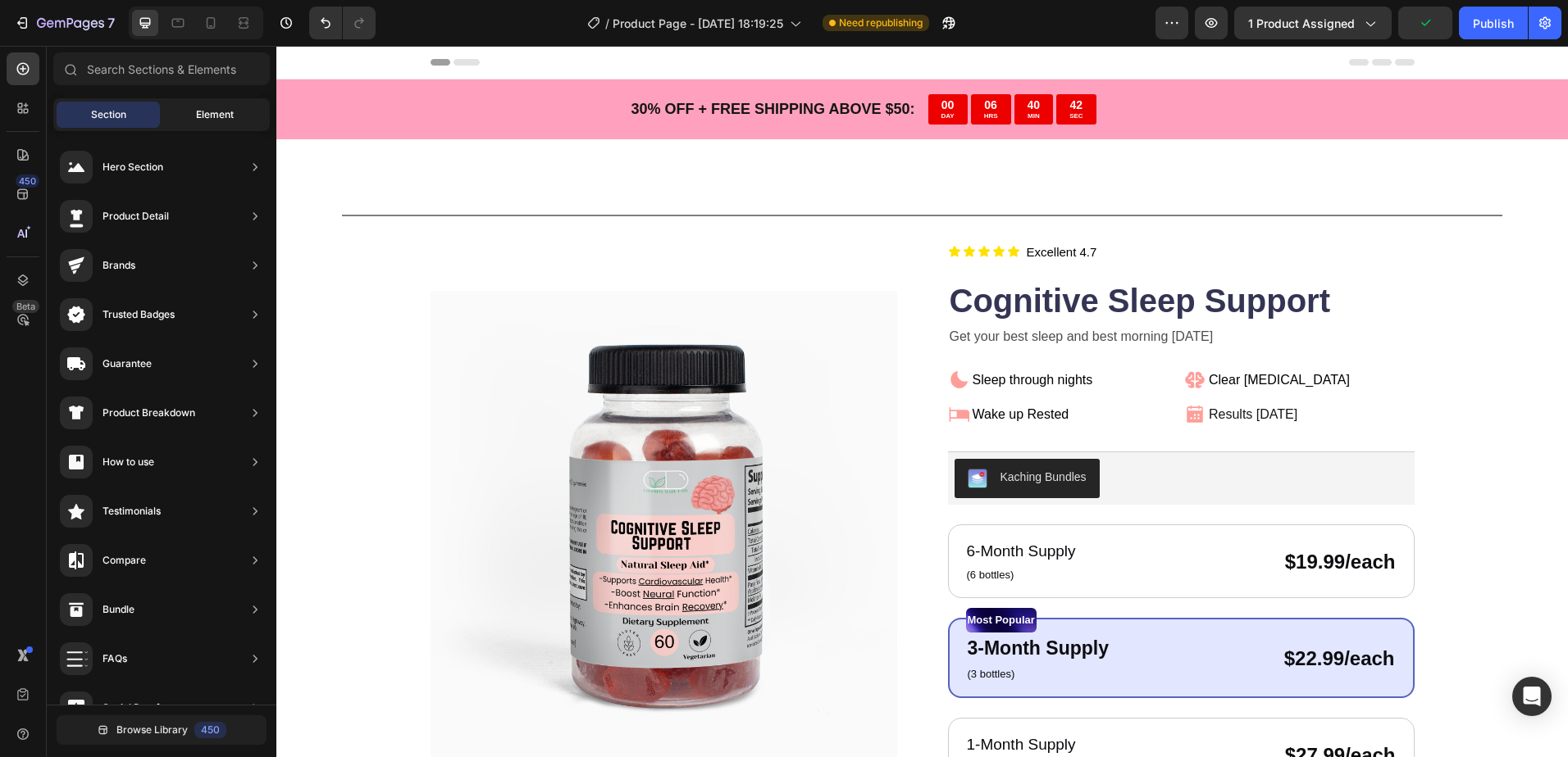
click at [199, 115] on span "Element" at bounding box center [214, 114] width 38 height 15
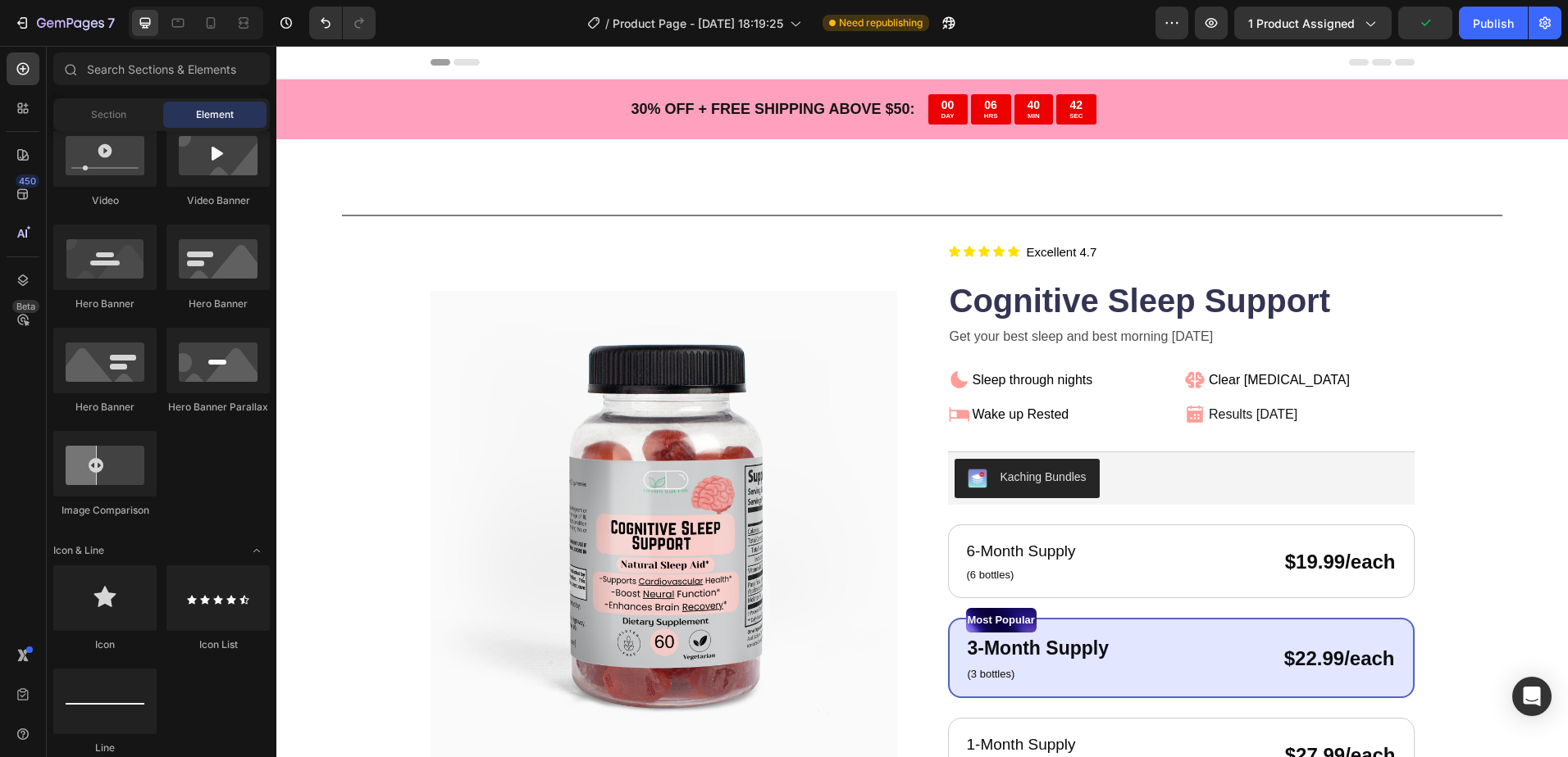
click at [197, 115] on span "Element" at bounding box center [214, 114] width 38 height 15
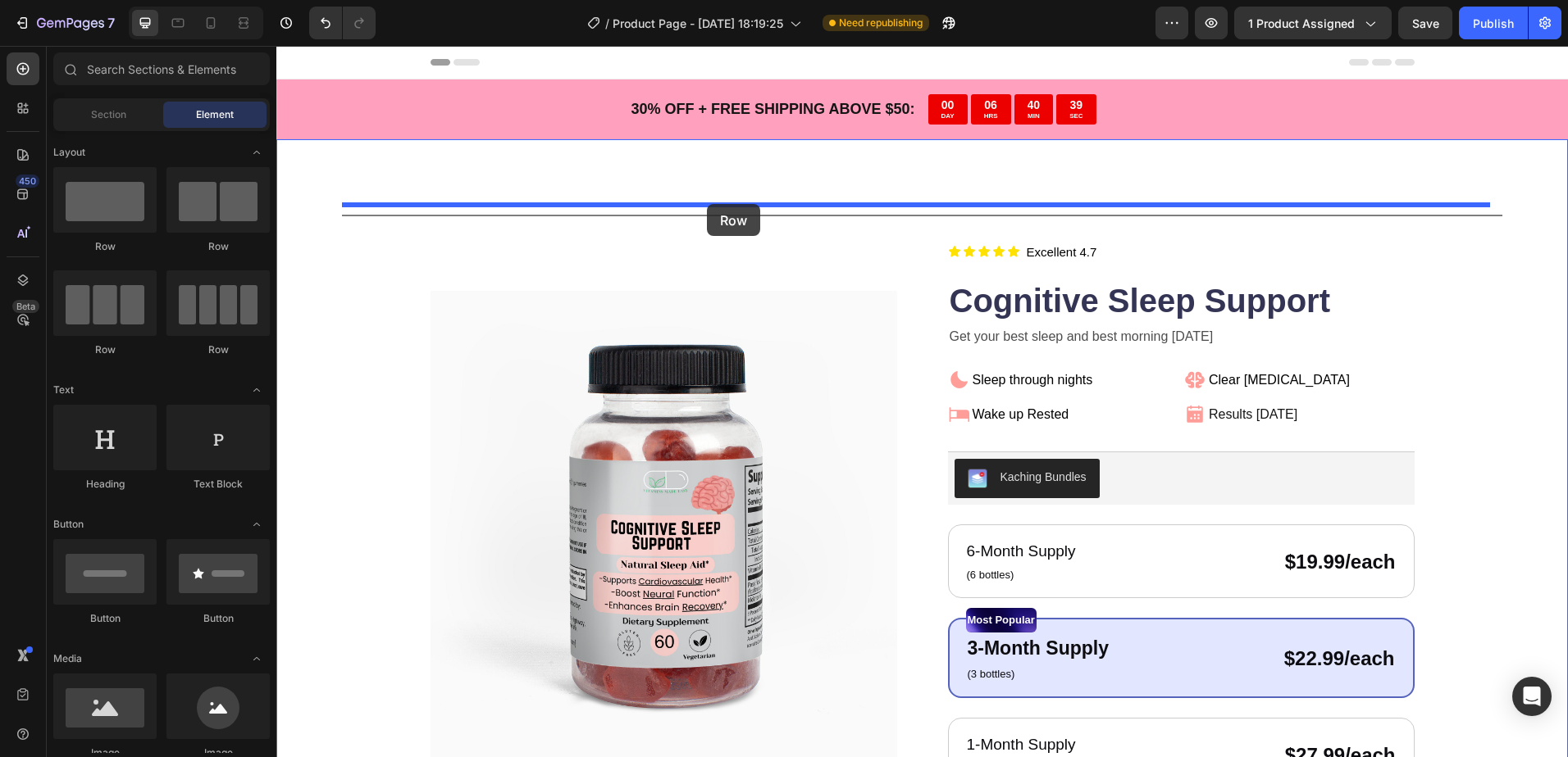
drag, startPoint x: 387, startPoint y: 271, endPoint x: 707, endPoint y: 204, distance: 326.9
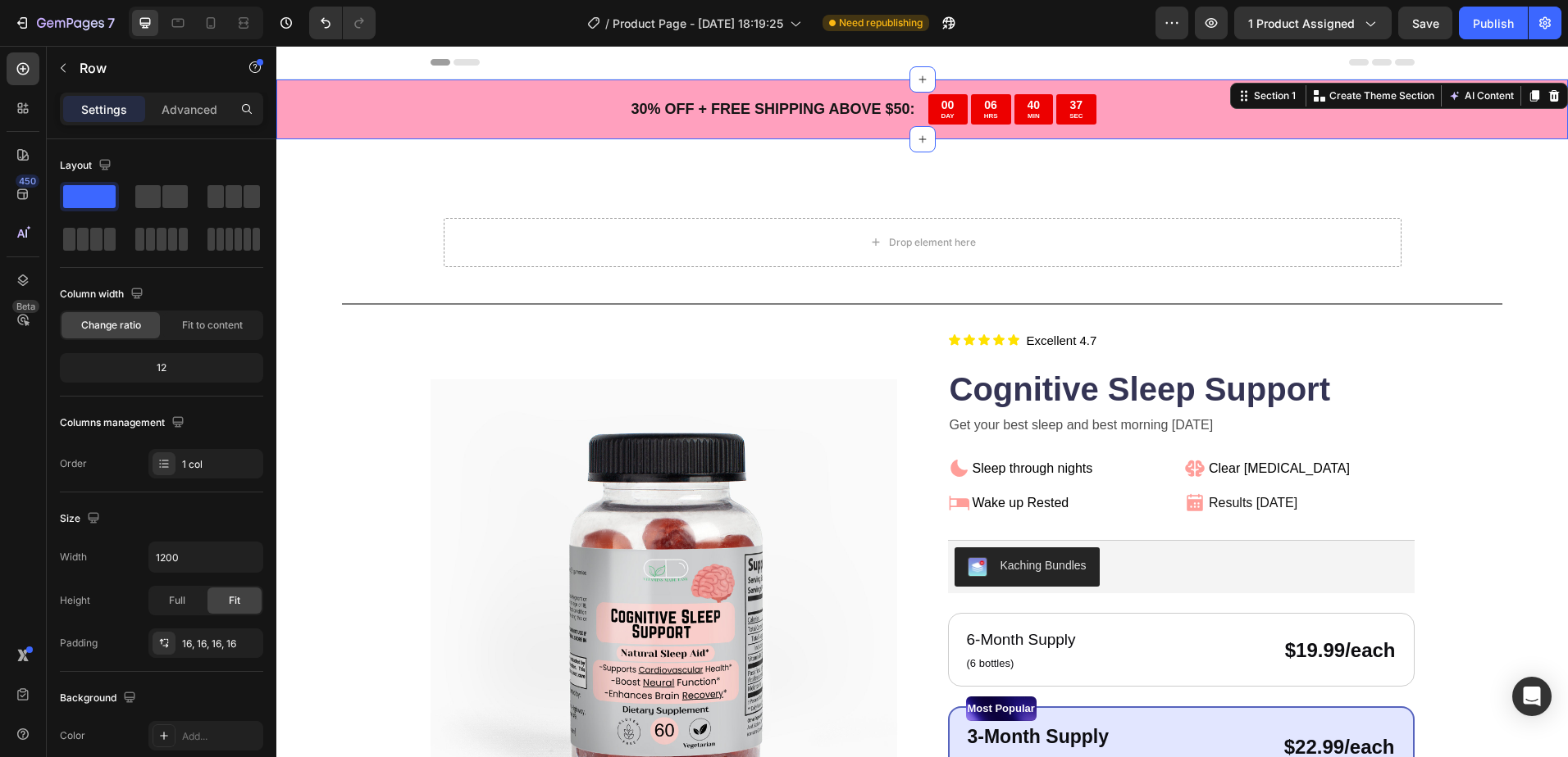
click at [374, 105] on div "30 % OFF + FREE SHIPPING ABOVE $50: Text Block 00 DAY 06 HRS 40 MIN 37 SEC Coun…" at bounding box center [921, 109] width 1291 height 60
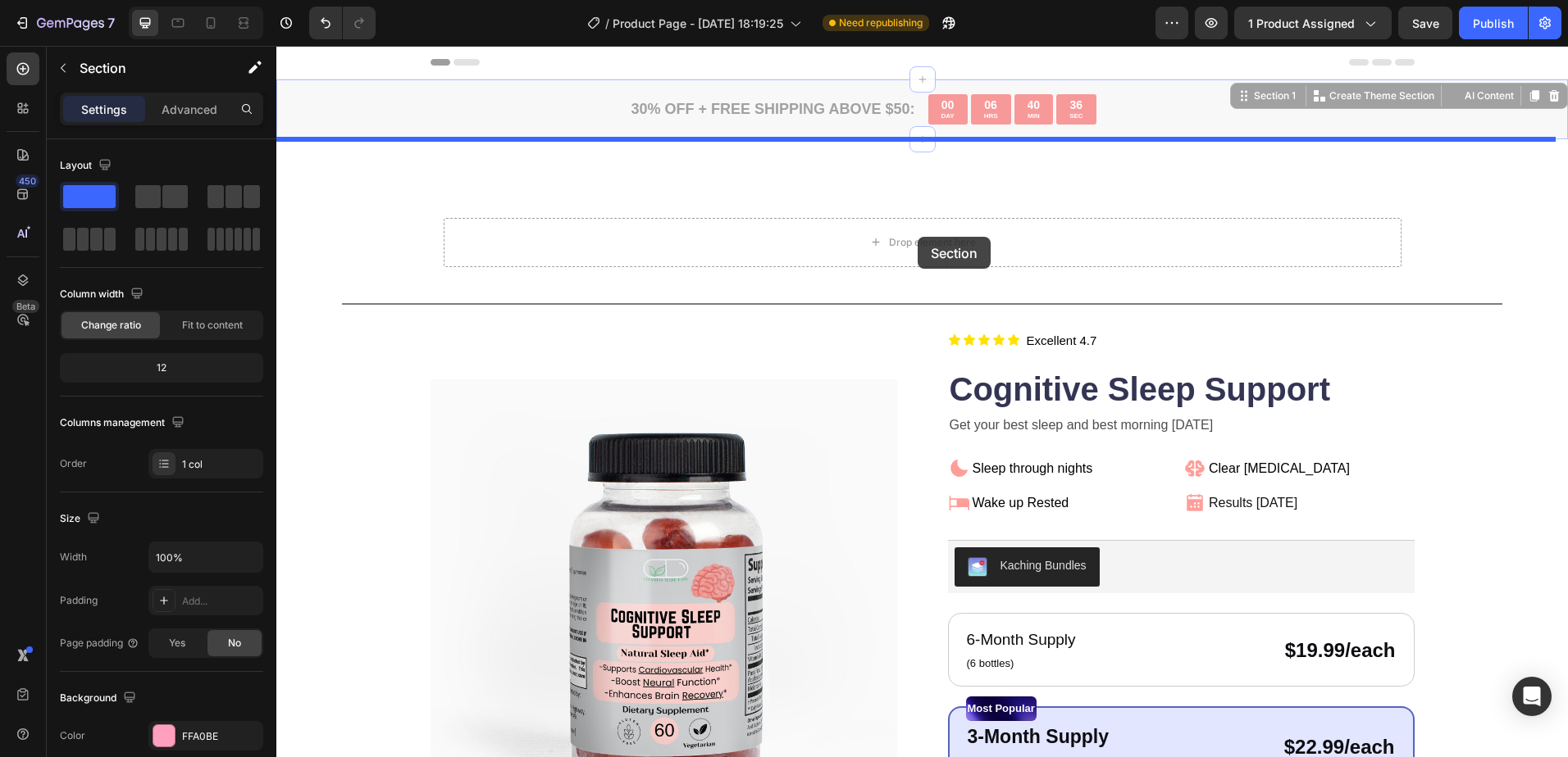
drag, startPoint x: 377, startPoint y: 115, endPoint x: 917, endPoint y: 237, distance: 553.6
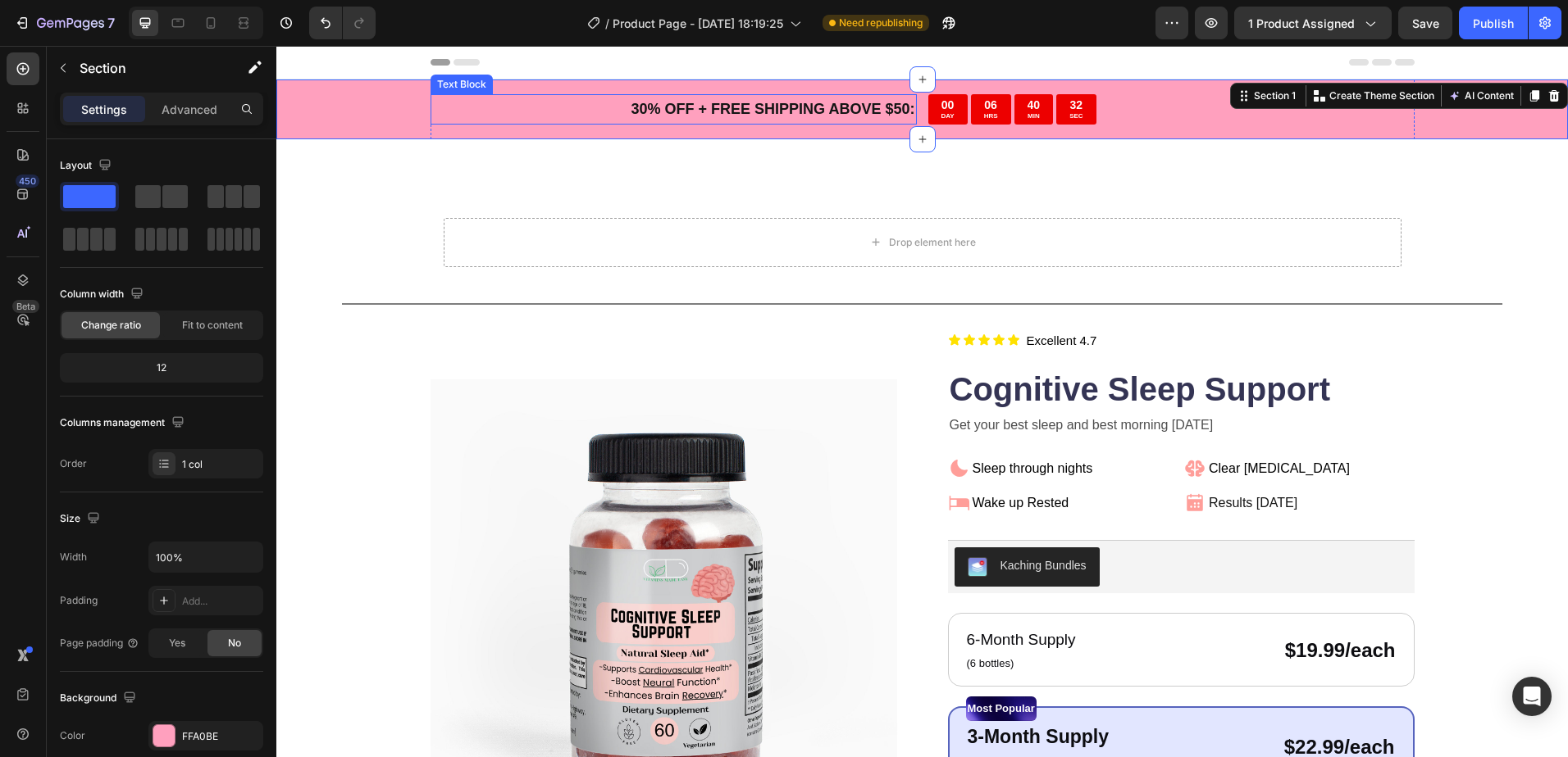
click at [708, 109] on p "30 % OFF + FREE SHIPPING ABOVE $50:" at bounding box center [673, 108] width 483 height 26
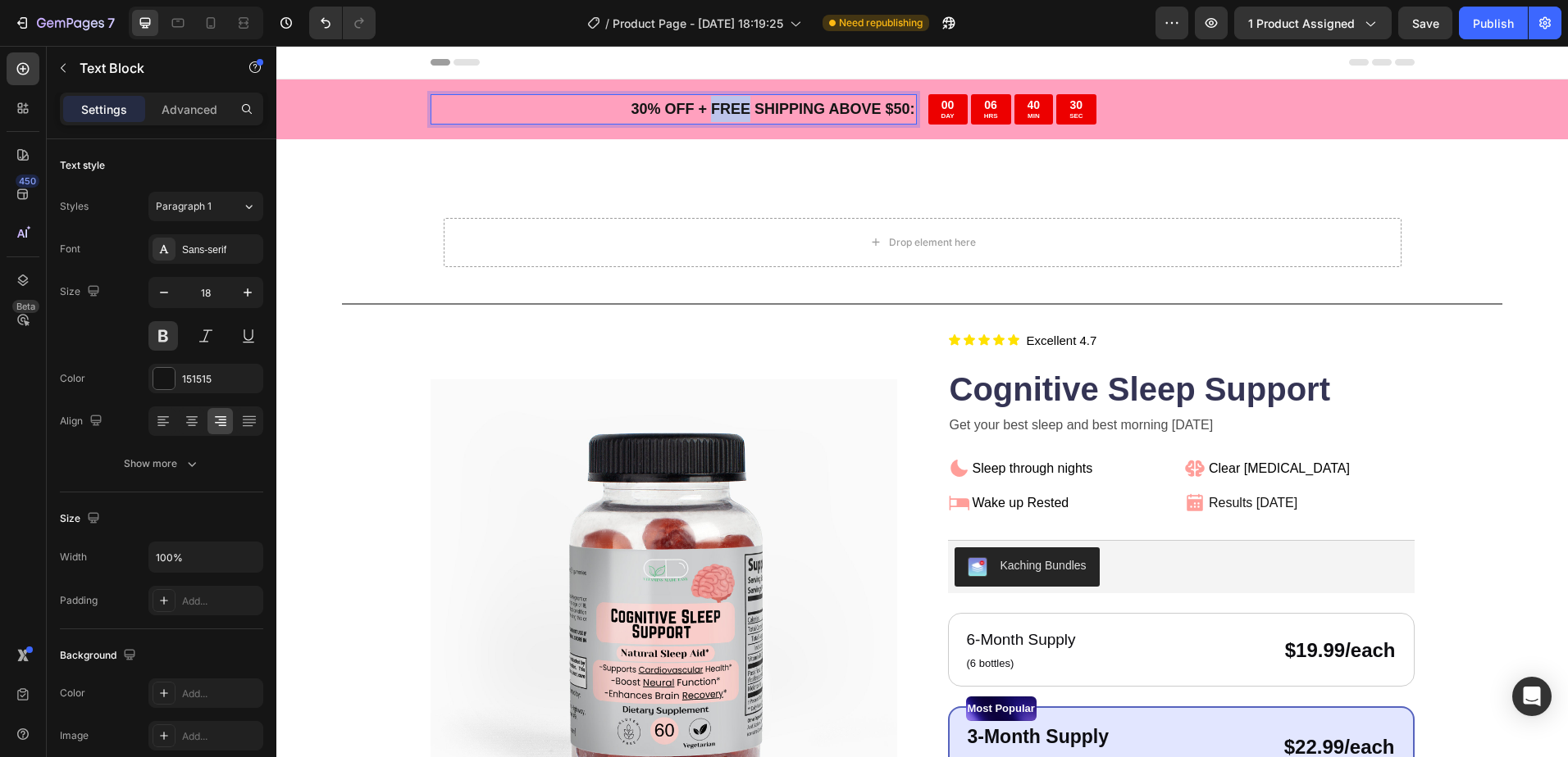
drag, startPoint x: 740, startPoint y: 108, endPoint x: 702, endPoint y: 95, distance: 40.2
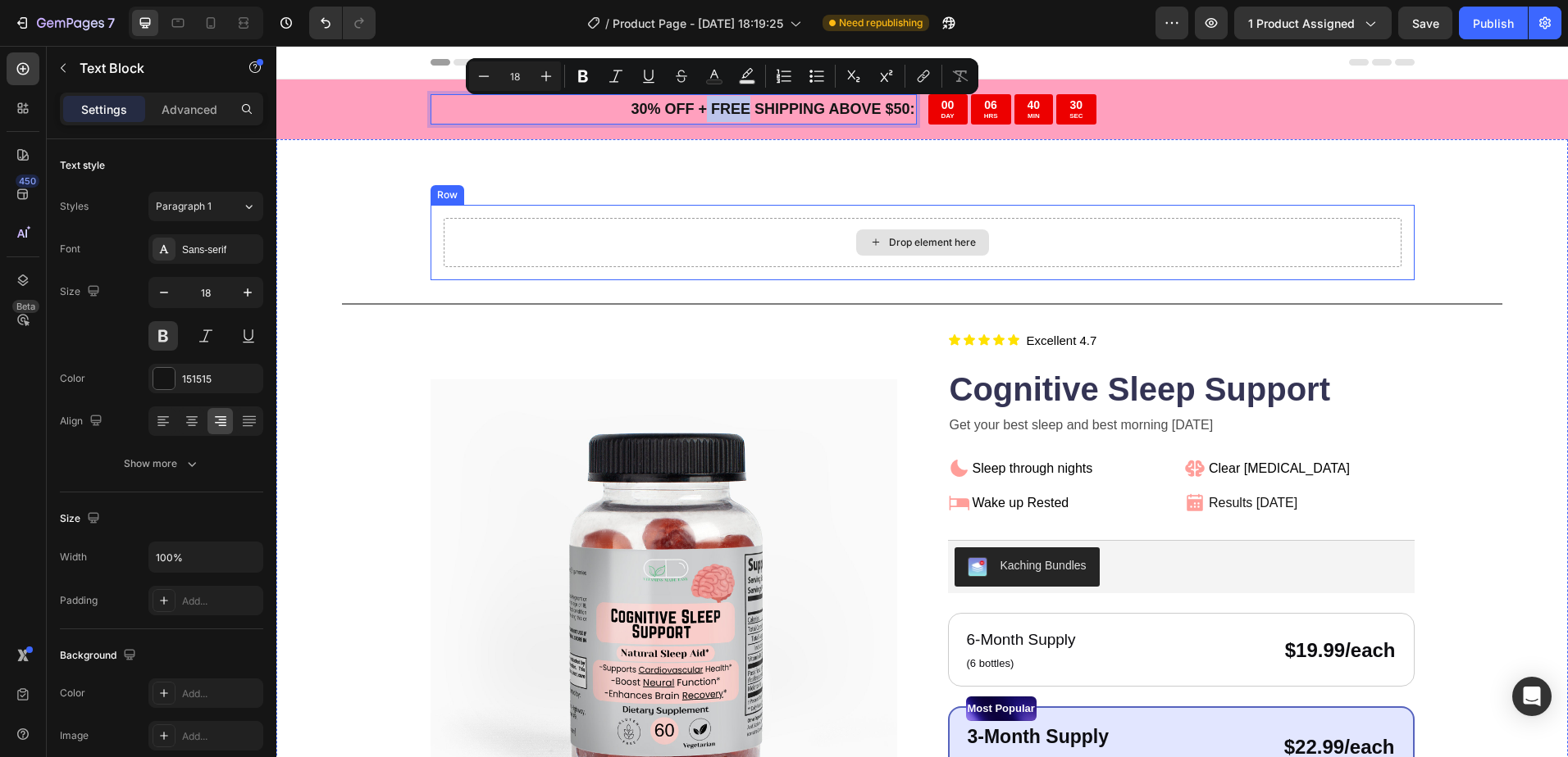
click at [724, 231] on div "Drop element here" at bounding box center [922, 242] width 958 height 49
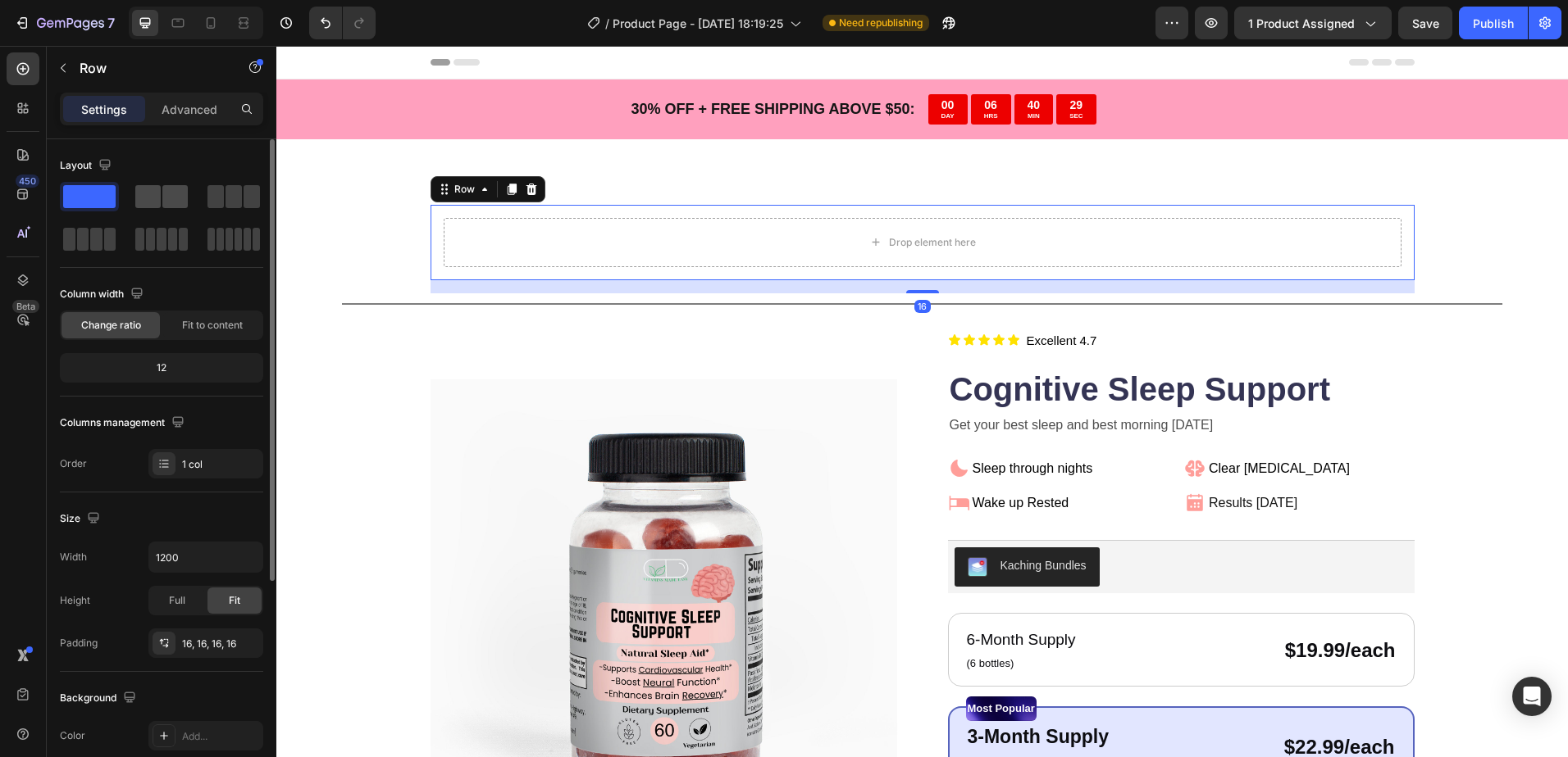
click at [161, 197] on div at bounding box center [162, 197] width 52 height 23
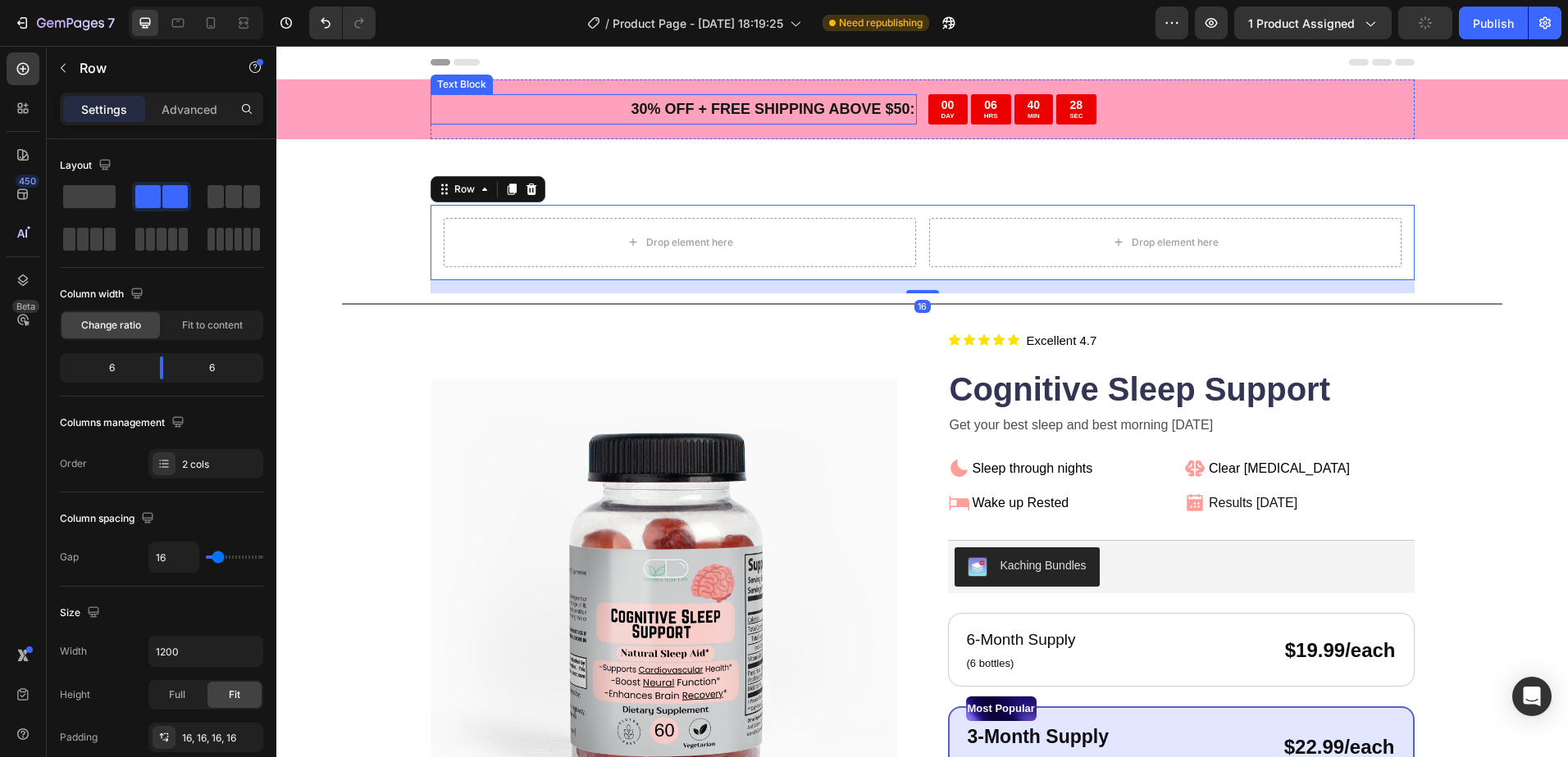
click at [624, 112] on p "30 % OFF + FREE SHIPPING ABOVE $50:" at bounding box center [673, 108] width 483 height 26
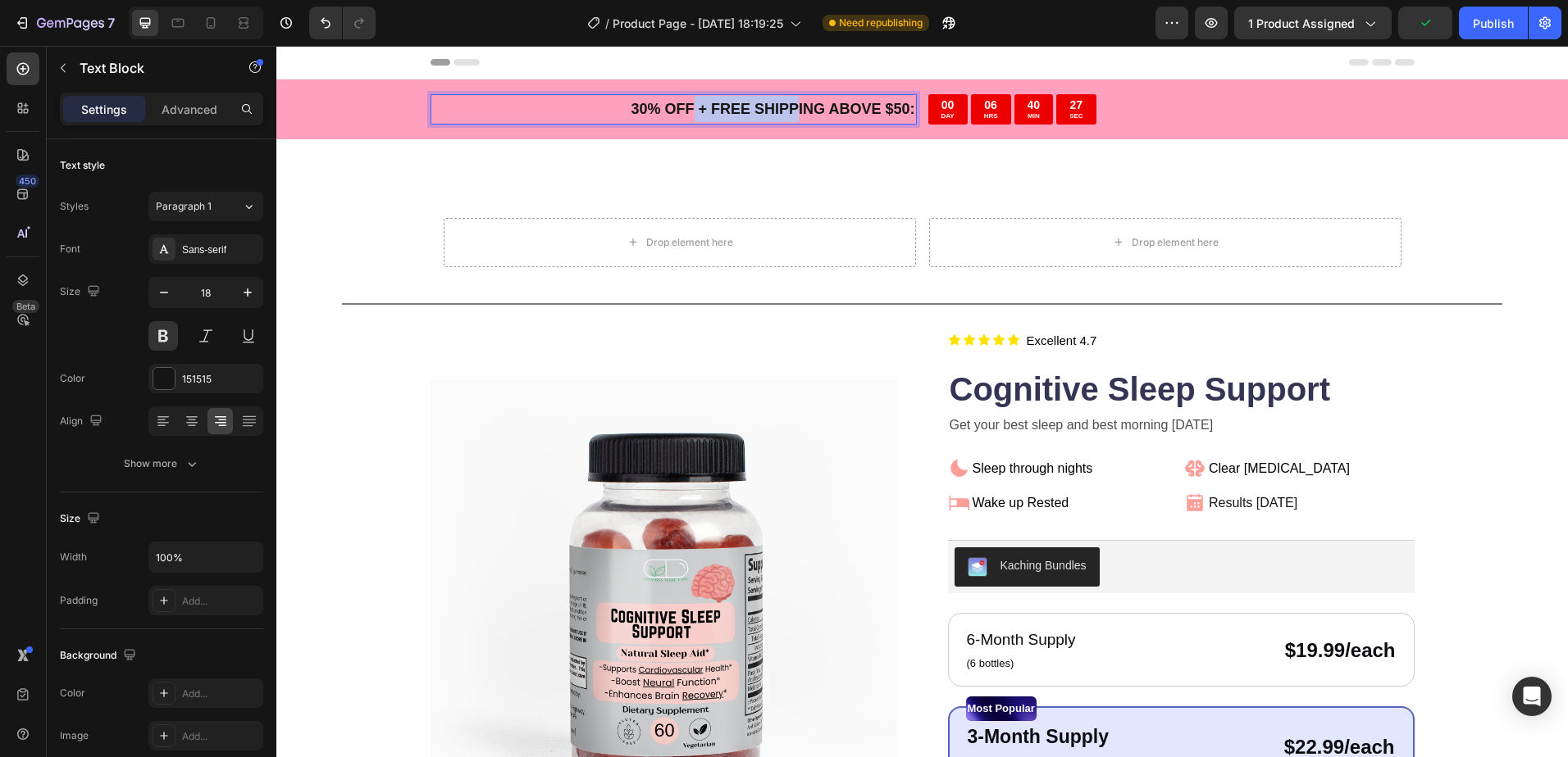
drag, startPoint x: 791, startPoint y: 111, endPoint x: 513, endPoint y: 106, distance: 278.0
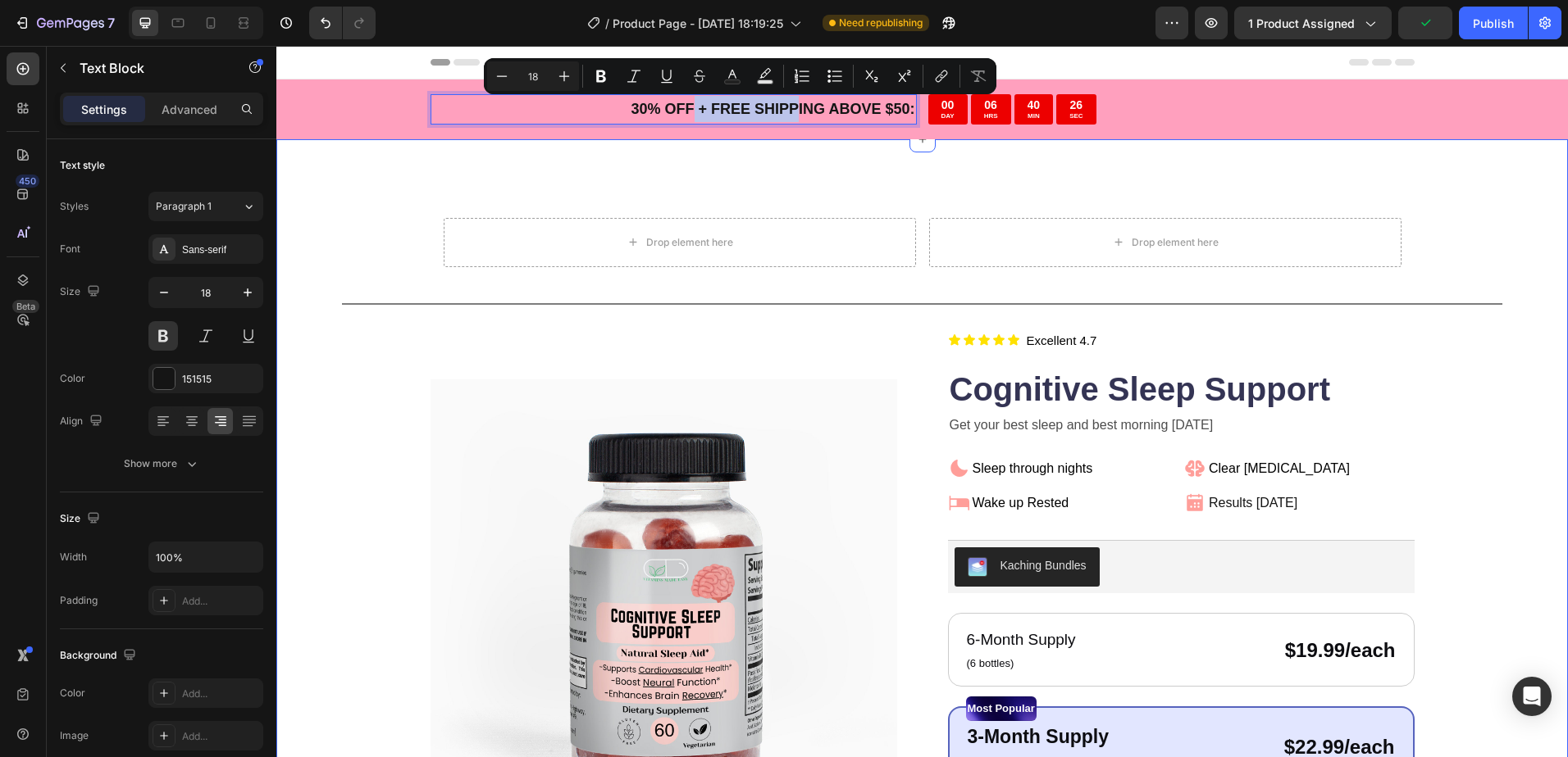
click at [441, 165] on div "Drop element here Drop element here Row Title Line Product Images Icon Icon Ico…" at bounding box center [921, 671] width 1291 height 1064
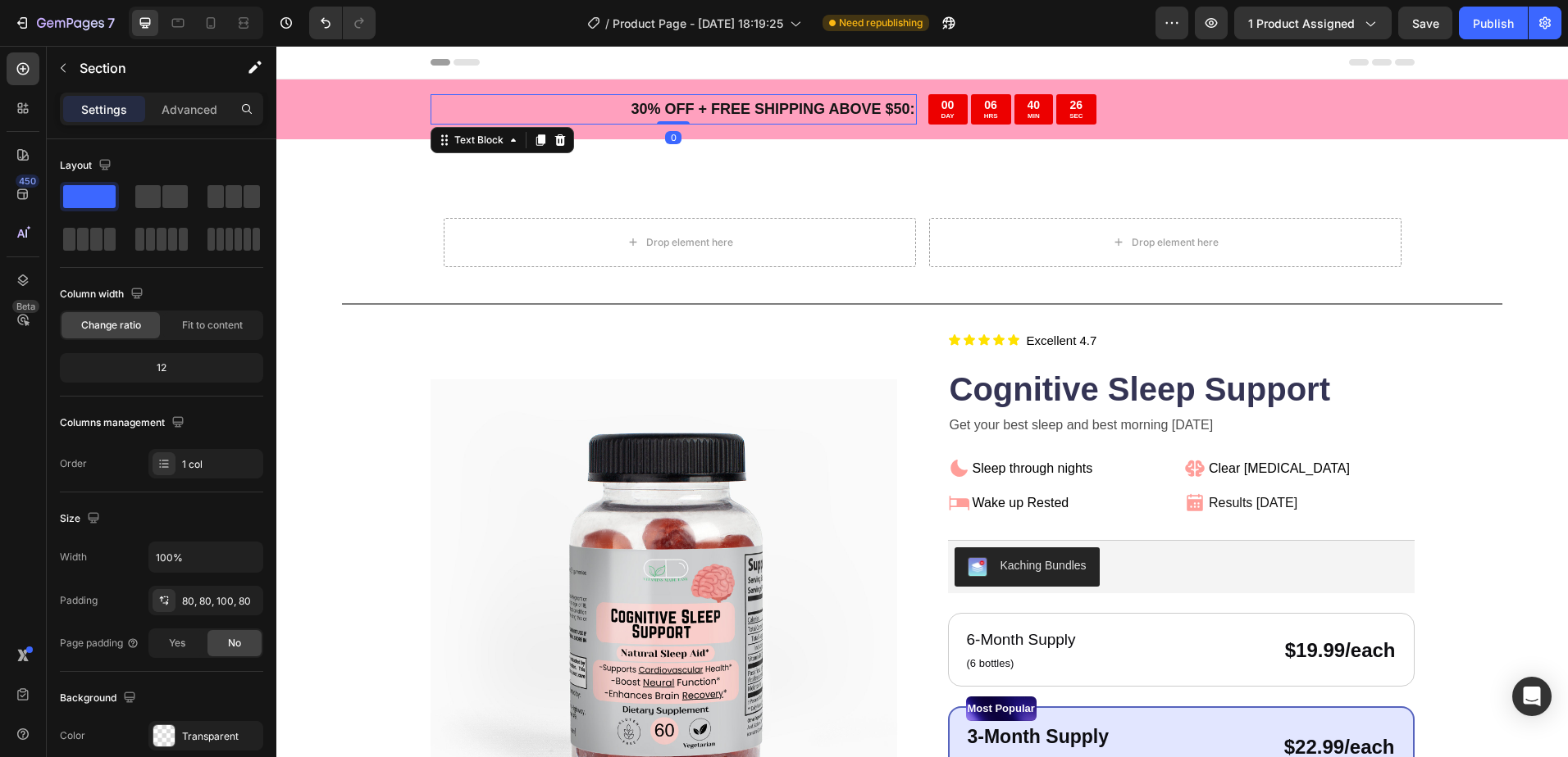
click at [507, 109] on p "30 % OFF + FREE SHIPPING ABOVE $50:" at bounding box center [673, 108] width 483 height 26
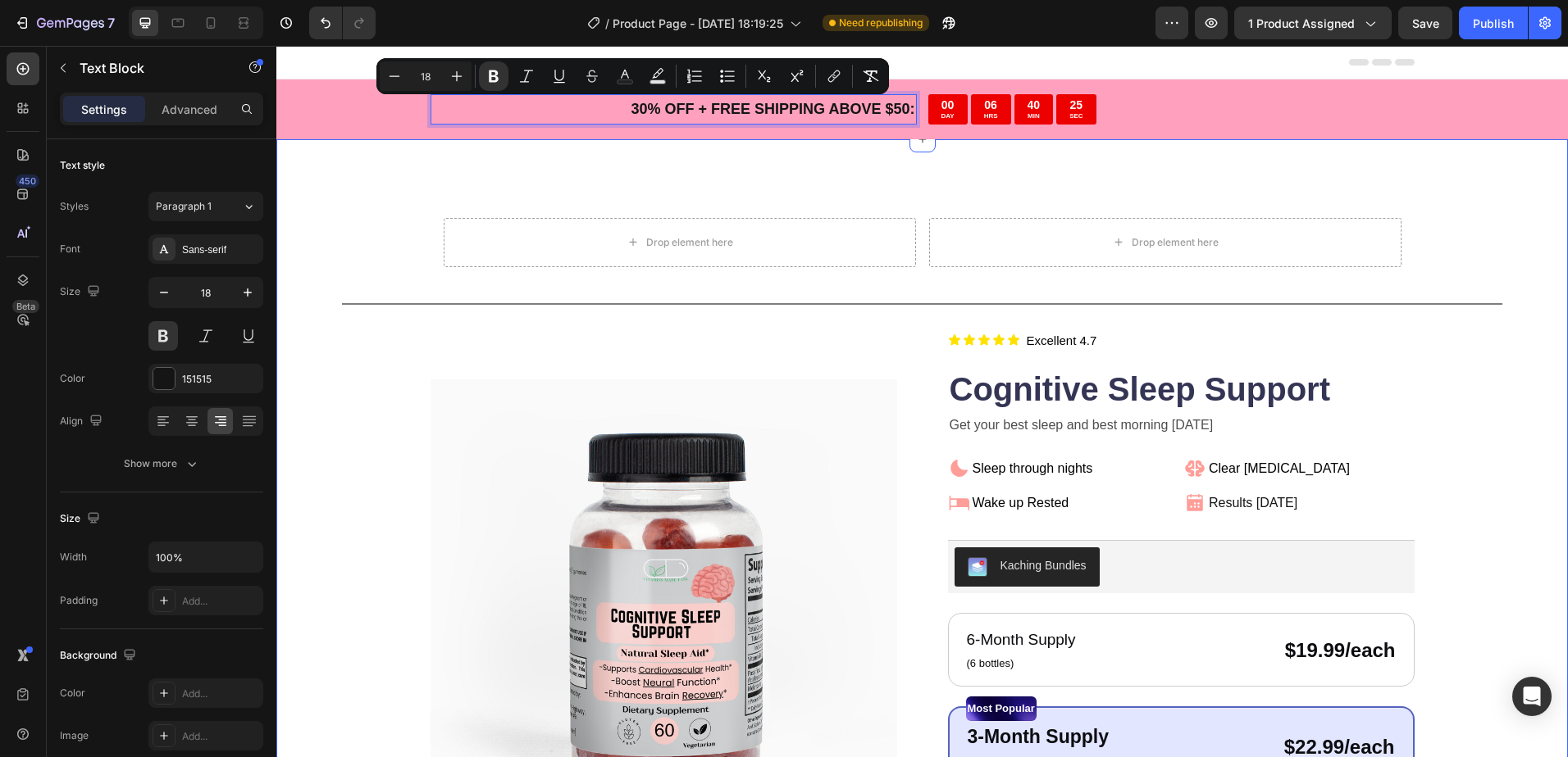
drag, startPoint x: 508, startPoint y: 108, endPoint x: 516, endPoint y: 142, distance: 34.9
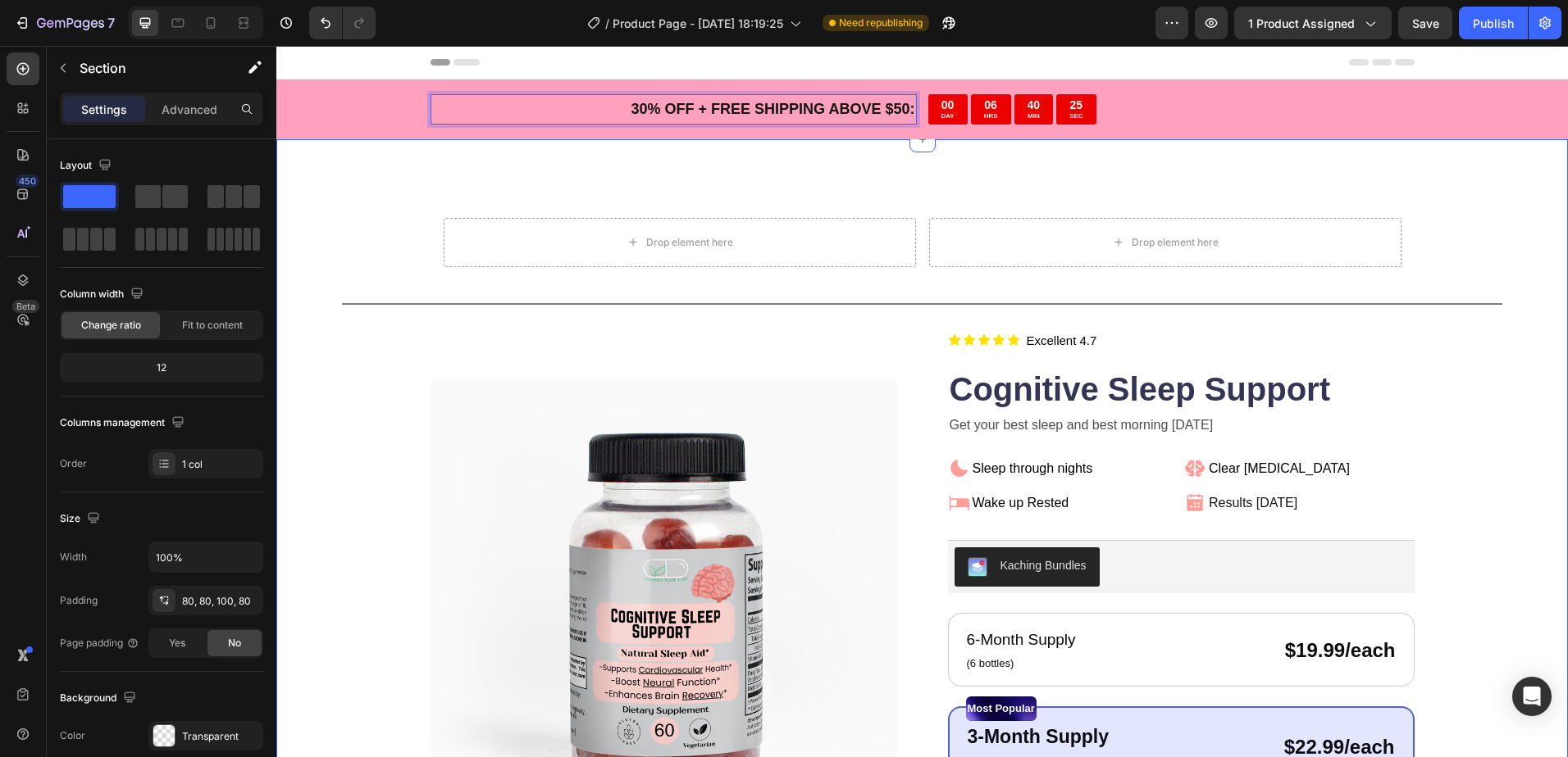
click at [516, 142] on div "Drop element here Drop element here Row Title Line Product Images Icon Icon Ico…" at bounding box center [921, 671] width 1291 height 1064
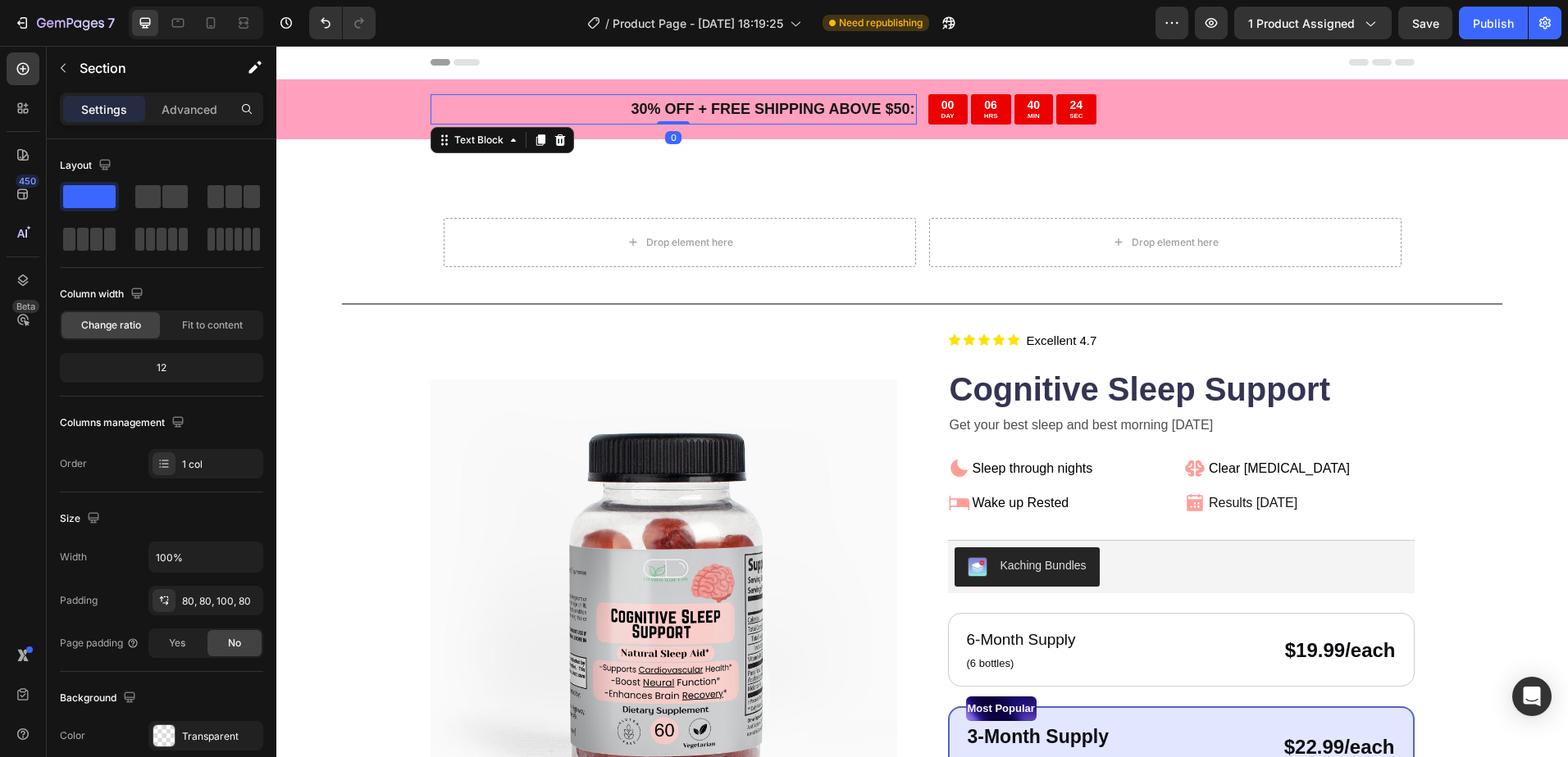
click at [532, 111] on p "30 % OFF + FREE SHIPPING ABOVE $50:" at bounding box center [673, 108] width 483 height 26
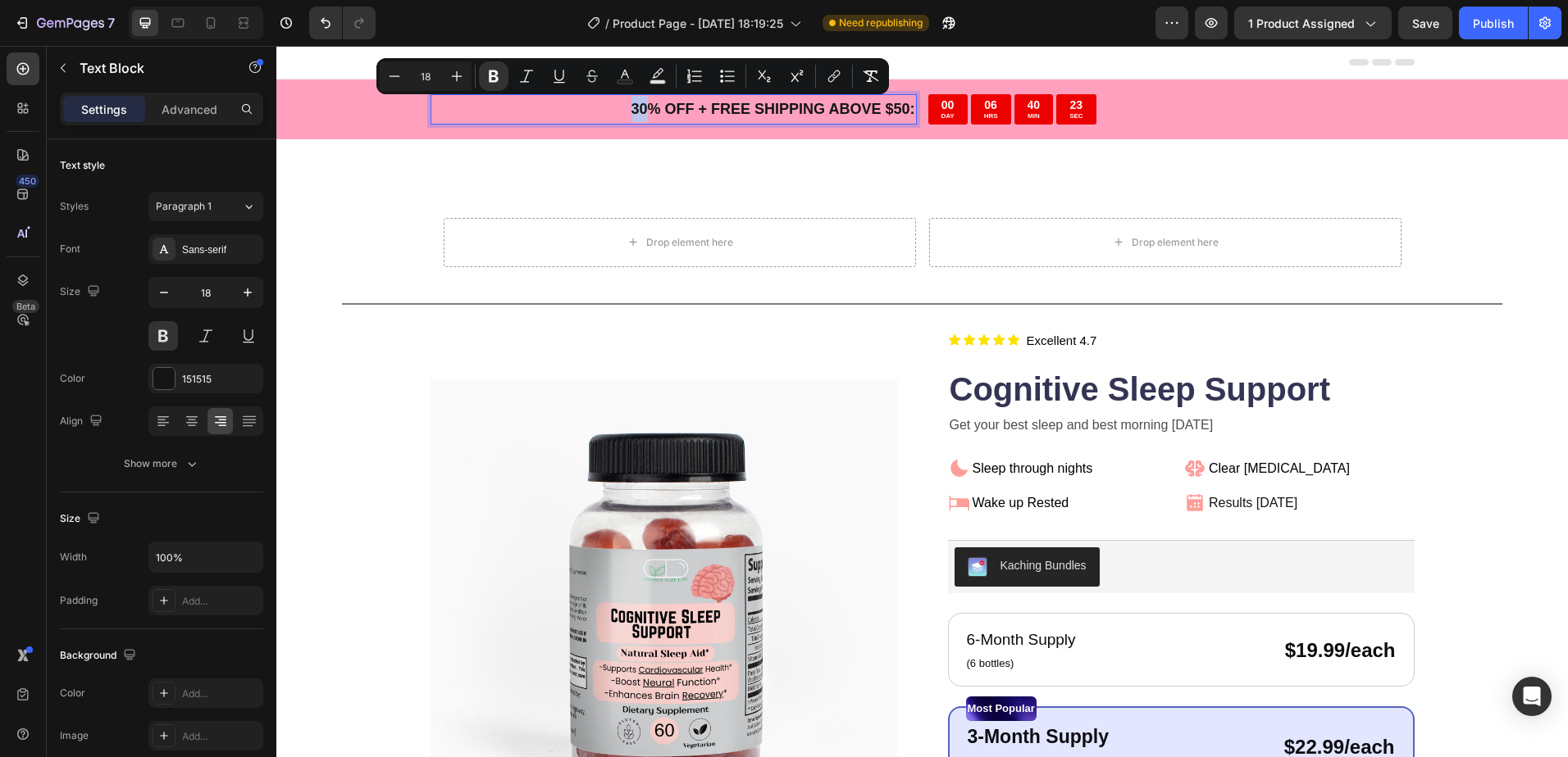
drag, startPoint x: 540, startPoint y: 110, endPoint x: 538, endPoint y: 99, distance: 11.2
click at [538, 99] on p "30 % OFF + FREE SHIPPING ABOVE $50:" at bounding box center [673, 108] width 483 height 26
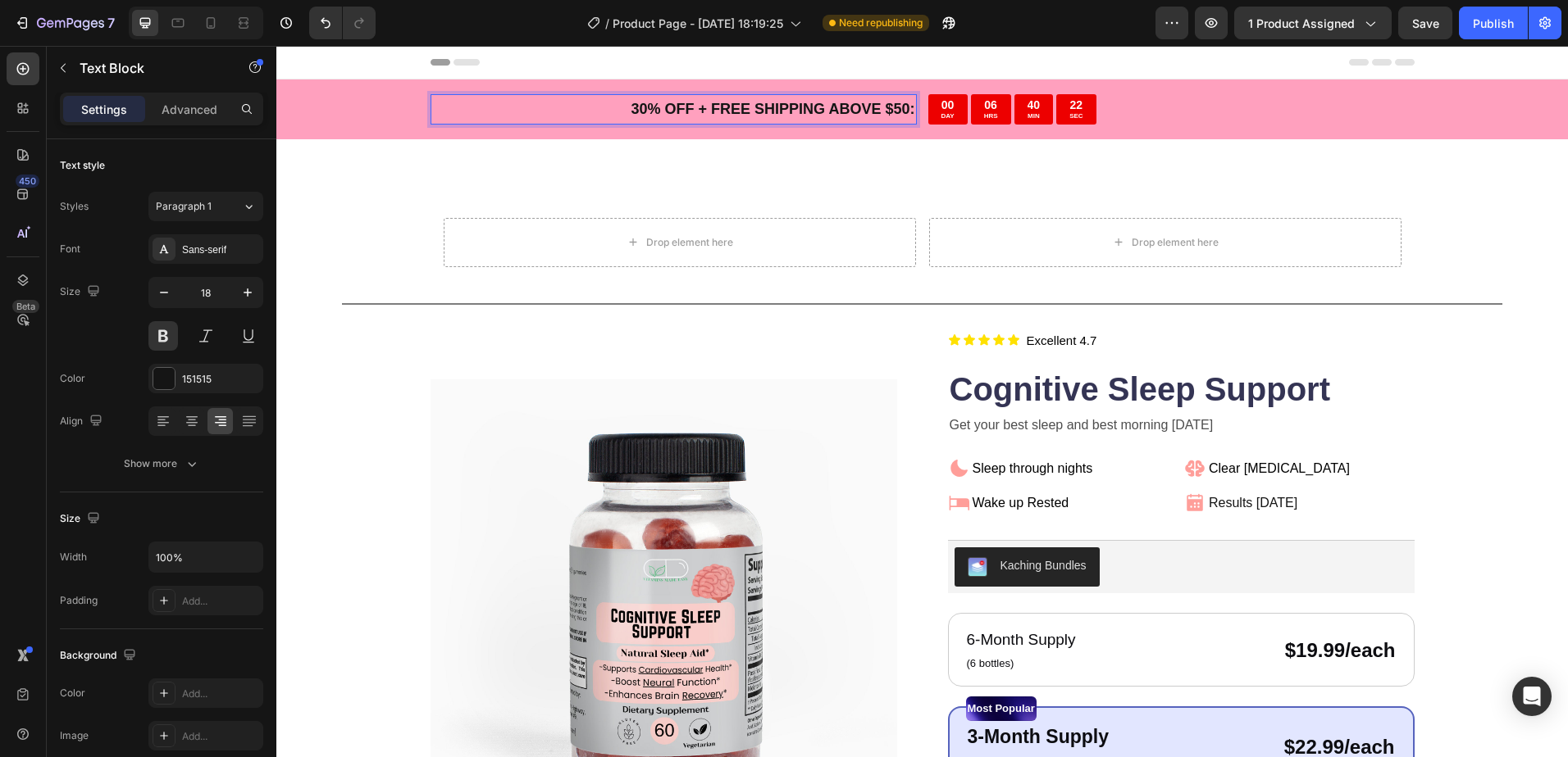
click at [546, 104] on p "30 % OFF + FREE SHIPPING ABOVE $50:" at bounding box center [673, 108] width 483 height 26
click at [547, 104] on p "30 % OFF + FREE SHIPPING ABOVE $50:" at bounding box center [673, 108] width 483 height 26
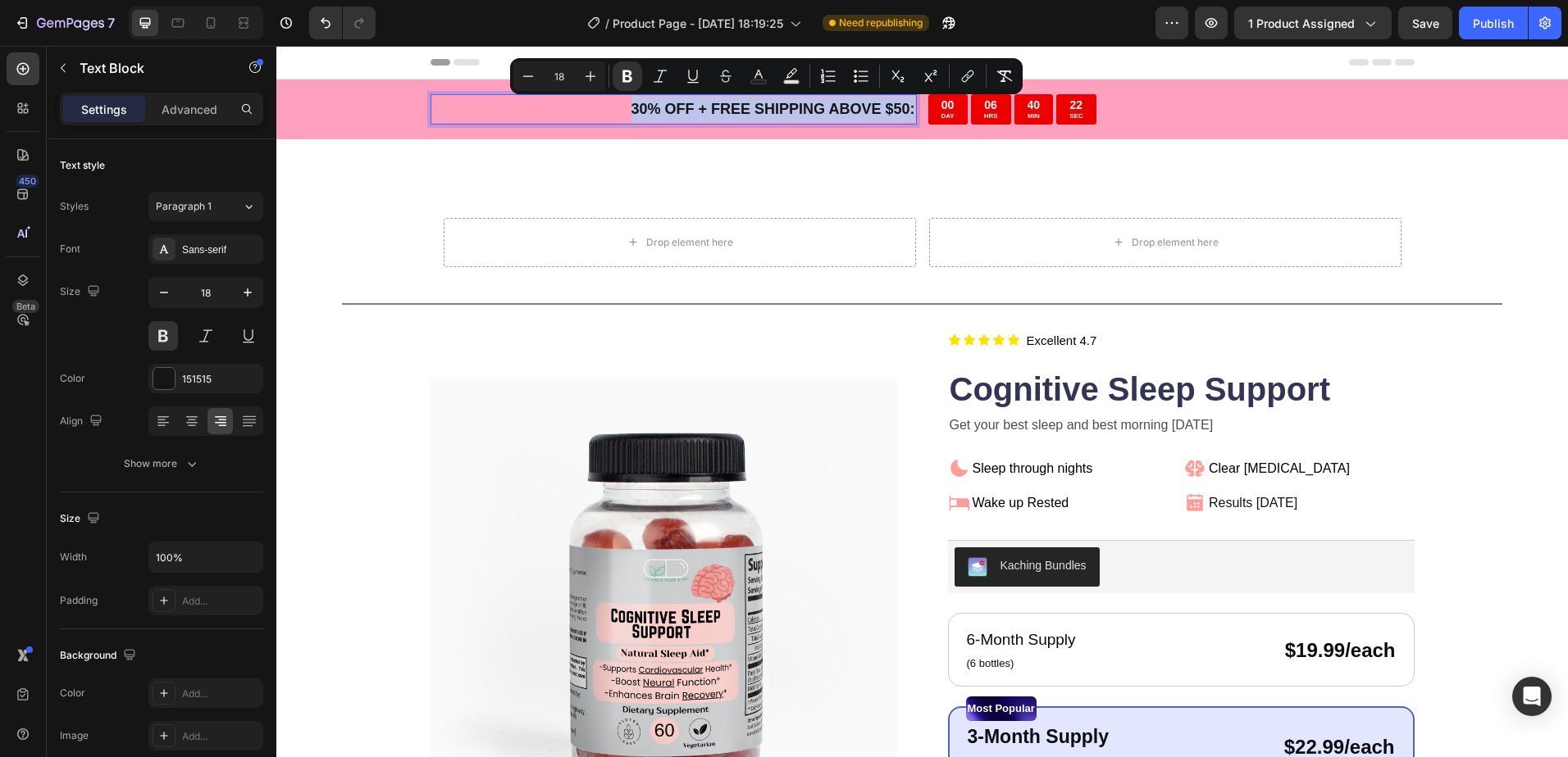
click at [585, 114] on p "30 % OFF + FREE SHIPPING ABOVE $50:" at bounding box center [673, 108] width 483 height 26
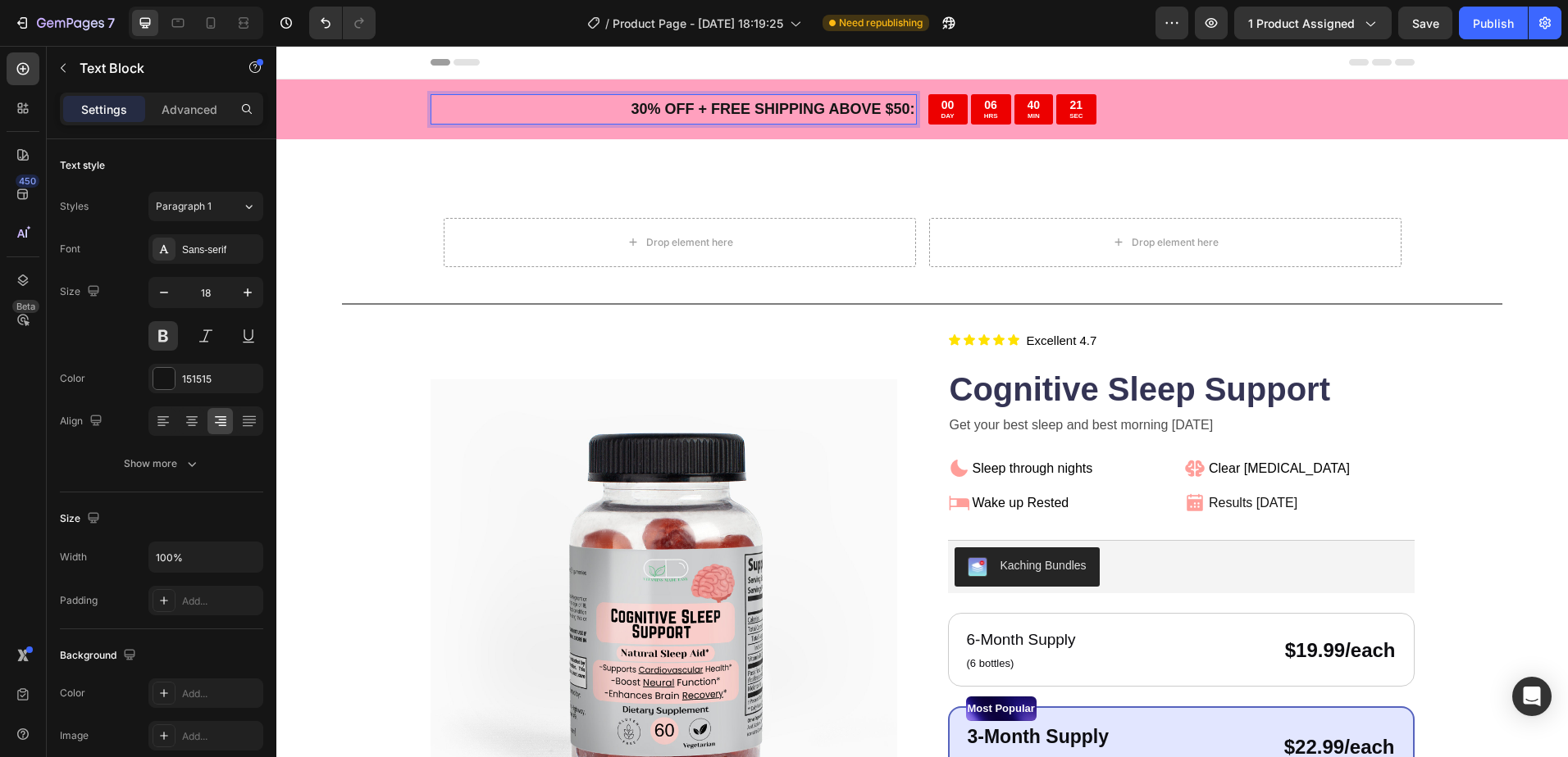
click at [585, 113] on p "30 % OFF + FREE SHIPPING ABOVE $50:" at bounding box center [673, 108] width 483 height 26
click at [691, 175] on div "Drop element here Drop element here Row Title Line Product Images Icon Icon Ico…" at bounding box center [921, 671] width 1291 height 1064
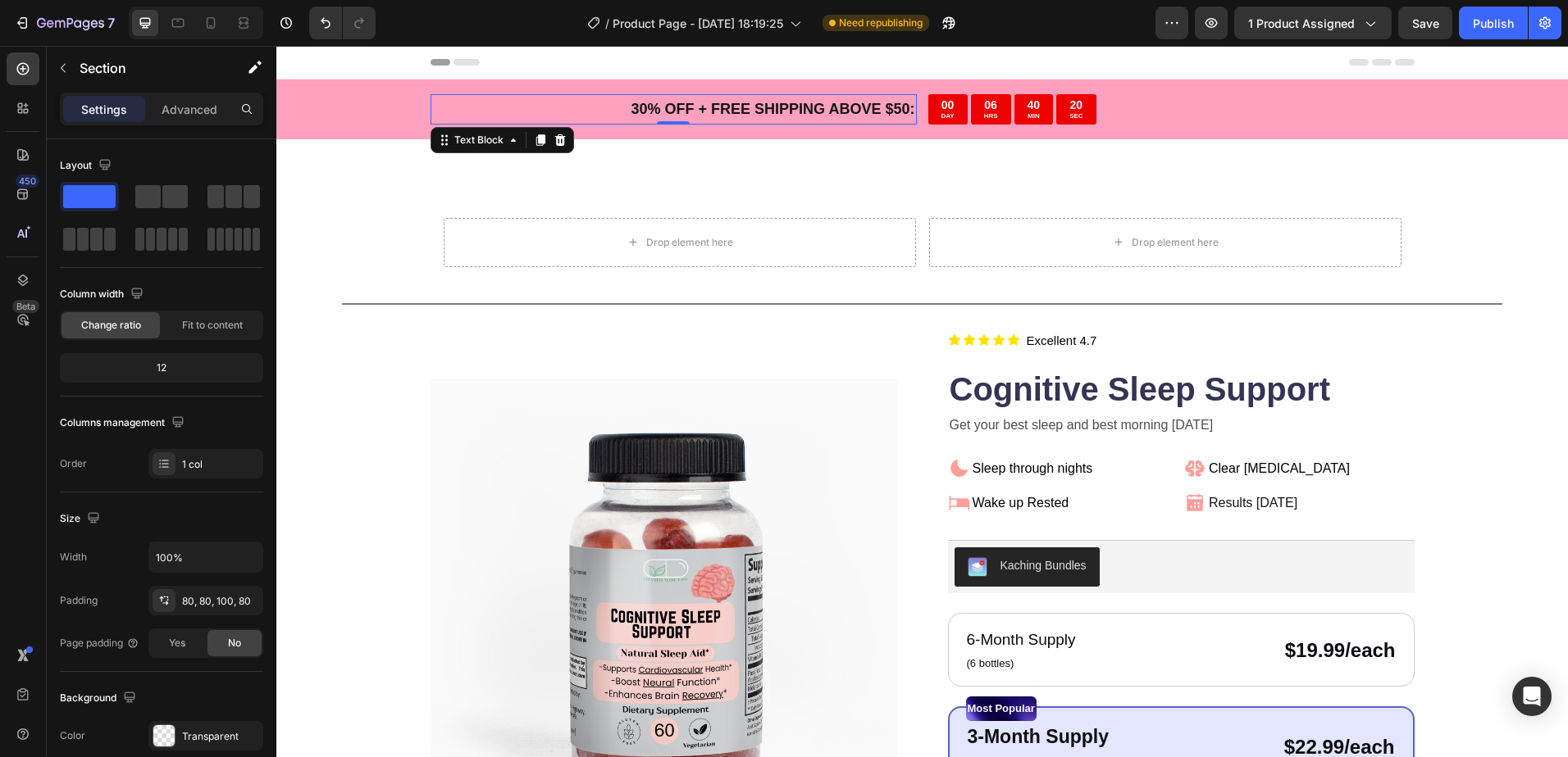
click at [556, 103] on p "30 % OFF + FREE SHIPPING ABOVE $50:" at bounding box center [673, 108] width 483 height 26
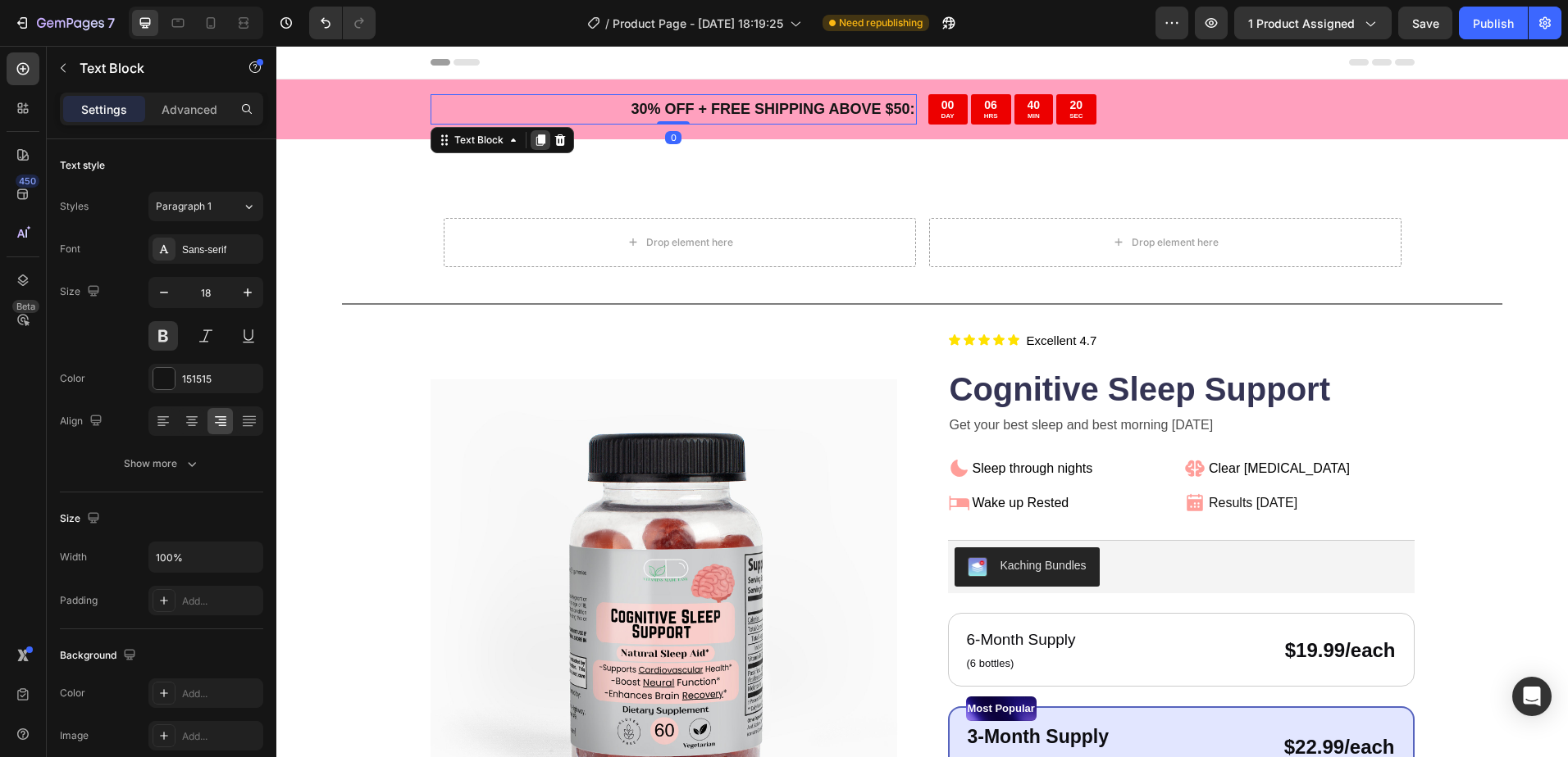
click at [537, 141] on icon at bounding box center [539, 140] width 9 height 12
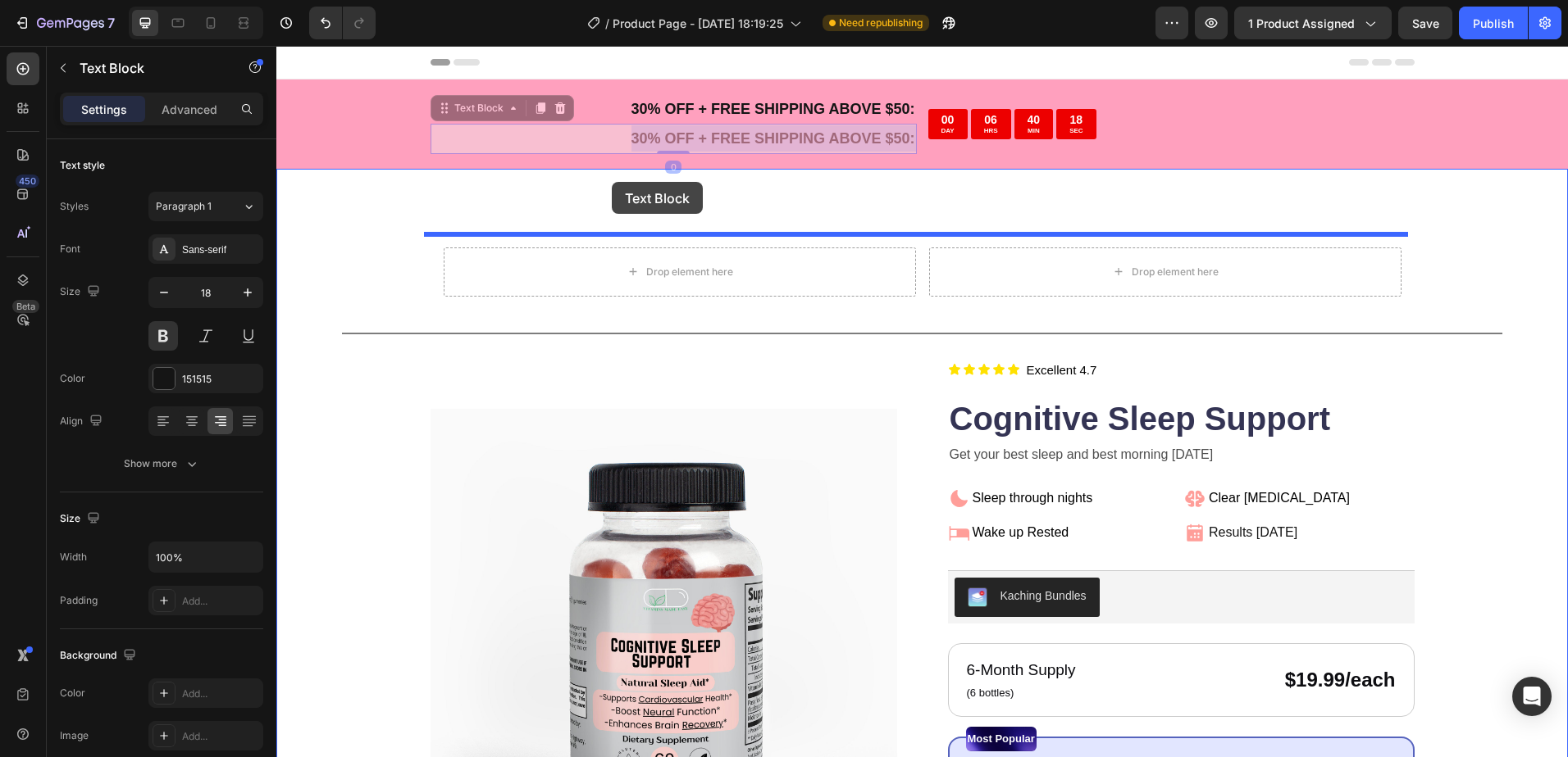
drag, startPoint x: 606, startPoint y: 144, endPoint x: 612, endPoint y: 178, distance: 34.5
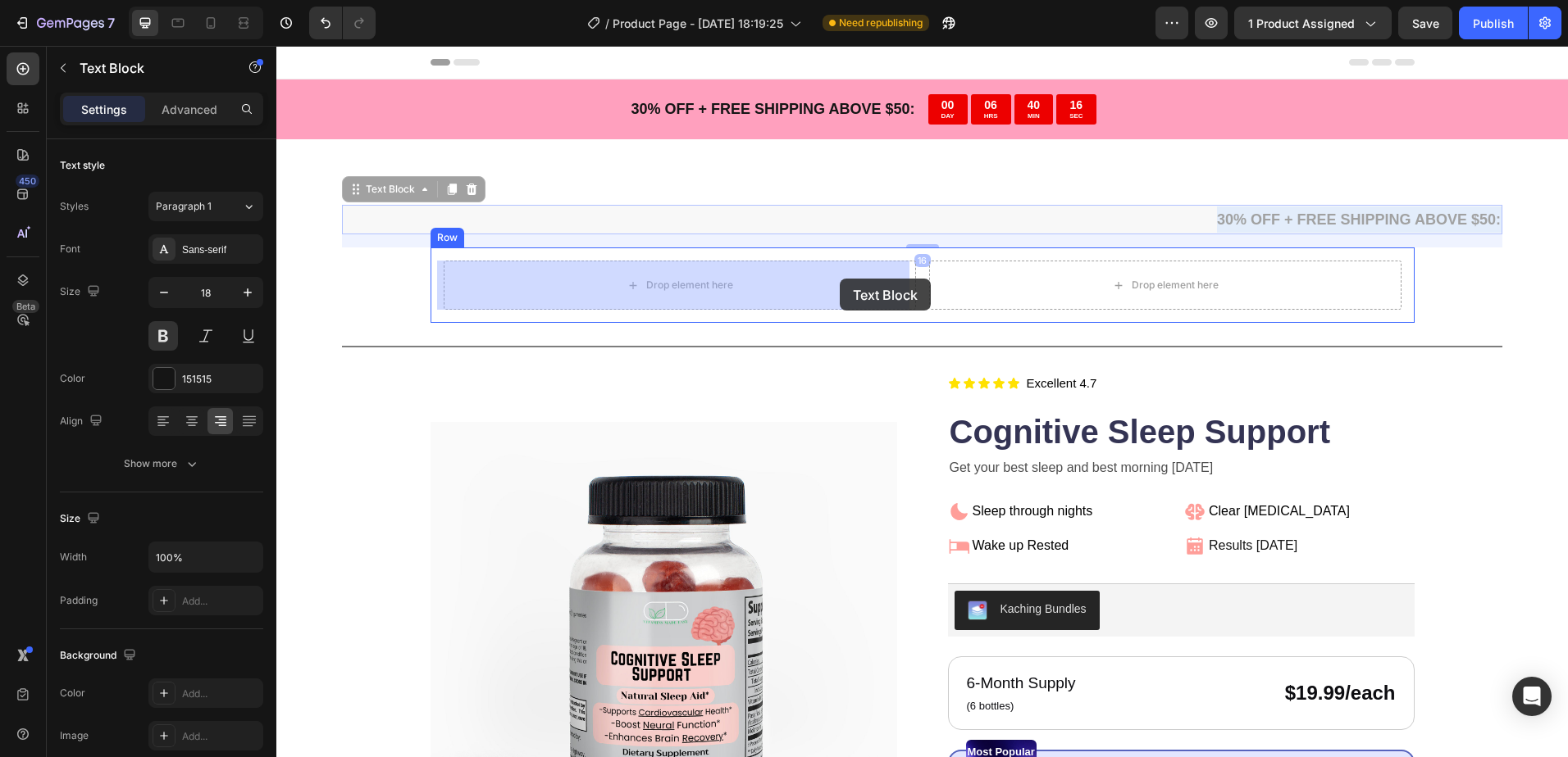
drag, startPoint x: 906, startPoint y: 217, endPoint x: 841, endPoint y: 279, distance: 89.8
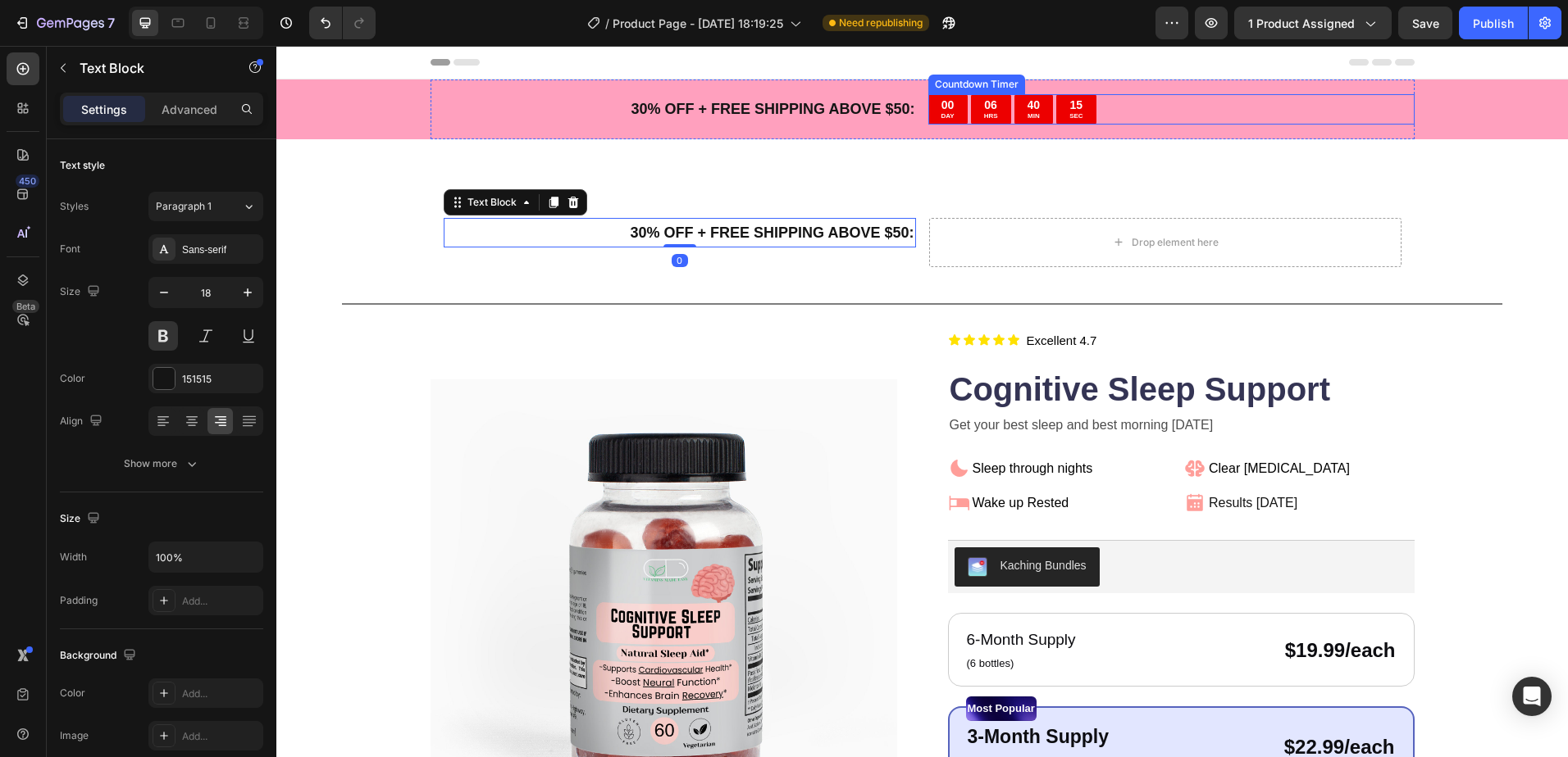
click at [1070, 113] on p "SEC" at bounding box center [1076, 116] width 14 height 8
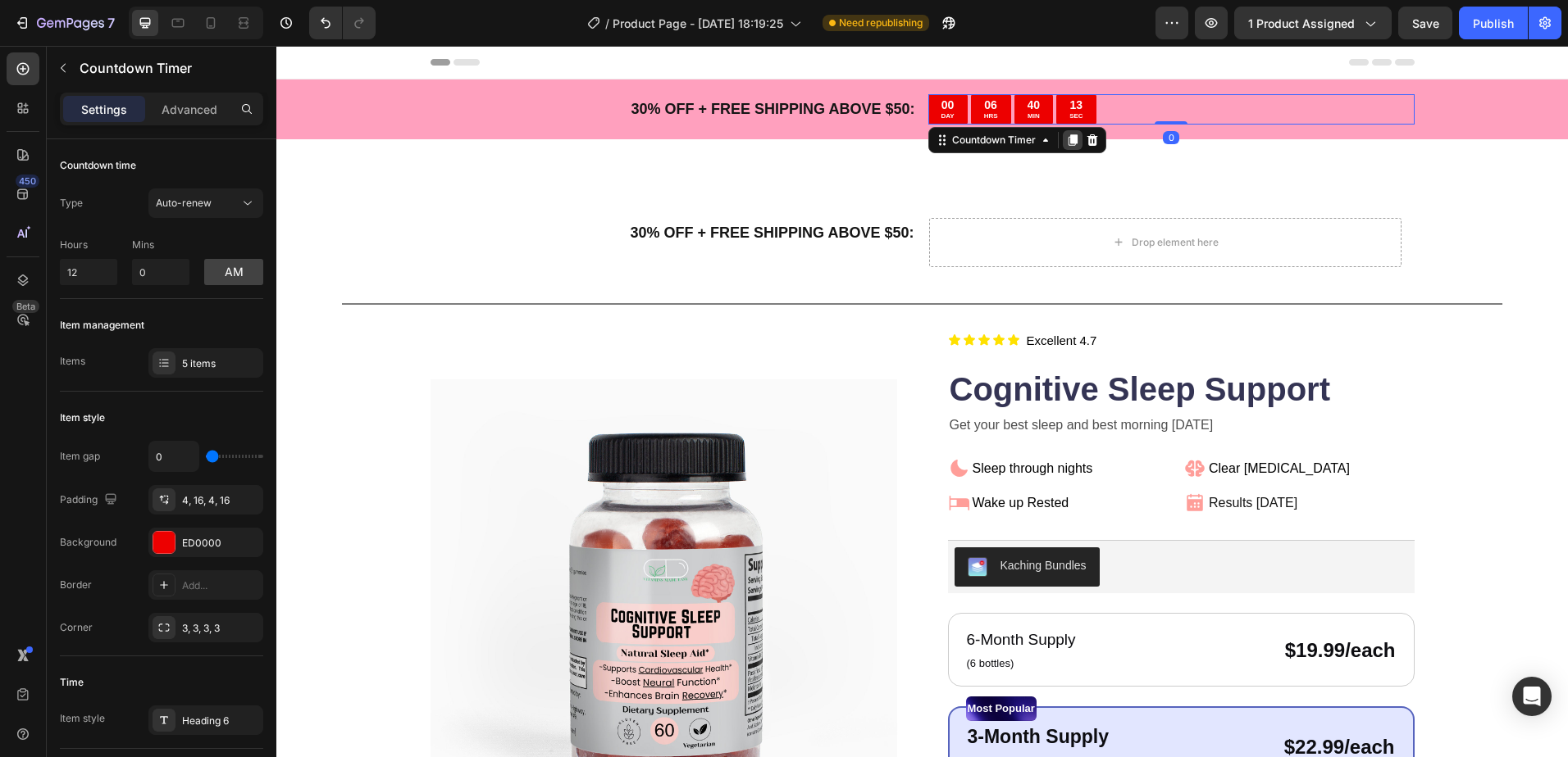
click at [1071, 136] on icon at bounding box center [1071, 140] width 9 height 12
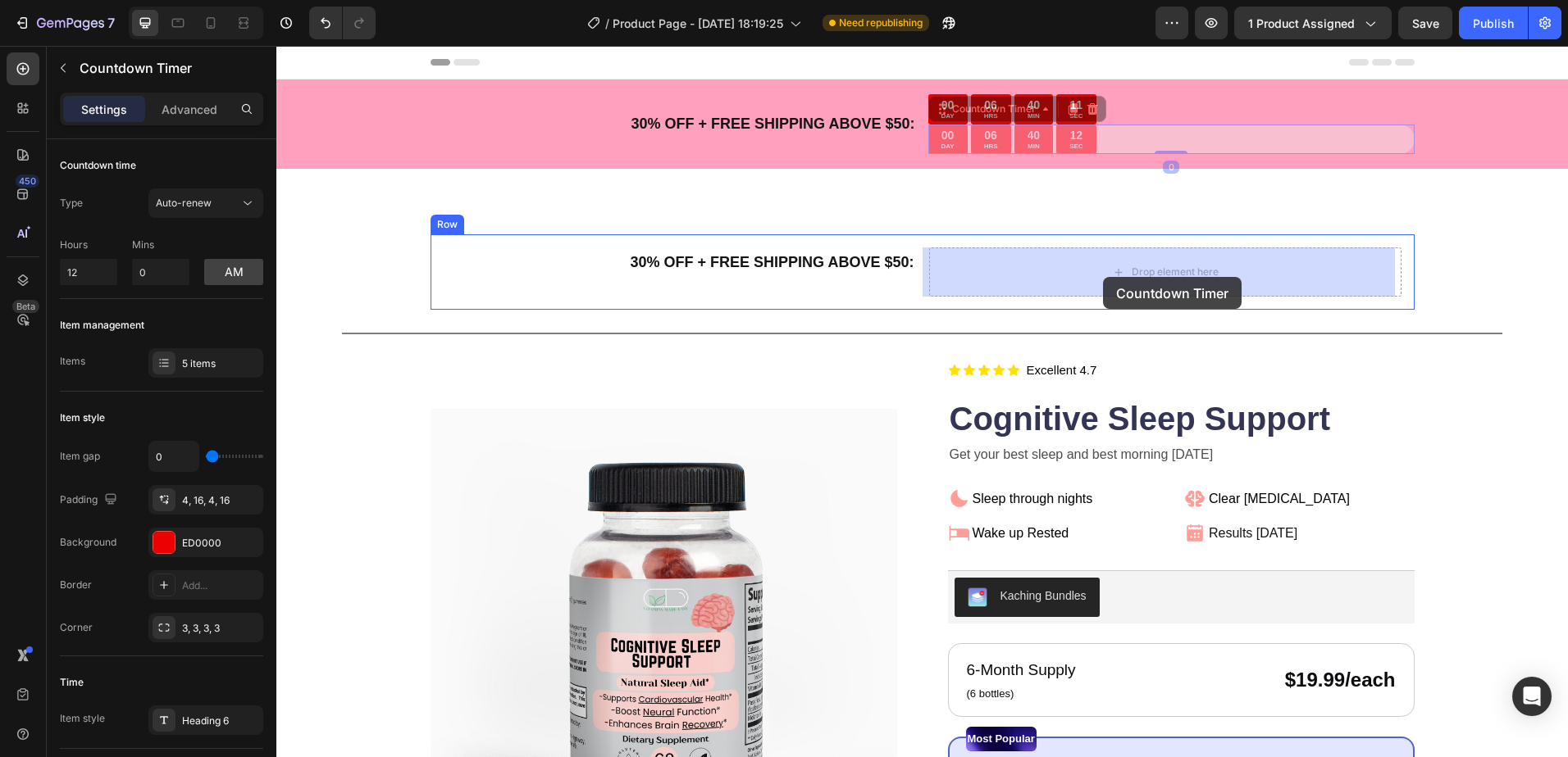
drag, startPoint x: 1119, startPoint y: 141, endPoint x: 1109, endPoint y: 263, distance: 122.4
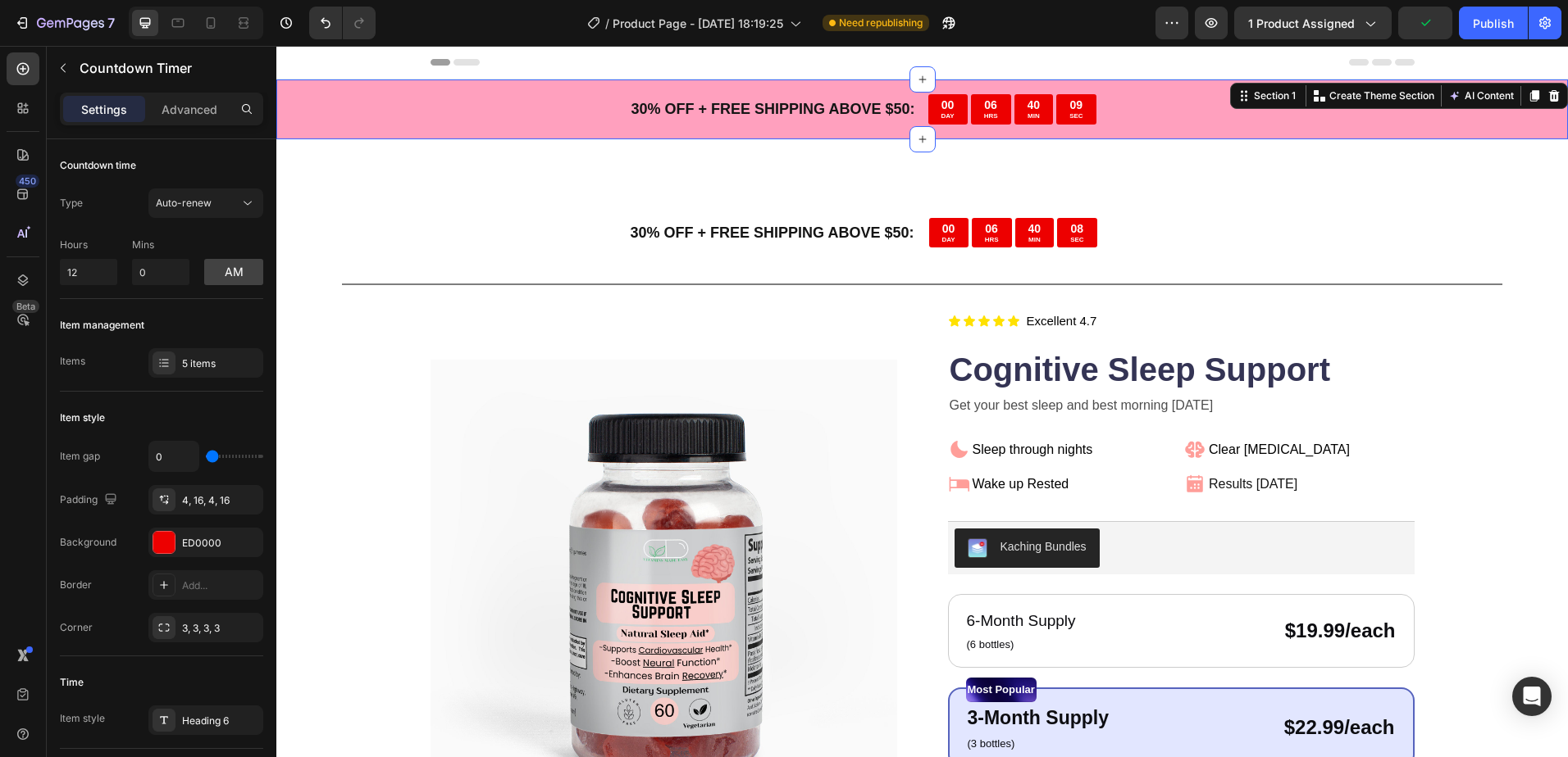
click at [366, 115] on div "30 % OFF + FREE SHIPPING ABOVE $50: Text Block 00 DAY 06 HRS 40 MIN 09 SEC Coun…" at bounding box center [921, 109] width 1291 height 60
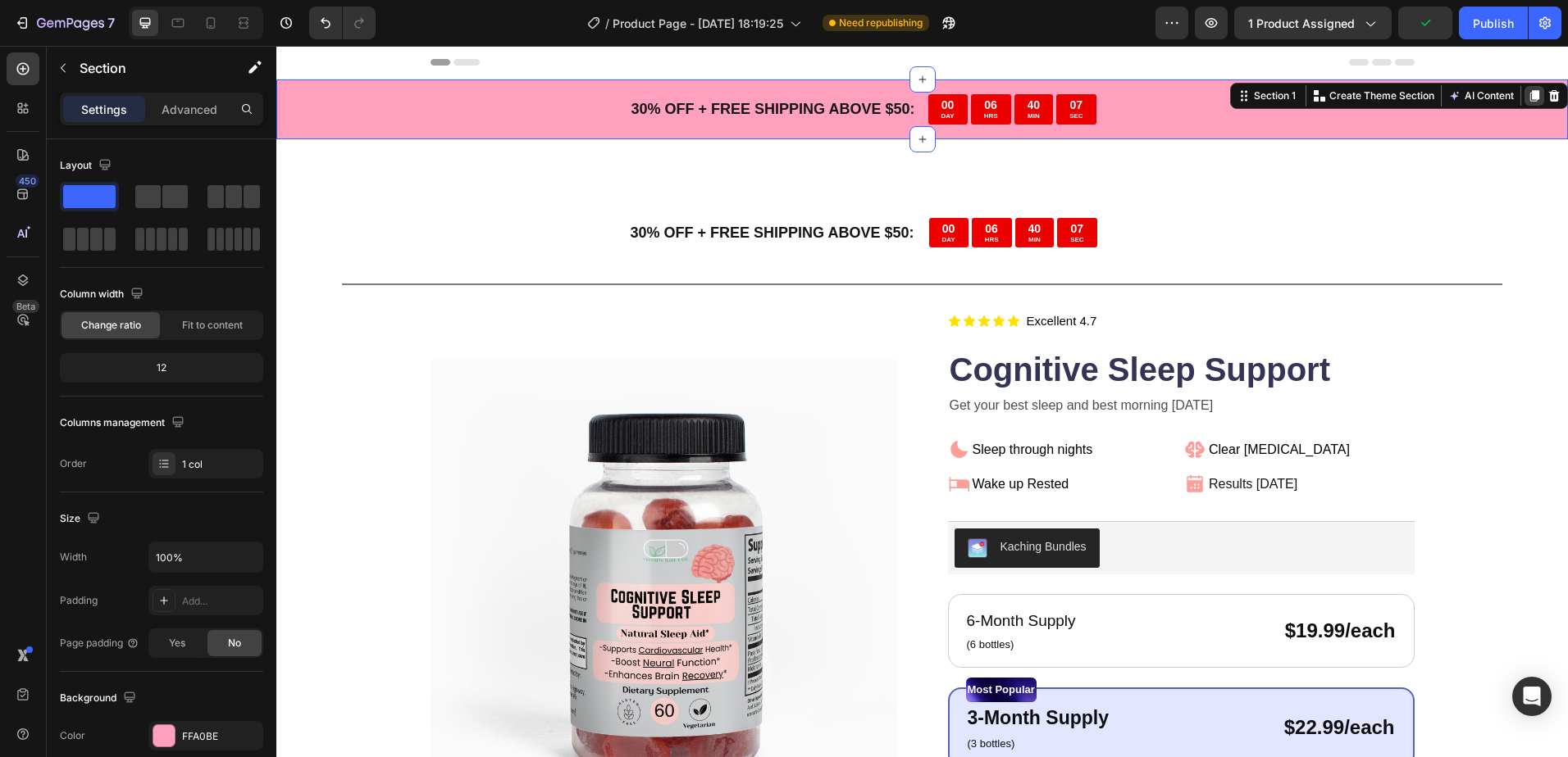
click at [1530, 93] on icon at bounding box center [1534, 96] width 9 height 12
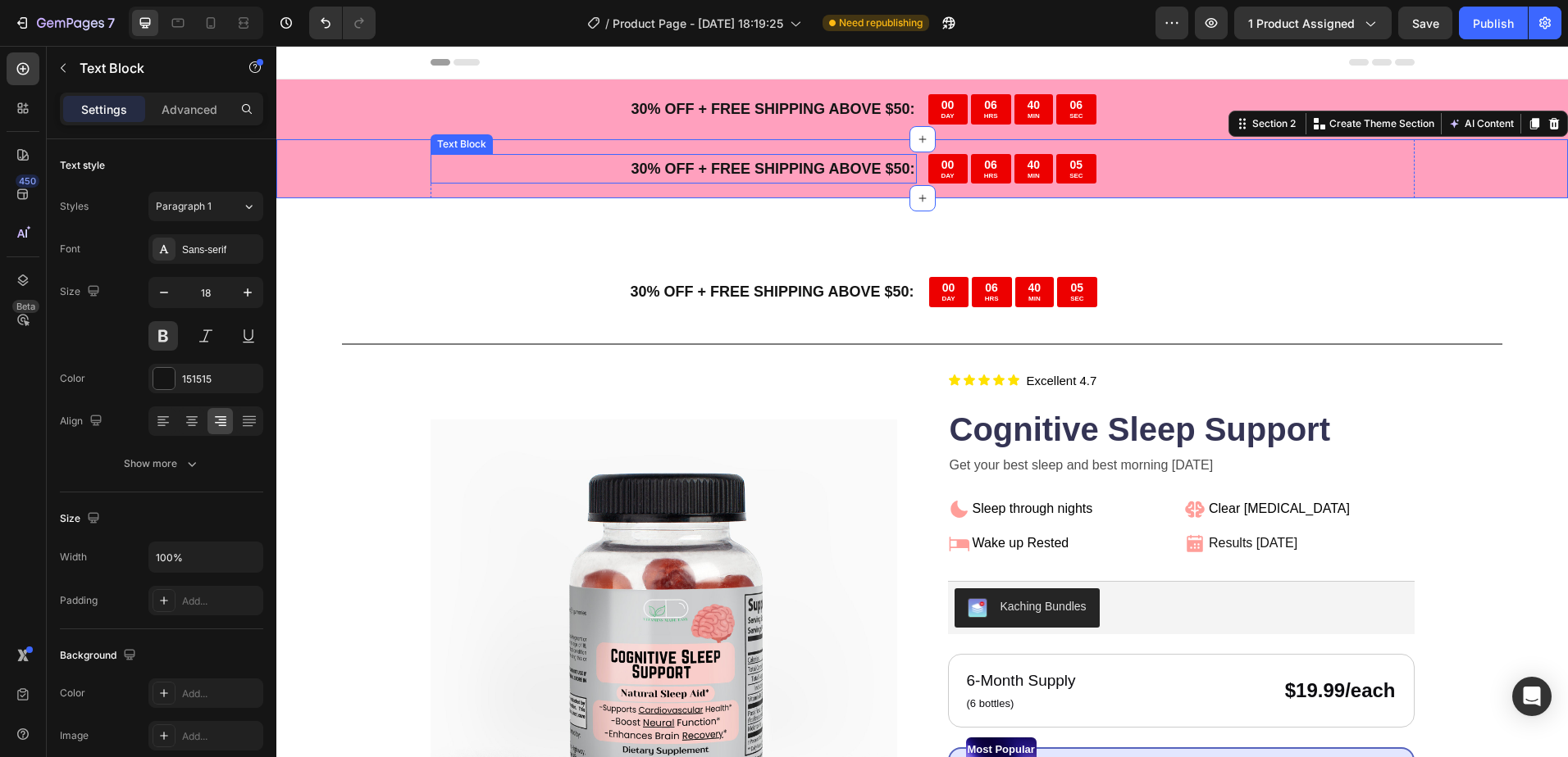
click at [709, 168] on p "30 % OFF + FREE SHIPPING ABOVE $50:" at bounding box center [673, 168] width 483 height 26
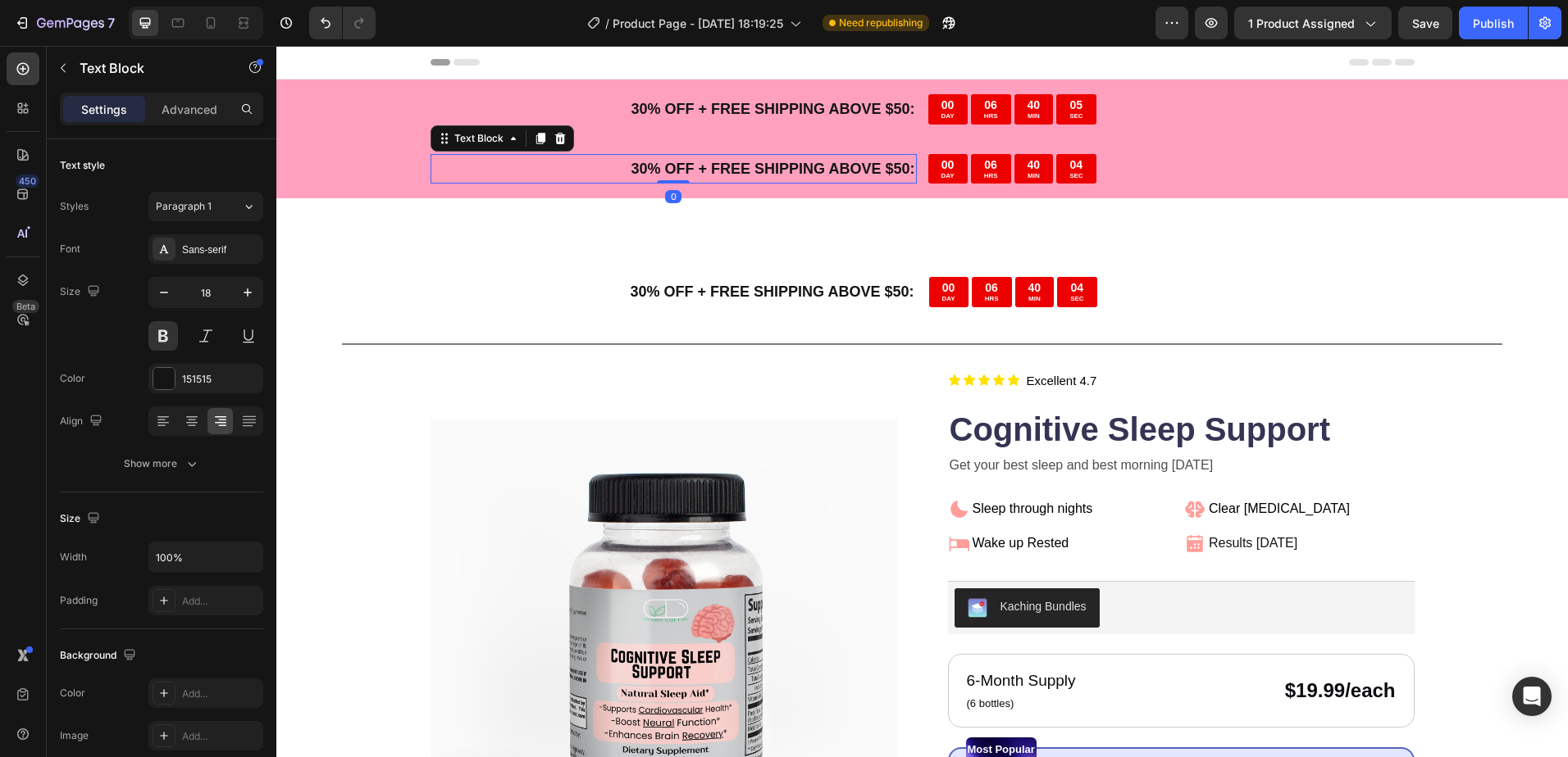
click at [554, 136] on icon at bounding box center [559, 138] width 11 height 12
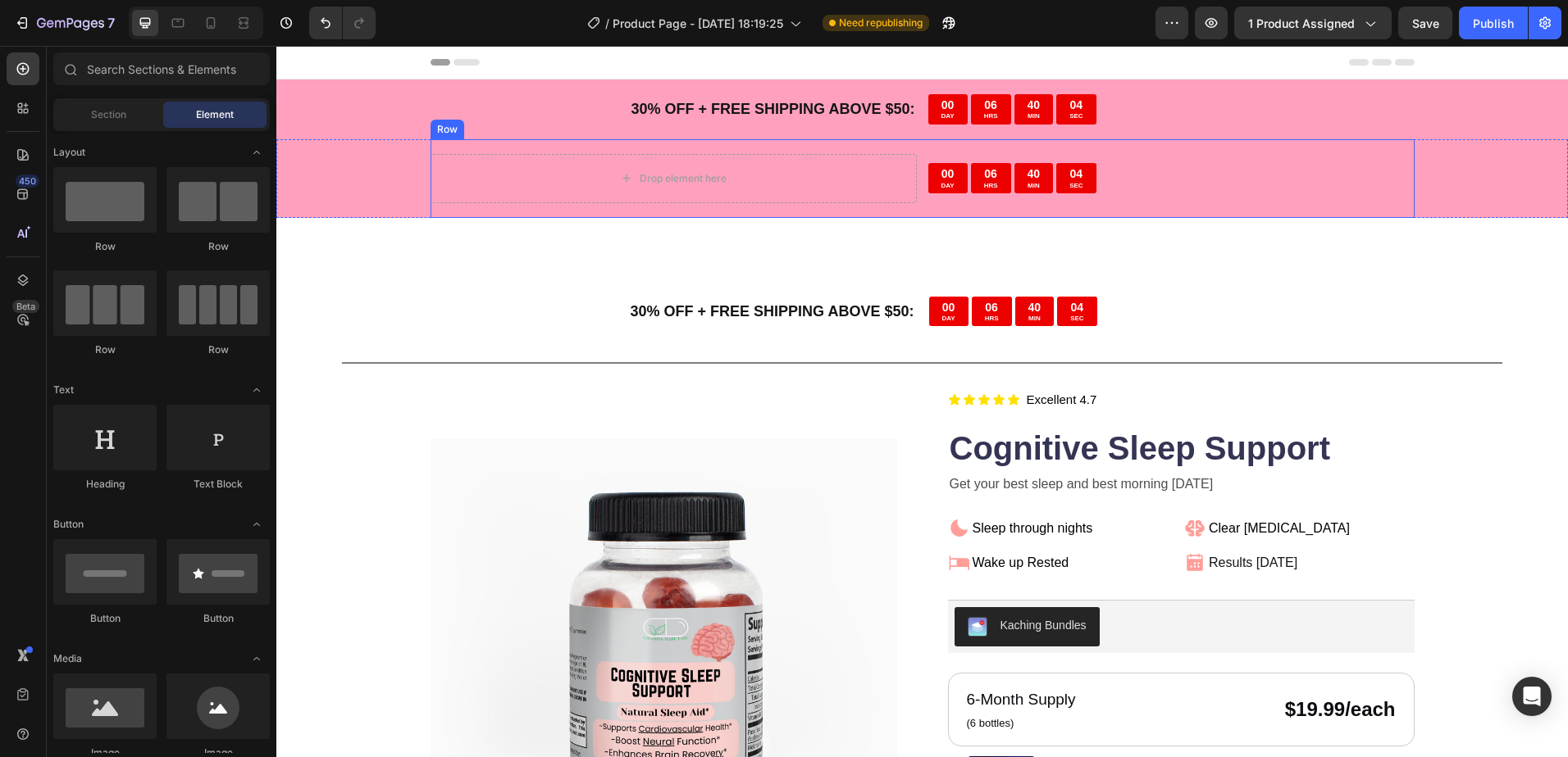
click at [1060, 182] on div "04 SEC" at bounding box center [1075, 177] width 40 height 30
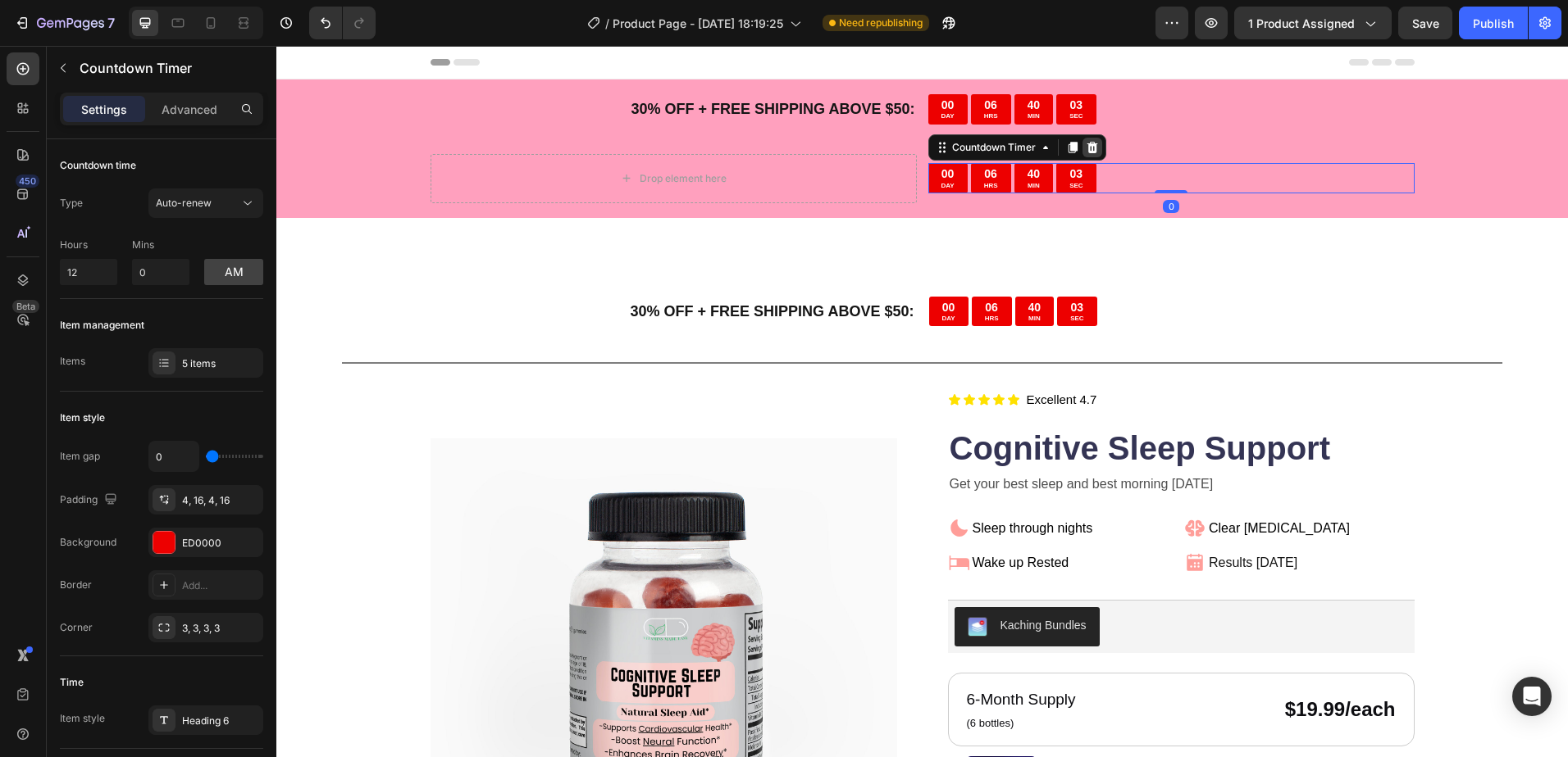
click at [1091, 147] on icon at bounding box center [1092, 148] width 14 height 14
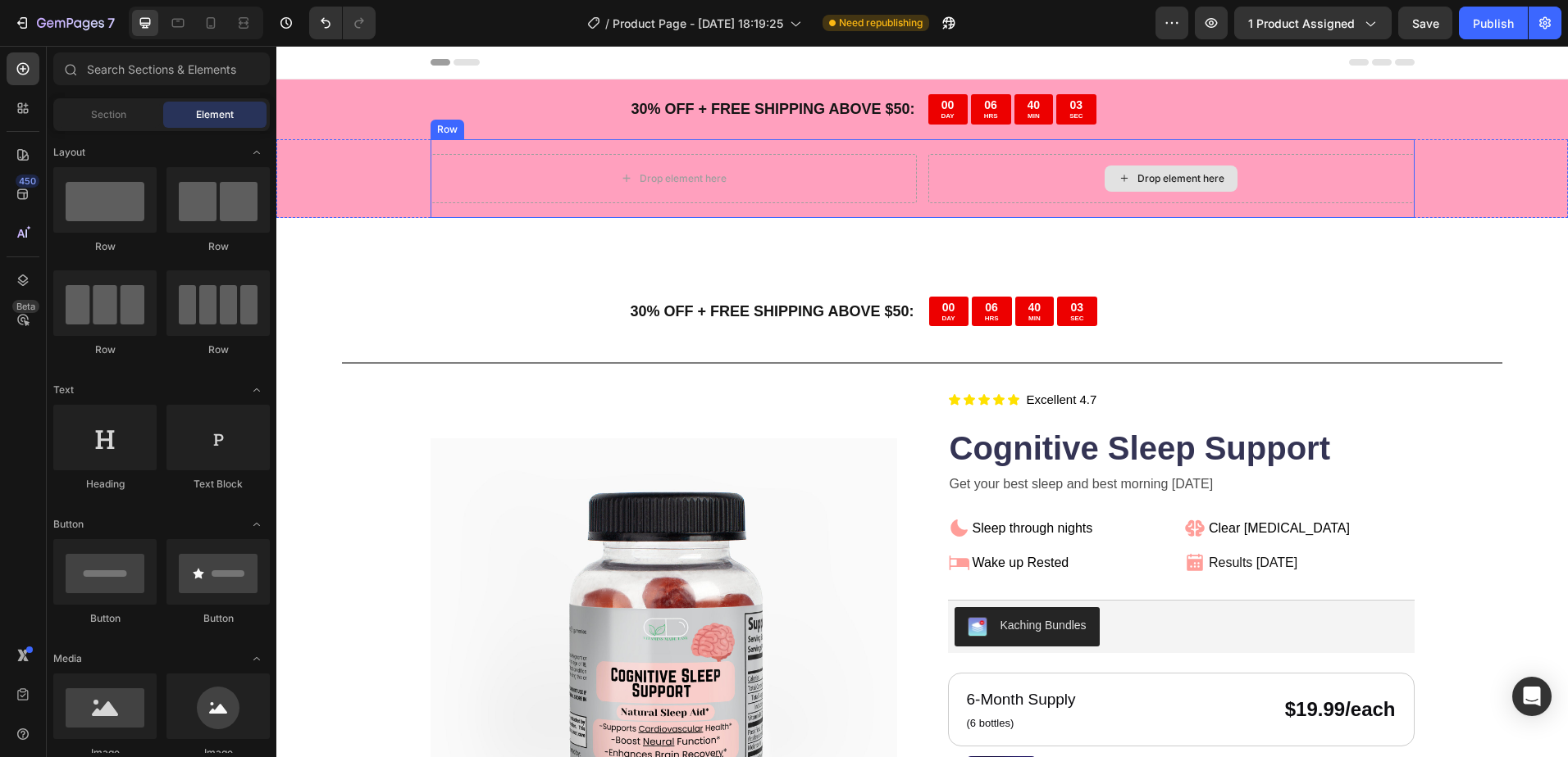
click at [1057, 171] on div "Drop element here" at bounding box center [1171, 178] width 486 height 49
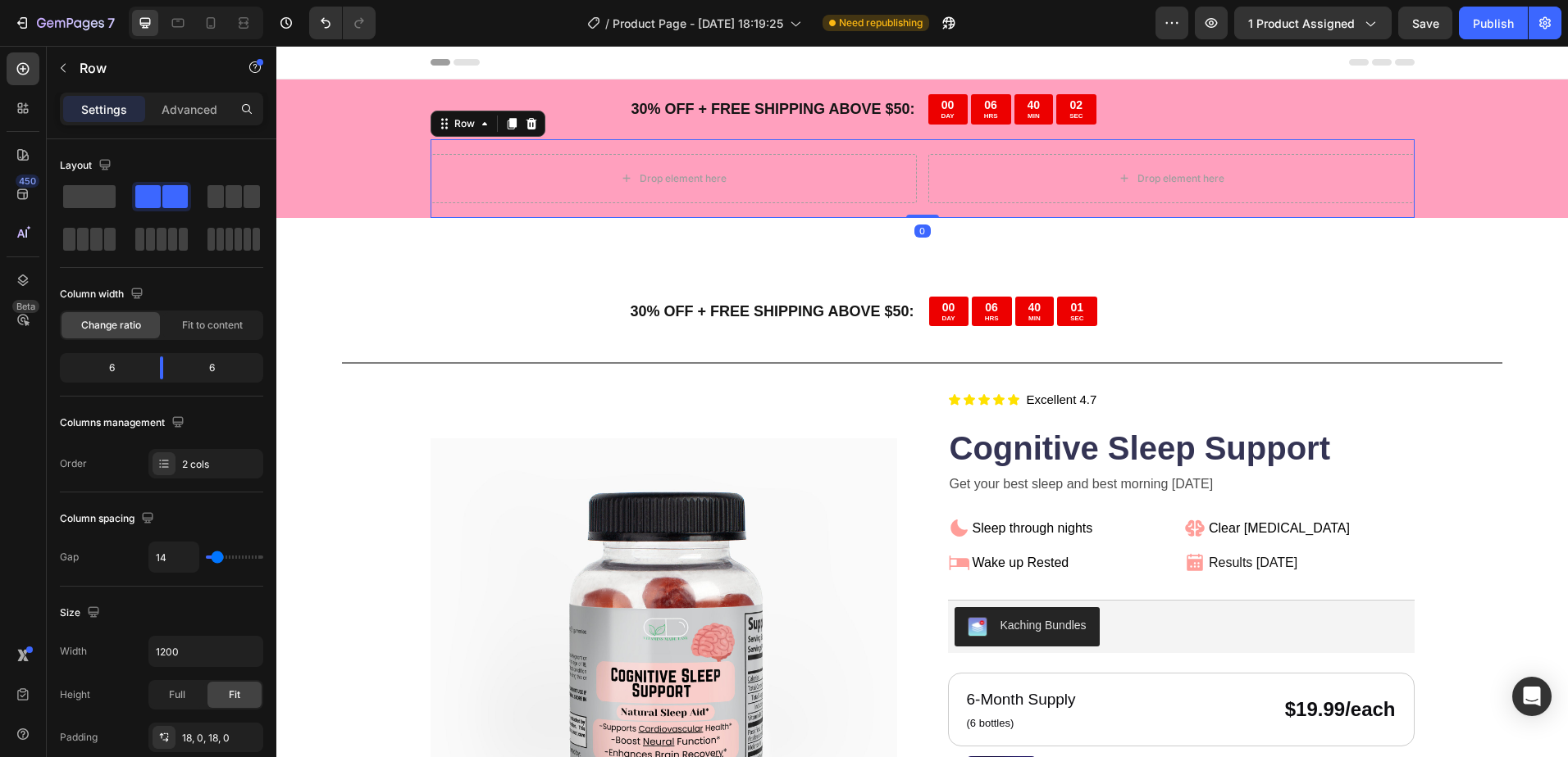
click at [526, 128] on icon at bounding box center [531, 123] width 11 height 12
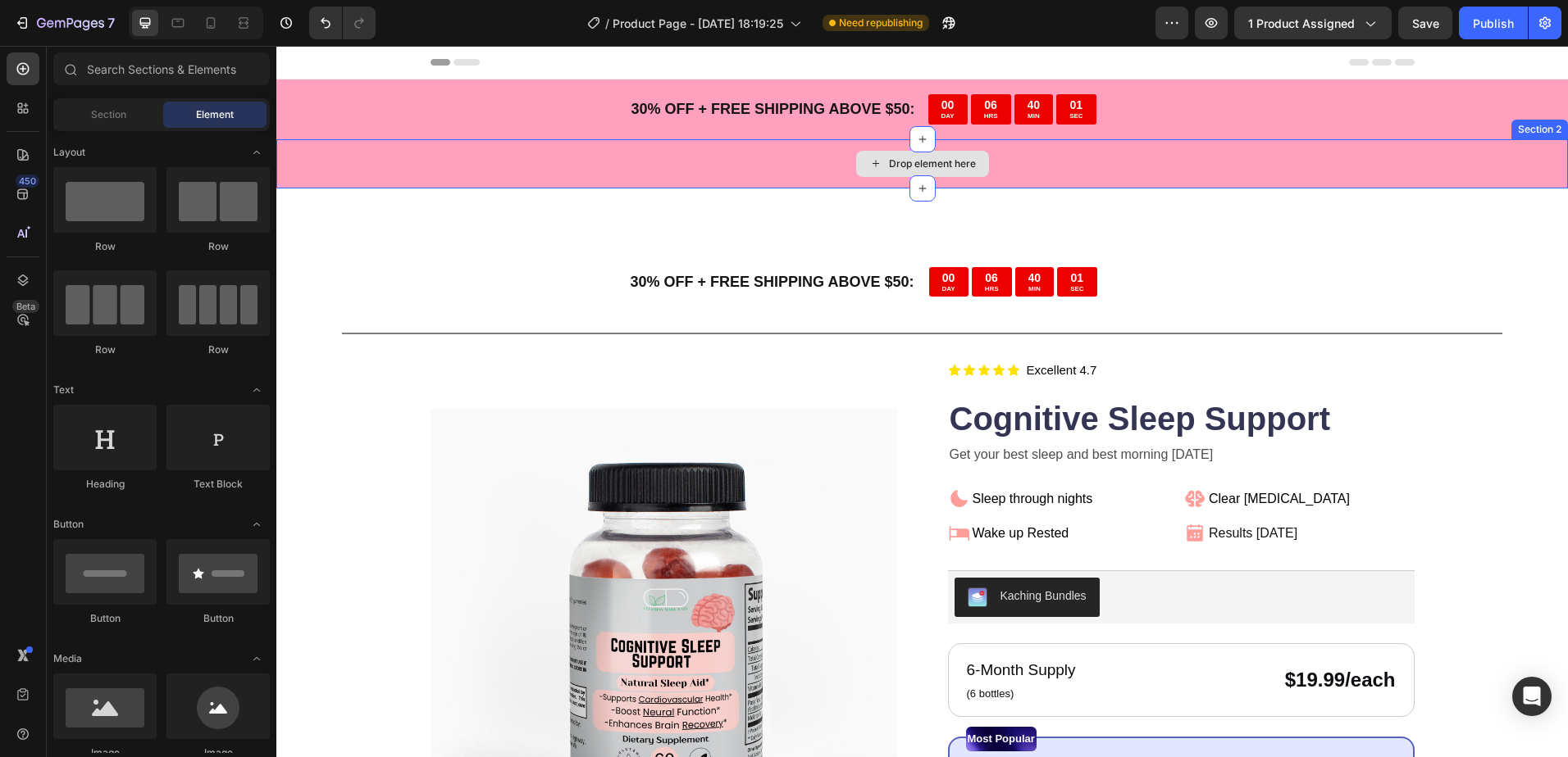
click at [628, 174] on div "Drop element here" at bounding box center [921, 164] width 1291 height 49
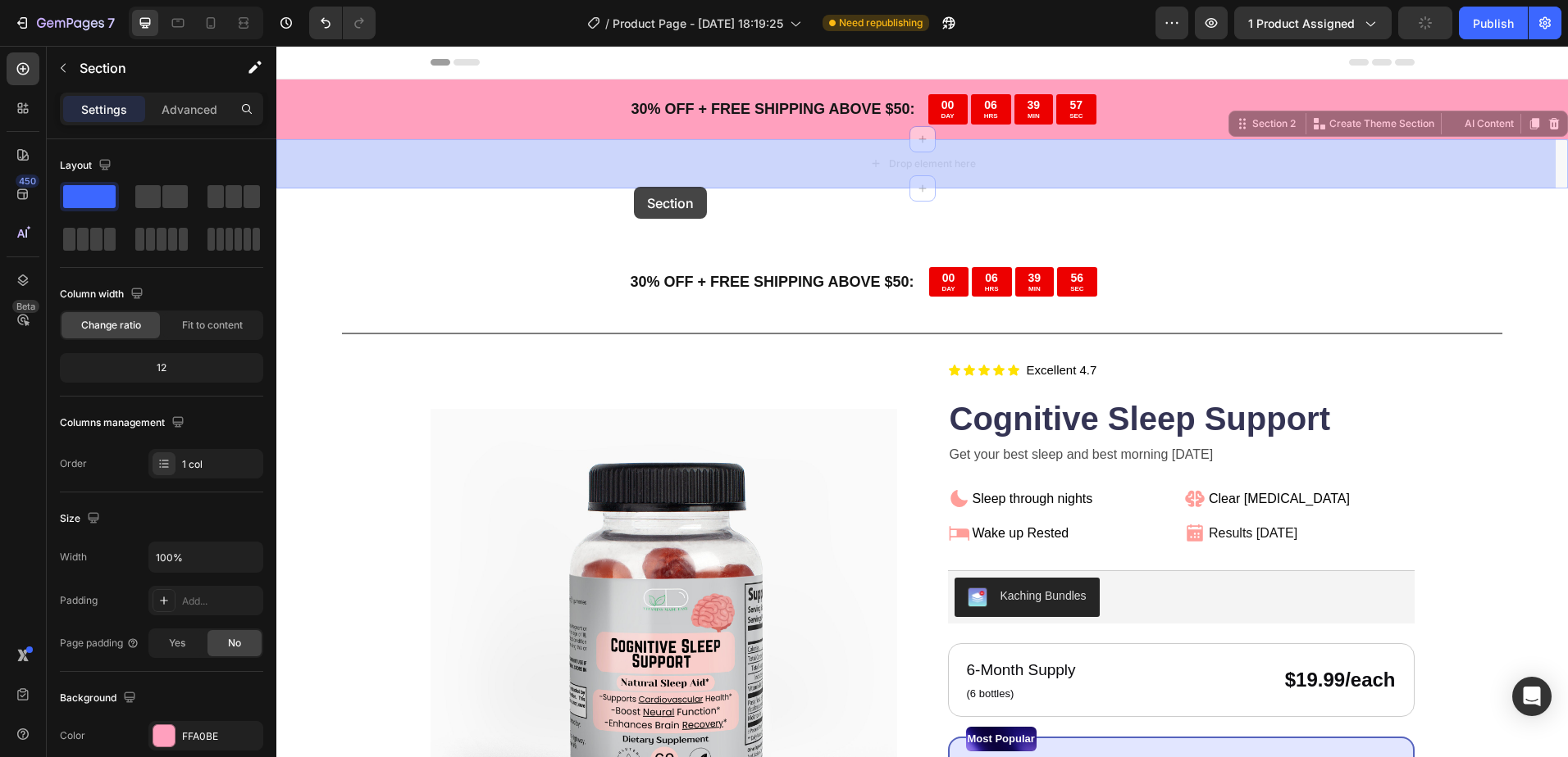
drag, startPoint x: 617, startPoint y: 164, endPoint x: 633, endPoint y: 187, distance: 28.0
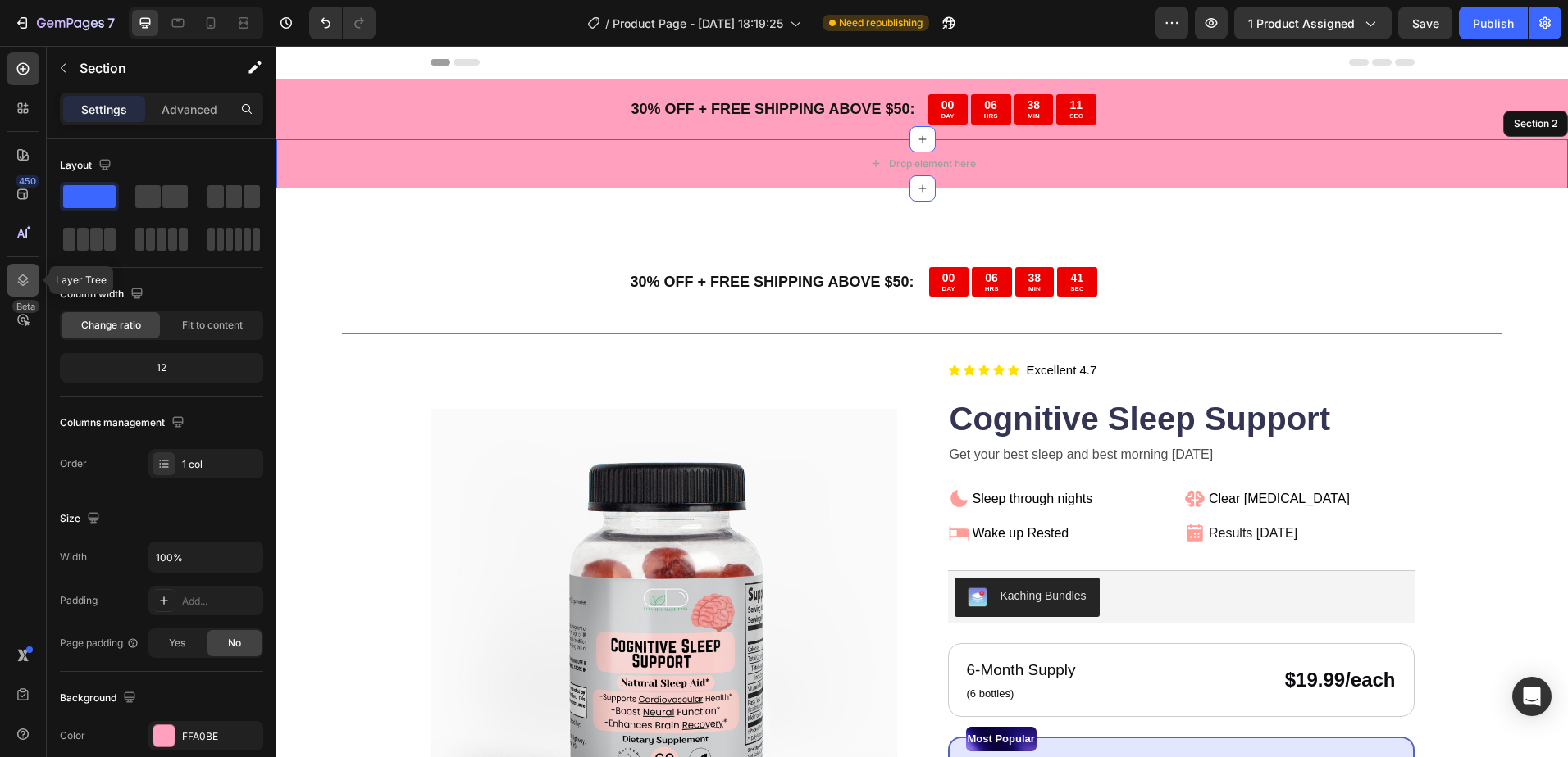
click at [29, 279] on icon at bounding box center [22, 280] width 16 height 16
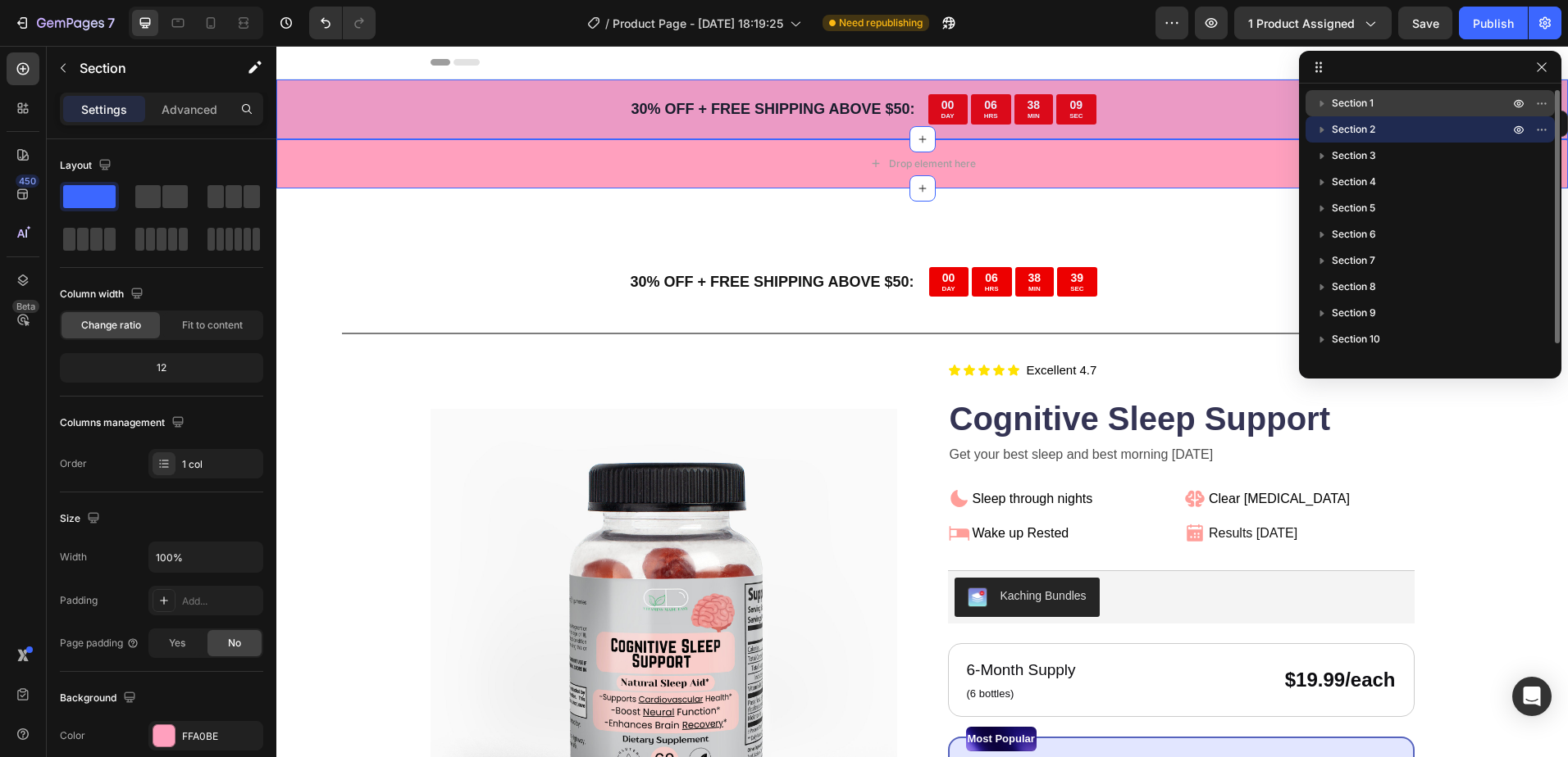
click at [1334, 102] on span "Section 1" at bounding box center [1352, 103] width 42 height 16
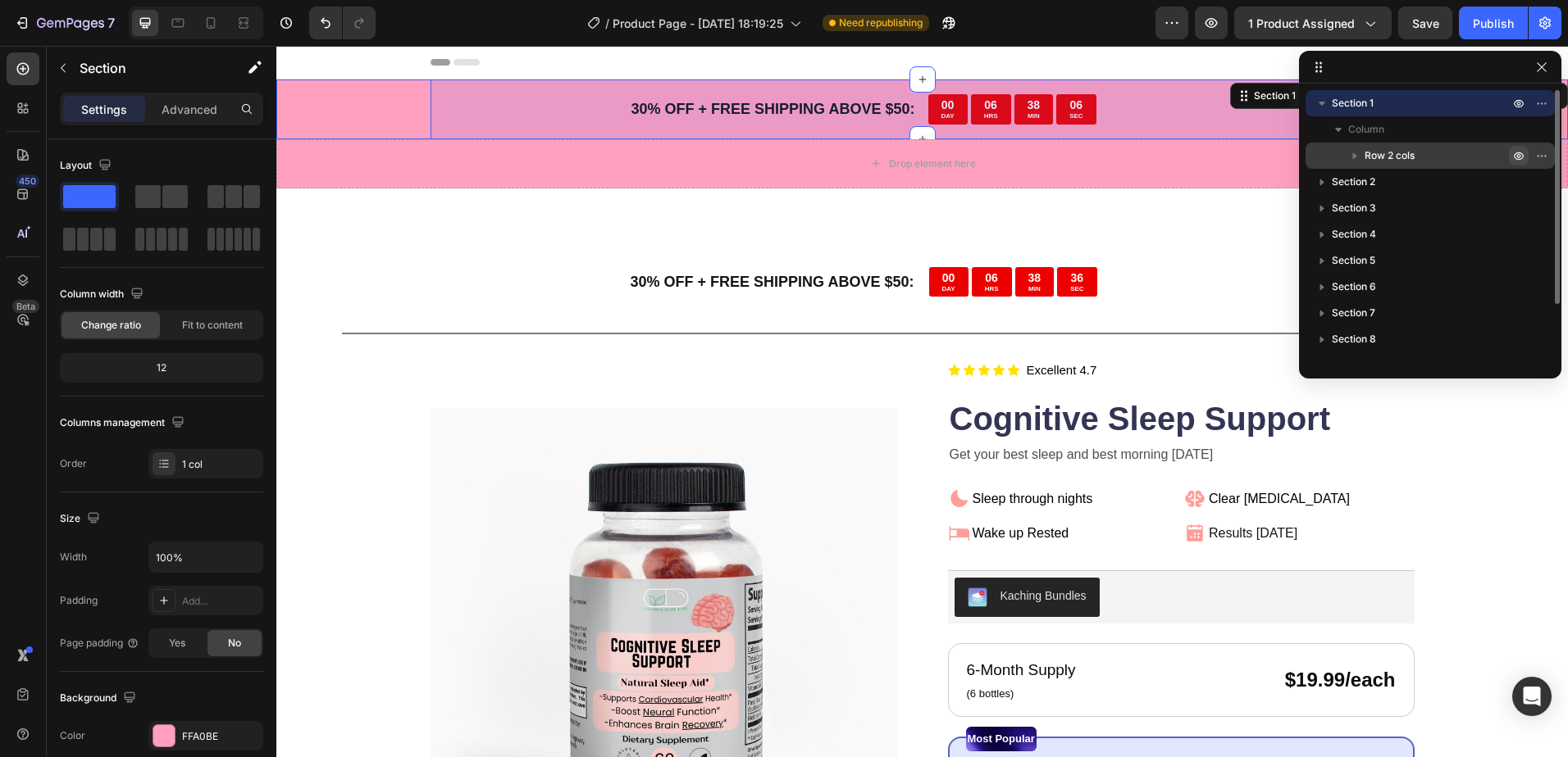
click at [1517, 154] on icon "button" at bounding box center [1519, 156] width 14 height 14
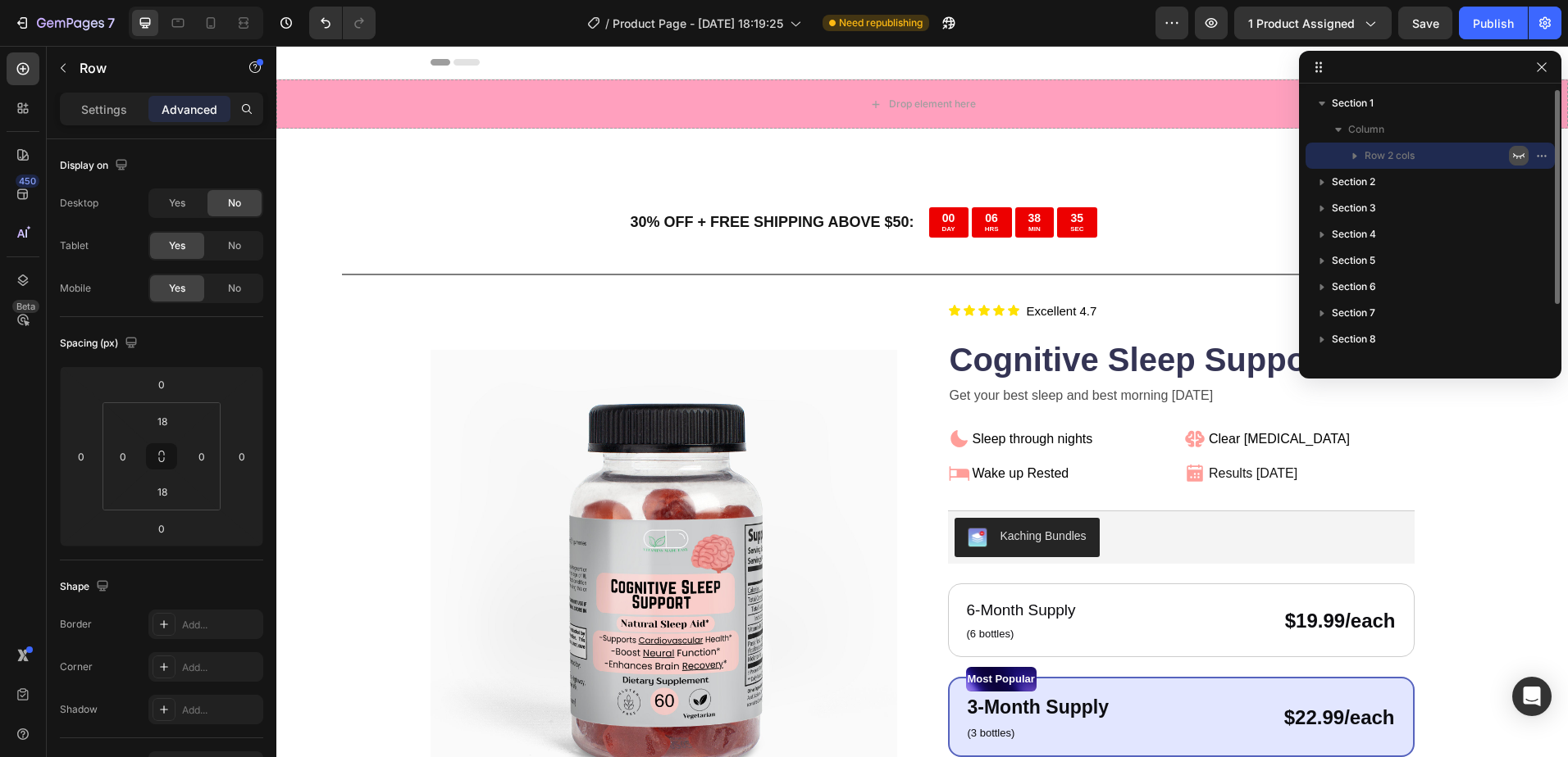
click at [1517, 154] on icon "button" at bounding box center [1519, 156] width 14 height 14
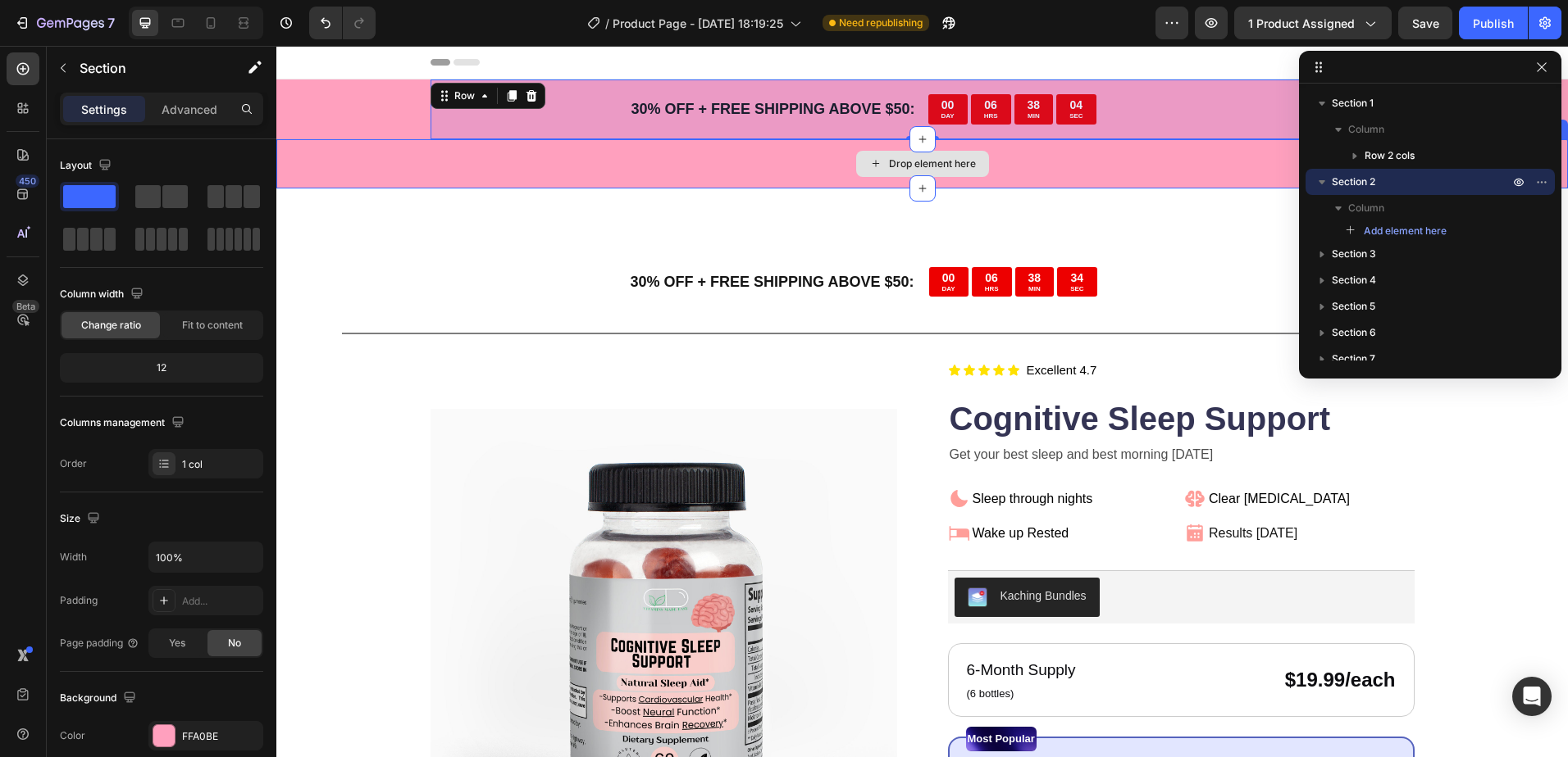
click at [1239, 171] on div "Drop element here" at bounding box center [921, 164] width 1291 height 49
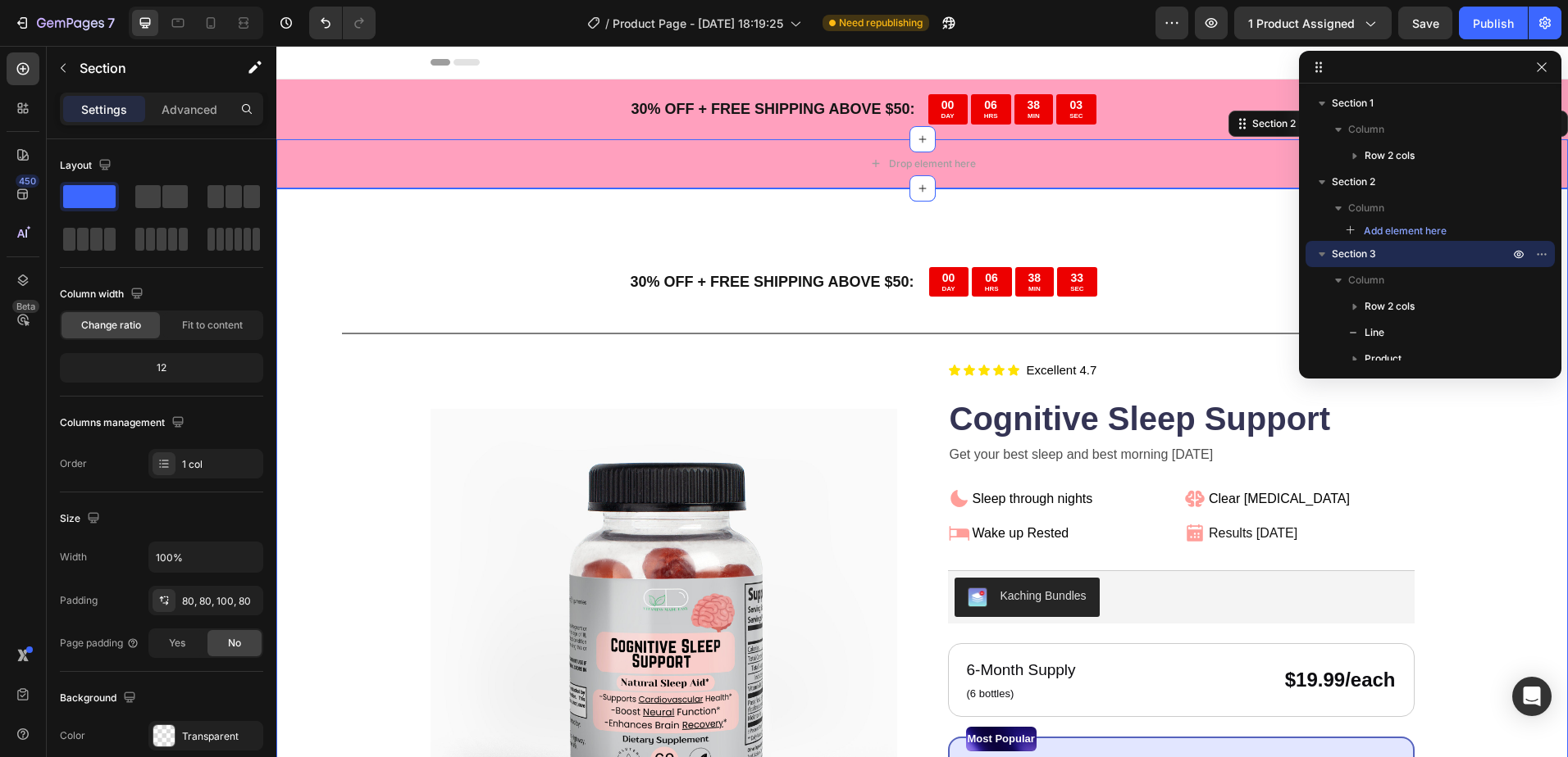
click at [1214, 220] on div "30 % OFF + FREE SHIPPING ABOVE $50: Text Block 00 DAY 06 HRS 38 MIN 33 SEC Coun…" at bounding box center [921, 711] width 1291 height 1045
click at [1544, 70] on icon "button" at bounding box center [1542, 68] width 14 height 14
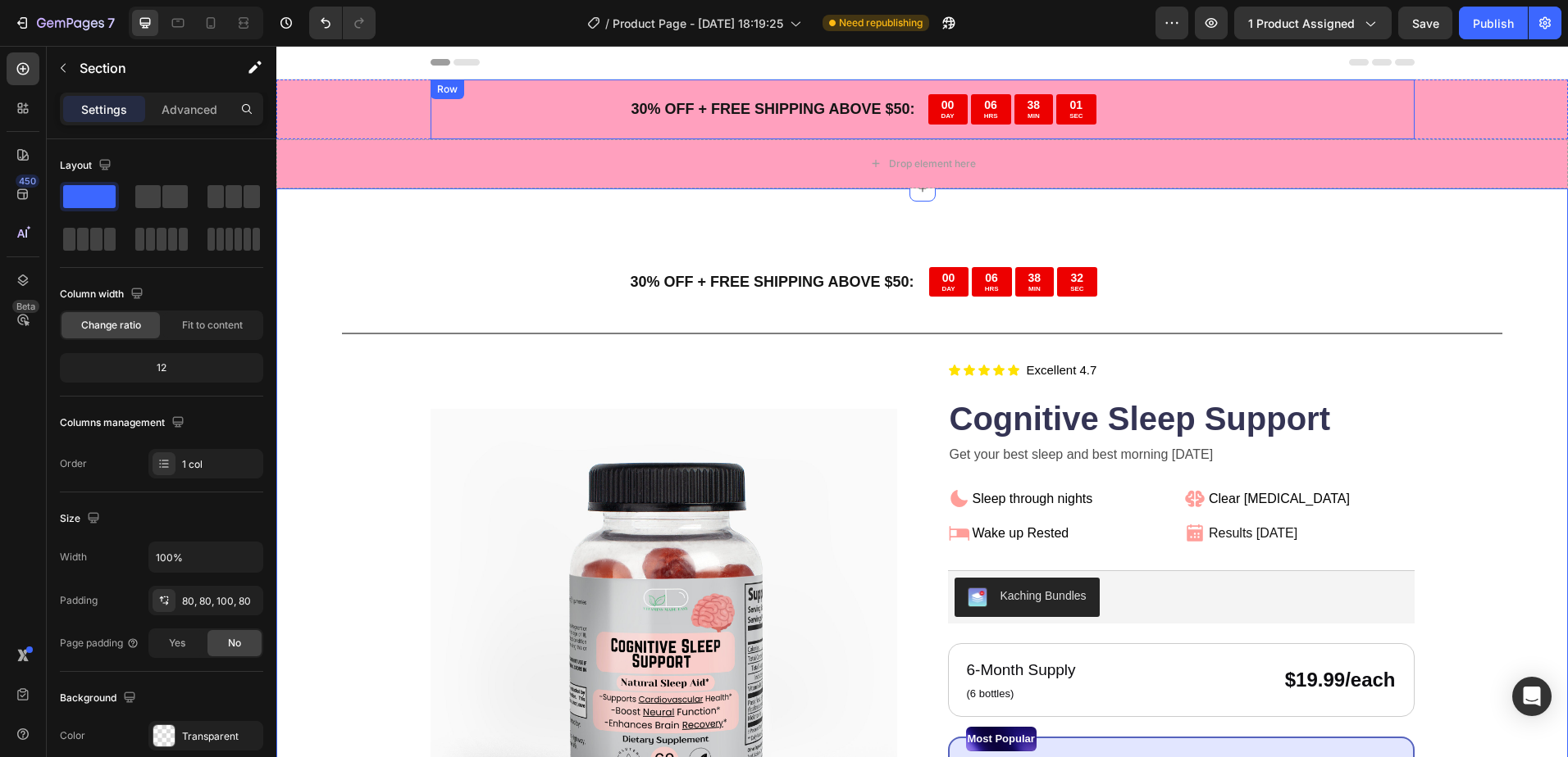
click at [1282, 129] on div "30 % OFF + FREE SHIPPING ABOVE $50: Text Block 00 DAY 06 HRS 38 MIN 01 SEC Coun…" at bounding box center [922, 109] width 984 height 60
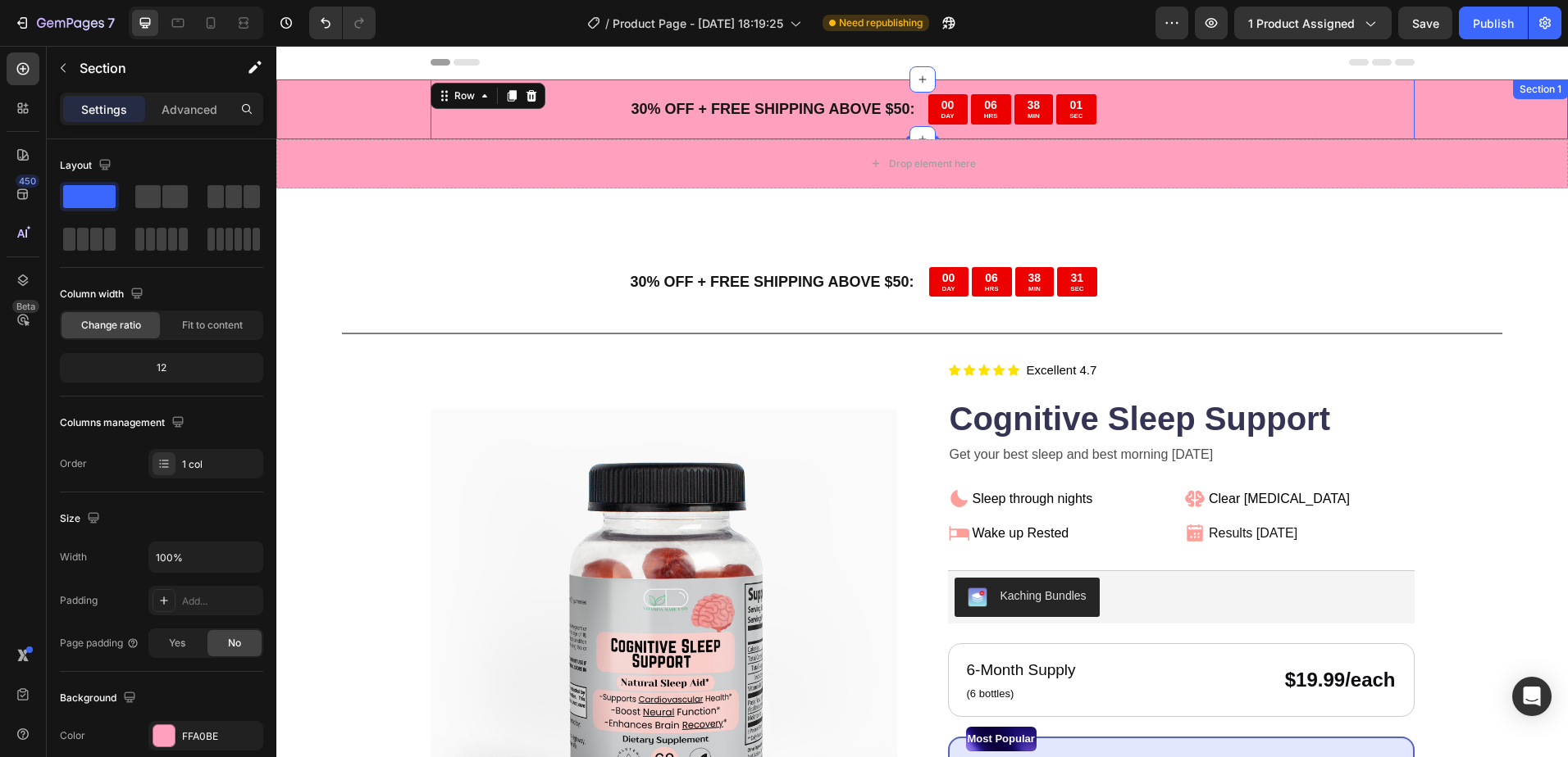
click at [1456, 122] on div "30 % OFF + FREE SHIPPING ABOVE $50: Text Block 00 DAY 06 HRS 38 MIN 01 SEC Coun…" at bounding box center [921, 109] width 1291 height 60
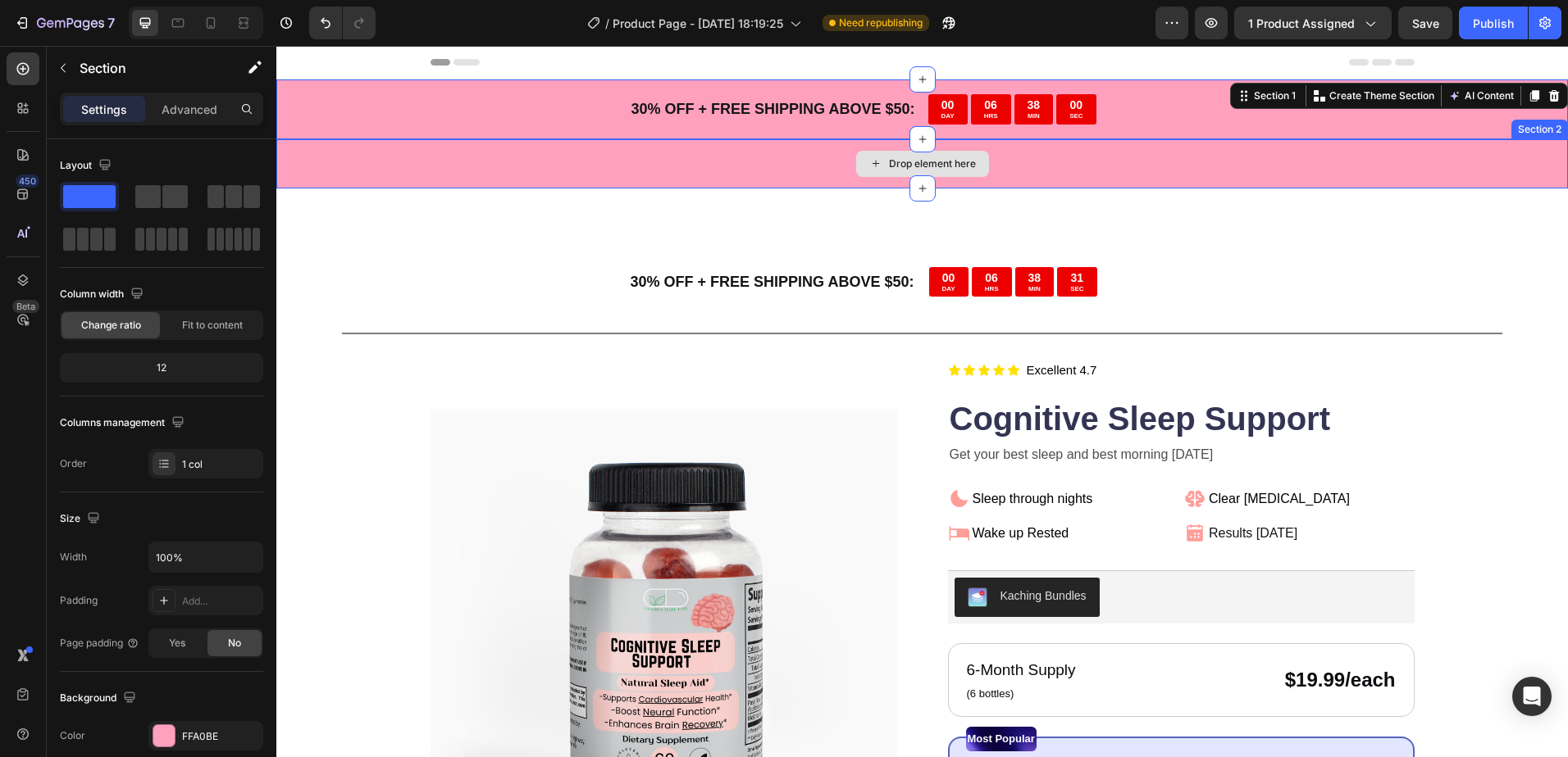
click at [1369, 182] on div "Drop element here" at bounding box center [921, 164] width 1291 height 49
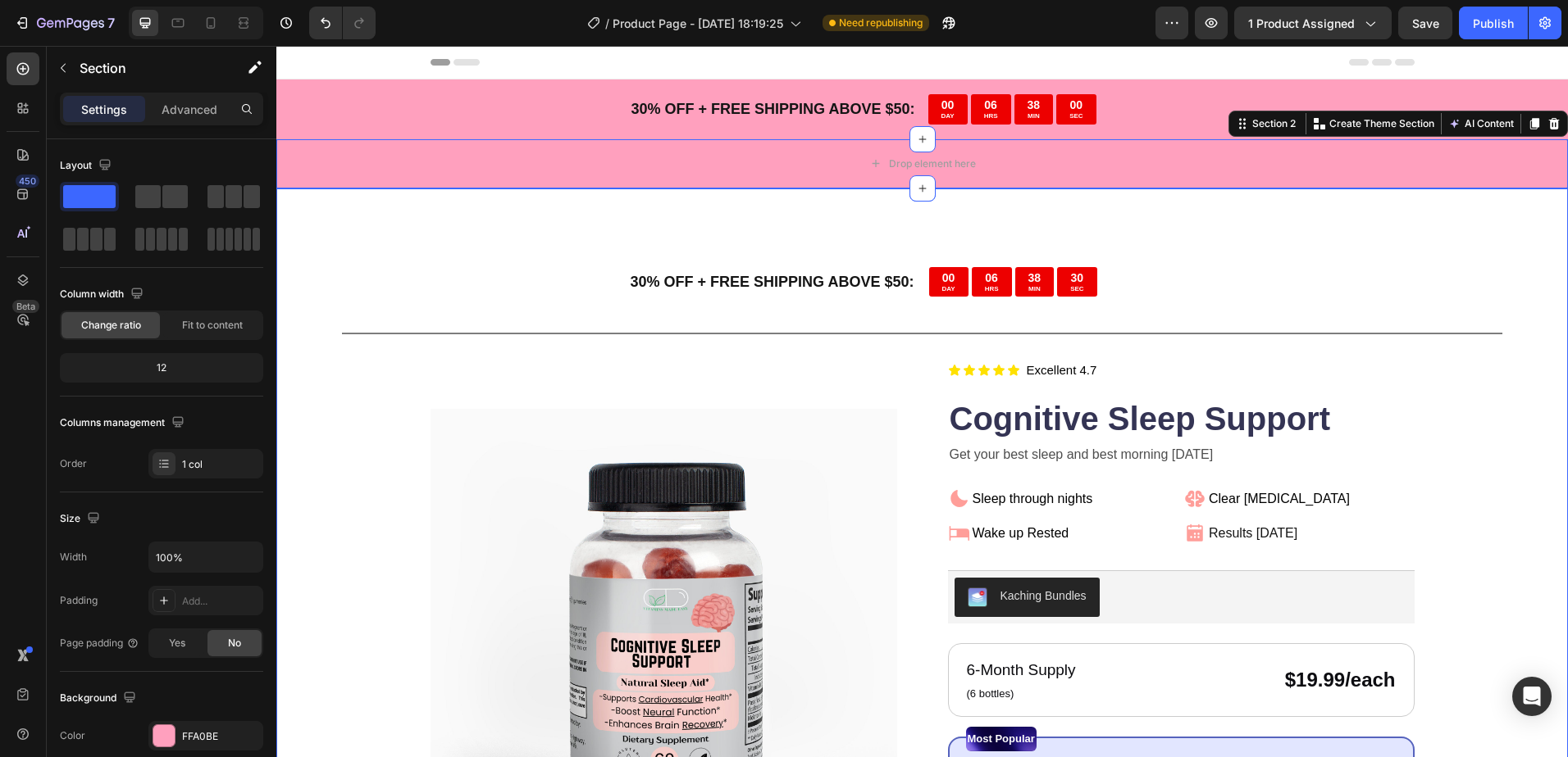
click at [1191, 274] on div "00 DAY 06 HRS 38 MIN 30 SEC" at bounding box center [1165, 282] width 473 height 30
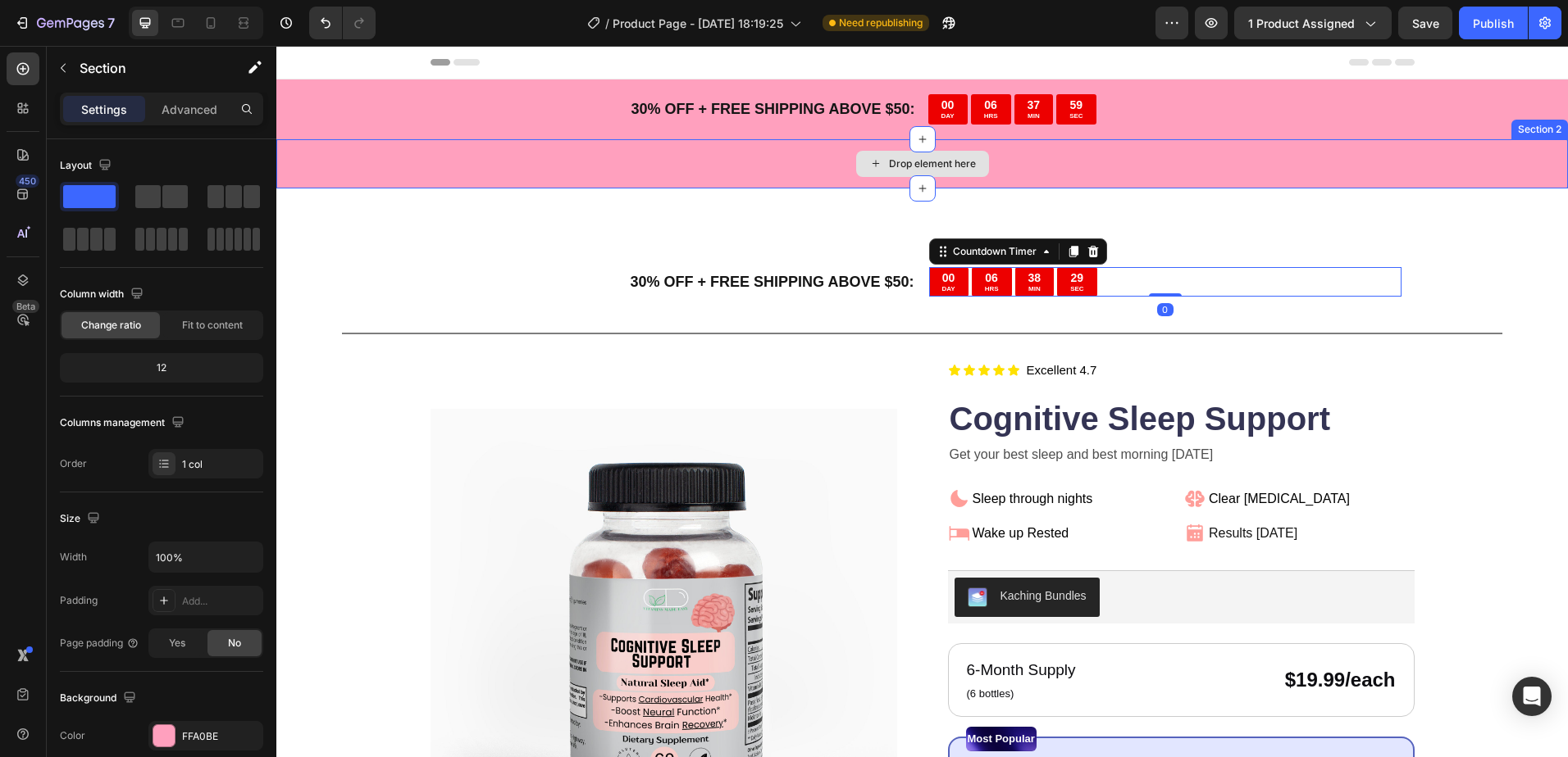
click at [1146, 170] on div "Drop element here" at bounding box center [921, 164] width 1291 height 49
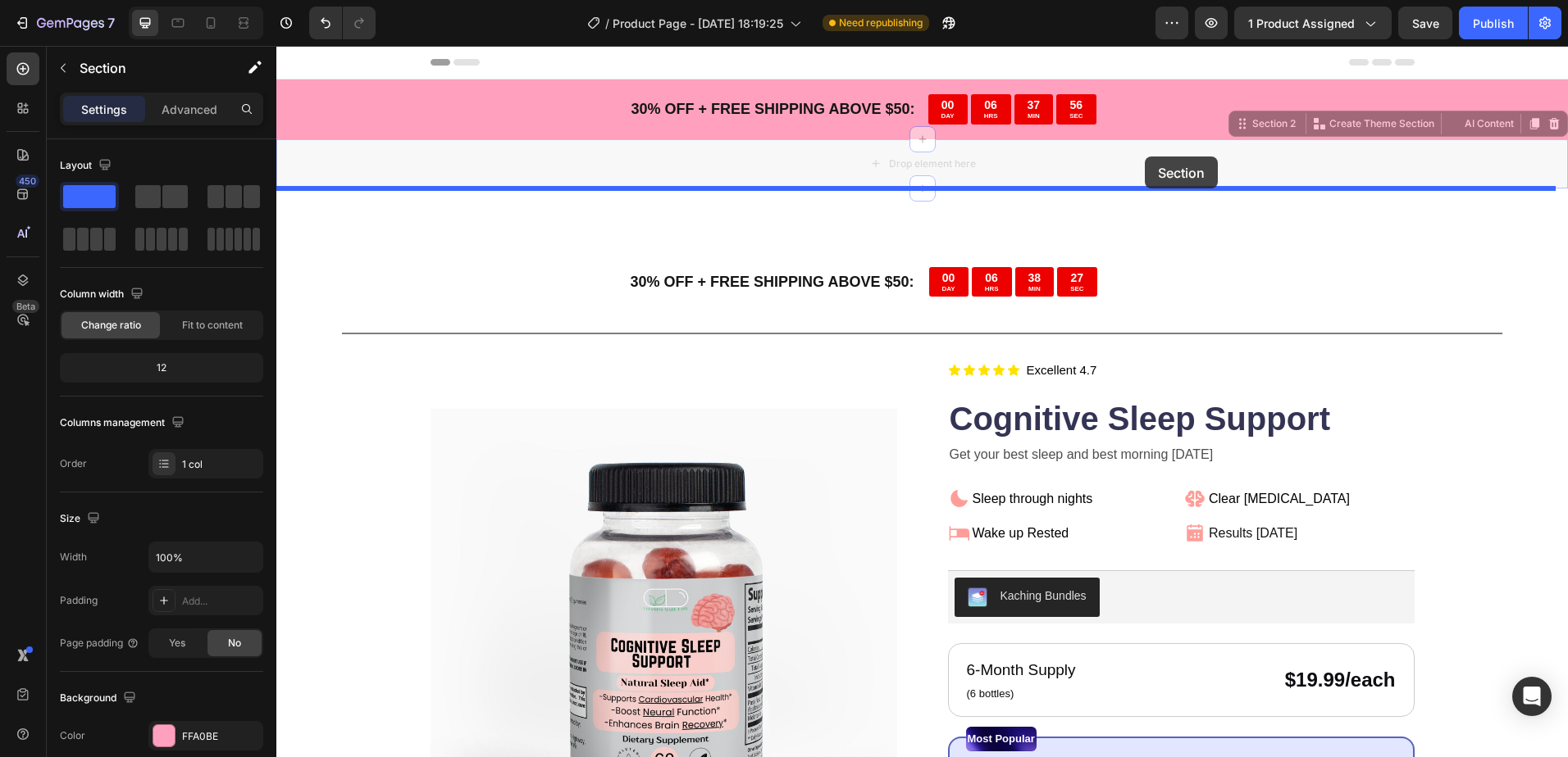
drag, startPoint x: 1155, startPoint y: 166, endPoint x: 1145, endPoint y: 157, distance: 13.5
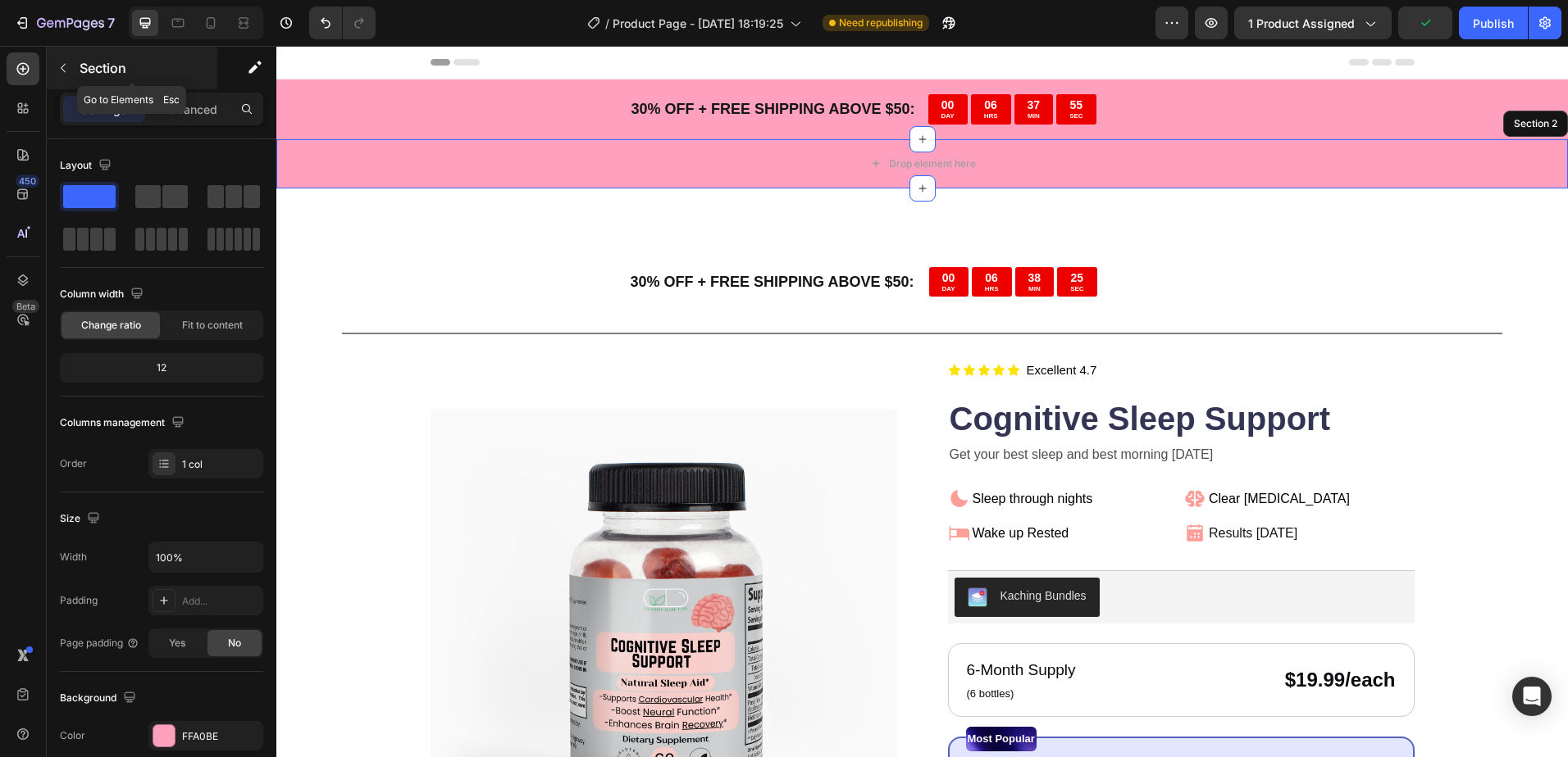
click at [65, 66] on icon "button" at bounding box center [63, 68] width 14 height 14
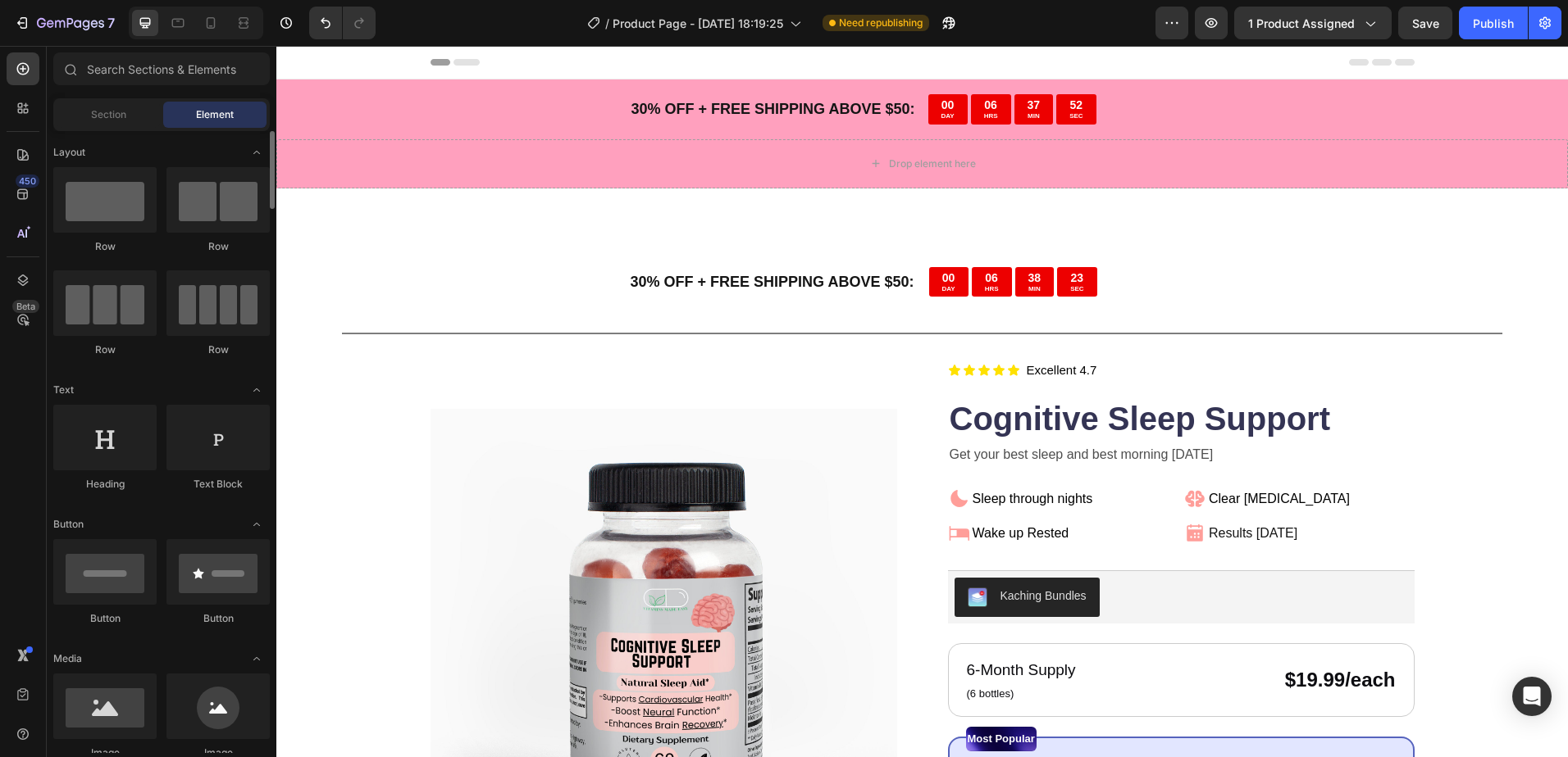
scroll to position [164, 0]
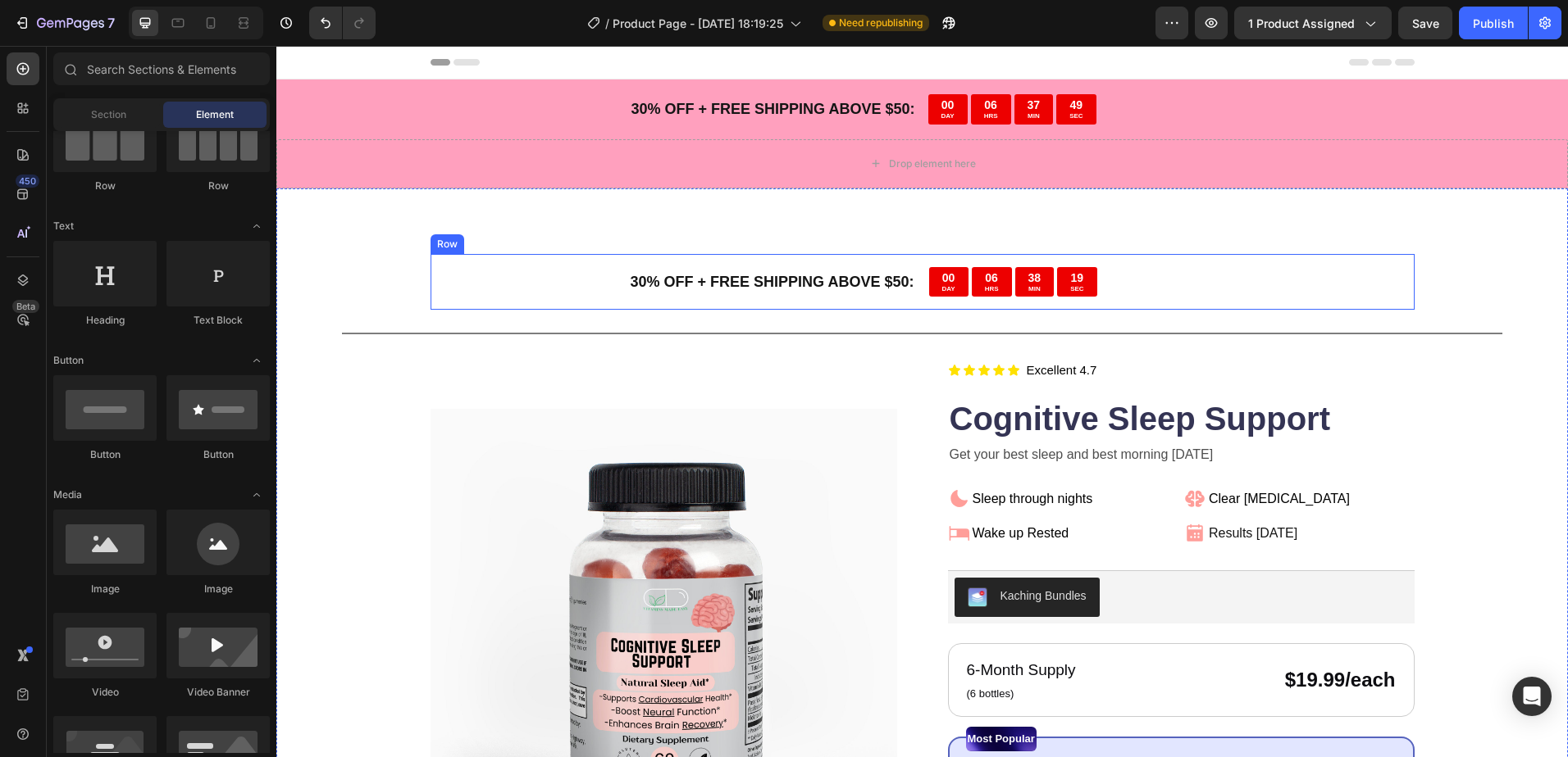
click at [585, 261] on div "30 % OFF + FREE SHIPPING ABOVE $50: Text Block 00 DAY 06 HRS 38 MIN 19 SEC Coun…" at bounding box center [922, 282] width 984 height 56
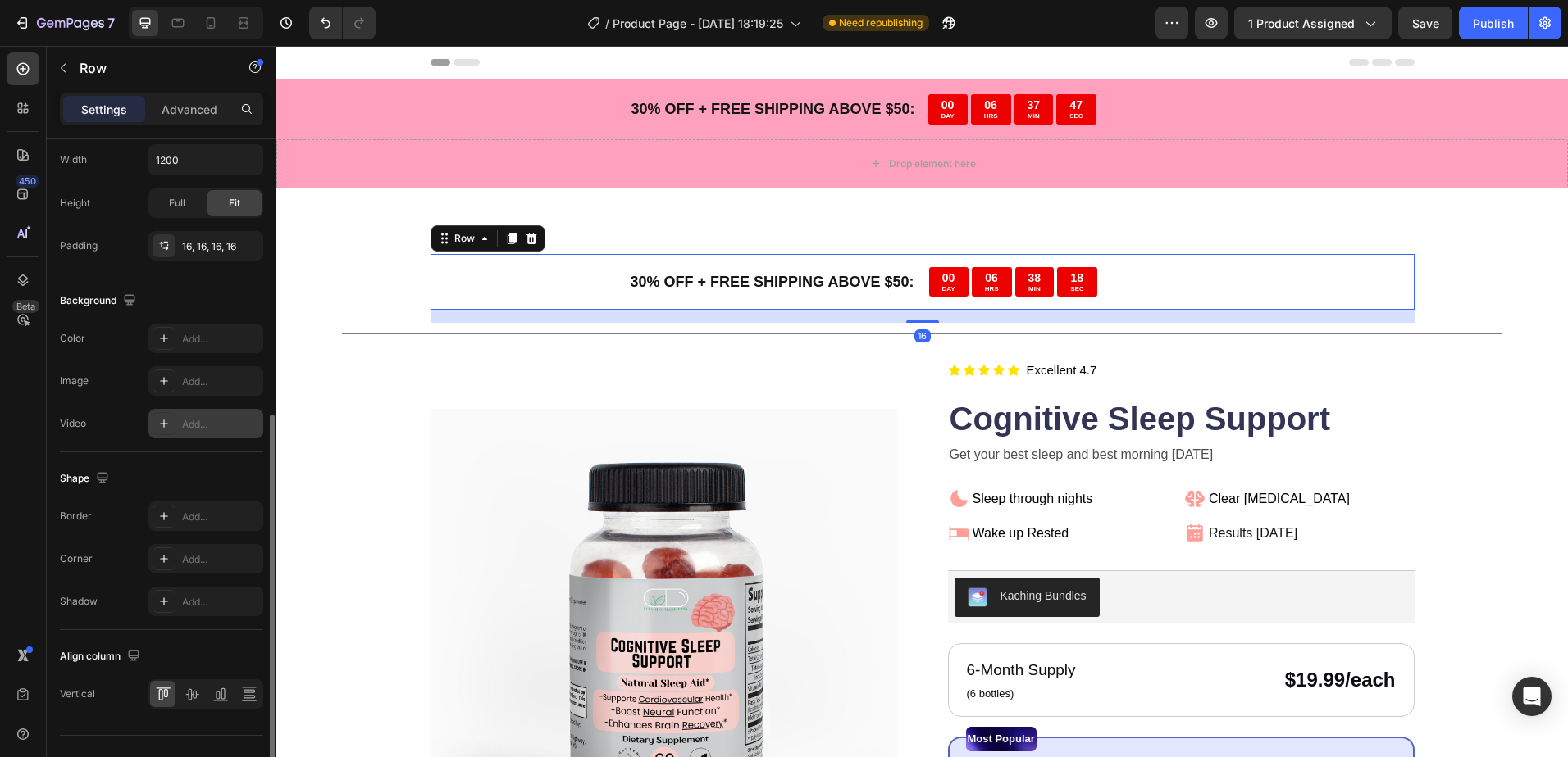
scroll to position [522, 0]
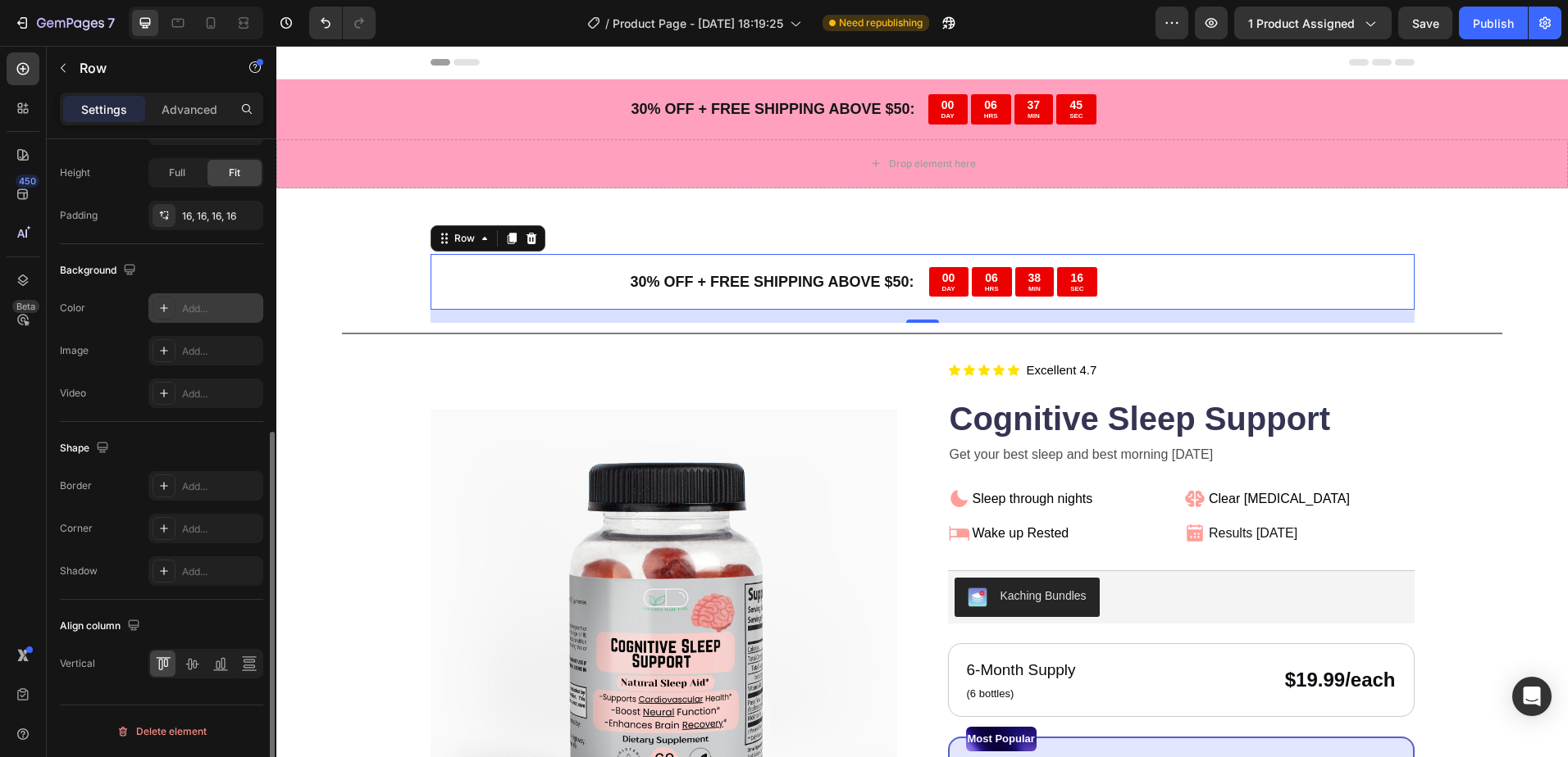
click at [188, 319] on div "Add..." at bounding box center [205, 308] width 115 height 29
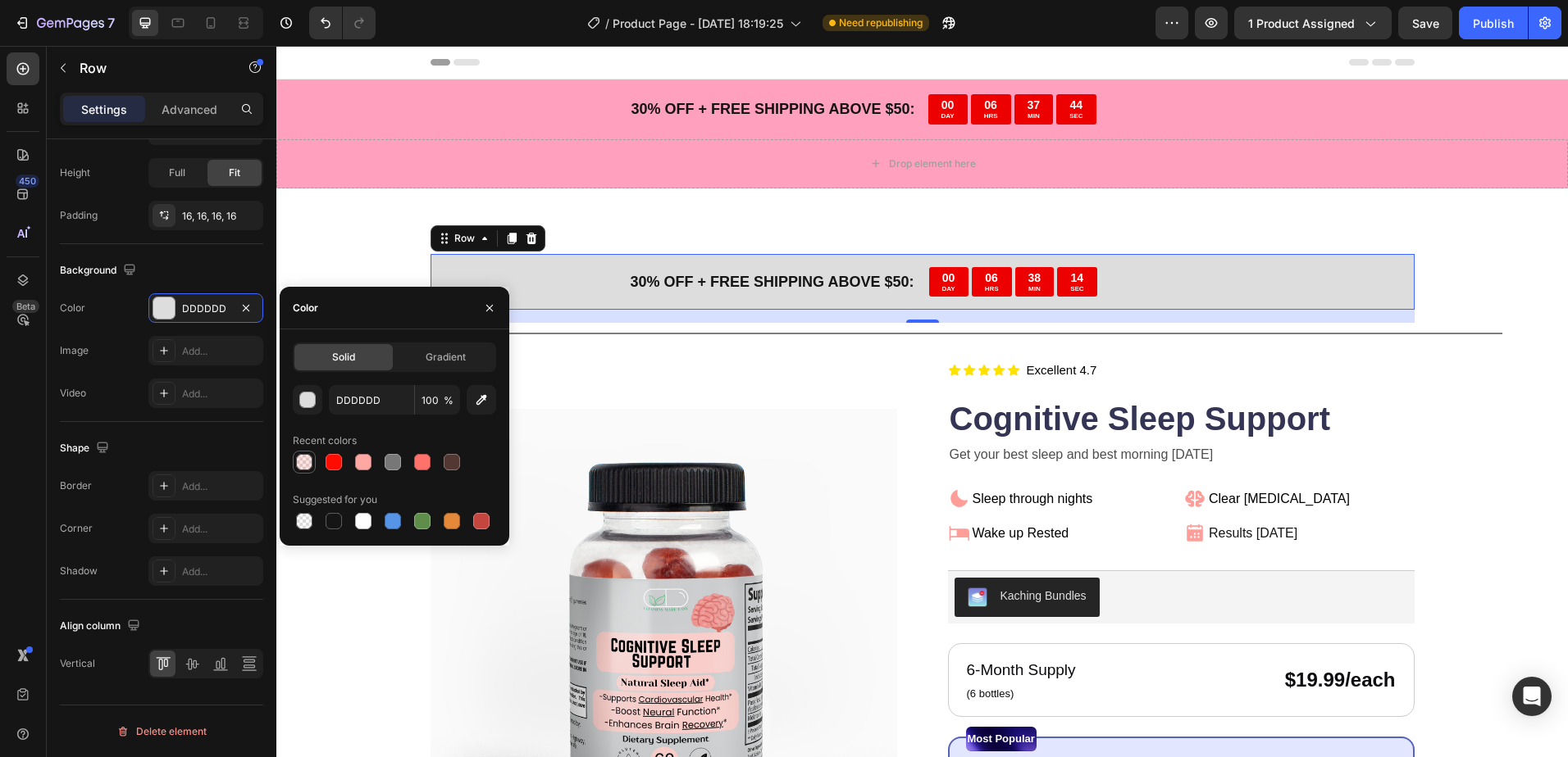
click at [307, 462] on div at bounding box center [304, 462] width 16 height 16
type input "FF0C00"
type input "10"
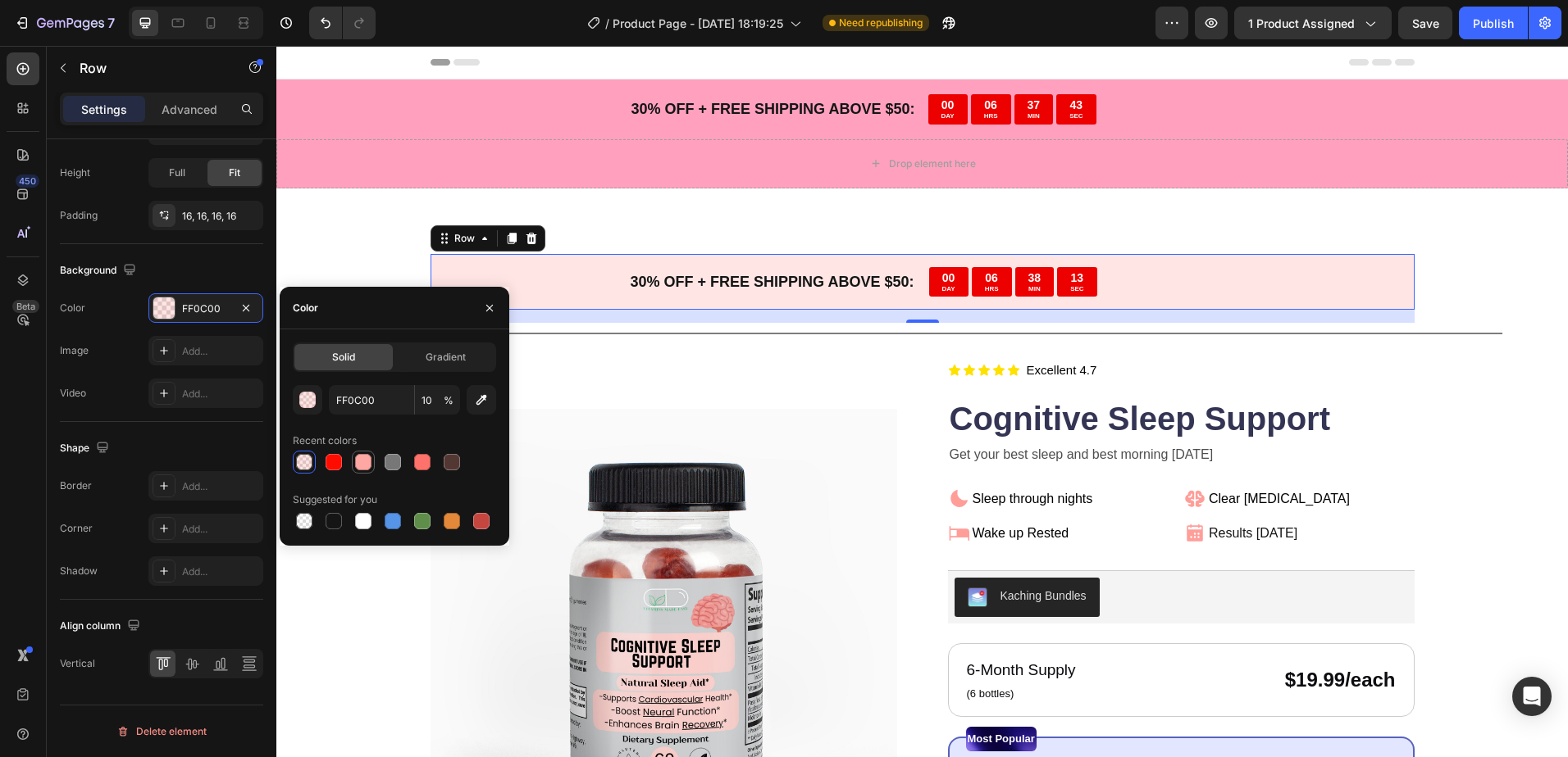
click at [362, 457] on div at bounding box center [363, 462] width 16 height 16
type input "FFA7A3"
type input "100"
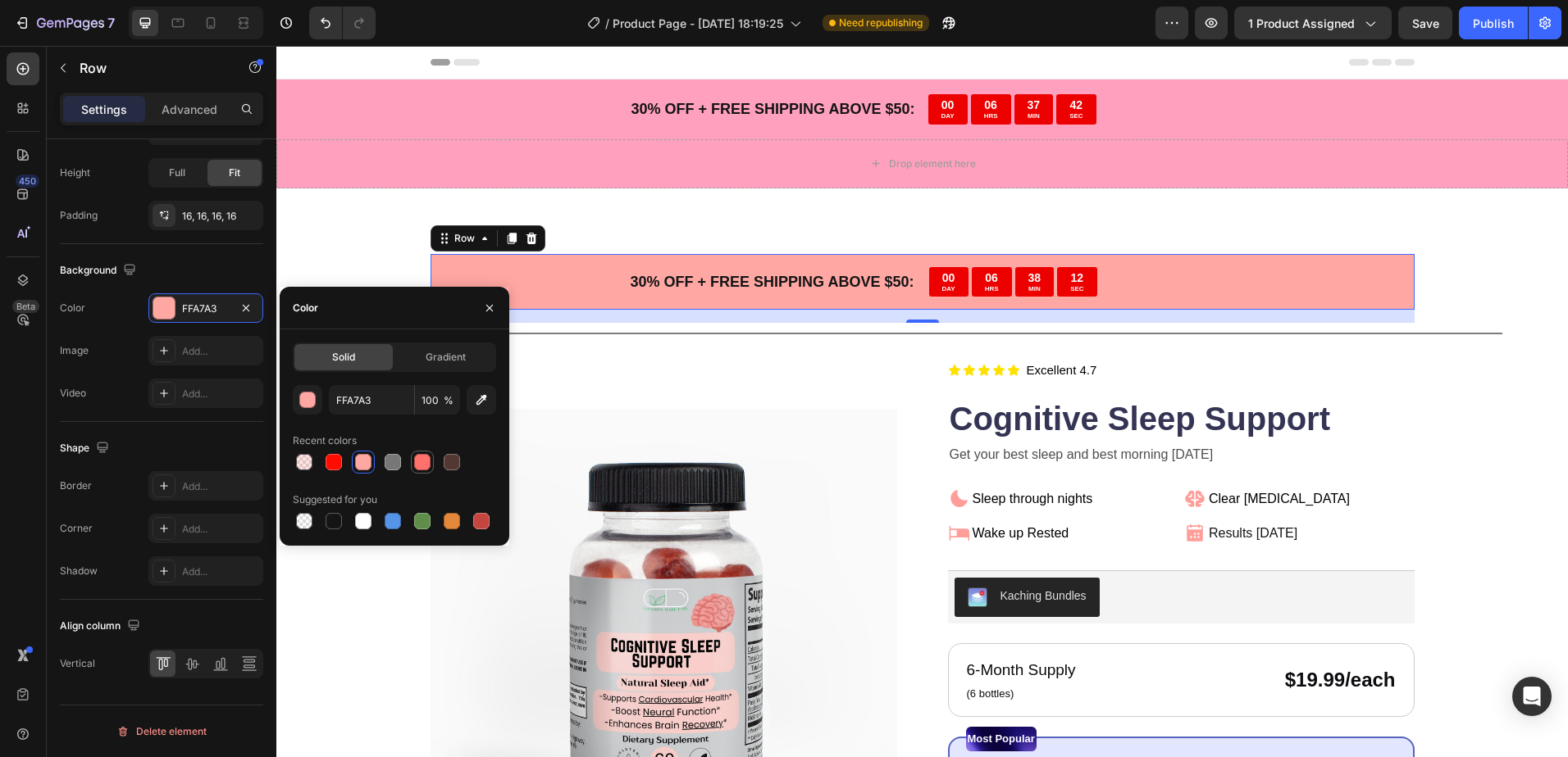
click at [425, 457] on div at bounding box center [422, 462] width 16 height 16
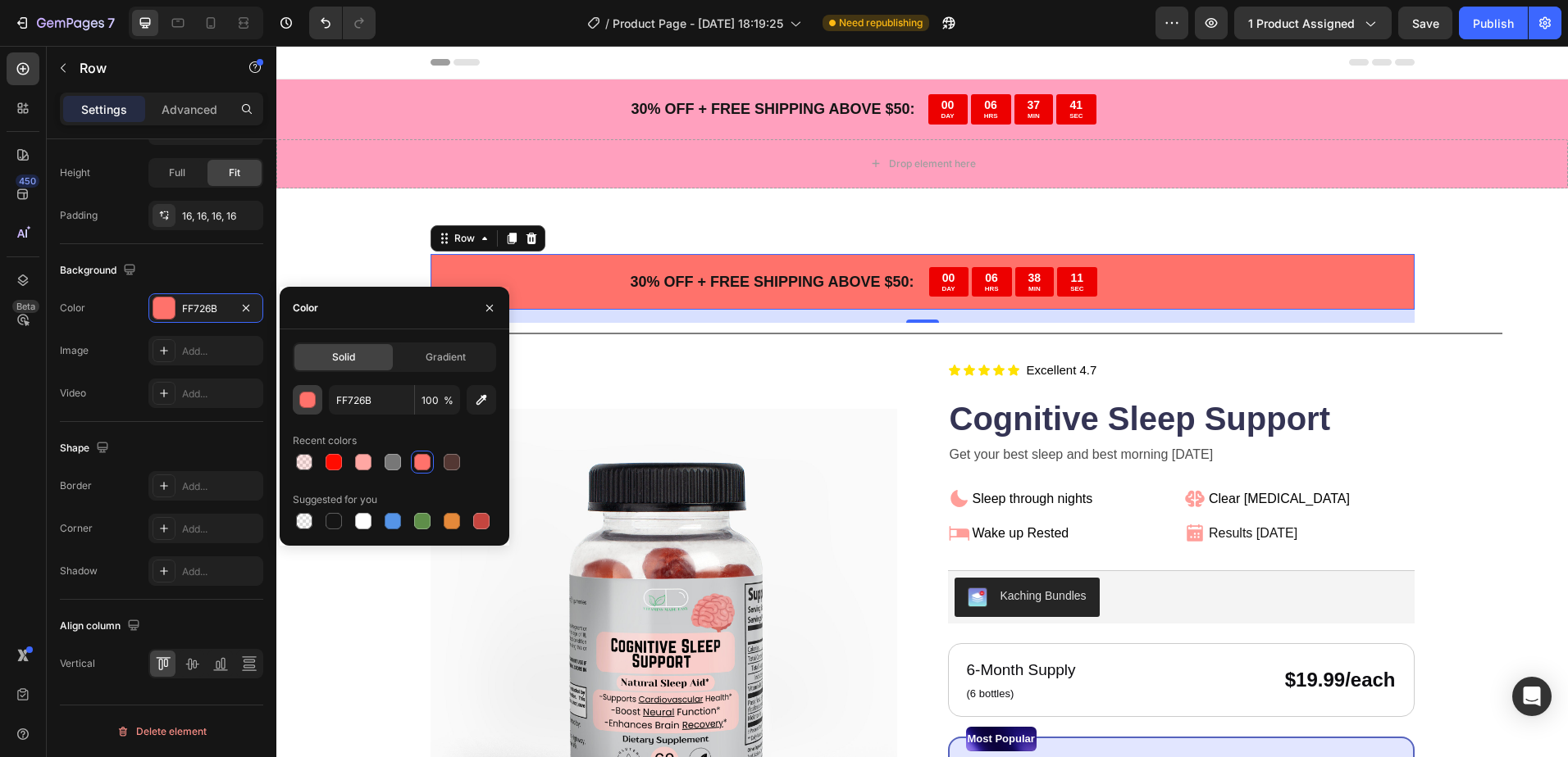
click at [307, 403] on div "button" at bounding box center [308, 400] width 16 height 16
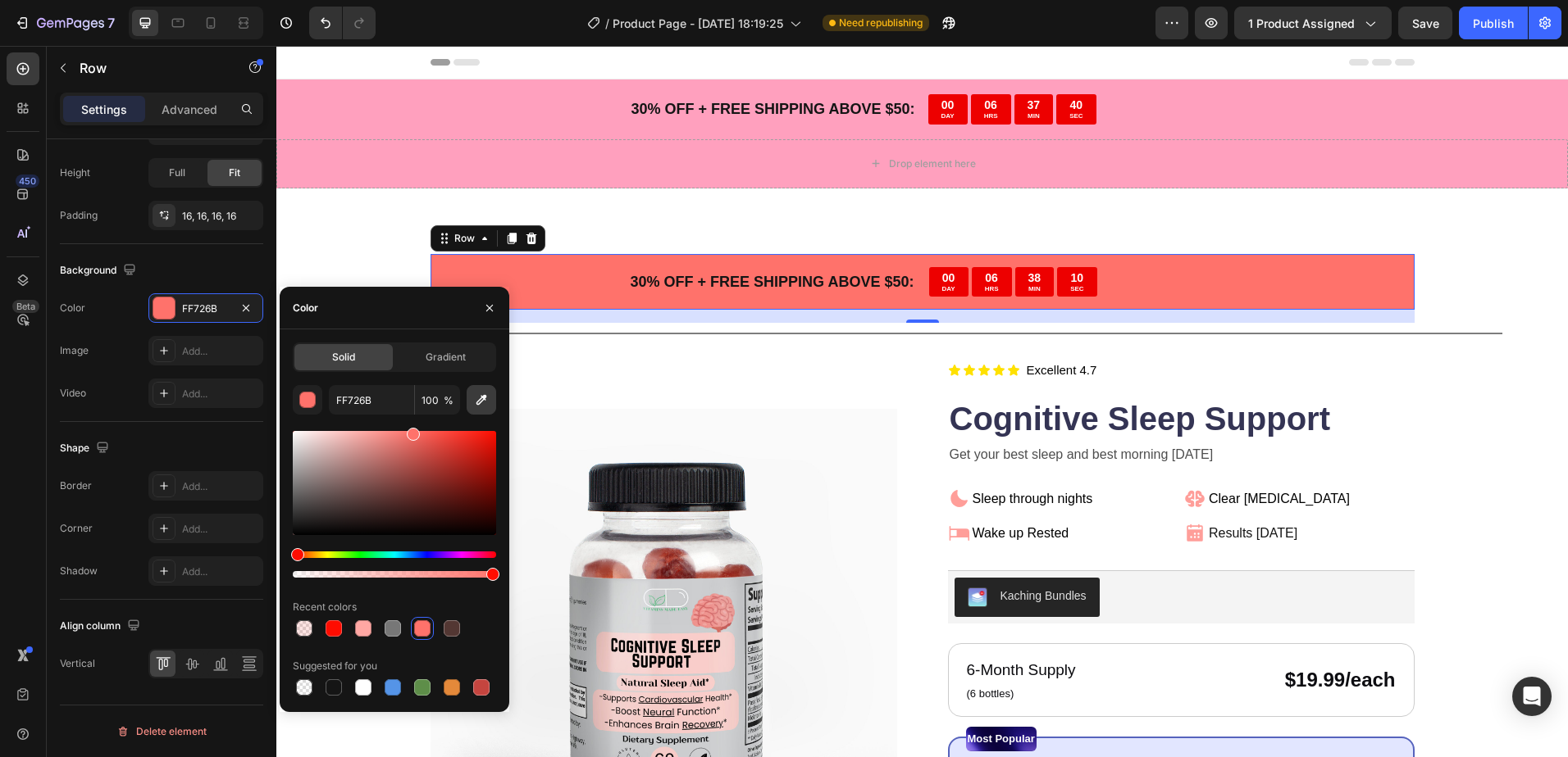
click at [483, 392] on icon "button" at bounding box center [480, 400] width 16 height 16
type input "FFA0BE"
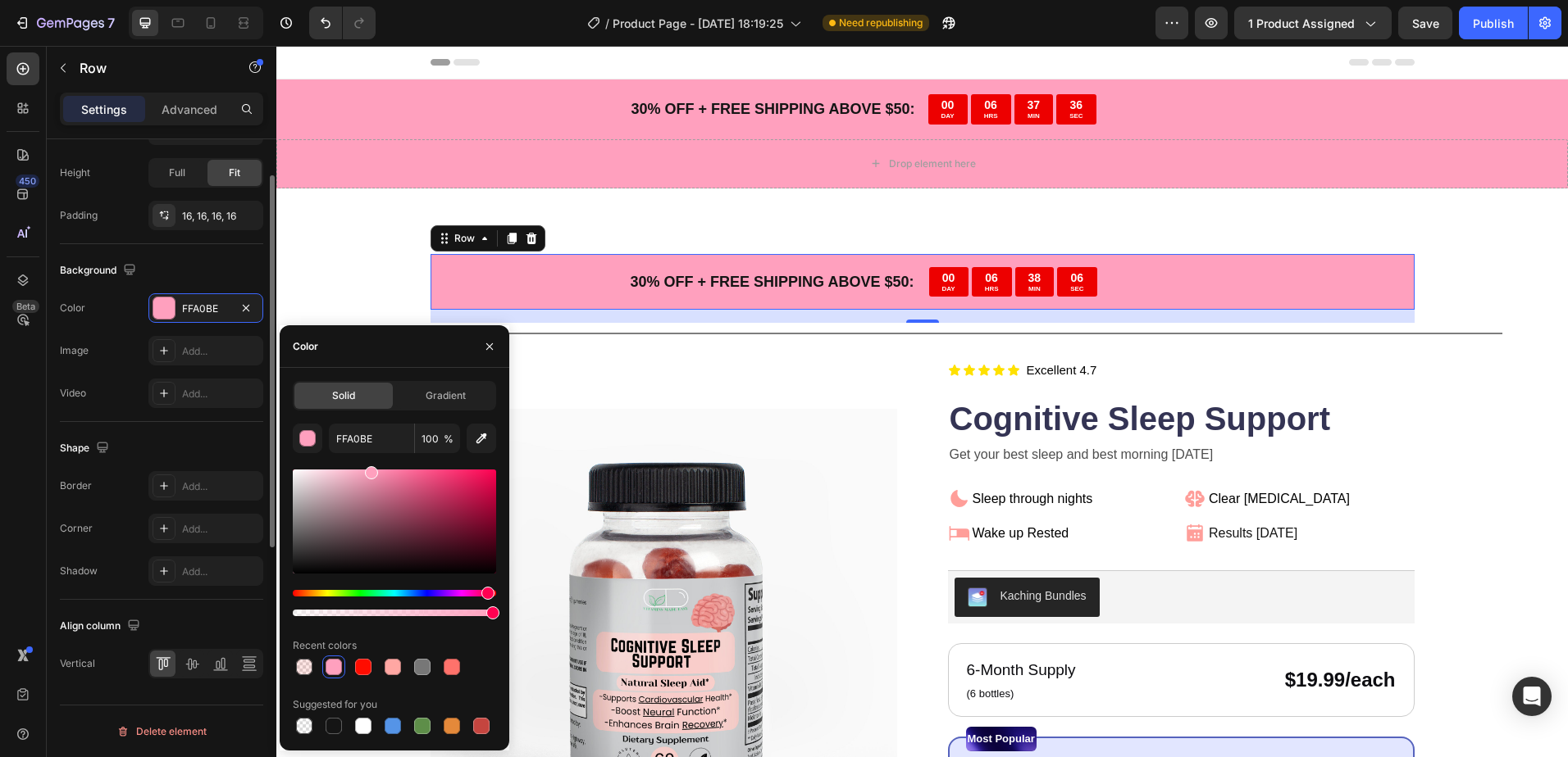
scroll to position [195, 0]
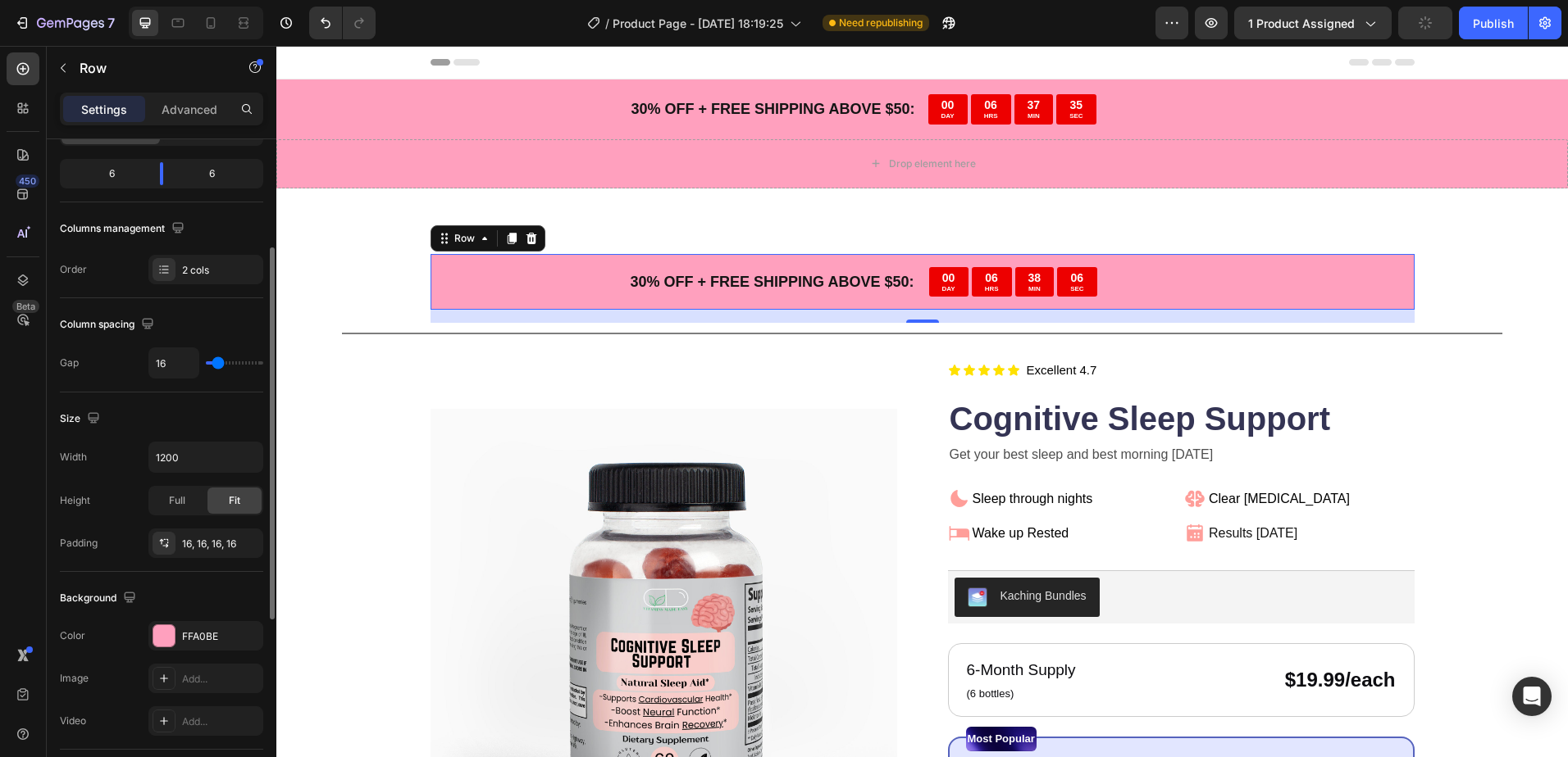
click at [193, 403] on div "Size Width 1200 Height Full Fit Padding 16, 16, 16, 16" at bounding box center [162, 481] width 203 height 179
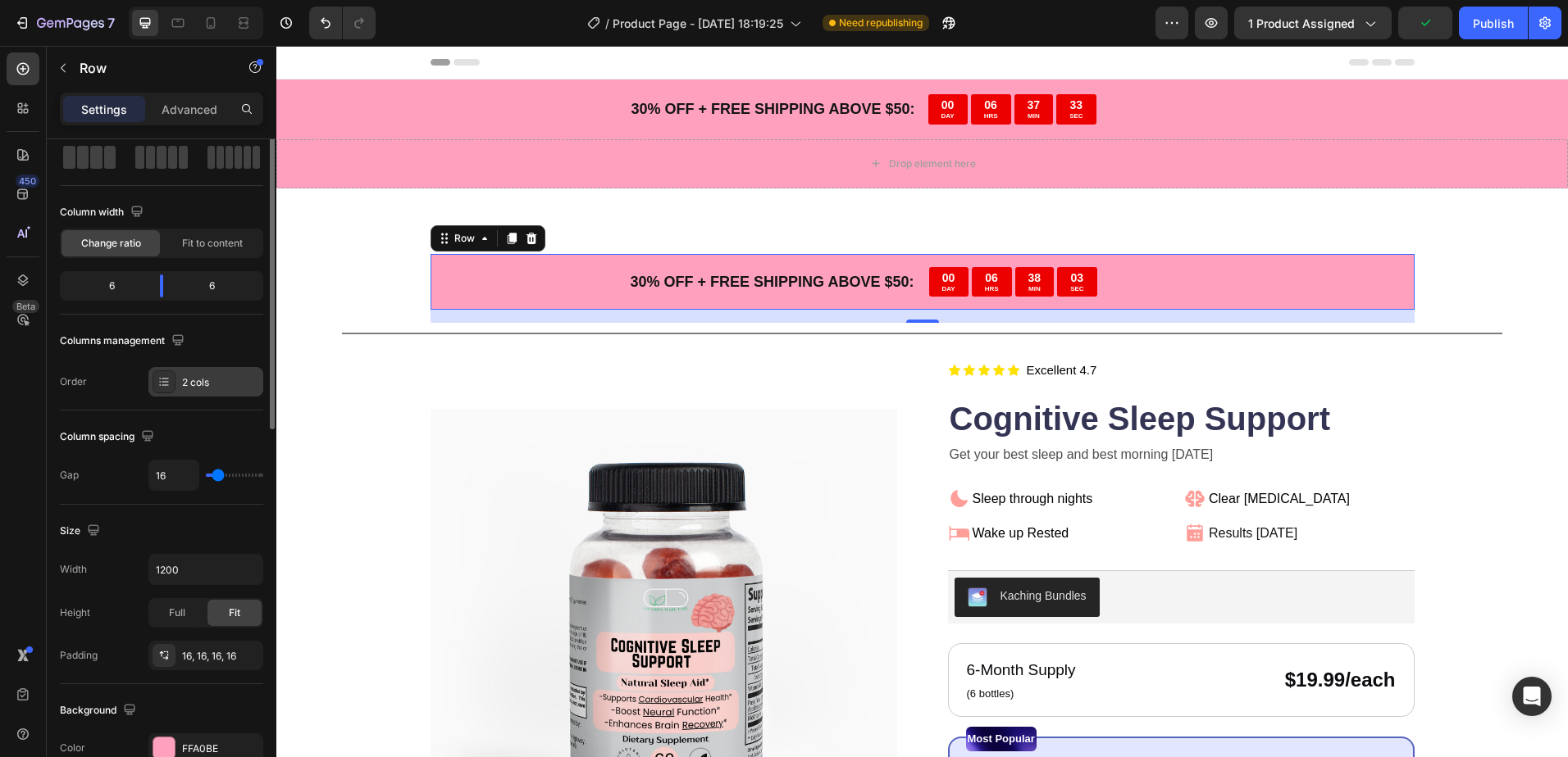
scroll to position [164, 0]
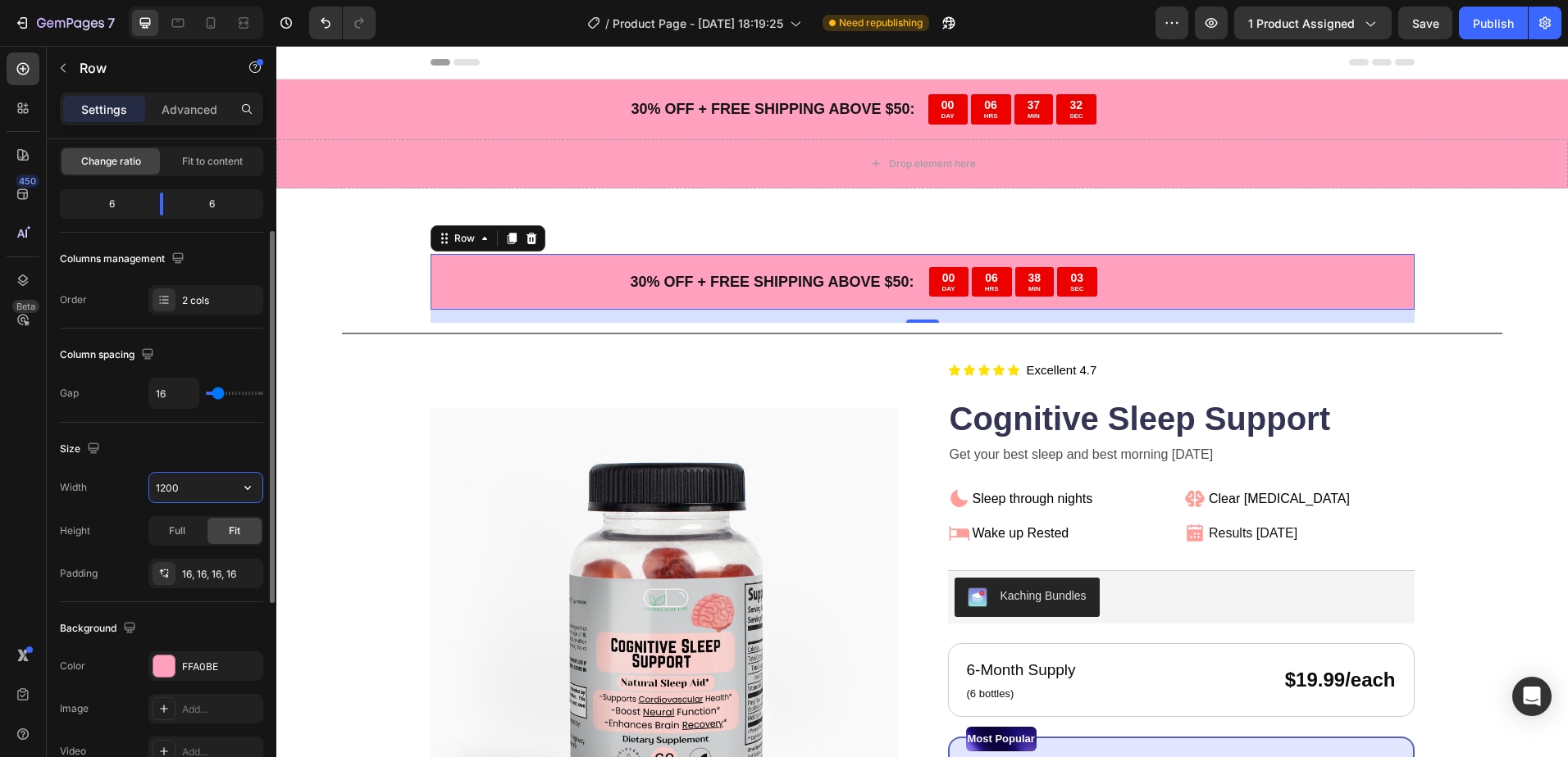
drag, startPoint x: 196, startPoint y: 489, endPoint x: 218, endPoint y: 493, distance: 22.4
click at [199, 489] on input "1200" at bounding box center [205, 487] width 113 height 29
click at [246, 490] on icon "button" at bounding box center [247, 487] width 16 height 16
click at [207, 555] on p "Full 100%" at bounding box center [201, 560] width 94 height 15
type input "100%"
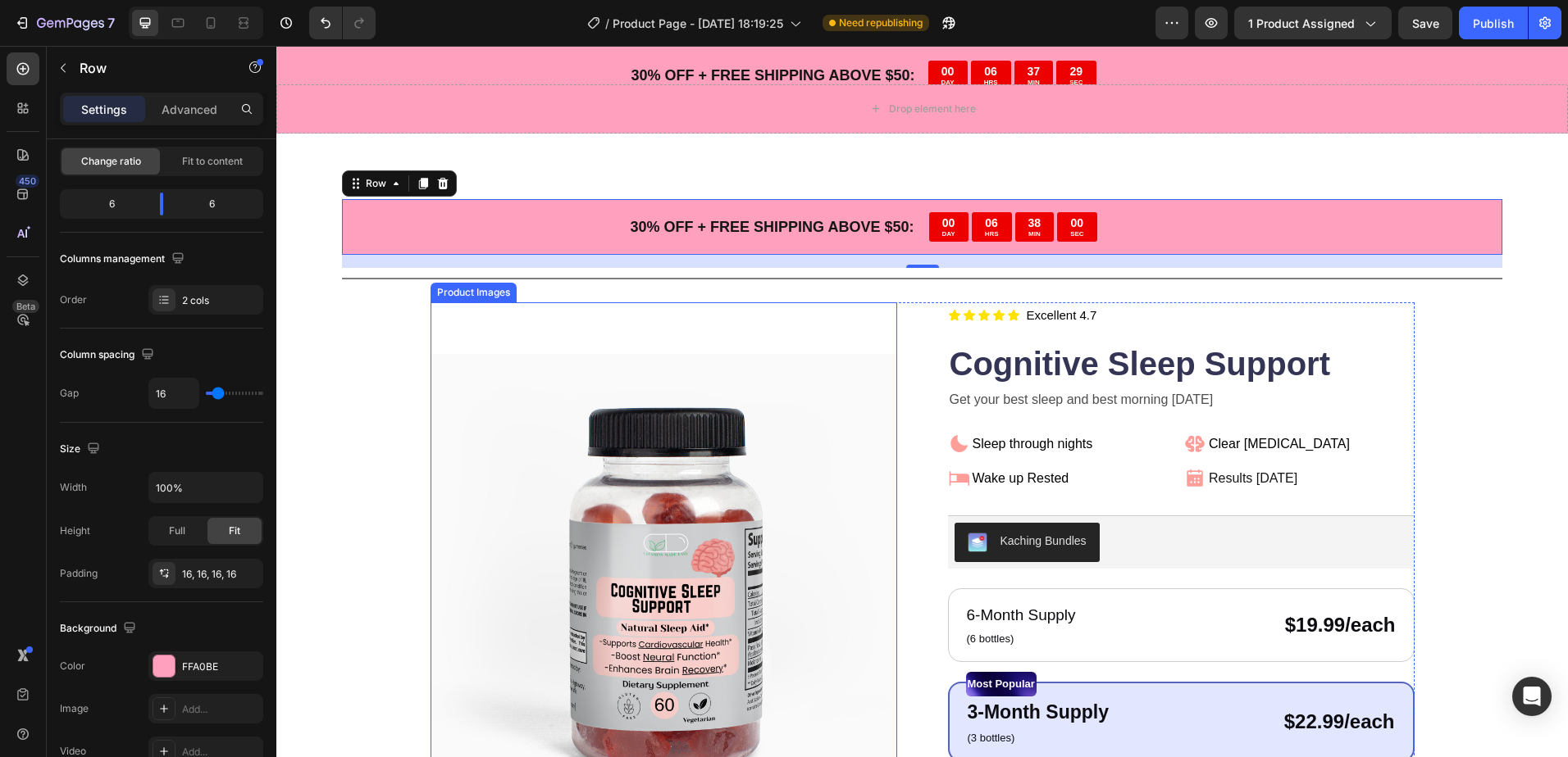
scroll to position [0, 0]
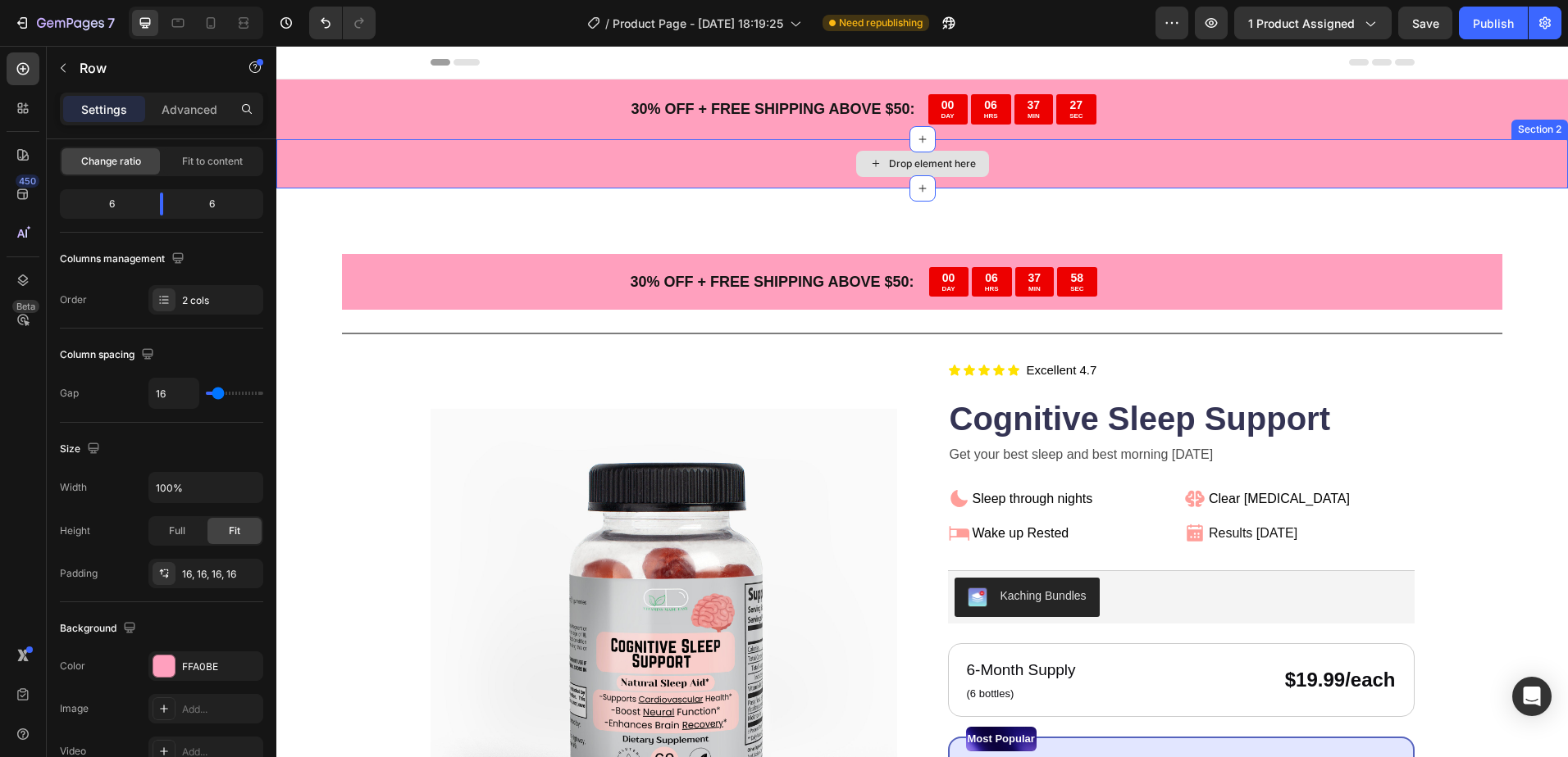
click at [916, 170] on div "Drop element here" at bounding box center [922, 164] width 133 height 26
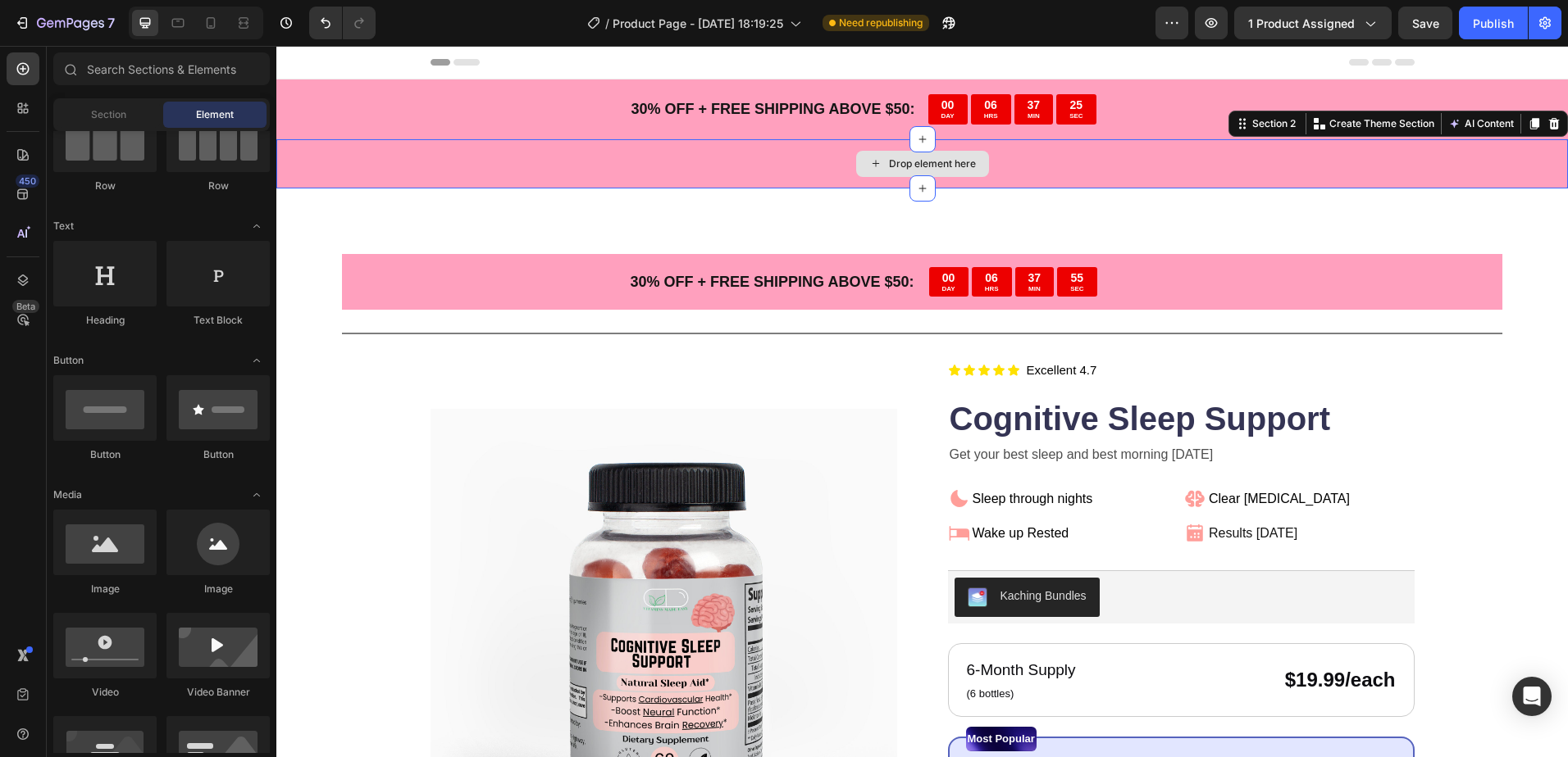
click at [1048, 152] on div "Drop element here" at bounding box center [921, 164] width 1291 height 49
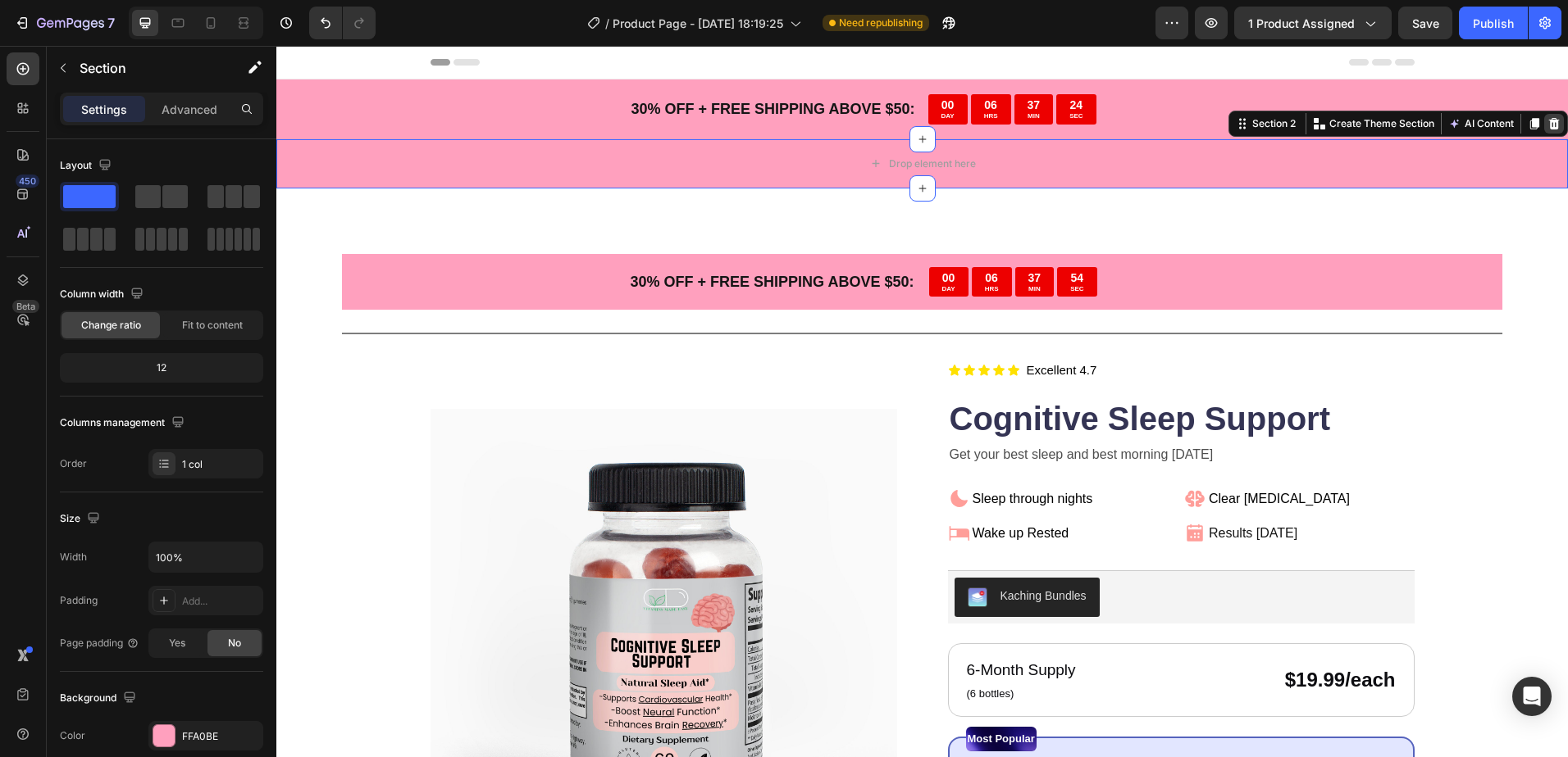
click at [1549, 120] on icon at bounding box center [1553, 123] width 11 height 12
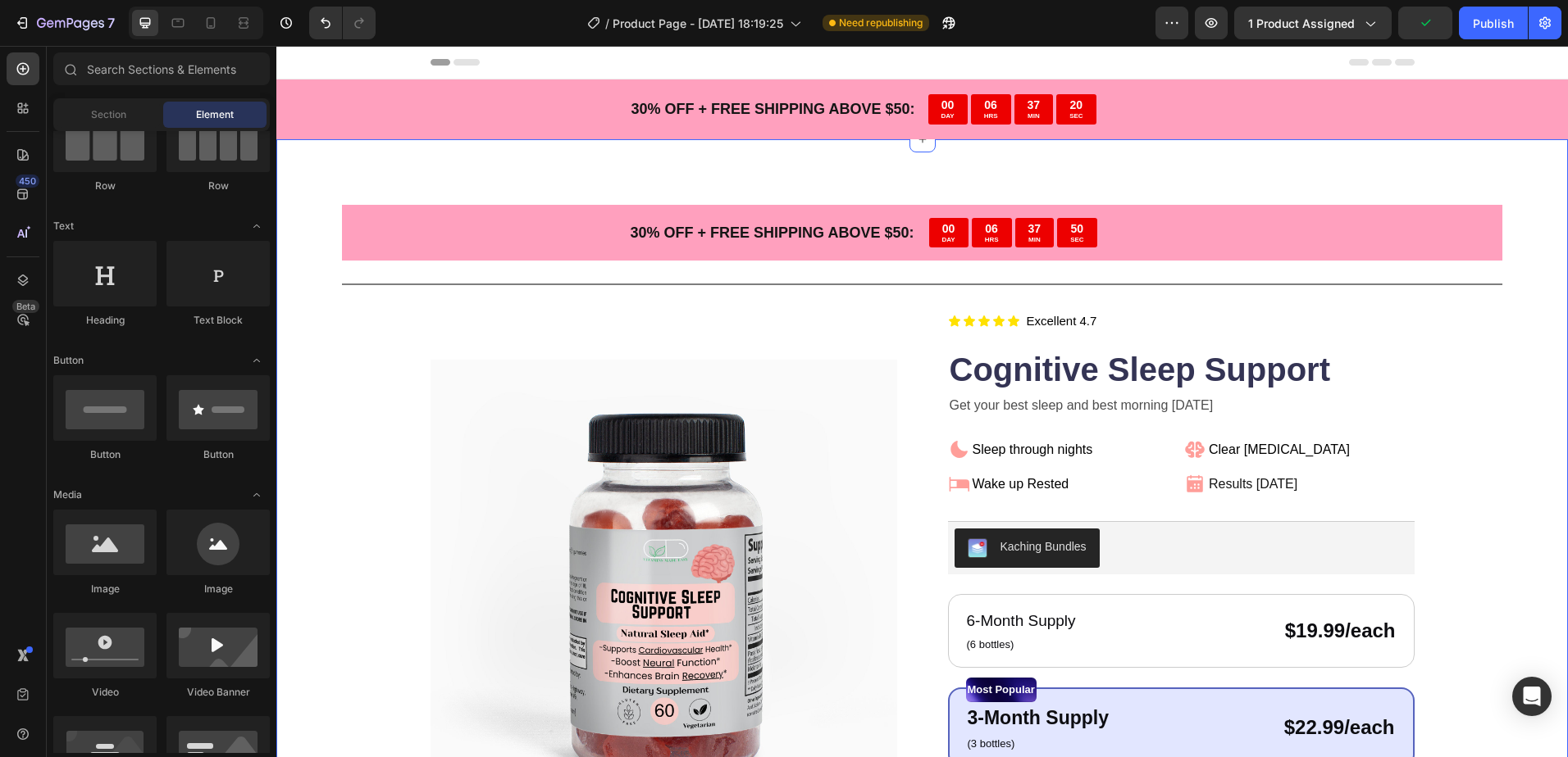
click at [467, 226] on p "30 % OFF + FREE SHIPPING ABOVE $50:" at bounding box center [635, 232] width 558 height 26
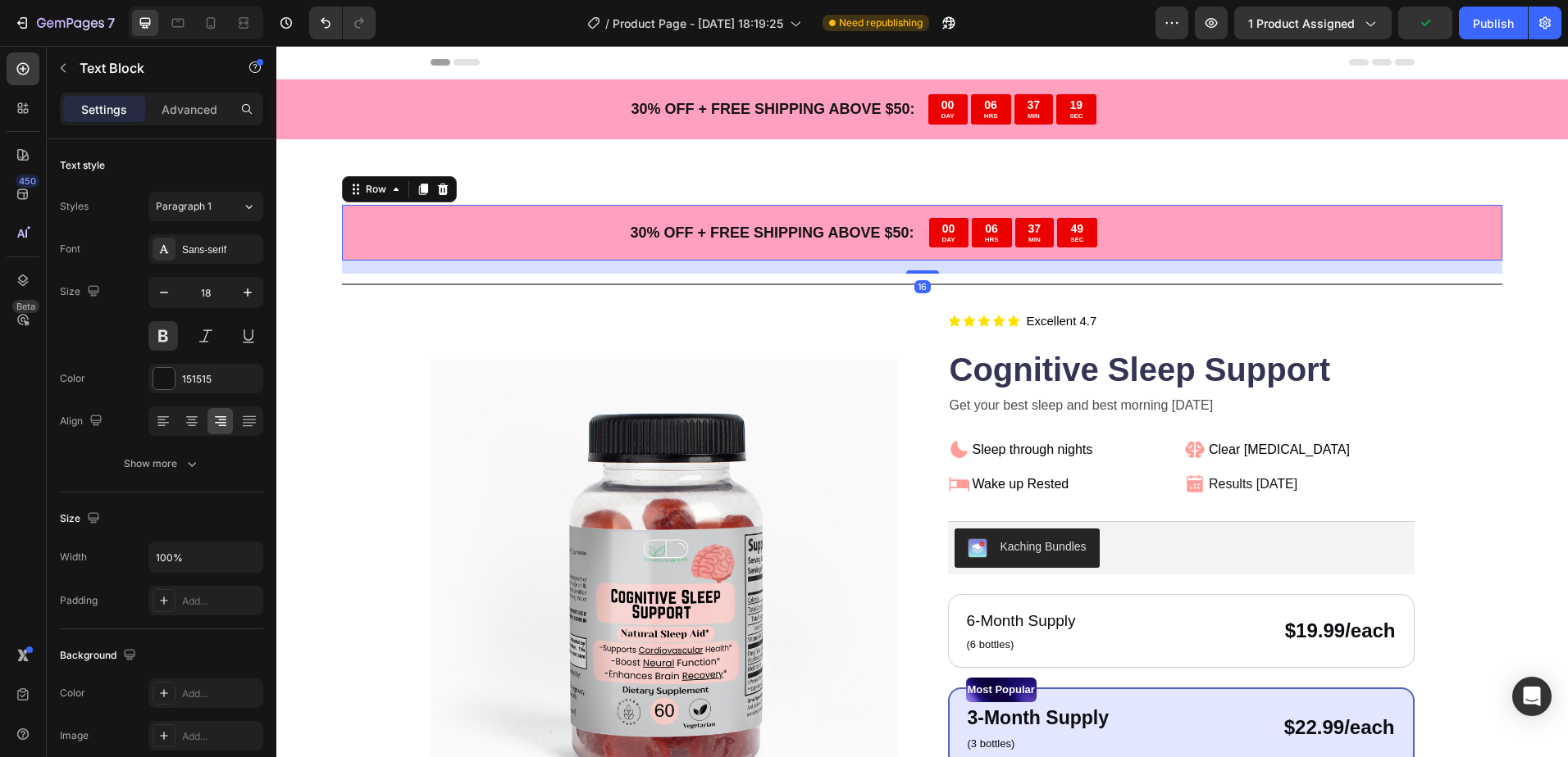
click at [650, 206] on div "30 % OFF + FREE SHIPPING ABOVE $50: Text Block 00 DAY 06 HRS 37 MIN 49 SEC Coun…" at bounding box center [922, 233] width 1160 height 56
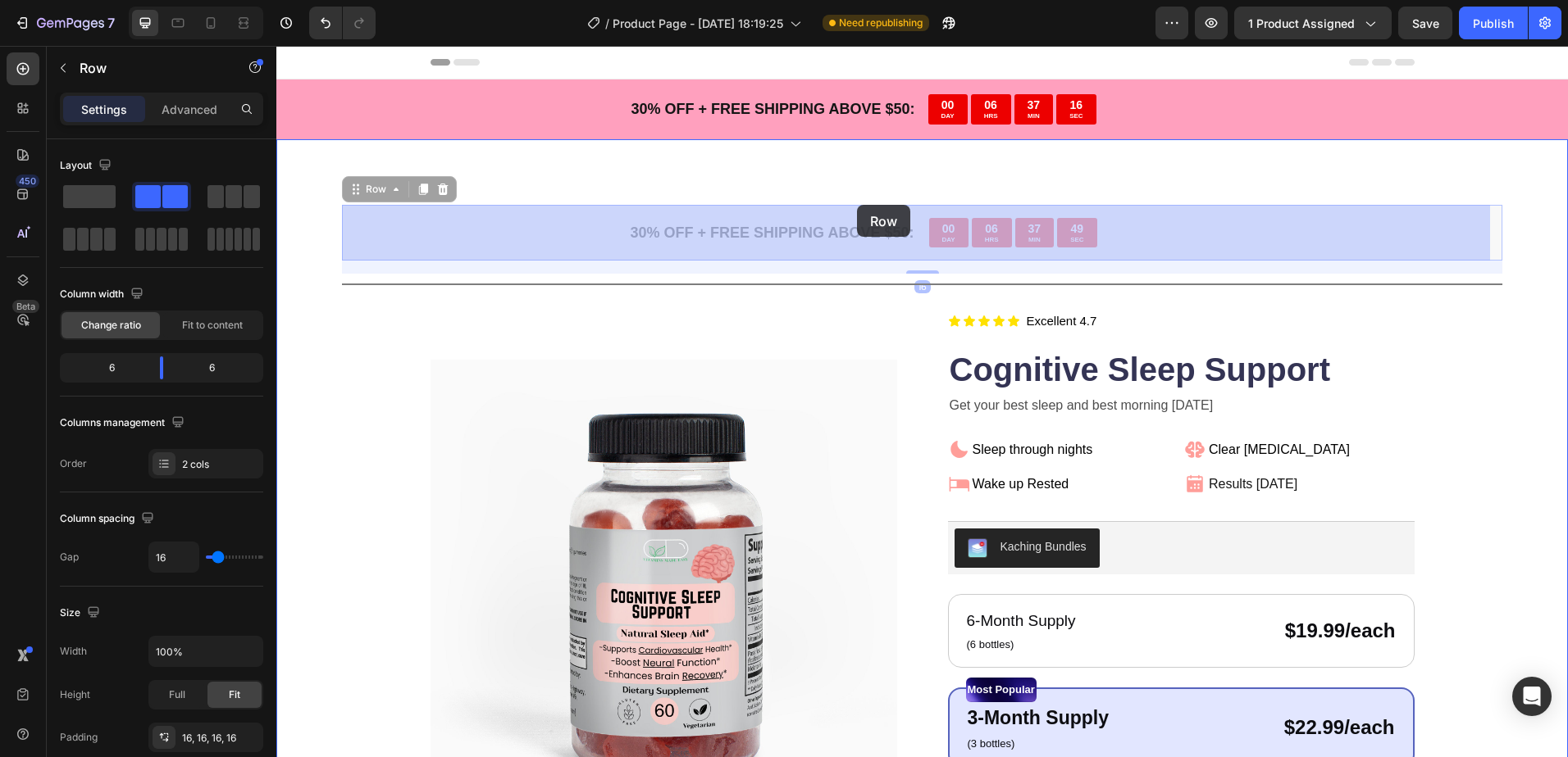
drag, startPoint x: 650, startPoint y: 209, endPoint x: 857, endPoint y: 205, distance: 207.0
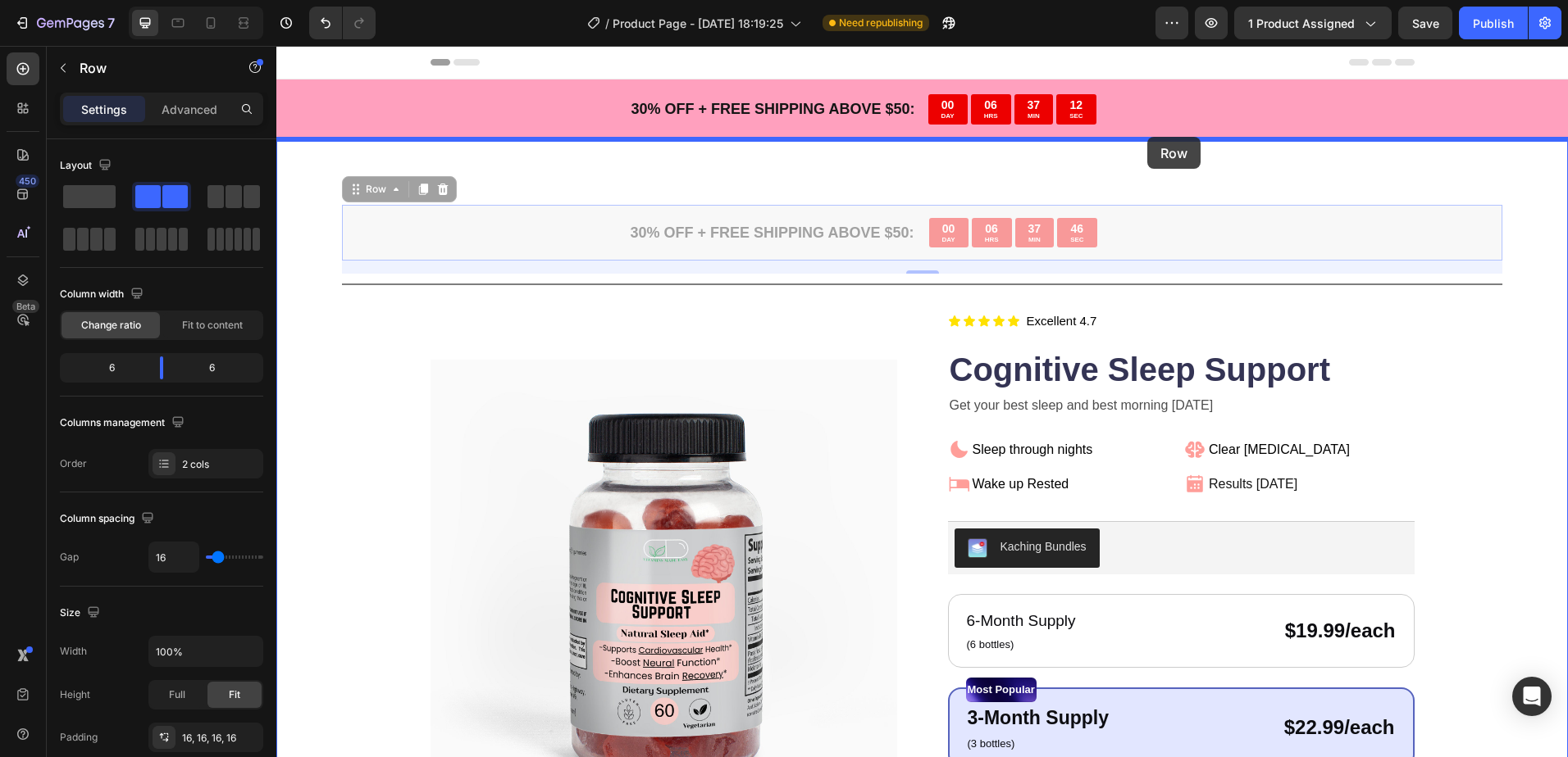
drag, startPoint x: 1183, startPoint y: 214, endPoint x: 1148, endPoint y: 141, distance: 81.0
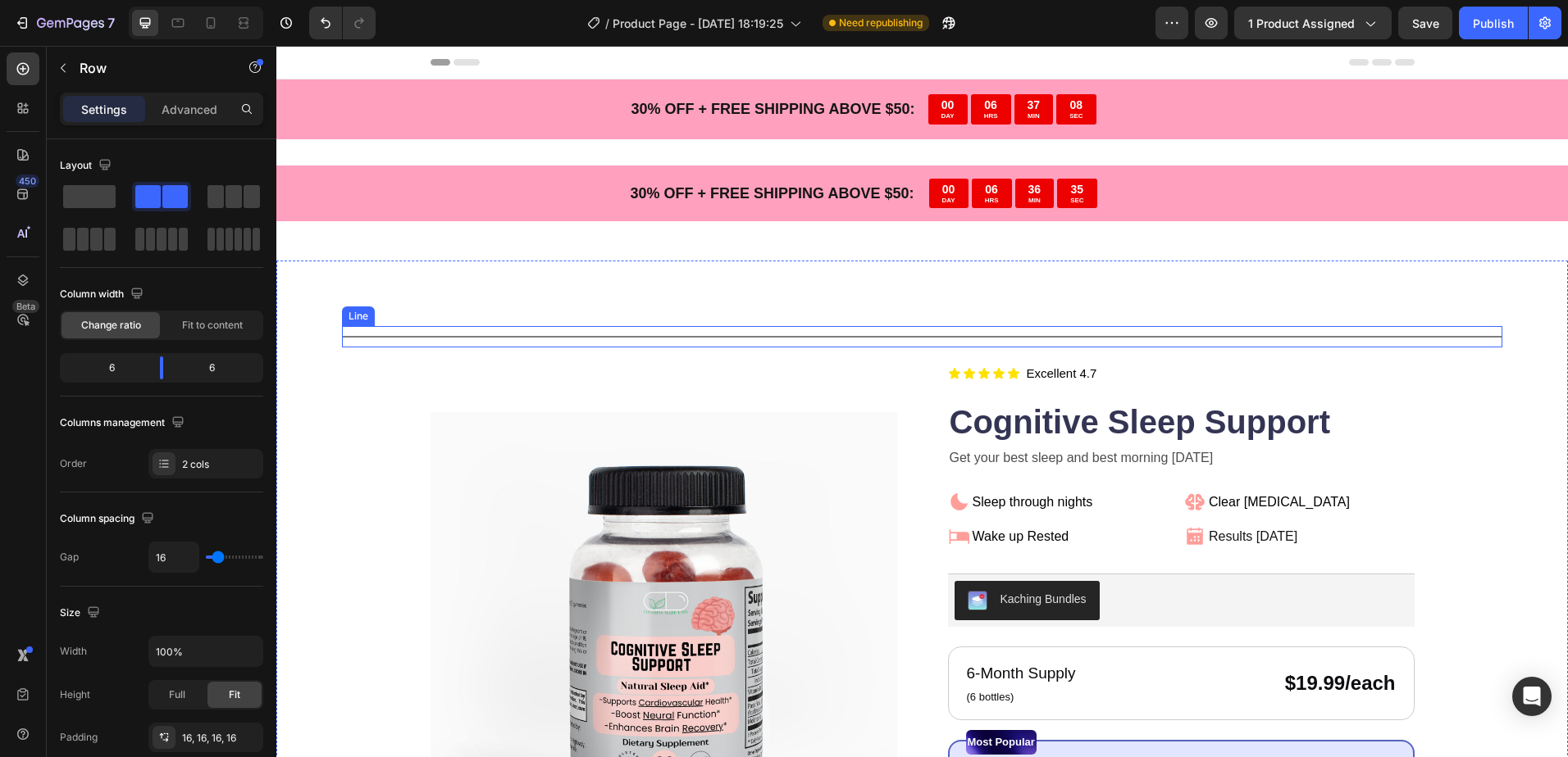
click at [856, 339] on div "Title Line" at bounding box center [922, 337] width 1160 height 21
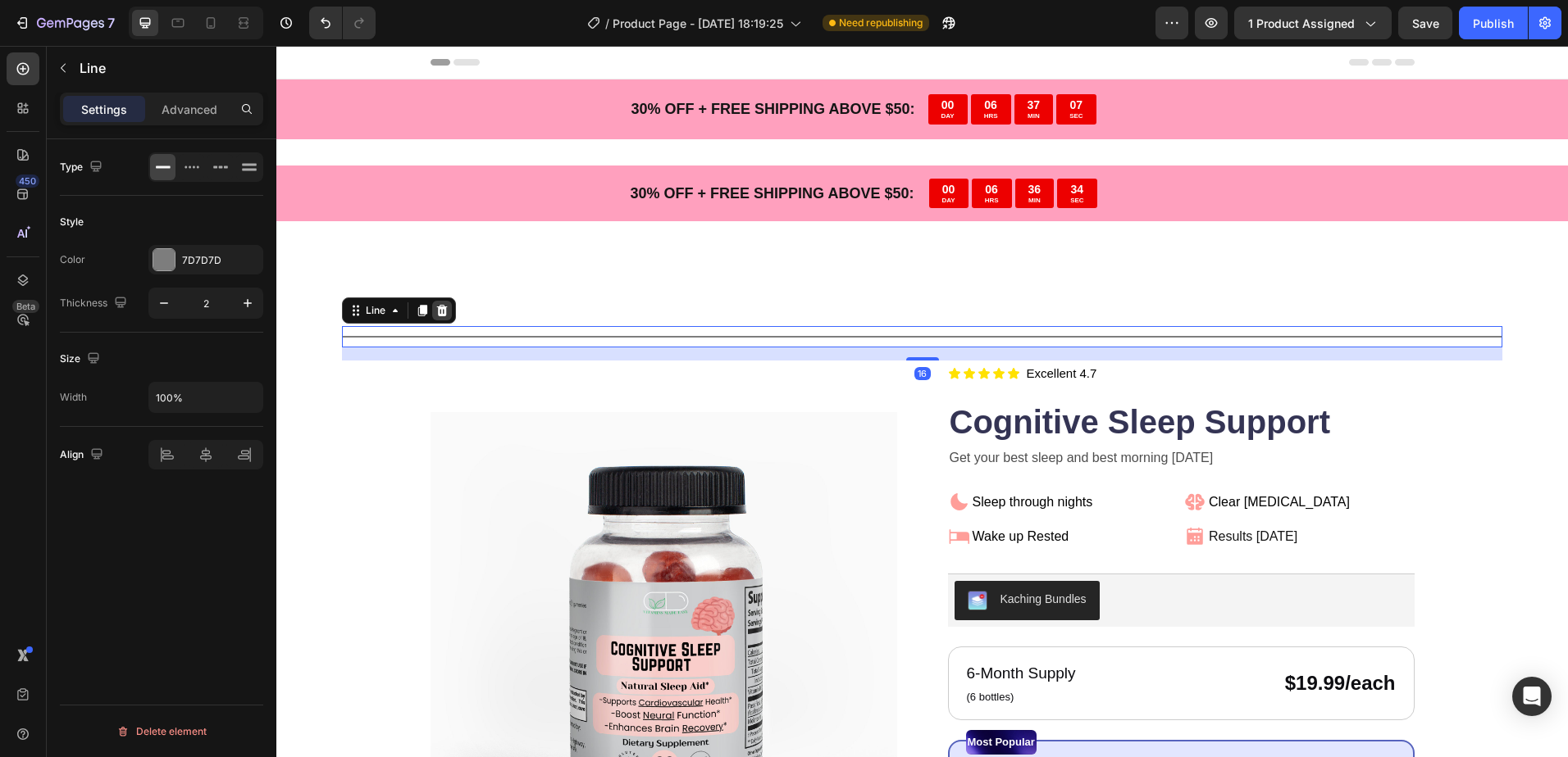
click at [440, 307] on icon at bounding box center [443, 311] width 14 height 14
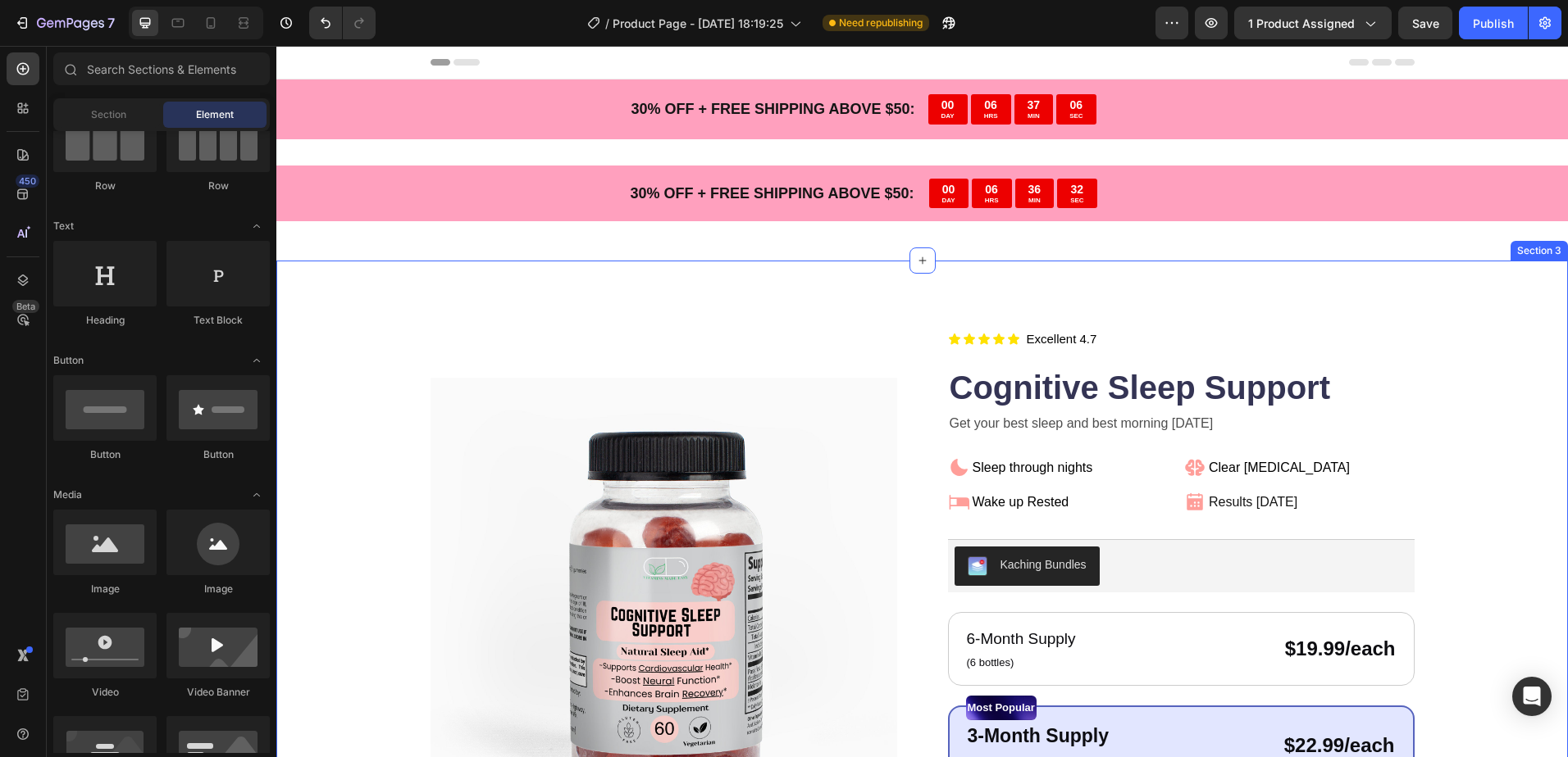
click at [856, 264] on div "Product Images Icon Icon Icon Icon Icon Icon List Title Line Title Line Excelle…" at bounding box center [921, 731] width 1291 height 941
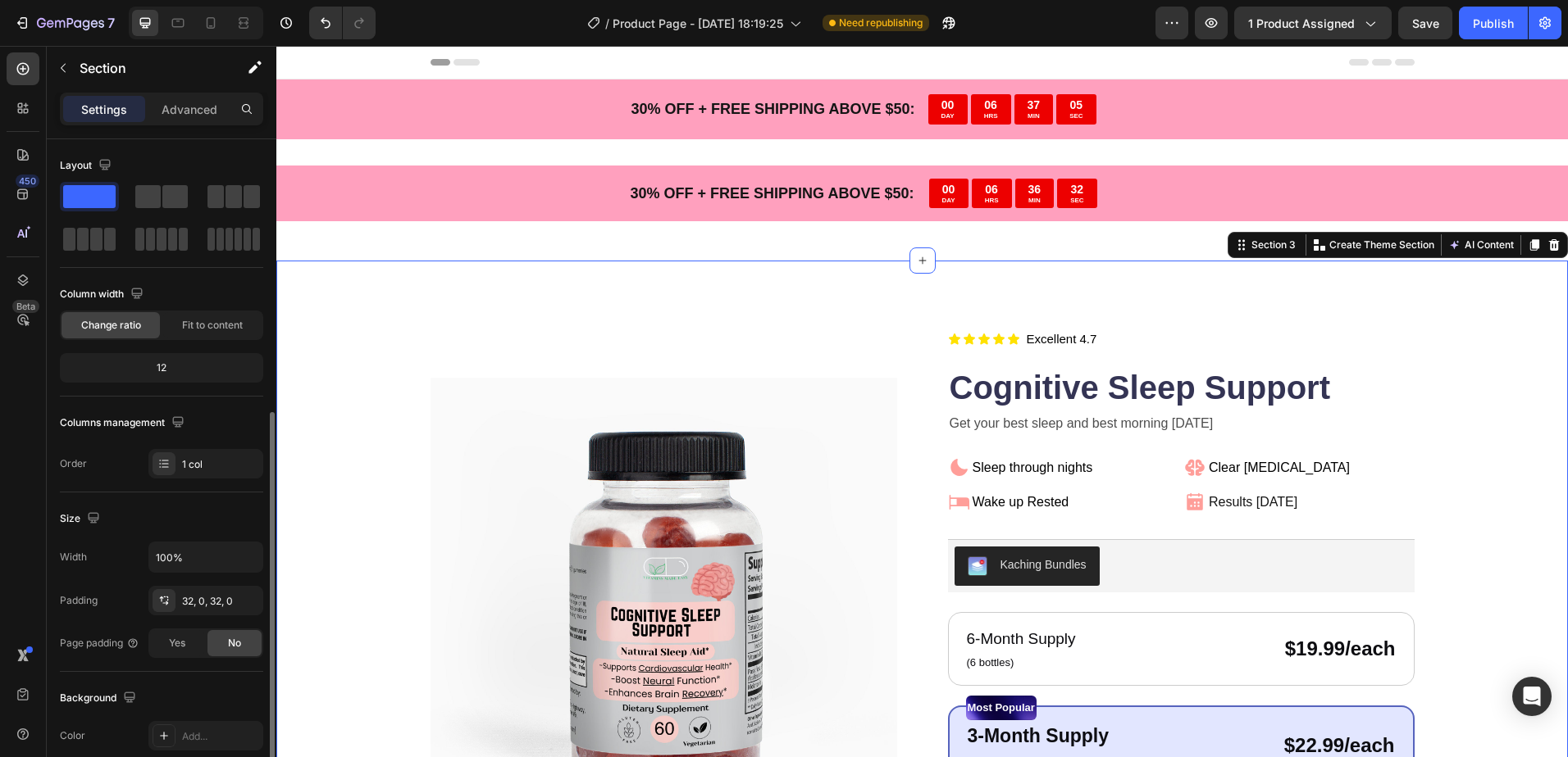
scroll to position [164, 0]
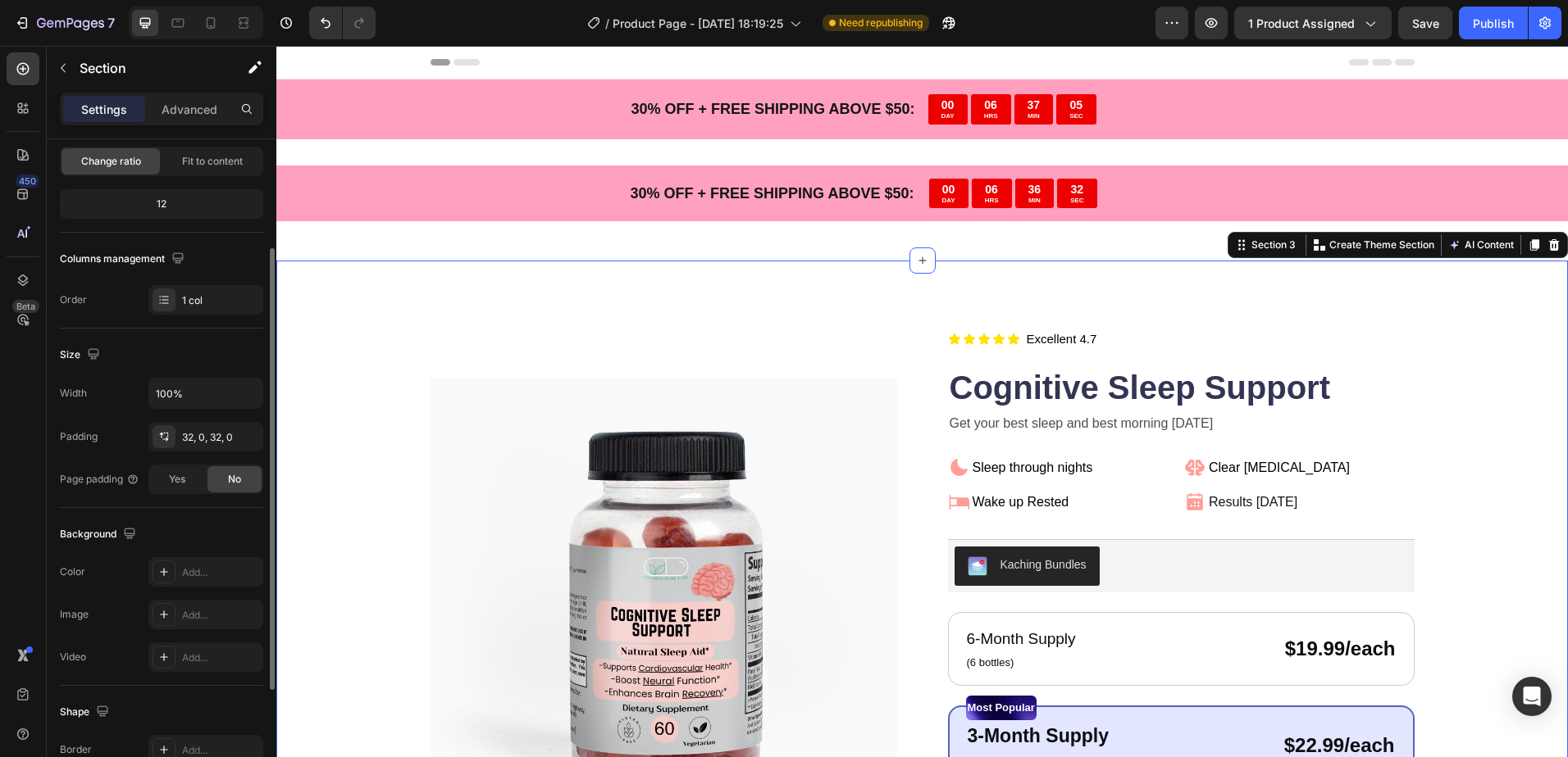
click at [852, 243] on div "30 % OFF + FREE SHIPPING ABOVE $50: Text Block 00 DAY 06 HRS 36 MIN 32 SEC Coun…" at bounding box center [921, 200] width 1291 height 122
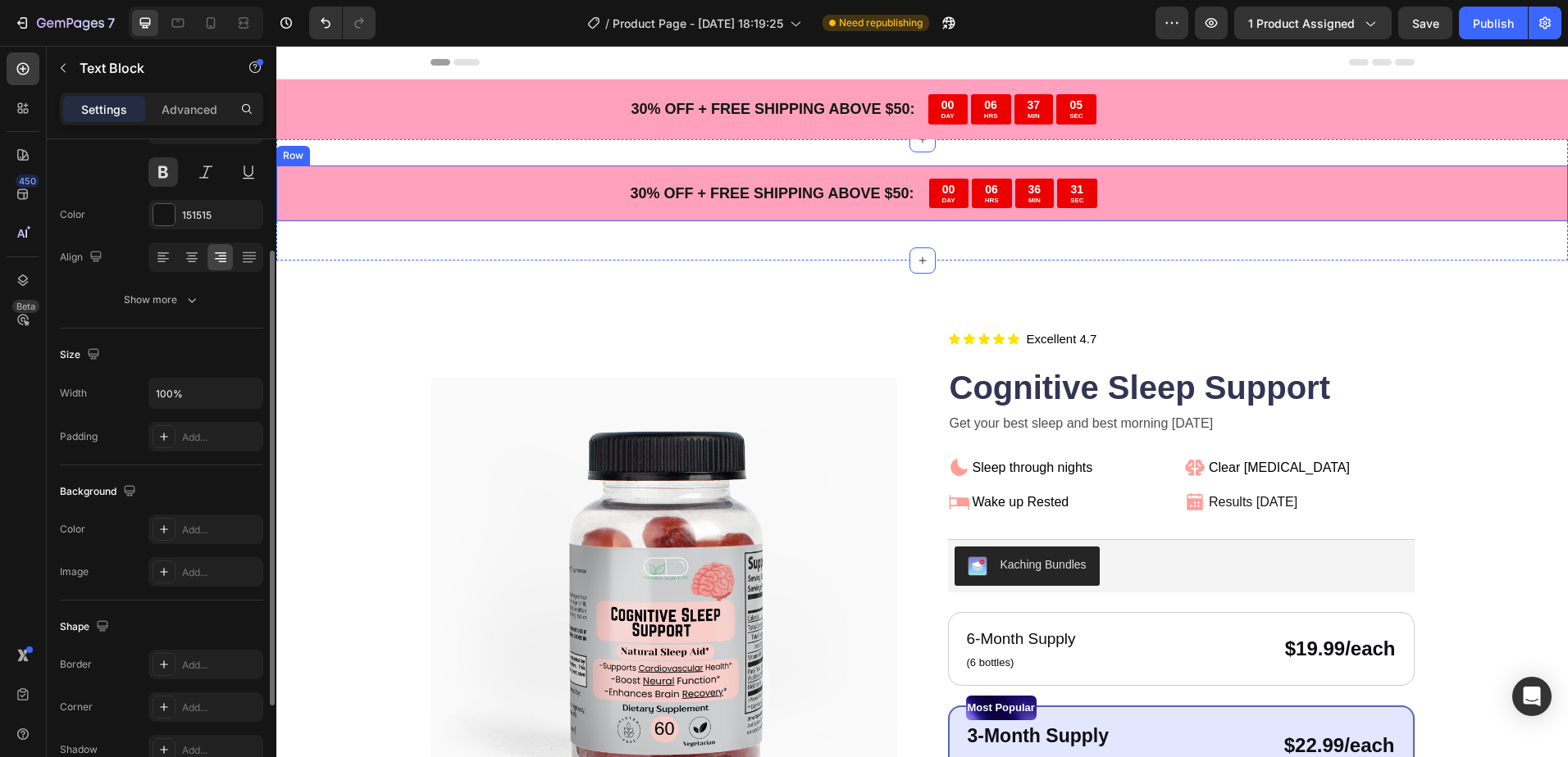
click at [861, 195] on p "30 % OFF + FREE SHIPPING ABOVE $50:" at bounding box center [602, 193] width 623 height 26
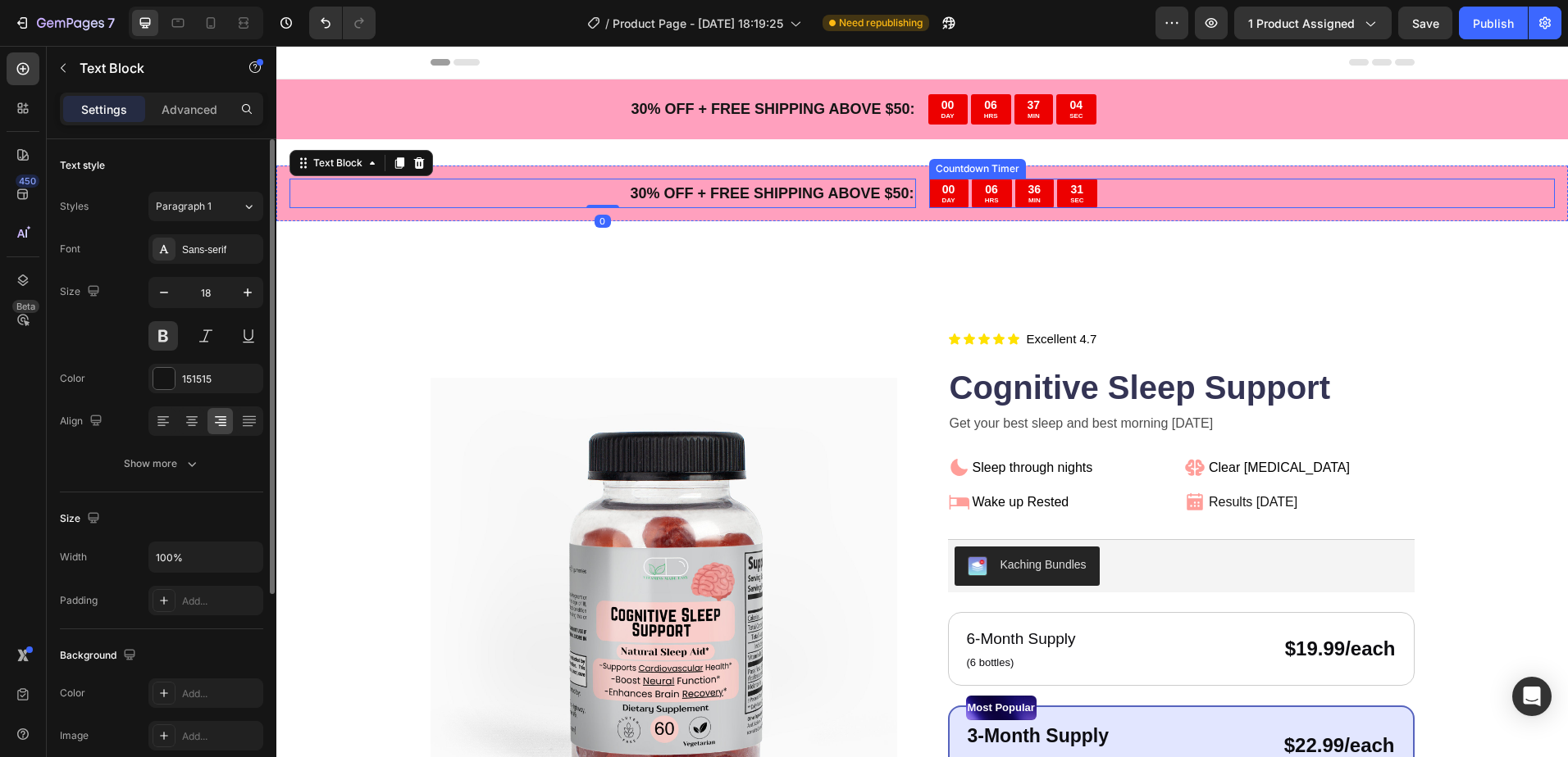
click at [1243, 194] on div "00 DAY 06 HRS 36 MIN 31 SEC" at bounding box center [1242, 194] width 627 height 30
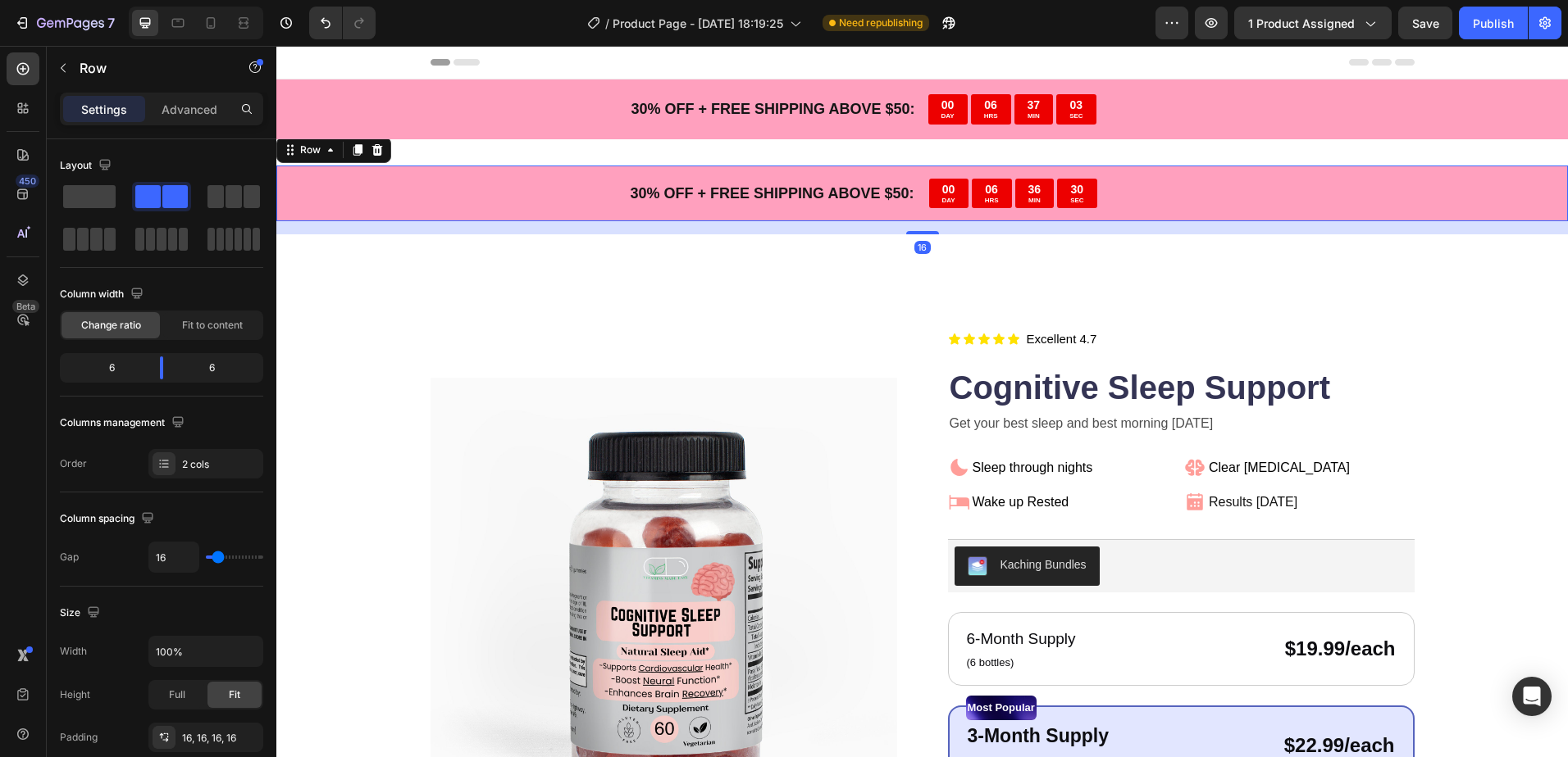
click at [1163, 216] on div "30 % OFF + FREE SHIPPING ABOVE $50: Text Block 00 DAY 06 HRS 36 MIN 30 SEC Coun…" at bounding box center [921, 194] width 1291 height 56
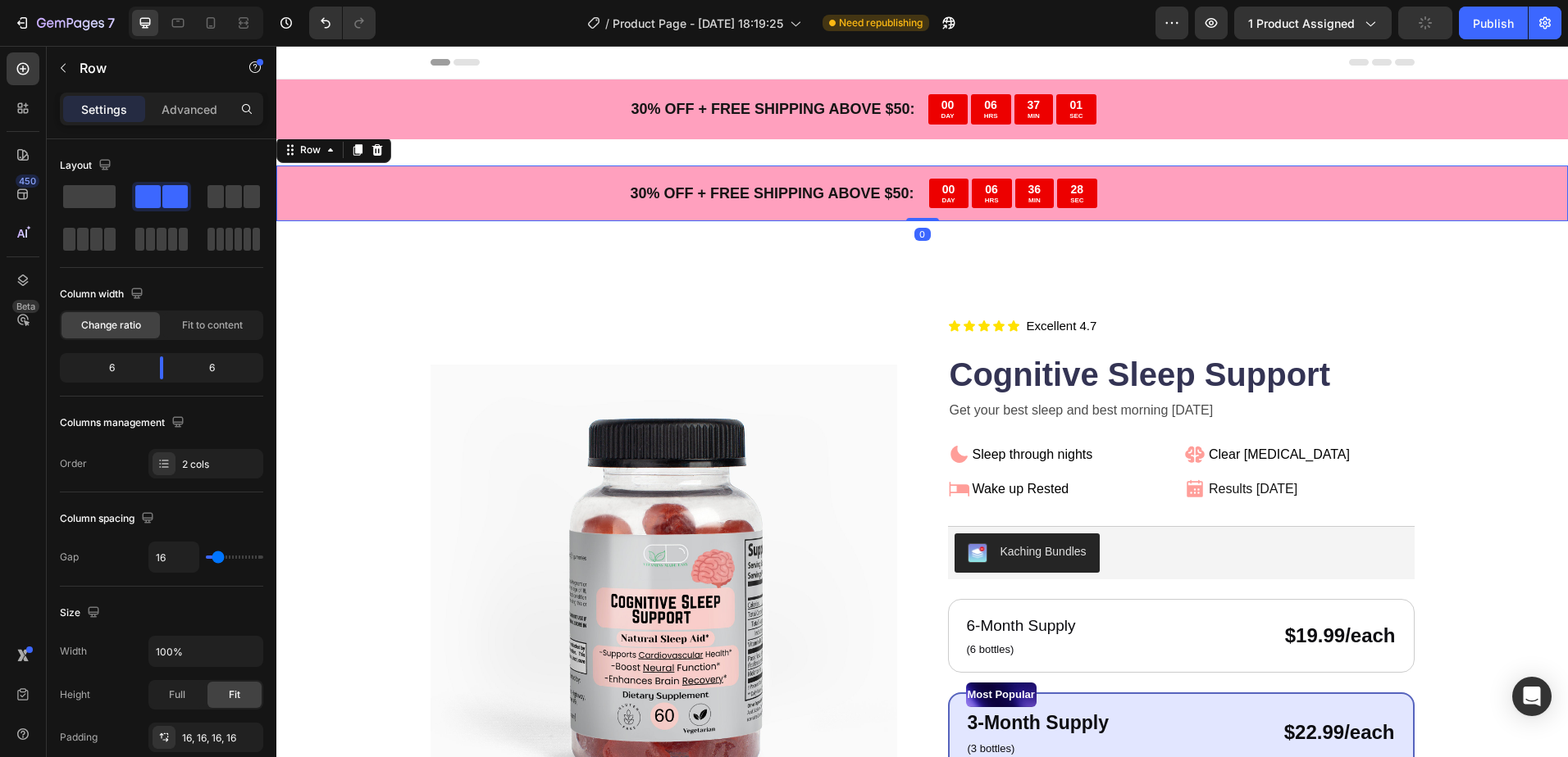
drag, startPoint x: 907, startPoint y: 233, endPoint x: 918, endPoint y: 8, distance: 225.3
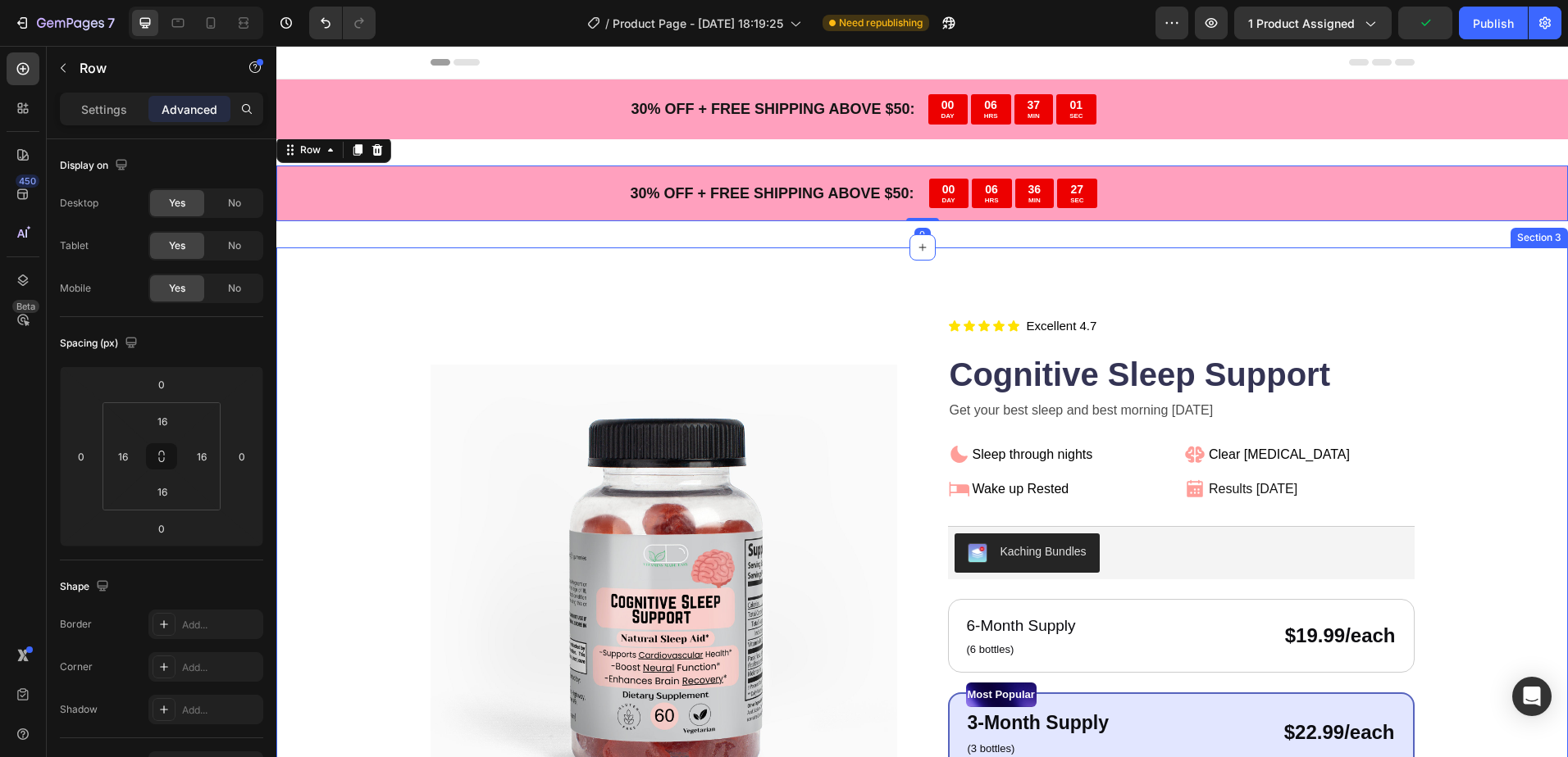
click at [921, 277] on div "Product Images Icon Icon Icon Icon Icon Icon List Title Line Title Line Excelle…" at bounding box center [921, 718] width 1291 height 941
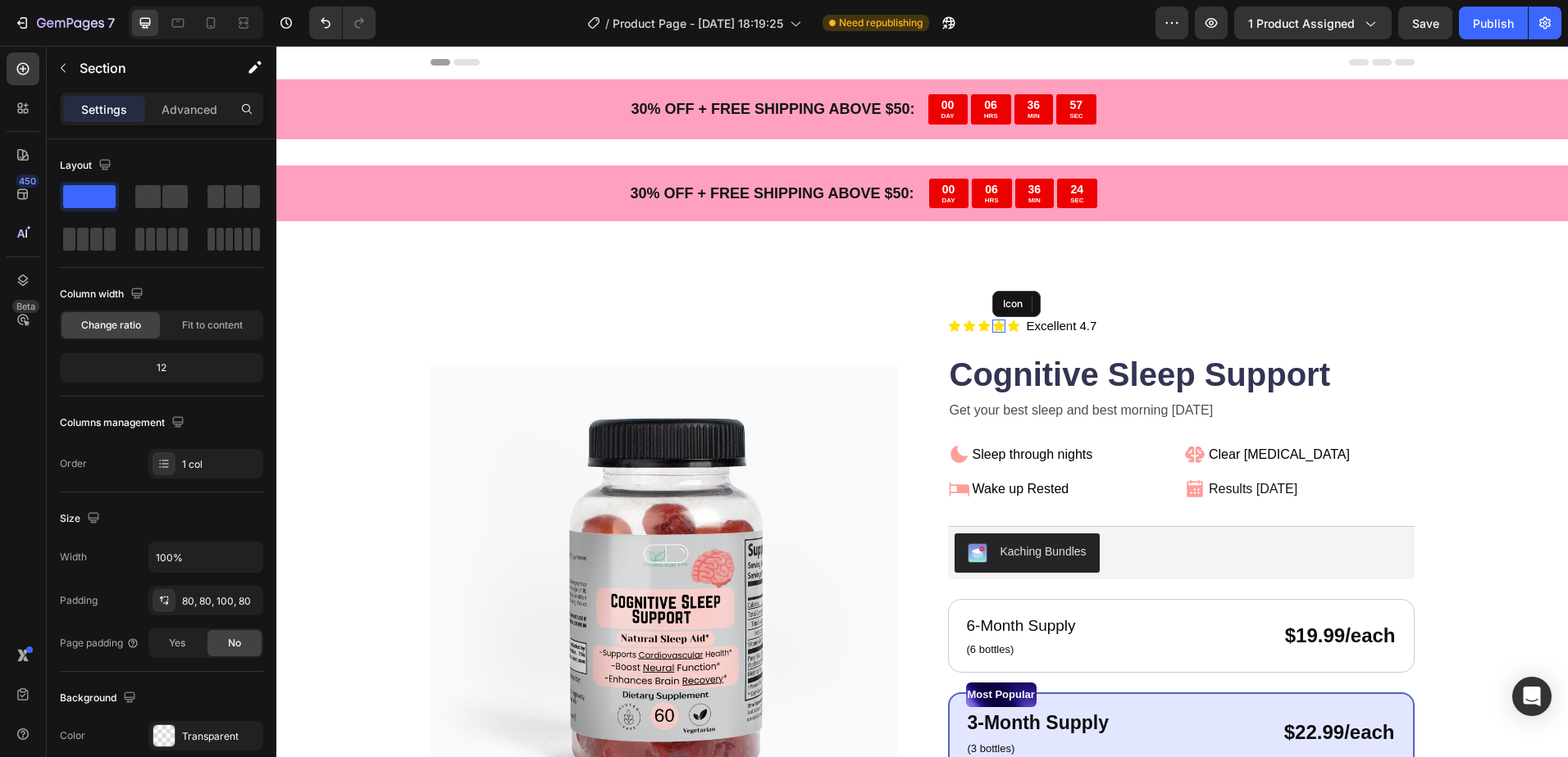
click at [992, 319] on icon at bounding box center [999, 326] width 14 height 14
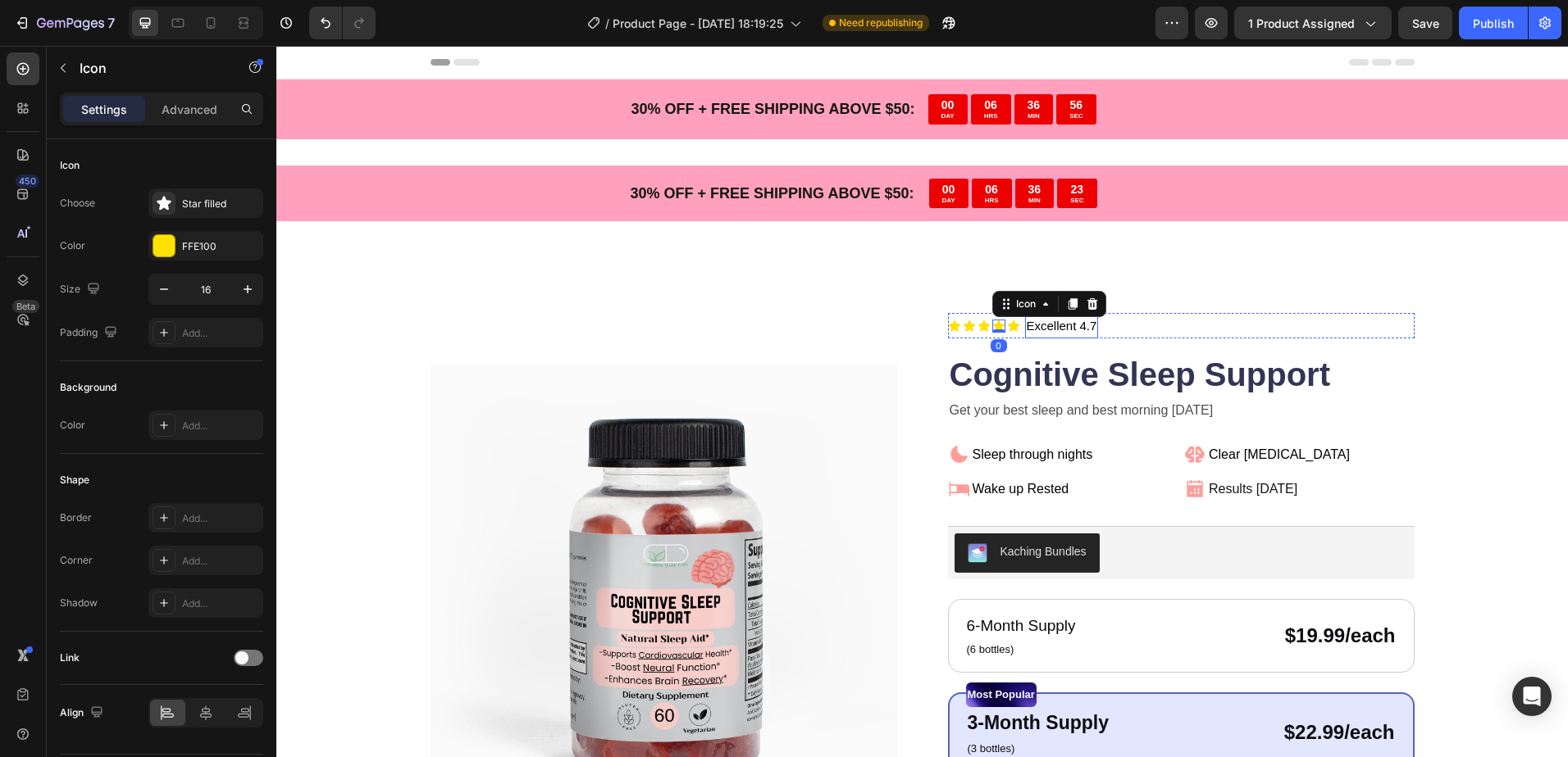
click at [1054, 322] on p "Excellent 4.7" at bounding box center [1061, 325] width 71 height 22
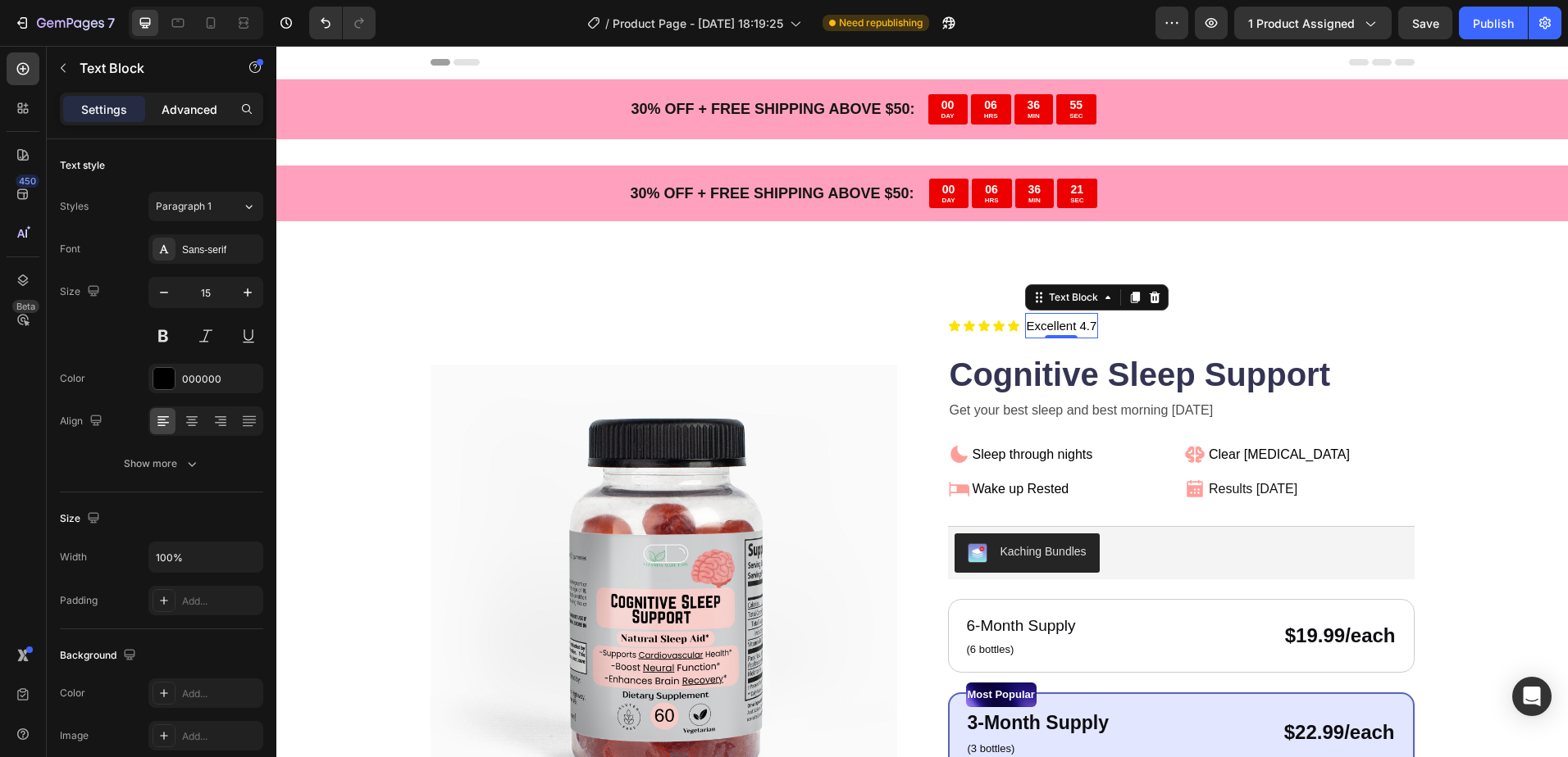
click at [190, 105] on p "Advanced" at bounding box center [190, 109] width 56 height 17
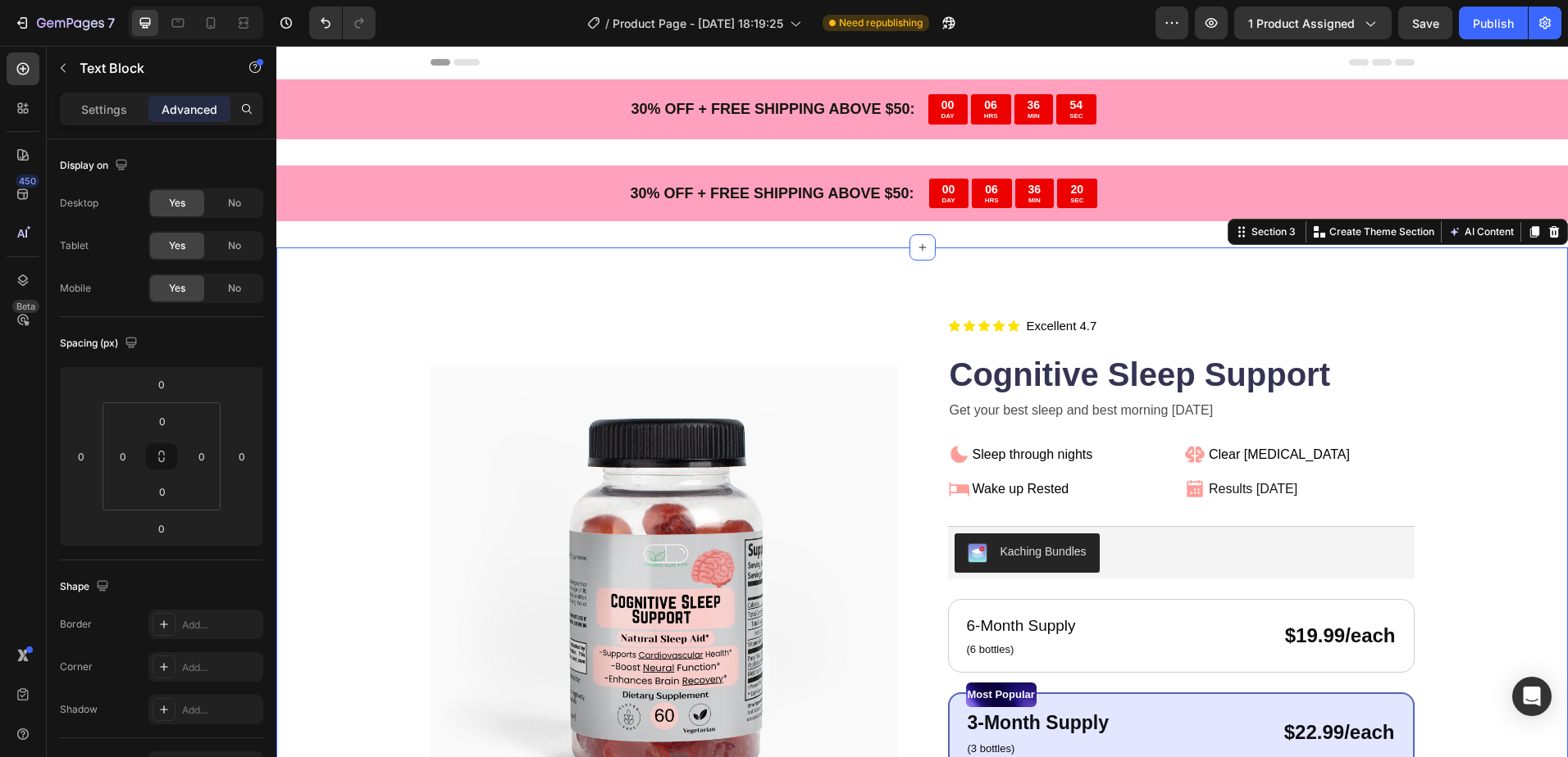
click at [740, 299] on div "Product Images Icon Icon Icon Icon Icon Icon List Title Line Title Line Excelle…" at bounding box center [921, 718] width 1291 height 941
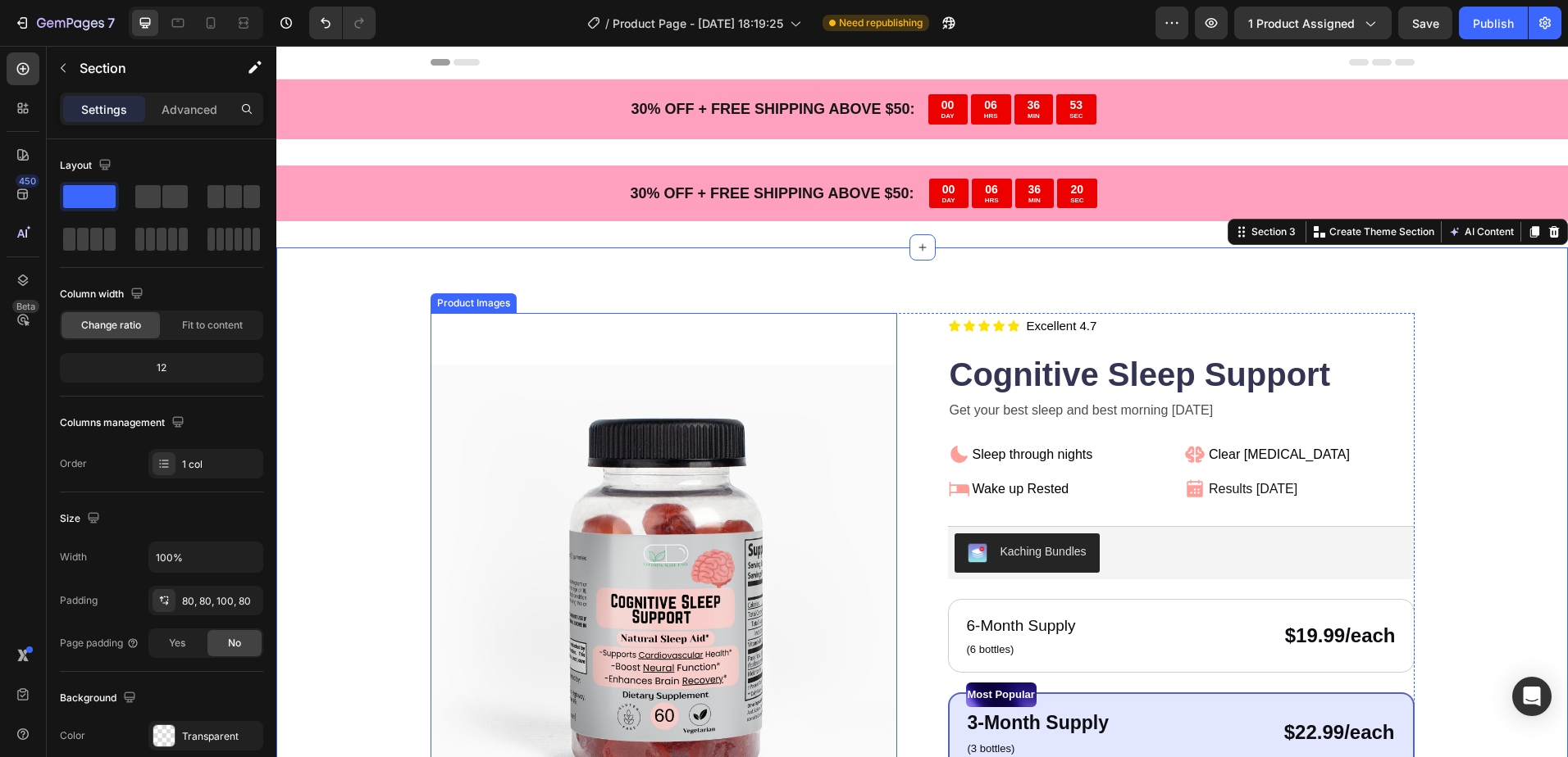
click at [729, 349] on img at bounding box center [663, 597] width 467 height 570
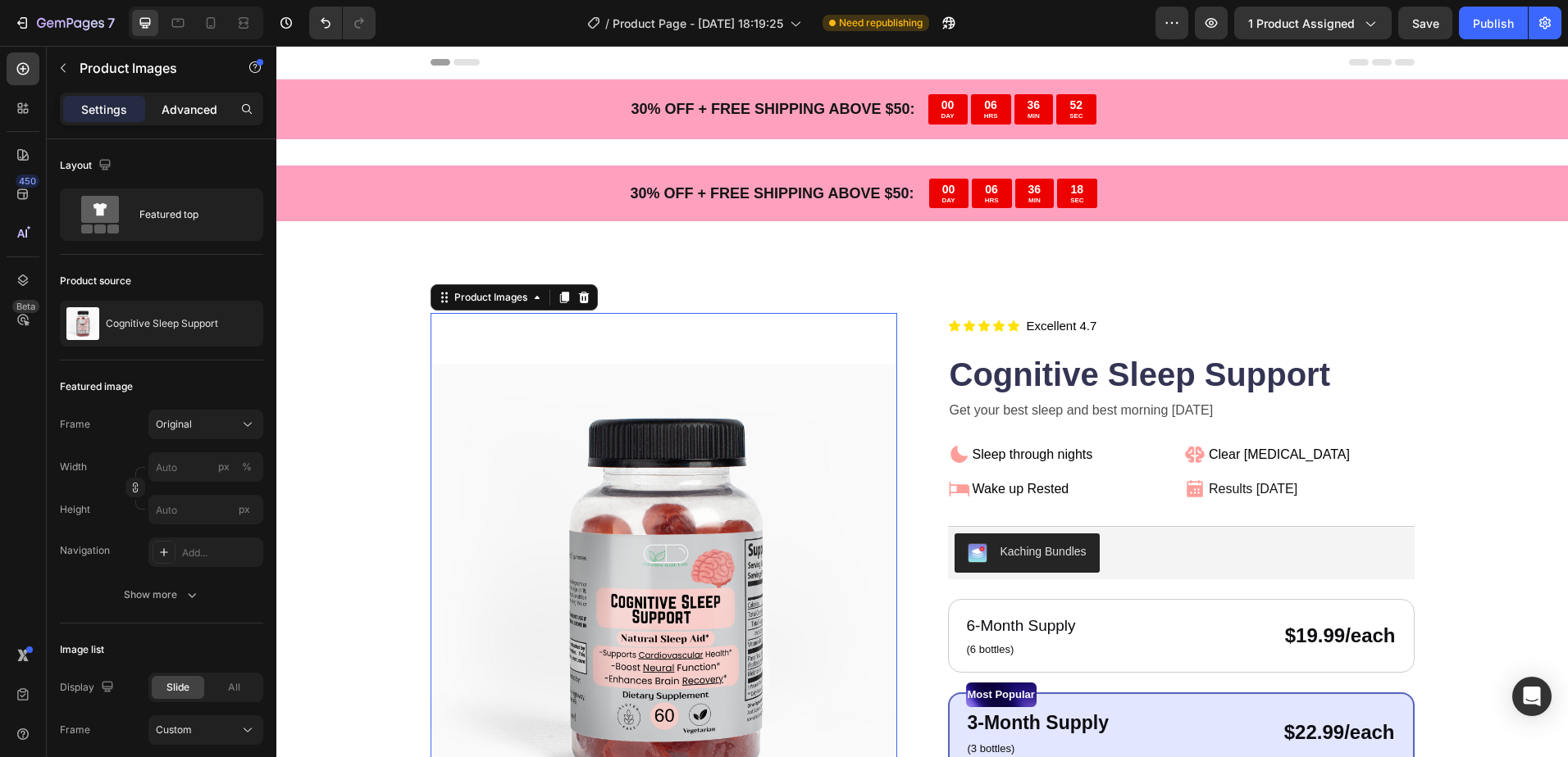
click at [169, 112] on p "Advanced" at bounding box center [190, 109] width 56 height 17
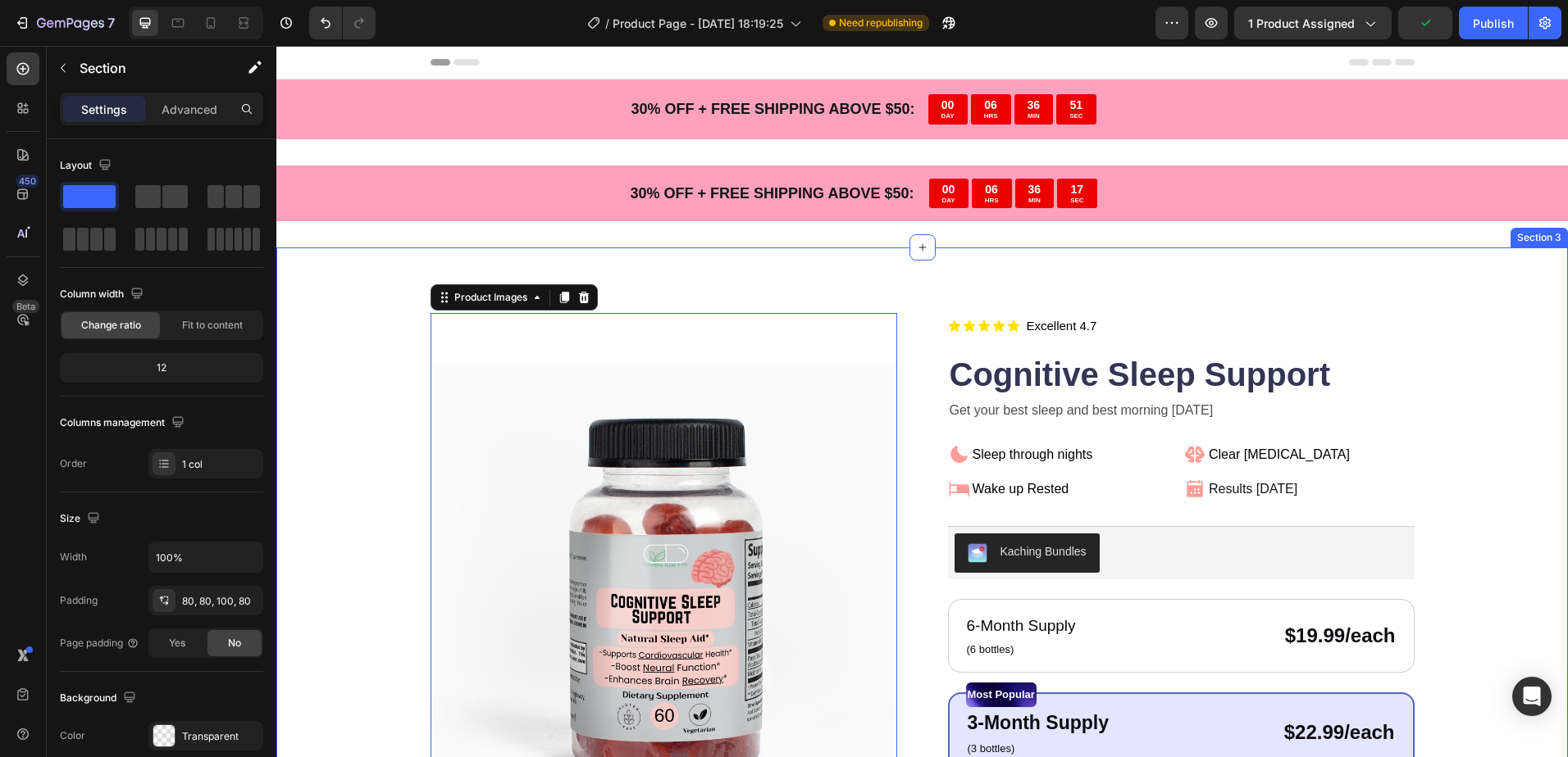
click at [830, 293] on div "Product Images 0 Icon Icon Icon Icon Icon Icon List Title Line Title Line Excel…" at bounding box center [921, 718] width 1291 height 941
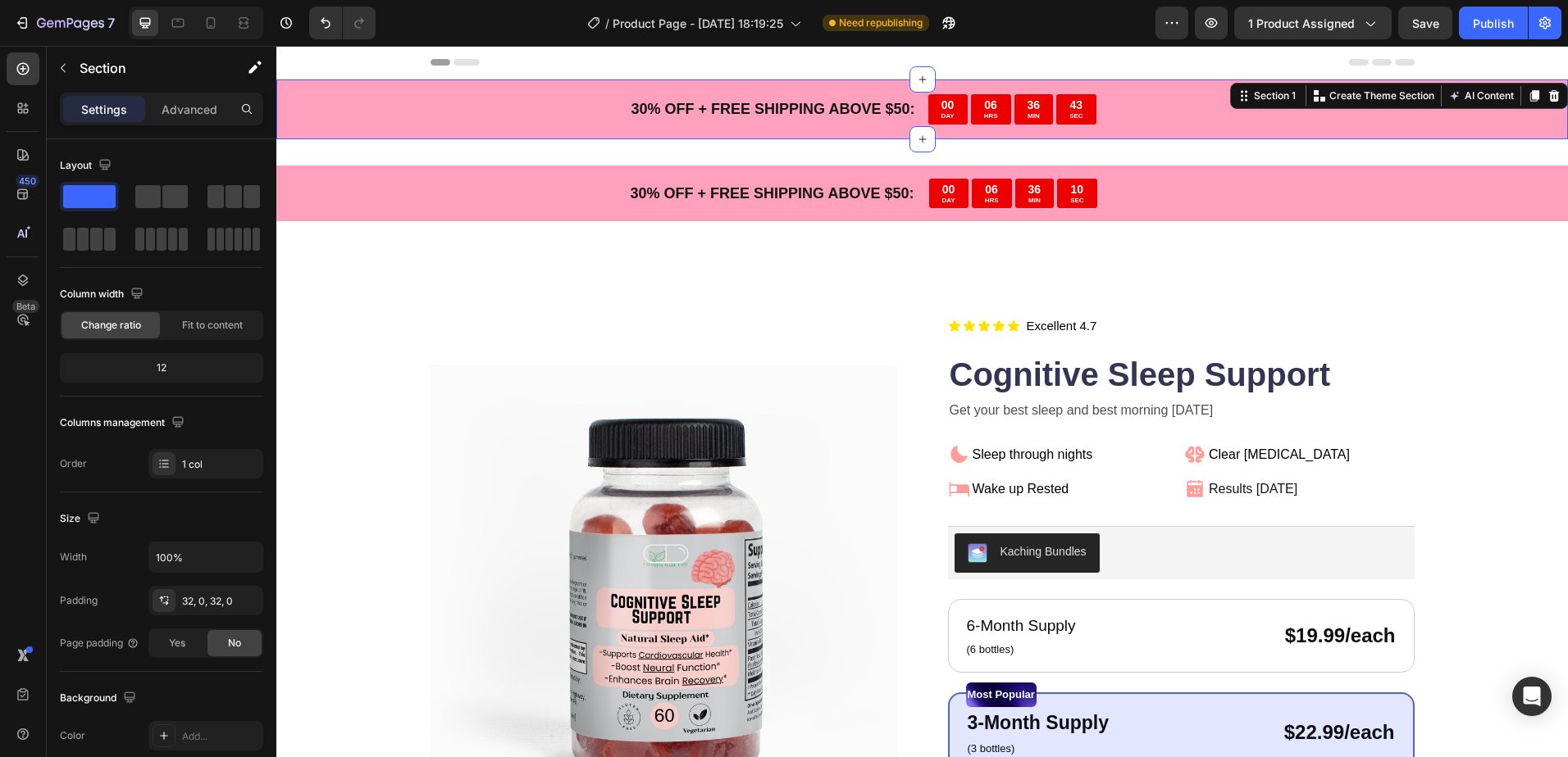
click at [1459, 119] on div "30 % OFF + FREE SHIPPING ABOVE $50: Text Block 00 DAY 06 HRS 36 MIN 43 SEC Coun…" at bounding box center [921, 109] width 1291 height 60
click at [1549, 101] on icon at bounding box center [1553, 96] width 11 height 12
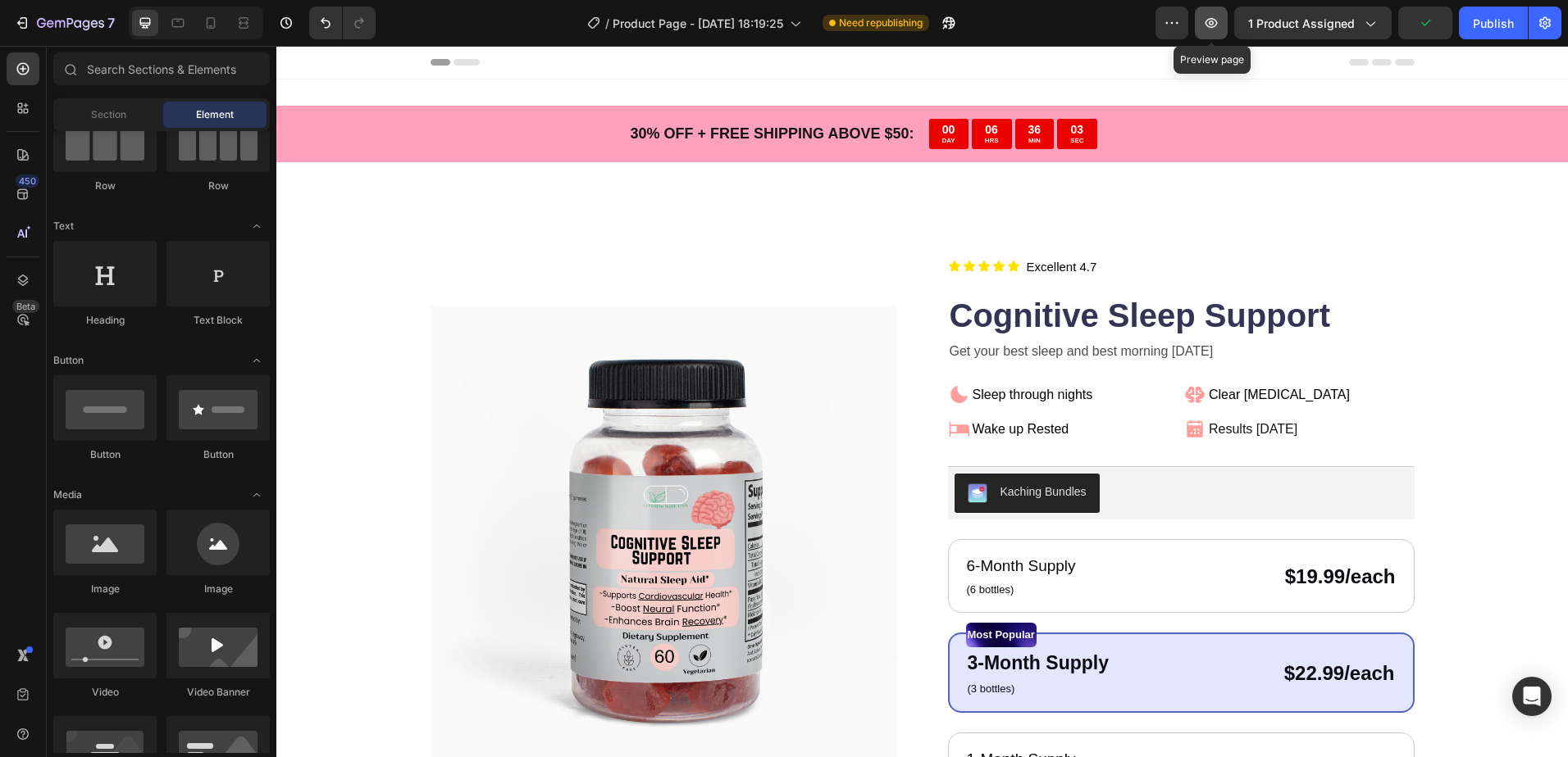
click at [1213, 20] on icon "button" at bounding box center [1211, 22] width 16 height 16
click at [1482, 16] on div "Publish" at bounding box center [1492, 23] width 41 height 17
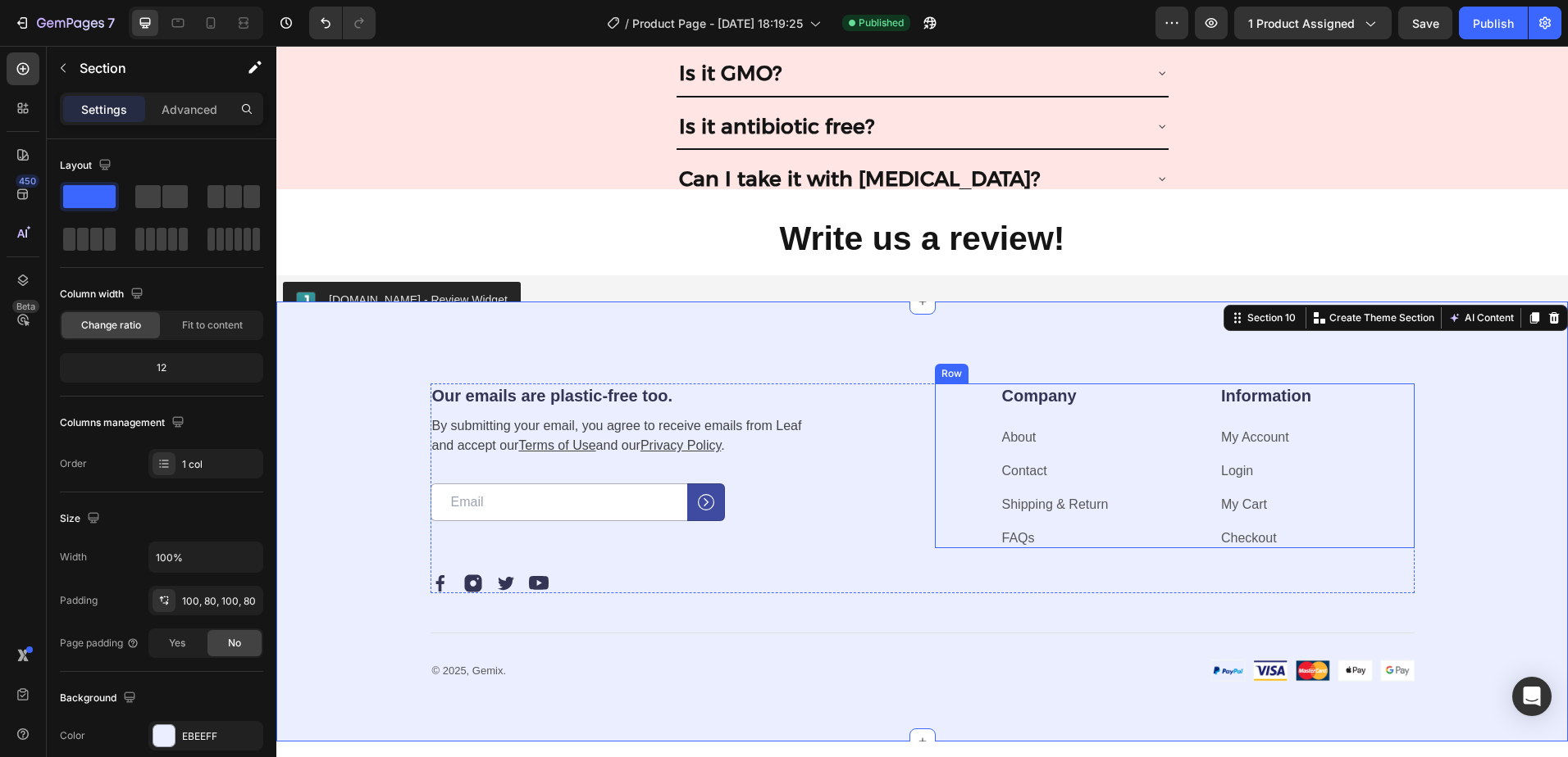
scroll to position [3425, 0]
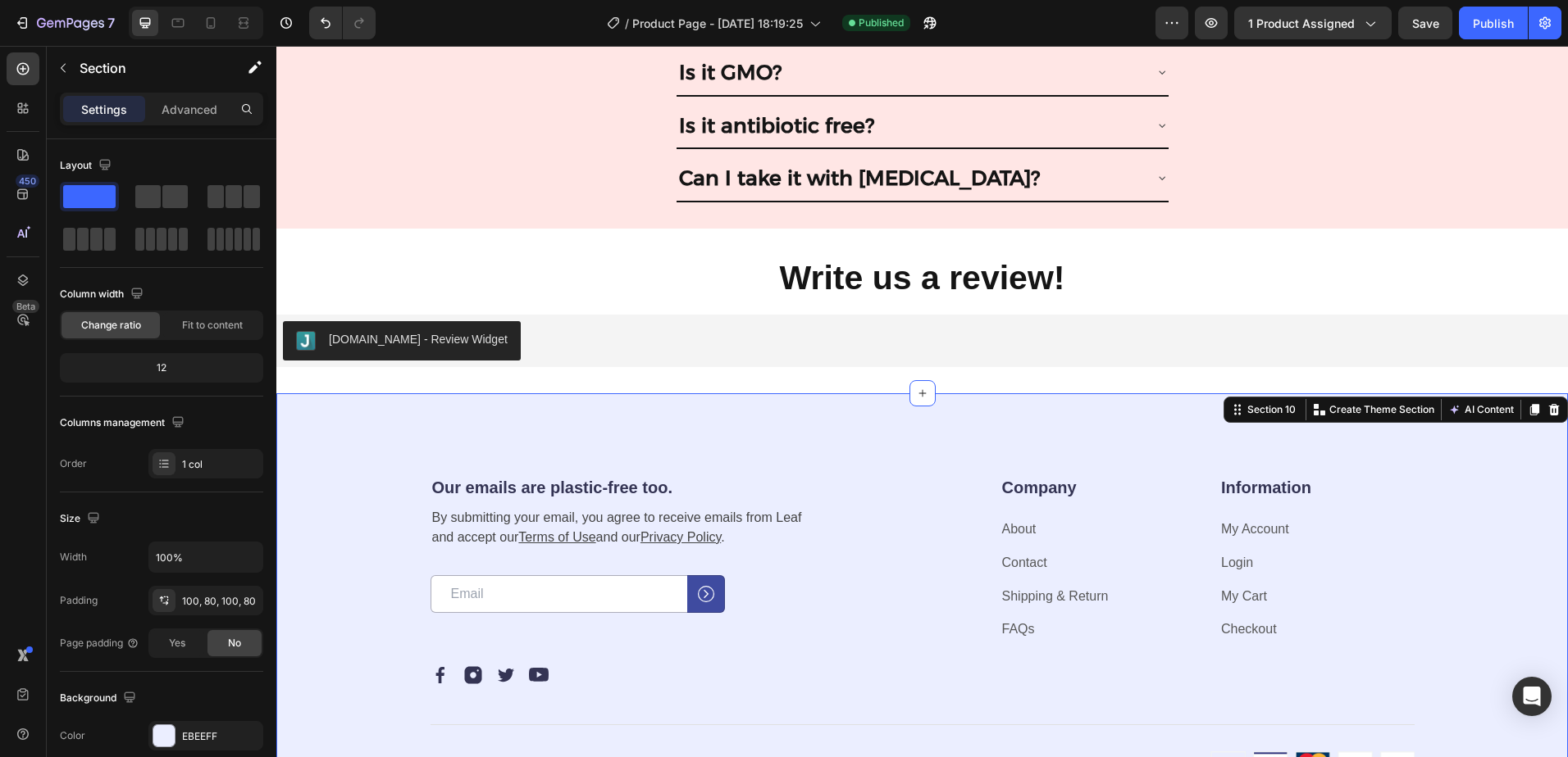
click at [680, 431] on div "Our emails are plastic-free too. Heading By submitting your email, you agree to…" at bounding box center [921, 623] width 1291 height 462
click at [1547, 409] on icon at bounding box center [1553, 410] width 14 height 14
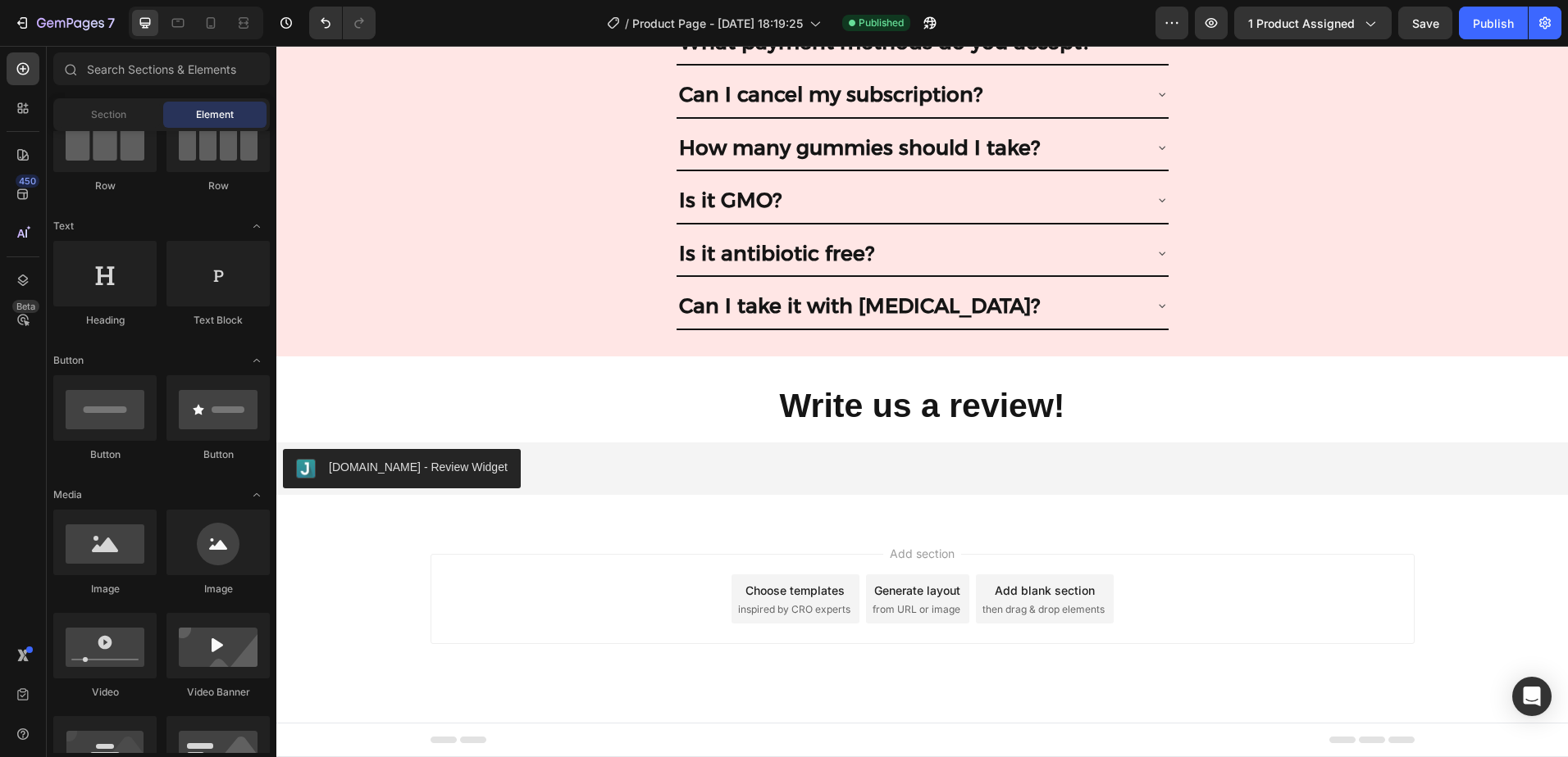
scroll to position [3297, 0]
click at [1491, 41] on div "7 / Product Page - Sep 26, 18:19:25 Published Preview 1 product assigned Save P…" at bounding box center [784, 23] width 1568 height 46
click at [1485, 24] on div "Publish" at bounding box center [1492, 23] width 41 height 17
